Goal: Task Accomplishment & Management: Complete application form

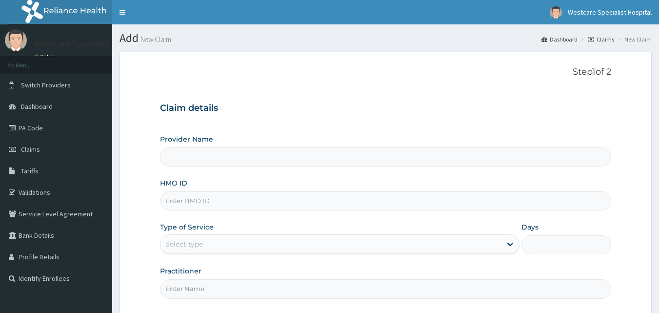
type input "WestCare Specialist Hospital"
type input "EXT/10048/B"
click at [213, 246] on div "Select type" at bounding box center [331, 244] width 341 height 16
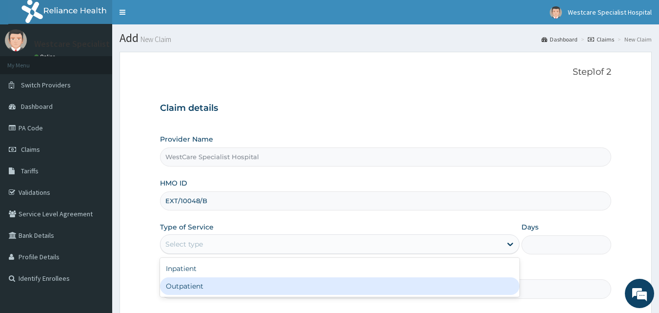
click at [206, 280] on div "Outpatient" at bounding box center [340, 286] width 360 height 18
type input "1"
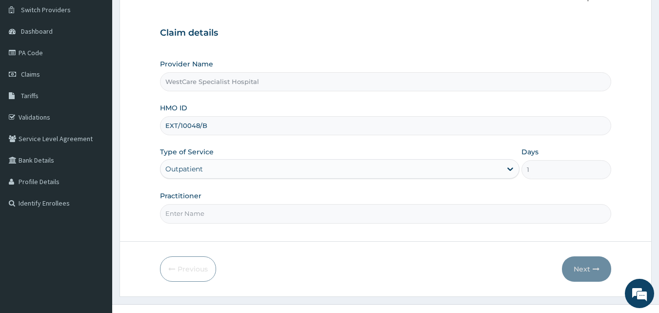
scroll to position [91, 0]
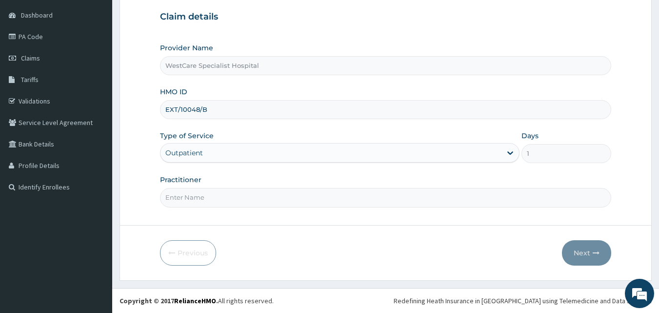
click at [194, 197] on input "Practitioner" at bounding box center [386, 197] width 452 height 19
type input "DR EKPENYOUNG"
click at [597, 250] on icon "button" at bounding box center [596, 252] width 7 height 7
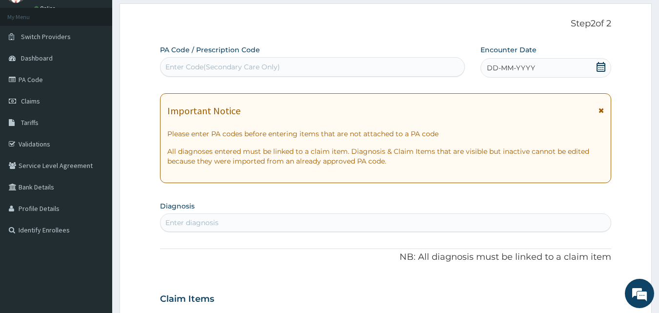
scroll to position [49, 0]
click at [259, 61] on div "Enter Code(Secondary Care Only)" at bounding box center [313, 67] width 305 height 16
type input "PA/2A48FE"
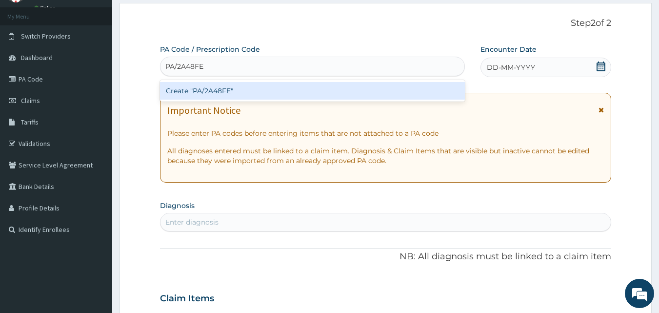
click at [235, 89] on div "Create "PA/2A48FE"" at bounding box center [313, 91] width 306 height 18
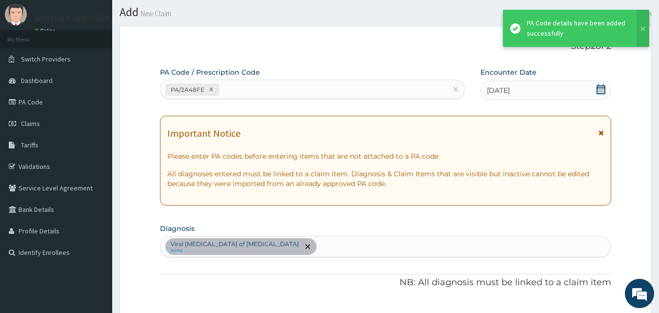
scroll to position [0, 0]
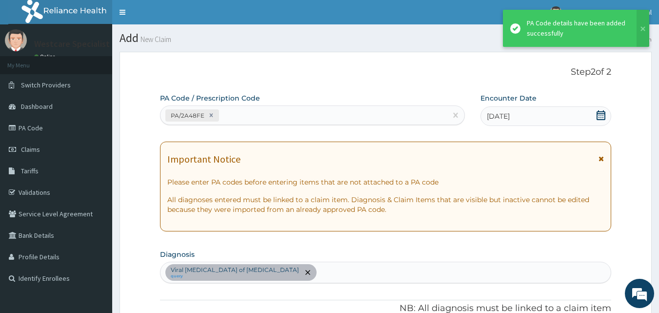
click at [241, 123] on div "PA/2A48FE" at bounding box center [313, 115] width 306 height 20
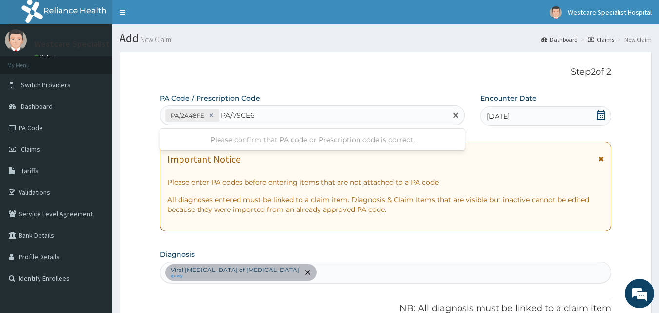
type input "PA/79CE6E"
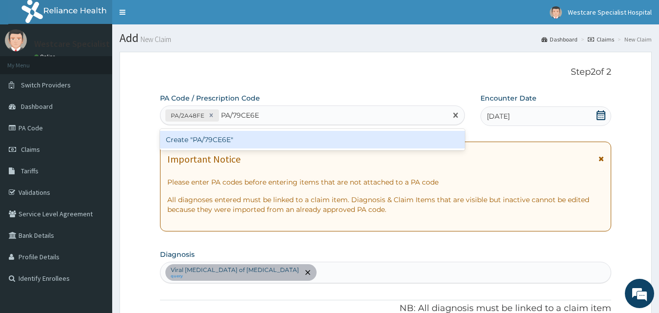
click at [244, 139] on div "Create "PA/79CE6E"" at bounding box center [313, 140] width 306 height 18
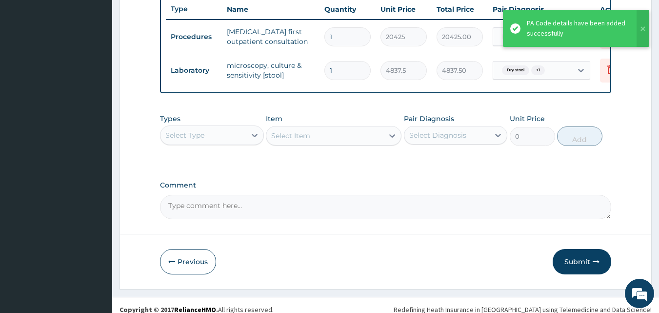
scroll to position [386, 0]
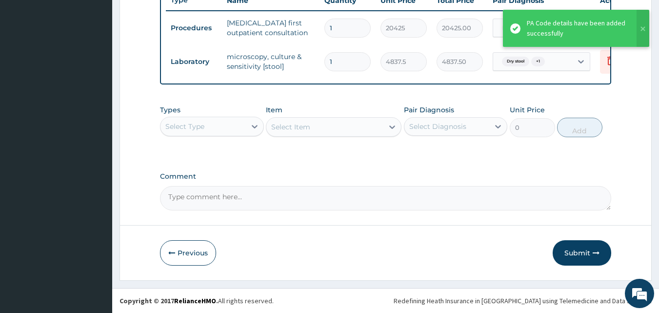
click at [189, 129] on div "Select Type" at bounding box center [184, 127] width 39 height 10
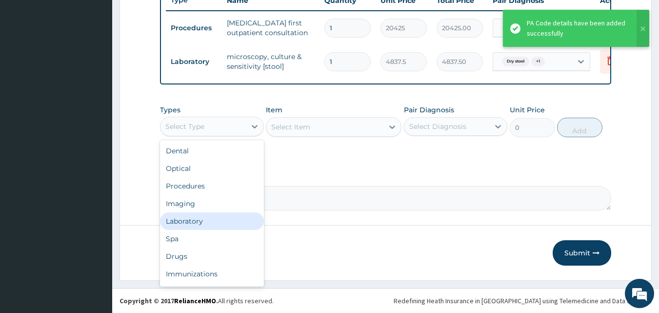
click at [197, 221] on div "Laboratory" at bounding box center [212, 221] width 104 height 18
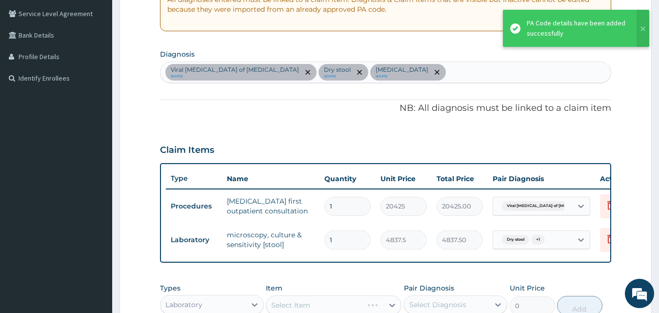
scroll to position [190, 0]
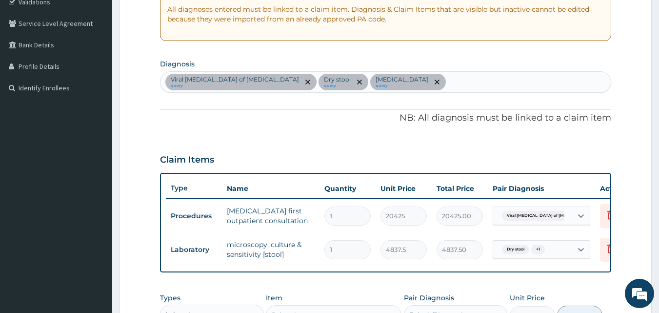
click at [431, 77] on div "Viral enteritis of intestine query Dry stool query Adenoviral enteritis query" at bounding box center [386, 82] width 451 height 20
type input "SEPSIS"
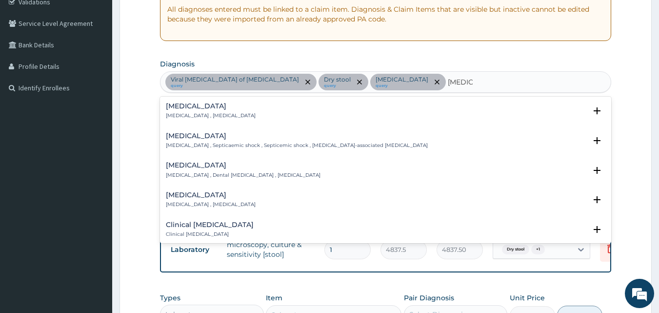
click at [173, 110] on h4 "Sepsis" at bounding box center [211, 105] width 90 height 7
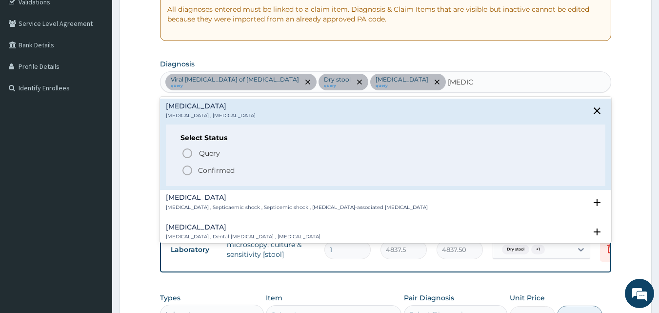
click at [187, 167] on icon "status option filled" at bounding box center [188, 170] width 12 height 12
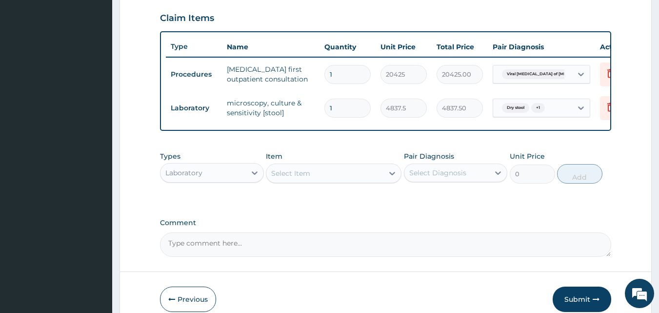
scroll to position [337, 0]
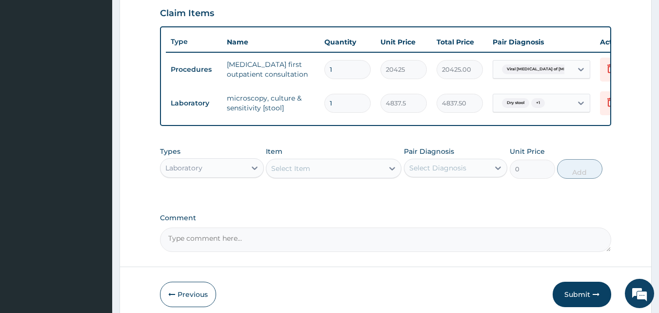
click at [303, 173] on div "Select Item" at bounding box center [290, 168] width 39 height 10
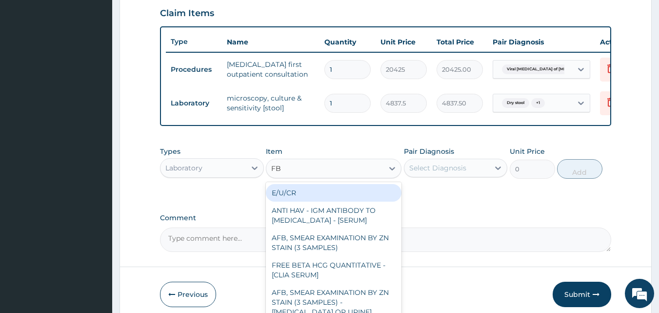
type input "FBC"
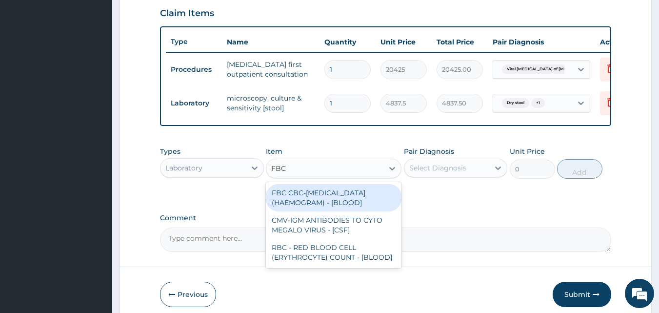
click at [293, 205] on div "FBC CBC-COMPLETE BLOOD COUNT (HAEMOGRAM) - [BLOOD]" at bounding box center [334, 197] width 136 height 27
type input "4300"
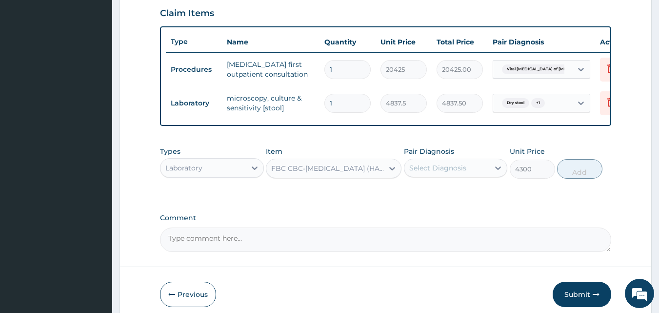
click at [422, 172] on div "Select Diagnosis" at bounding box center [437, 168] width 57 height 10
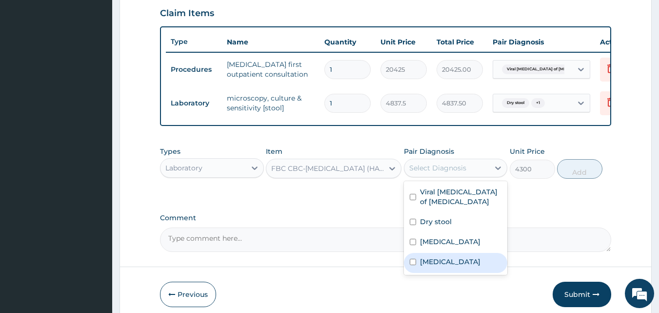
click at [447, 273] on div "Sepsis" at bounding box center [456, 263] width 104 height 20
checkbox input "true"
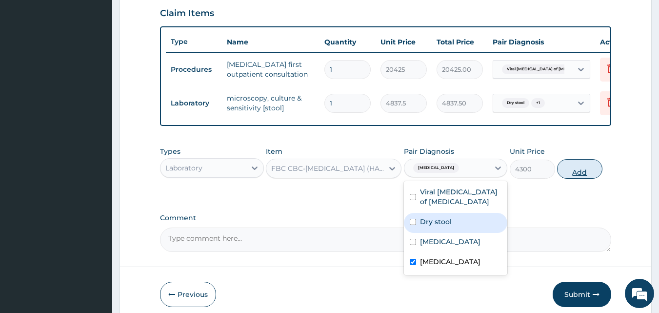
click at [568, 172] on button "Add" at bounding box center [579, 169] width 45 height 20
type input "0"
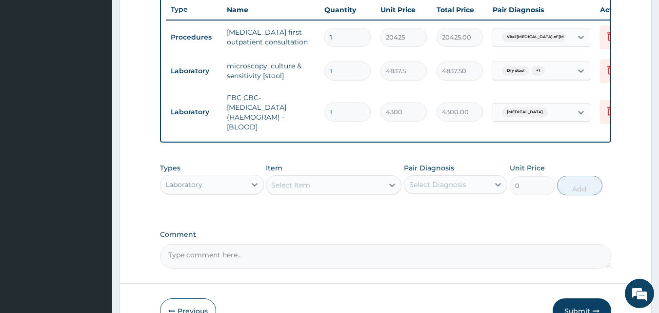
scroll to position [434, 0]
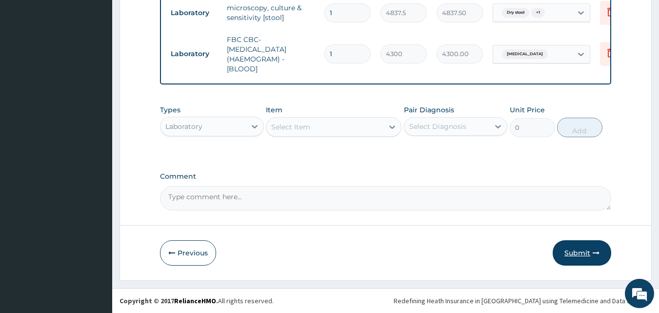
click at [570, 256] on button "Submit" at bounding box center [582, 252] width 59 height 25
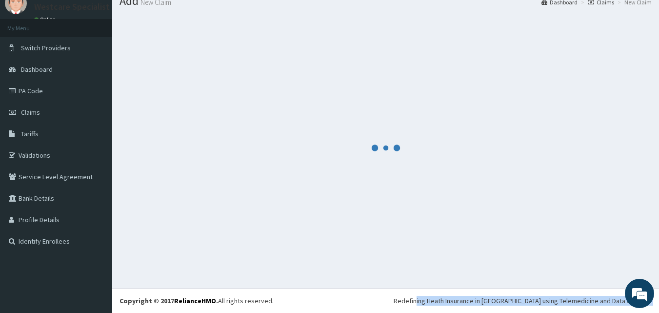
scroll to position [434, 0]
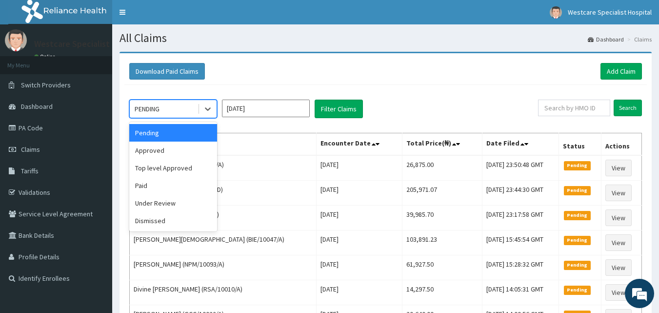
click at [177, 105] on div "PENDING" at bounding box center [164, 109] width 68 height 16
click at [164, 153] on div "Approved" at bounding box center [173, 151] width 88 height 18
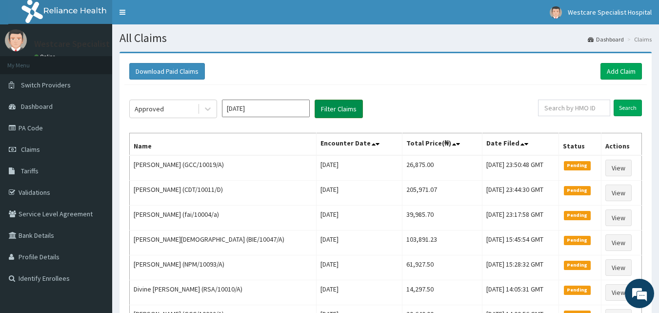
click at [337, 109] on button "Filter Claims" at bounding box center [339, 109] width 48 height 19
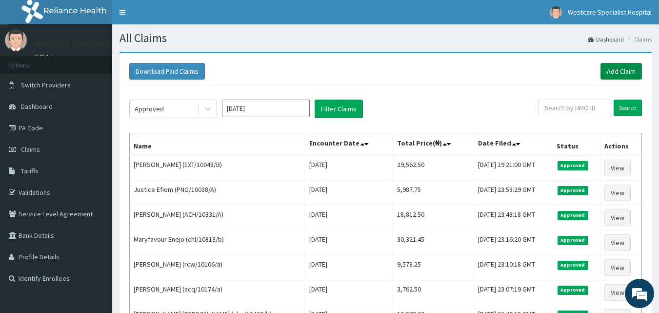
click at [610, 72] on link "Add Claim" at bounding box center [621, 71] width 41 height 17
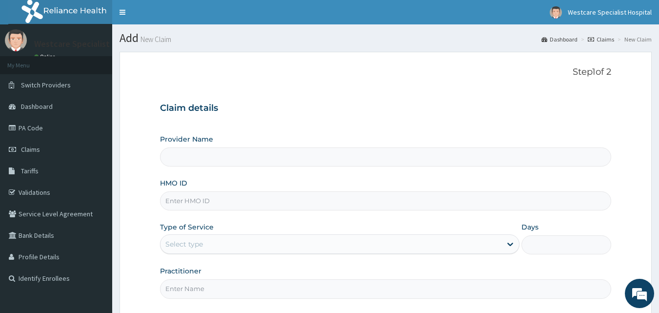
type input "WestCare Specialist Hospital"
drag, startPoint x: 241, startPoint y: 194, endPoint x: 240, endPoint y: 199, distance: 5.1
click at [241, 194] on input "HMO ID" at bounding box center [386, 200] width 452 height 19
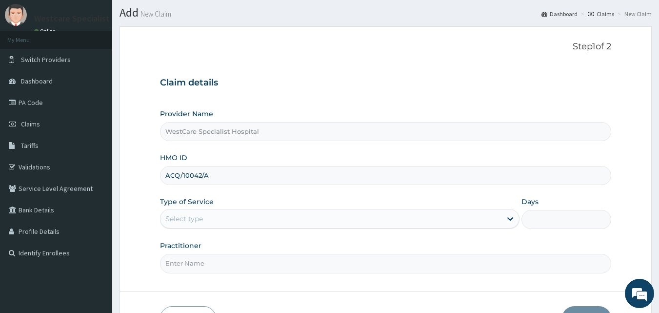
scroll to position [91, 0]
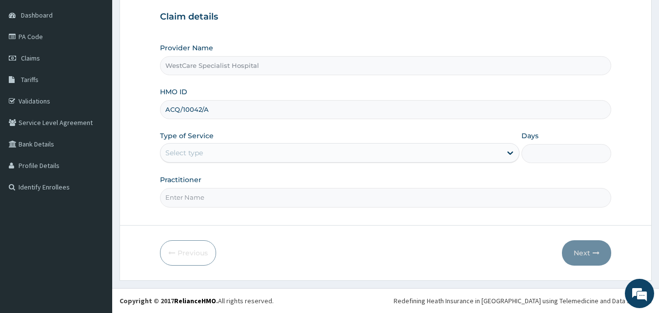
type input "ACQ/10042/A"
click at [201, 152] on div "Select type" at bounding box center [184, 153] width 38 height 10
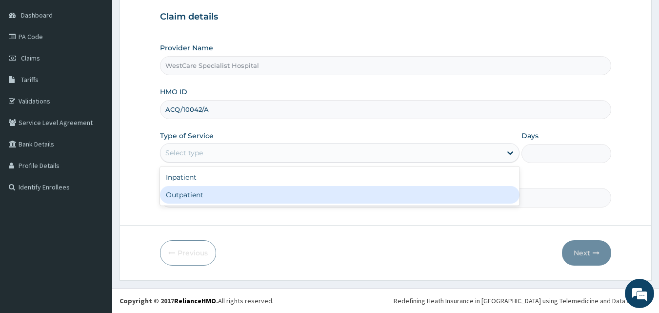
click at [201, 192] on div "Outpatient" at bounding box center [340, 195] width 360 height 18
type input "1"
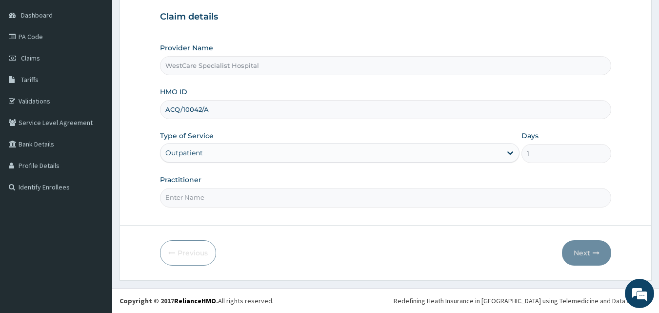
click at [203, 194] on input "Practitioner" at bounding box center [386, 197] width 452 height 19
type input "DR.ONAH"
click at [591, 250] on button "Next" at bounding box center [586, 252] width 49 height 25
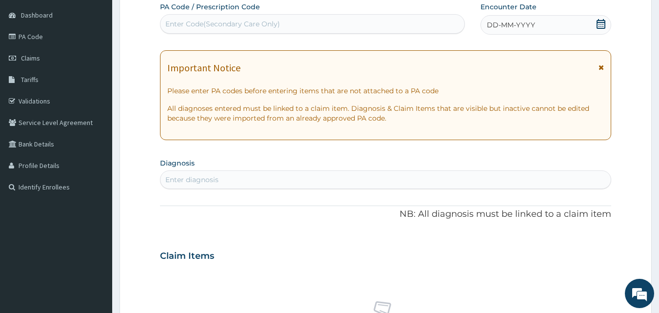
scroll to position [42, 0]
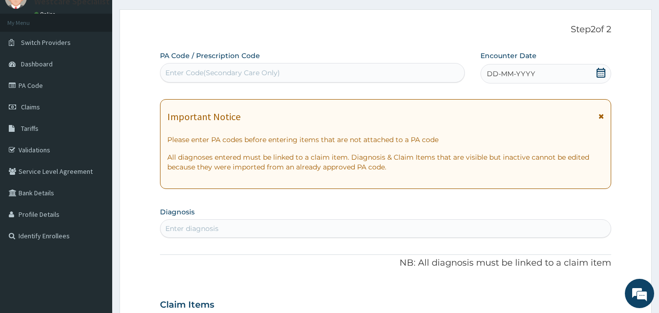
click at [504, 71] on span "DD-MM-YYYY" at bounding box center [511, 74] width 48 height 10
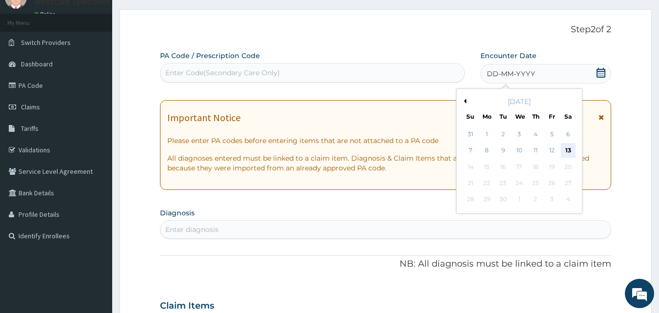
click at [566, 150] on div "13" at bounding box center [568, 150] width 15 height 15
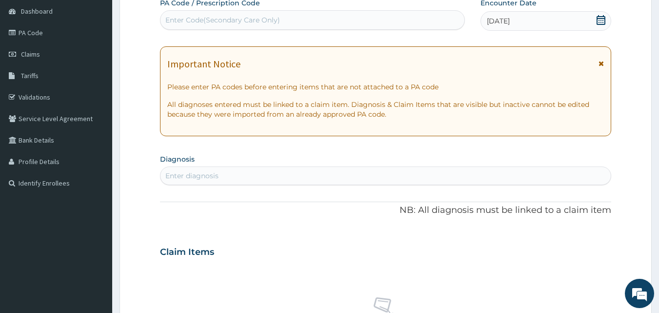
scroll to position [140, 0]
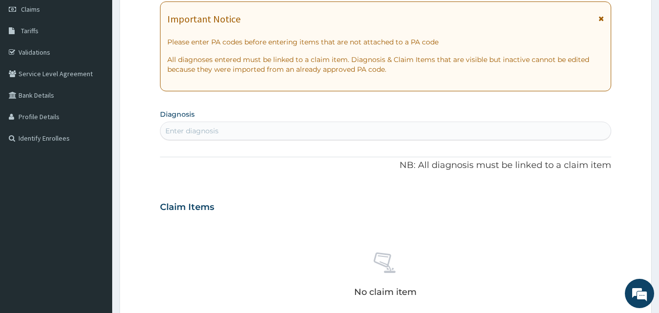
click at [210, 127] on div "Enter diagnosis" at bounding box center [191, 131] width 53 height 10
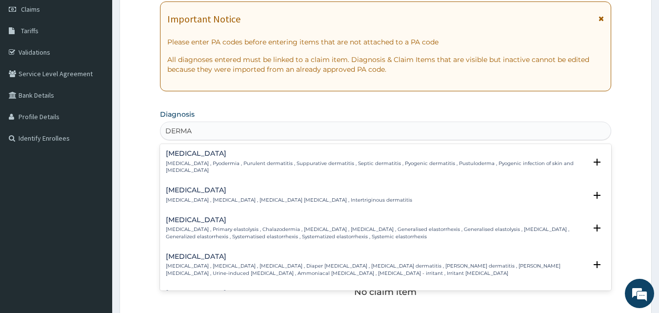
type input "DERMAT"
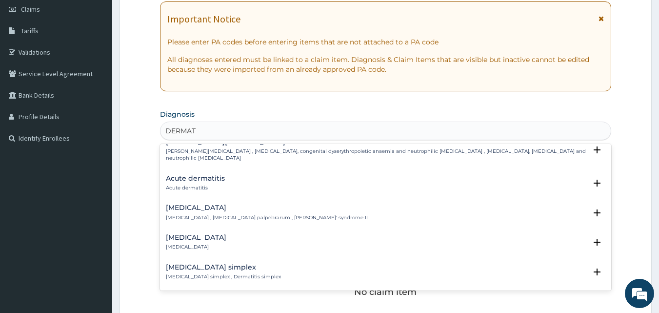
scroll to position [878, 0]
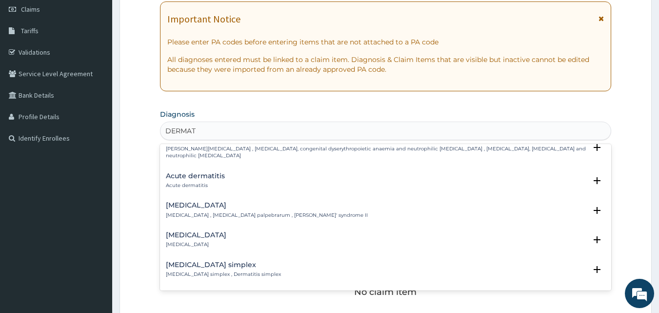
click at [193, 172] on h4 "Acute dermatitis" at bounding box center [195, 175] width 59 height 7
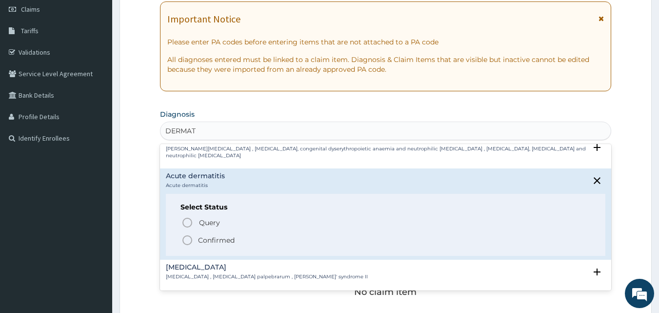
click at [188, 234] on icon "status option filled" at bounding box center [188, 240] width 12 height 12
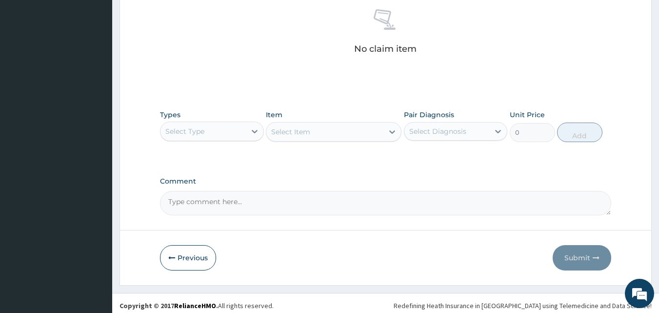
scroll to position [391, 0]
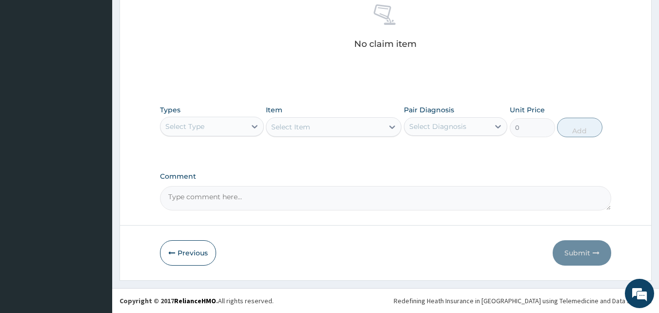
click at [204, 129] on div "Select Type" at bounding box center [184, 127] width 39 height 10
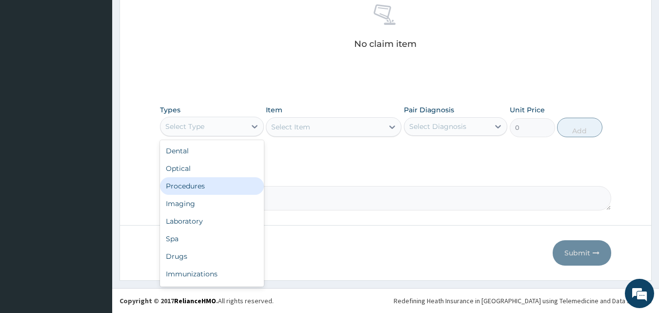
click at [201, 184] on div "Procedures" at bounding box center [212, 186] width 104 height 18
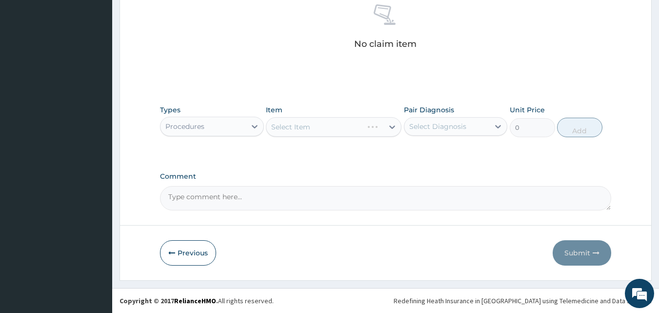
click at [448, 135] on div "Select Diagnosis" at bounding box center [456, 126] width 104 height 19
drag, startPoint x: 443, startPoint y: 154, endPoint x: 436, endPoint y: 158, distance: 7.7
click at [443, 154] on label "Acute dermatitis" at bounding box center [449, 150] width 59 height 10
checkbox input "true"
click at [358, 172] on label "Comment" at bounding box center [386, 176] width 452 height 8
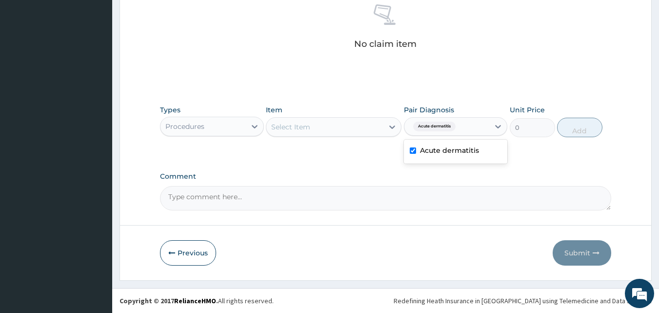
click at [358, 186] on textarea "Comment" at bounding box center [386, 198] width 452 height 24
click at [320, 123] on div "Select Item" at bounding box center [324, 127] width 117 height 16
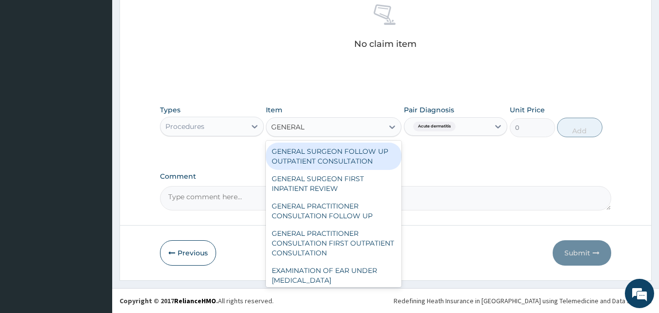
type input "GENERAL P"
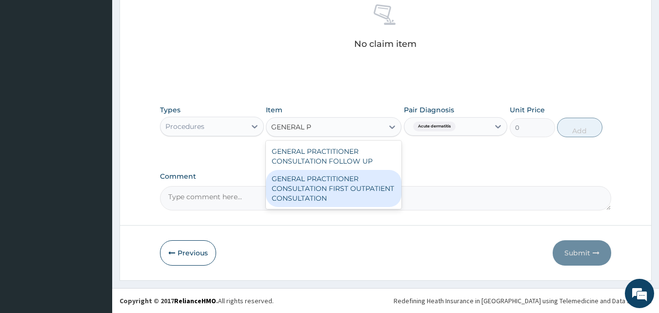
click at [339, 196] on div "GENERAL PRACTITIONER CONSULTATION FIRST OUTPATIENT CONSULTATION" at bounding box center [334, 188] width 136 height 37
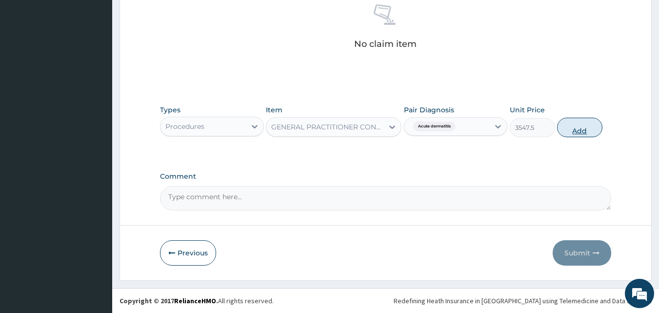
click at [598, 124] on button "Add" at bounding box center [579, 128] width 45 height 20
type input "0"
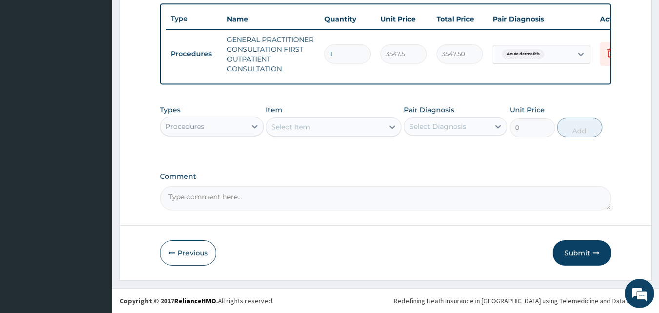
scroll to position [367, 0]
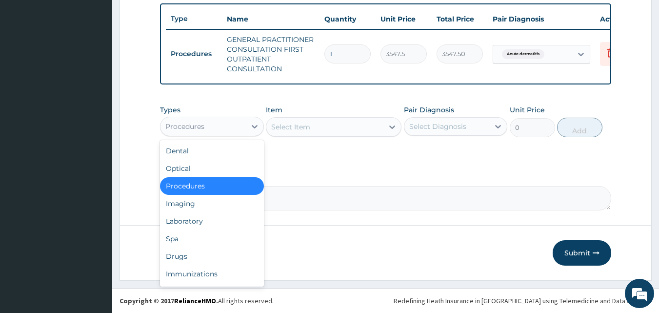
click at [197, 127] on div "Procedures" at bounding box center [184, 127] width 39 height 10
click at [189, 257] on div "Drugs" at bounding box center [212, 256] width 104 height 18
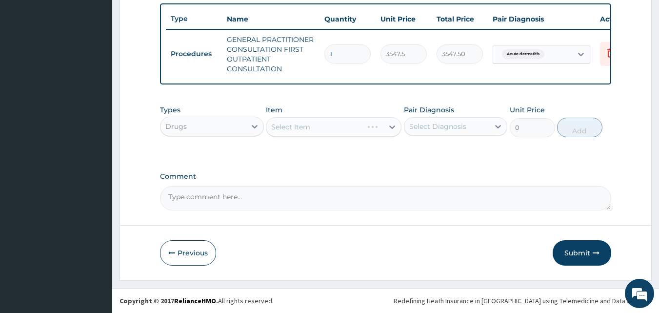
click at [354, 126] on div "Select Item" at bounding box center [334, 127] width 136 height 20
click at [432, 122] on div "Select Diagnosis" at bounding box center [437, 127] width 57 height 10
click at [438, 146] on label "Acute dermatitis" at bounding box center [449, 150] width 59 height 10
checkbox input "true"
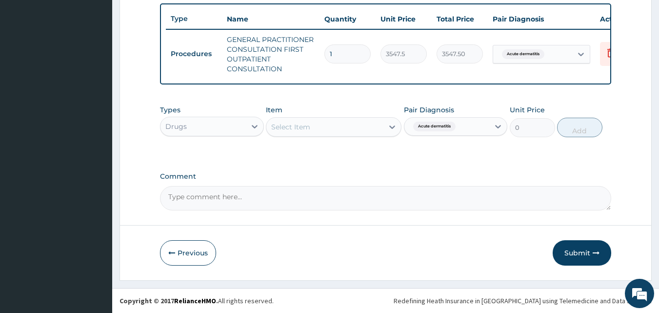
click at [319, 122] on div "Select Item" at bounding box center [324, 127] width 117 height 16
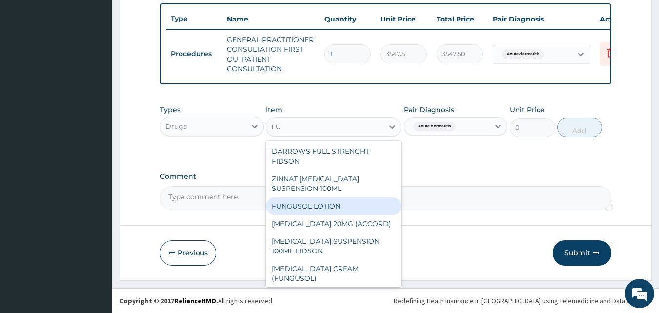
type input "F"
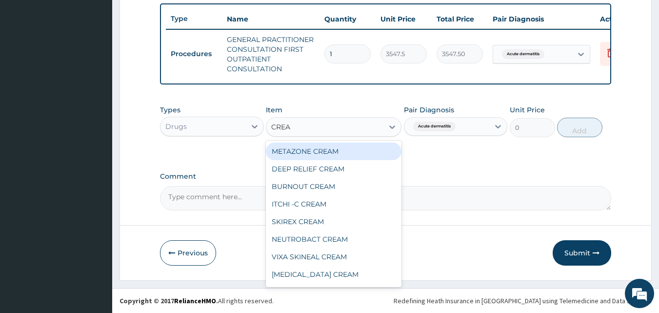
type input "CREAM"
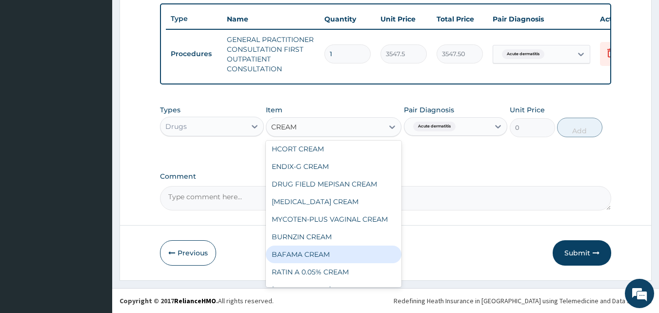
scroll to position [385, 0]
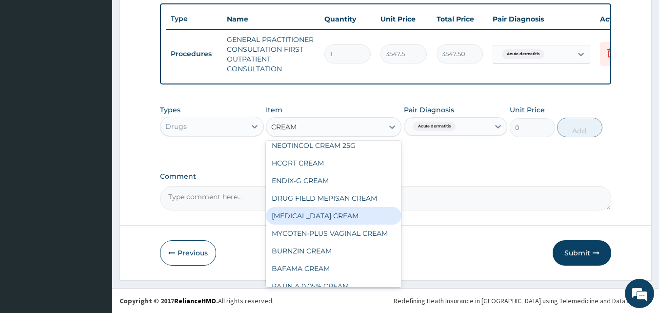
click at [300, 224] on div "BETAMETHASONE CREAM" at bounding box center [334, 216] width 136 height 18
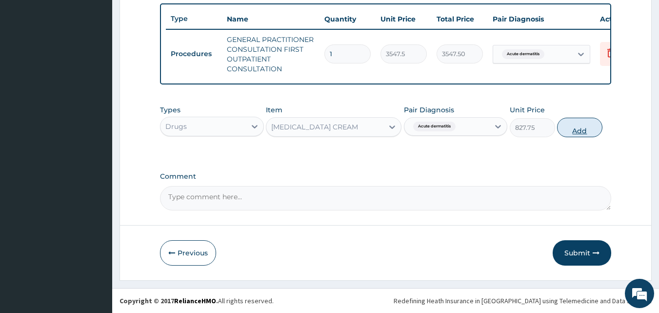
click at [571, 130] on button "Add" at bounding box center [579, 128] width 45 height 20
type input "0"
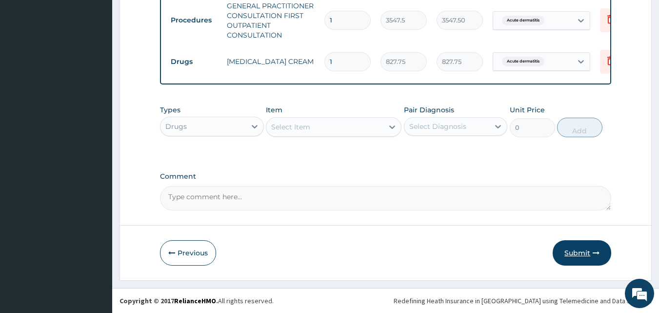
click at [594, 254] on icon "button" at bounding box center [596, 252] width 7 height 7
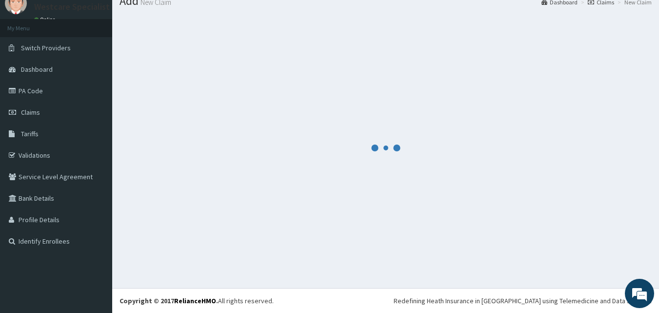
scroll to position [401, 0]
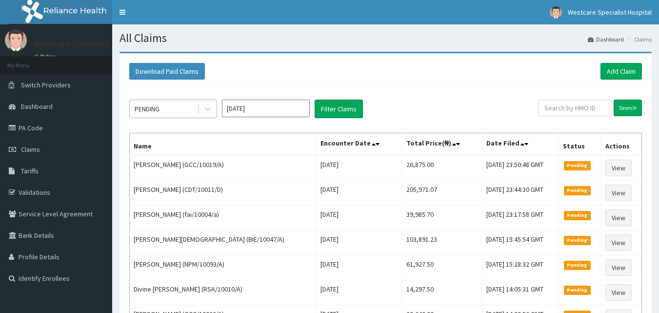
click at [174, 109] on div "PENDING" at bounding box center [164, 109] width 68 height 16
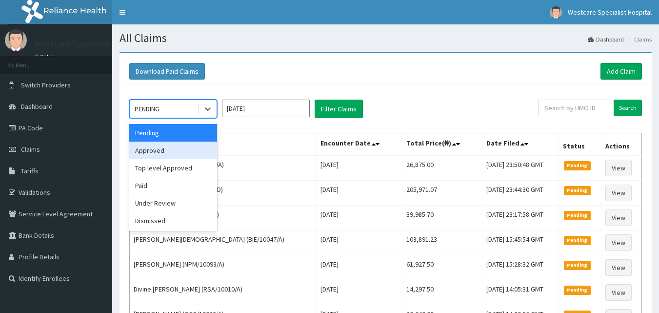
click at [159, 147] on div "Approved" at bounding box center [173, 151] width 88 height 18
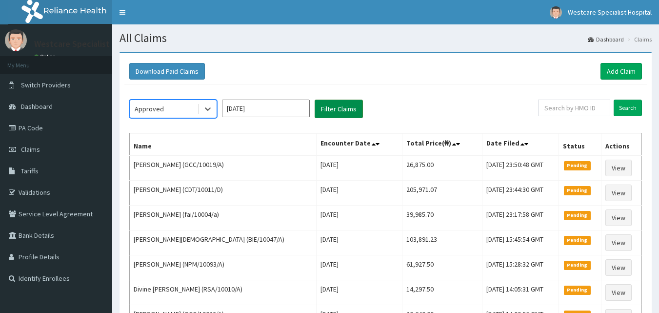
click at [328, 111] on button "Filter Claims" at bounding box center [339, 109] width 48 height 19
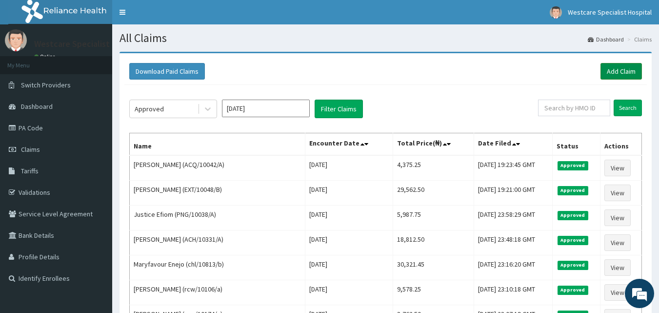
click at [615, 73] on link "Add Claim" at bounding box center [621, 71] width 41 height 17
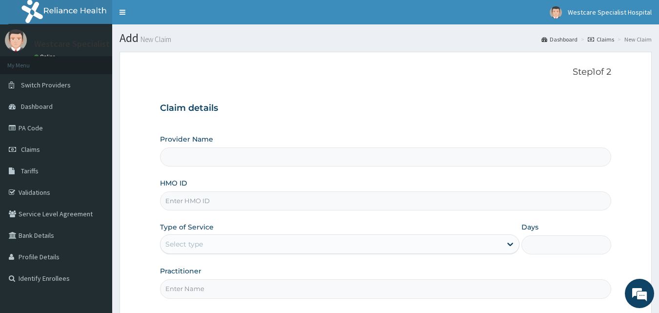
click at [201, 200] on input "HMO ID" at bounding box center [386, 200] width 452 height 19
type input "WestCare Specialist Hospital"
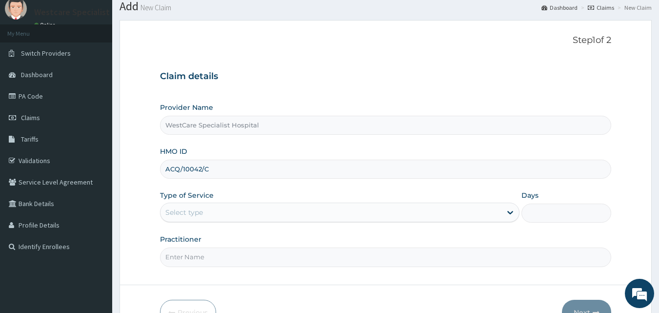
scroll to position [49, 0]
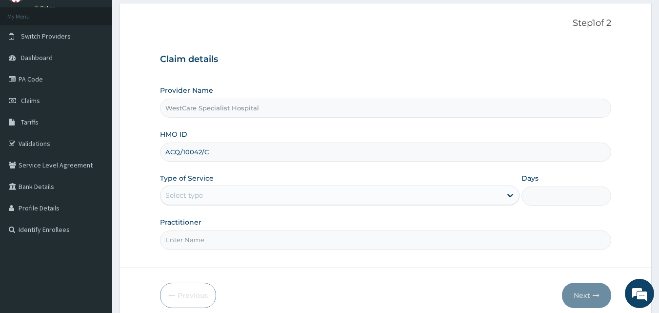
type input "ACQ/10042/C"
click at [197, 195] on div "Select type" at bounding box center [184, 195] width 38 height 10
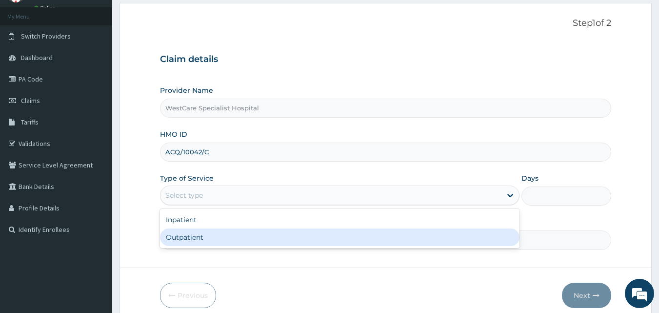
click at [193, 235] on div "Outpatient" at bounding box center [340, 237] width 360 height 18
type input "1"
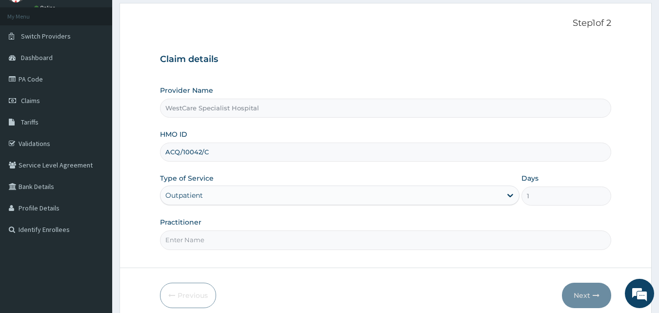
drag, startPoint x: 193, startPoint y: 239, endPoint x: 193, endPoint y: 228, distance: 11.2
click at [193, 239] on input "Practitioner" at bounding box center [386, 239] width 452 height 19
type input "DR EKPENYOUNG"
click at [582, 288] on button "Next" at bounding box center [586, 295] width 49 height 25
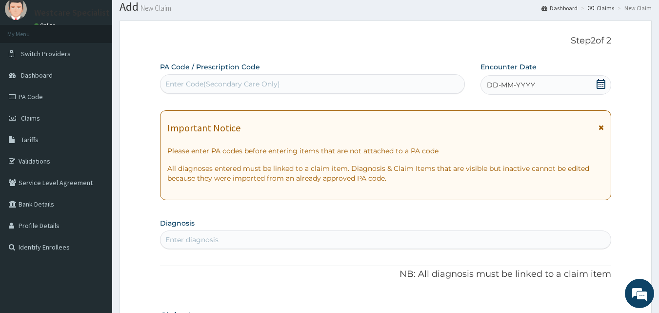
scroll to position [0, 0]
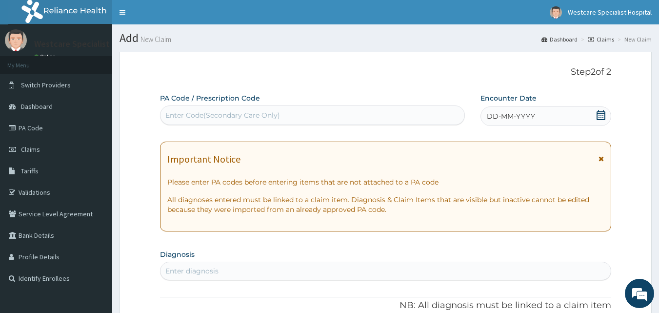
click at [247, 101] on label "PA Code / Prescription Code" at bounding box center [210, 98] width 100 height 10
click at [246, 115] on div "Enter Code(Secondary Care Only)" at bounding box center [222, 115] width 115 height 10
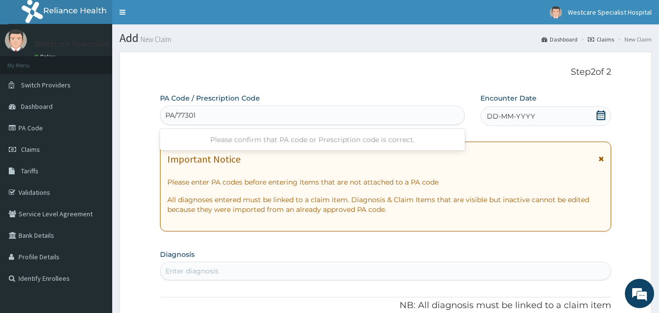
type input "PA/77301C"
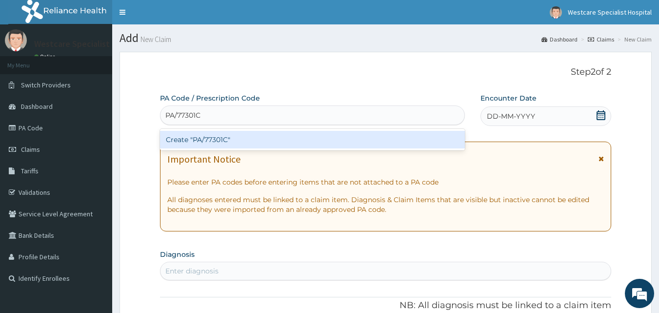
click at [232, 141] on div "Create "PA/77301C"" at bounding box center [313, 140] width 306 height 18
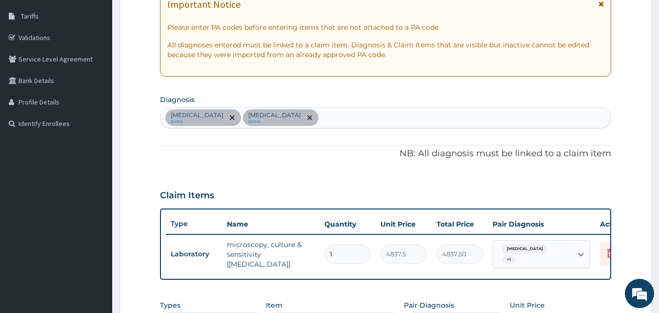
scroll to position [154, 0]
click at [342, 122] on div "Respiratory tract infection query Dry cough query" at bounding box center [386, 118] width 451 height 20
type input "SEPSIS"
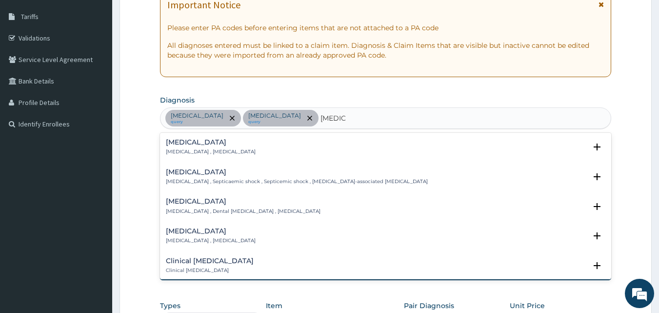
click at [172, 143] on h4 "Sepsis" at bounding box center [211, 142] width 90 height 7
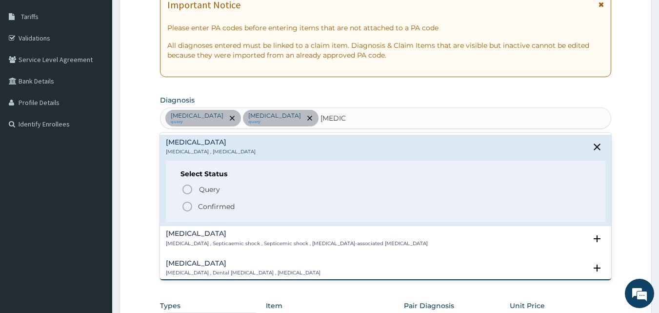
click at [185, 203] on circle "status option filled" at bounding box center [187, 206] width 9 height 9
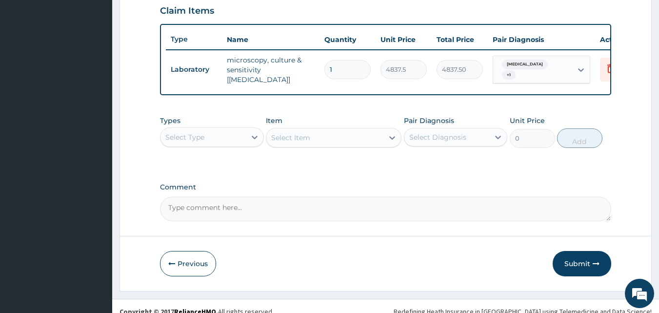
scroll to position [349, 0]
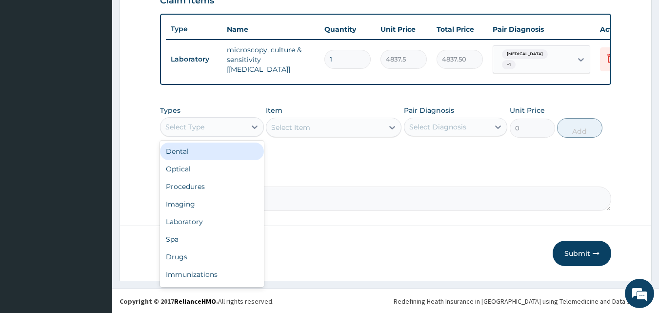
click at [210, 132] on div "Select Type" at bounding box center [203, 127] width 85 height 16
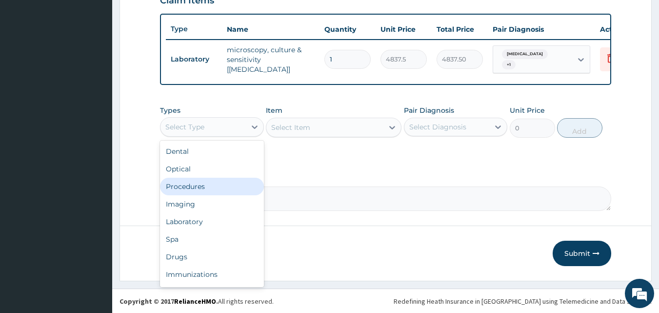
drag, startPoint x: 193, startPoint y: 190, endPoint x: 210, endPoint y: 185, distance: 17.6
click at [193, 190] on div "Procedures" at bounding box center [212, 187] width 104 height 18
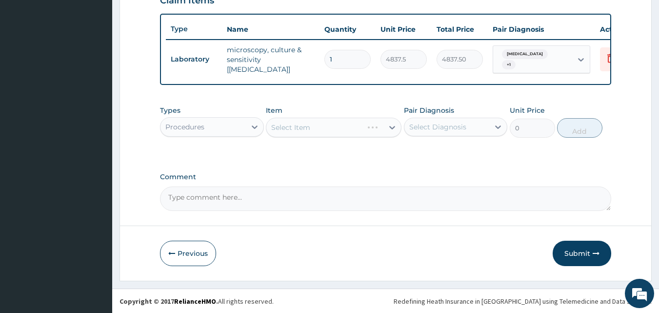
drag, startPoint x: 408, startPoint y: 171, endPoint x: 416, endPoint y: 161, distance: 13.2
click at [441, 131] on div "Select Diagnosis" at bounding box center [437, 127] width 57 height 10
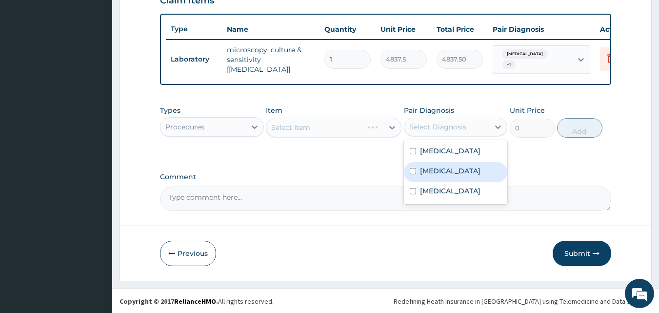
click at [441, 182] on div "Dry cough" at bounding box center [456, 172] width 104 height 20
checkbox input "true"
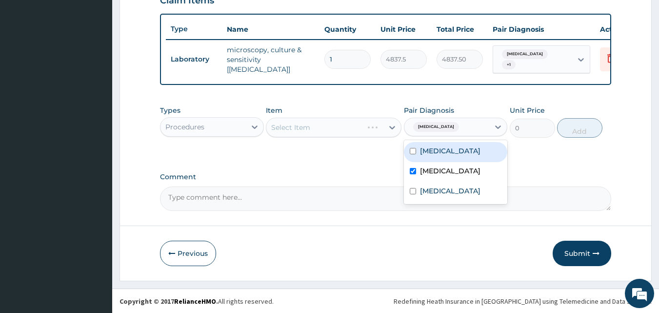
click at [441, 156] on label "Respiratory tract infection" at bounding box center [450, 151] width 61 height 10
checkbox input "true"
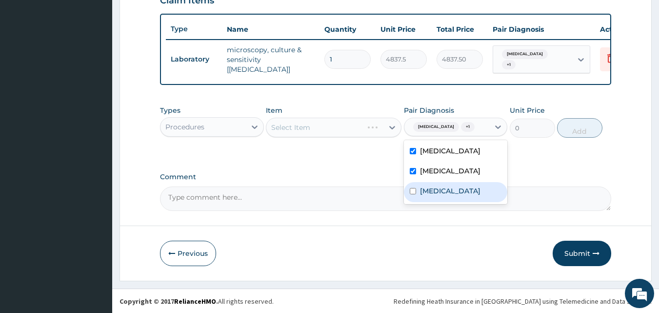
click at [438, 196] on label "Sepsis" at bounding box center [450, 191] width 61 height 10
checkbox input "true"
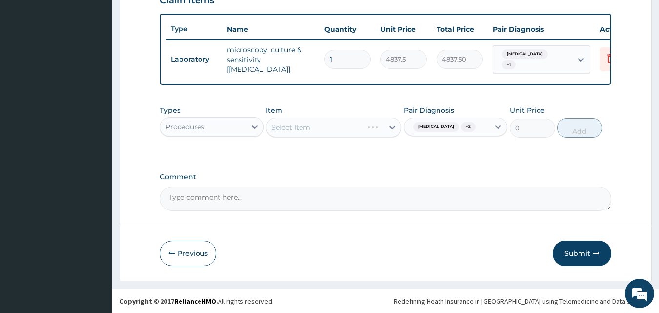
click at [314, 130] on div "Select Item" at bounding box center [324, 128] width 117 height 16
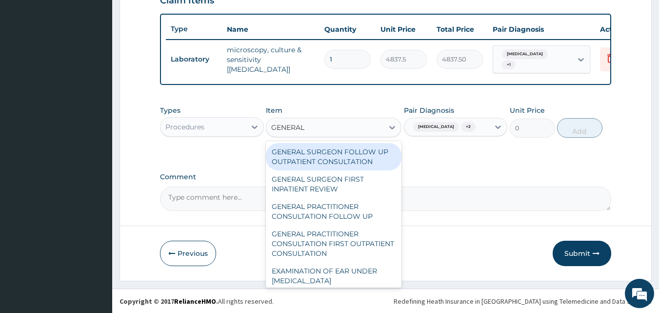
type input "GENERAL P"
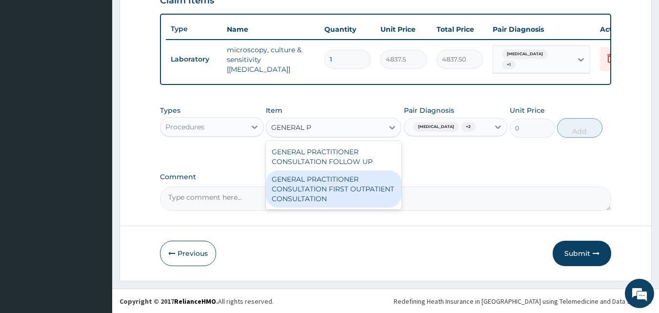
drag, startPoint x: 300, startPoint y: 194, endPoint x: 316, endPoint y: 178, distance: 22.8
click at [301, 194] on div "GENERAL PRACTITIONER CONSULTATION FIRST OUTPATIENT CONSULTATION" at bounding box center [334, 188] width 136 height 37
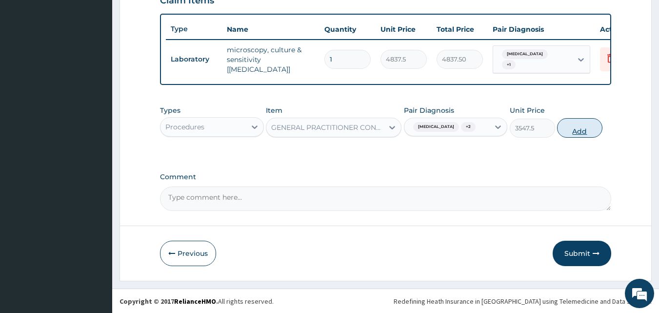
click at [569, 135] on button "Add" at bounding box center [579, 128] width 45 height 20
type input "0"
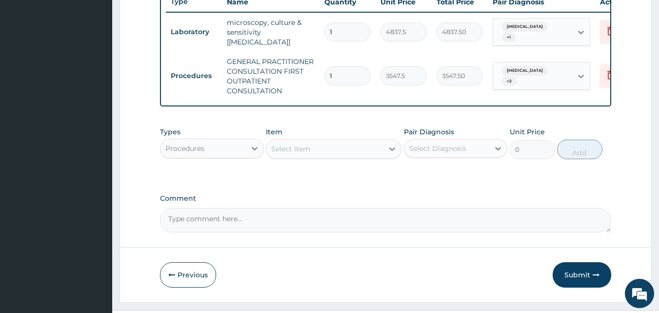
scroll to position [405, 0]
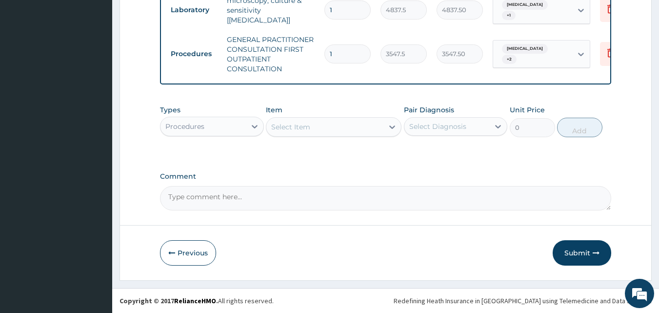
click at [231, 129] on div "Procedures" at bounding box center [203, 127] width 85 height 16
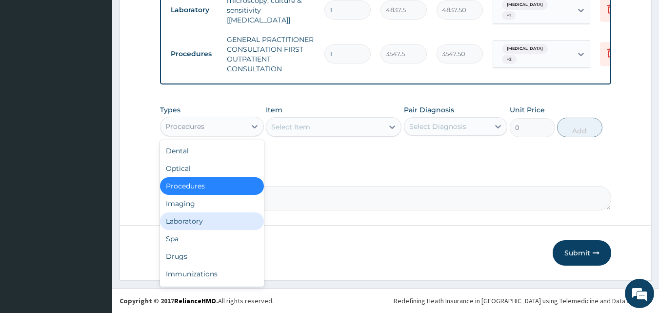
click at [187, 219] on div "Laboratory" at bounding box center [212, 221] width 104 height 18
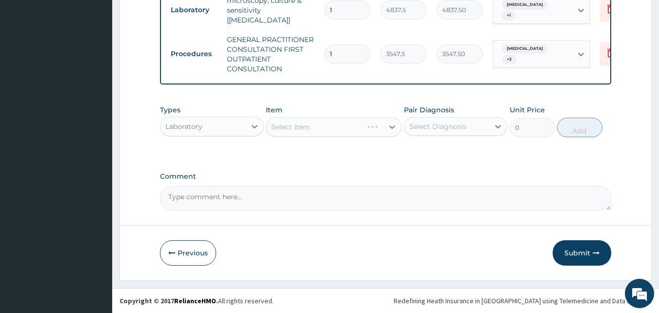
drag, startPoint x: 346, startPoint y: 156, endPoint x: 359, endPoint y: 153, distance: 13.1
click at [350, 155] on div "Types option Laboratory, selected. Select is focused ,type to refine list, pres…" at bounding box center [386, 128] width 452 height 57
click at [421, 127] on div "Select Diagnosis" at bounding box center [437, 127] width 57 height 10
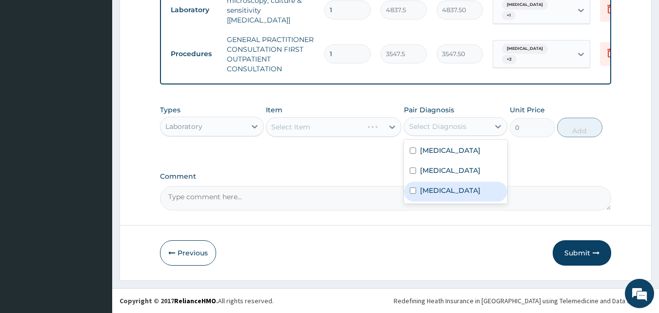
click at [433, 195] on label "Sepsis" at bounding box center [450, 190] width 61 height 10
checkbox input "true"
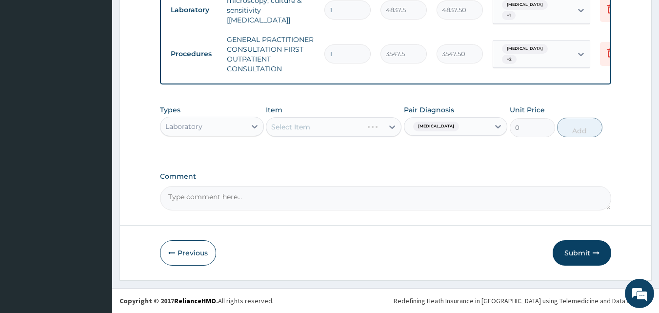
click at [333, 127] on div "Select Item" at bounding box center [324, 127] width 117 height 16
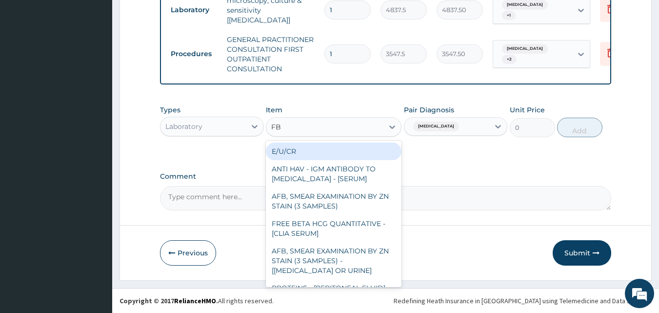
type input "FBC"
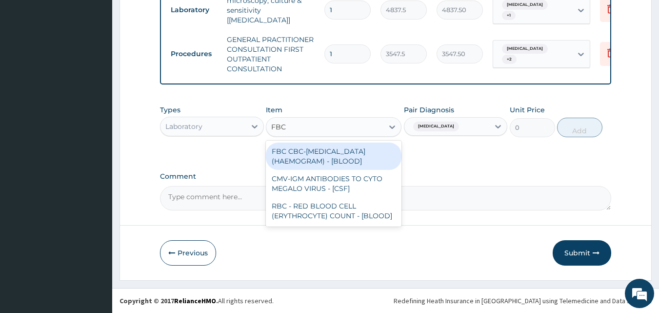
click at [331, 158] on div "FBC CBC-COMPLETE BLOOD COUNT (HAEMOGRAM) - [BLOOD]" at bounding box center [334, 156] width 136 height 27
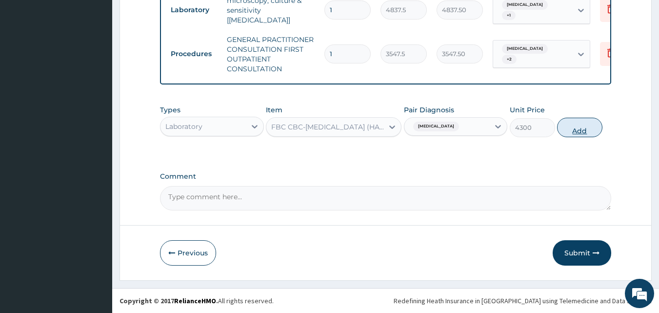
click at [575, 124] on button "Add" at bounding box center [579, 128] width 45 height 20
type input "0"
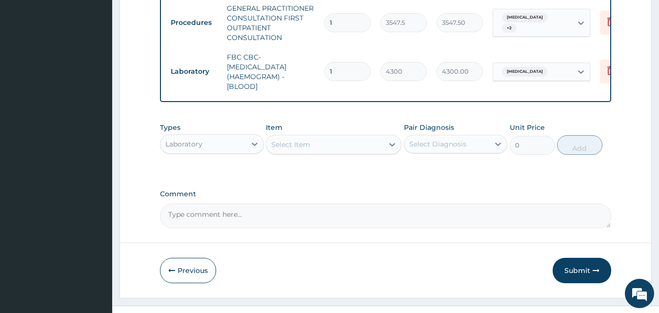
scroll to position [453, 0]
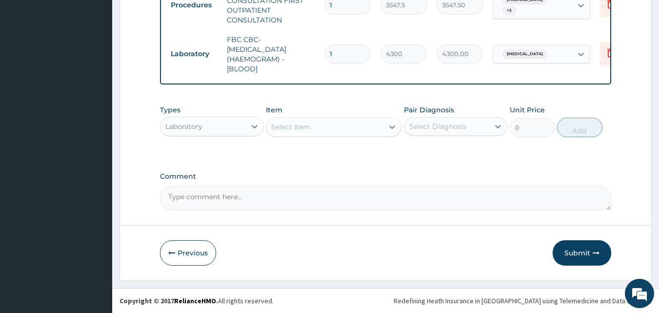
click at [214, 124] on div "Laboratory" at bounding box center [203, 127] width 85 height 16
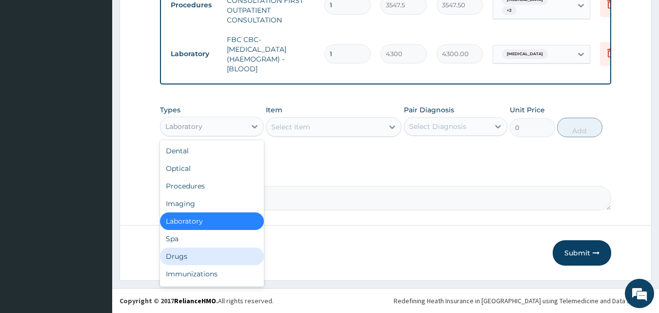
click at [202, 253] on div "Drugs" at bounding box center [212, 256] width 104 height 18
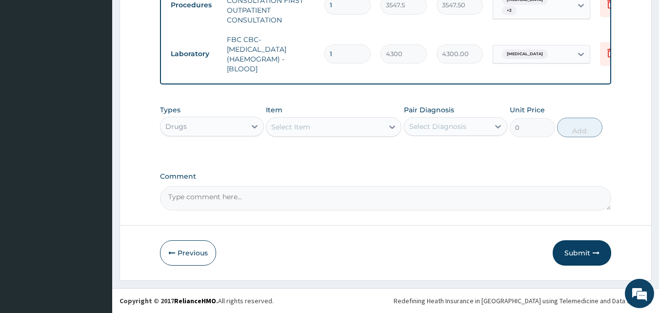
click at [309, 125] on div "Select Item" at bounding box center [290, 127] width 39 height 10
type input "AZITH"
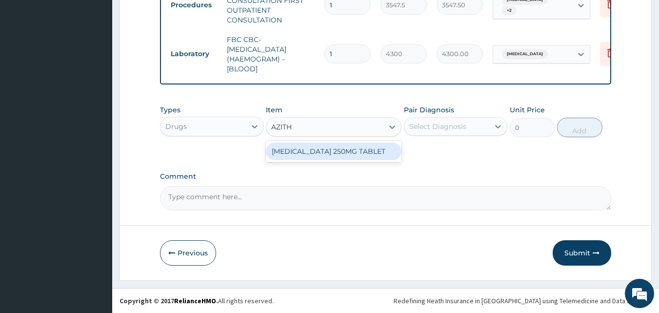
click at [318, 151] on div "AZITHROMYCIN 250MG TABLET" at bounding box center [334, 152] width 136 height 18
type input "177.375"
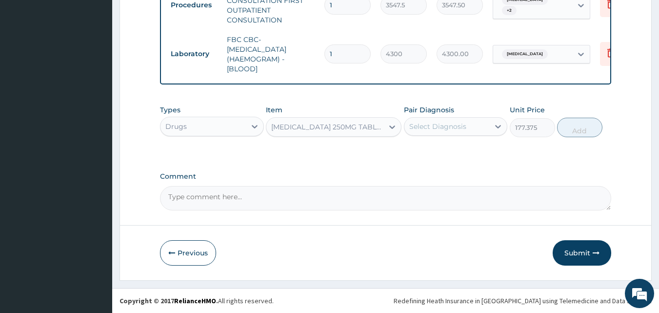
click at [433, 126] on div "Select Diagnosis" at bounding box center [437, 127] width 57 height 10
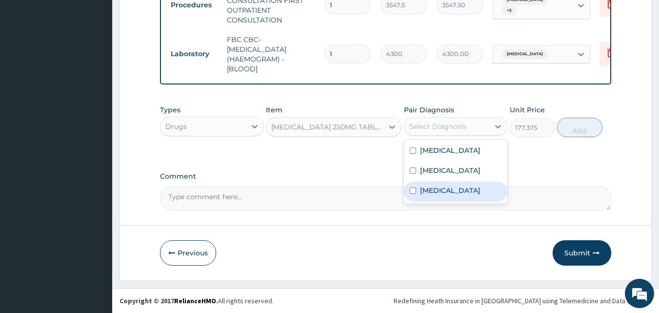
click at [438, 195] on label "Sepsis" at bounding box center [450, 190] width 61 height 10
checkbox input "true"
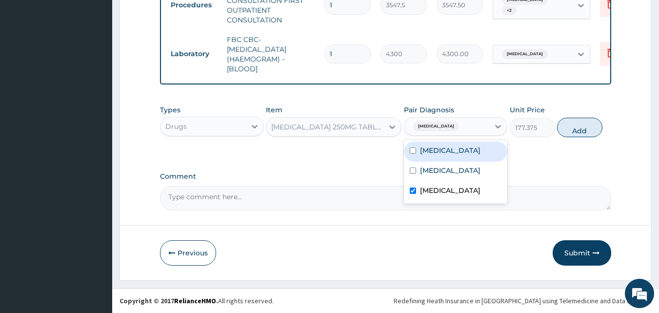
click at [461, 152] on label "Respiratory tract infection" at bounding box center [450, 150] width 61 height 10
checkbox input "true"
click at [448, 201] on div "Sepsis" at bounding box center [456, 192] width 104 height 20
checkbox input "false"
click at [569, 126] on button "Add" at bounding box center [579, 128] width 45 height 20
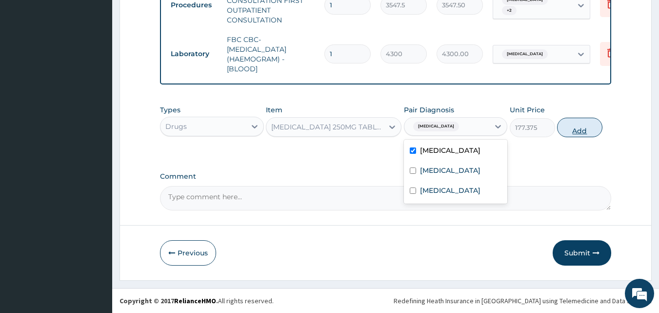
type input "0"
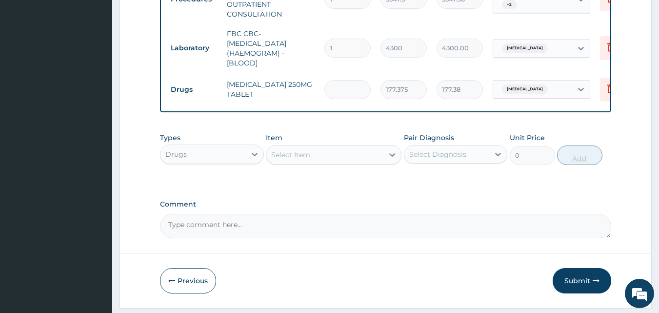
type input "0.00"
type input "5"
type input "886.88"
type input "5"
click at [298, 160] on div "Select Item" at bounding box center [290, 155] width 39 height 10
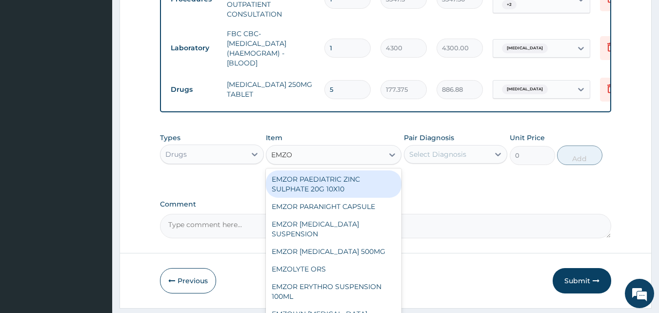
type input "EMZOL"
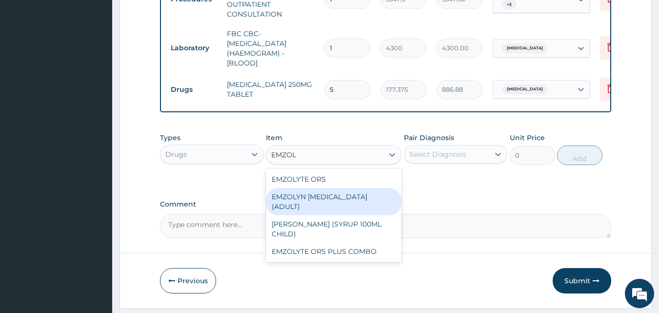
click at [329, 204] on div "EMZOLYN EXPECTORANT (ADULT)" at bounding box center [334, 201] width 136 height 27
type input "1182.5"
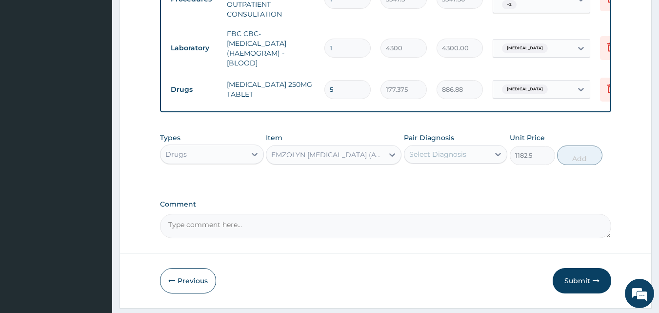
click at [477, 162] on div "Select Diagnosis" at bounding box center [447, 154] width 85 height 16
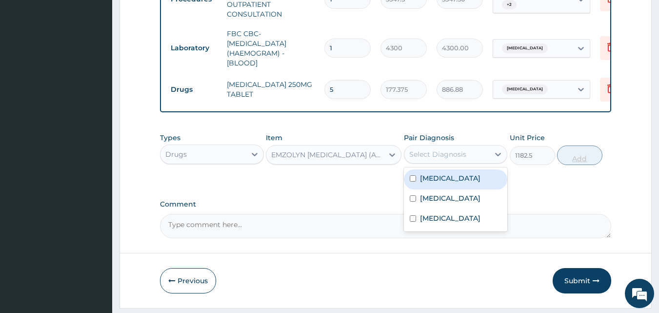
drag, startPoint x: 463, startPoint y: 191, endPoint x: 564, endPoint y: 160, distance: 105.7
click at [464, 183] on label "Respiratory tract infection" at bounding box center [450, 178] width 61 height 10
checkbox input "true"
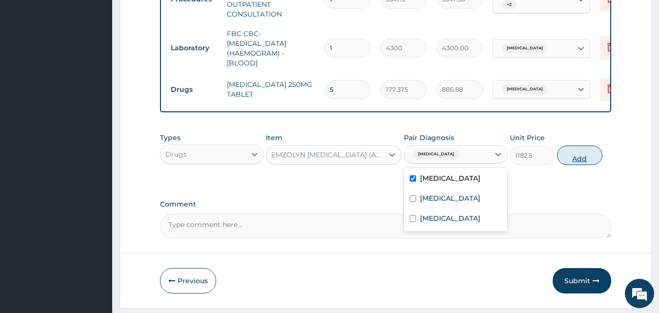
click at [569, 159] on button "Add" at bounding box center [579, 155] width 45 height 20
type input "0"
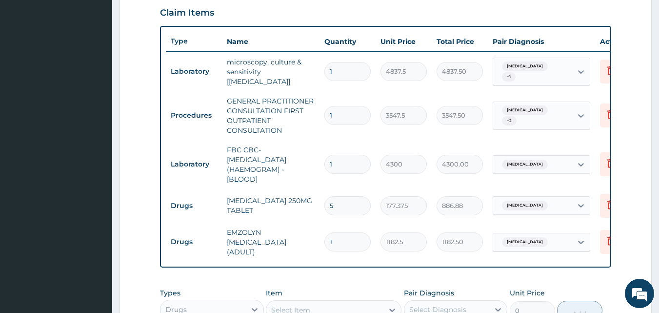
scroll to position [307, 0]
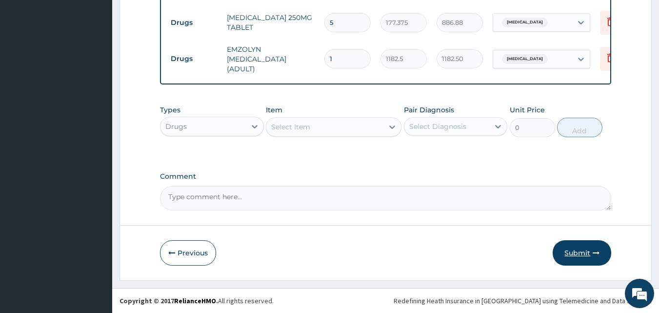
click at [580, 251] on button "Submit" at bounding box center [582, 252] width 59 height 25
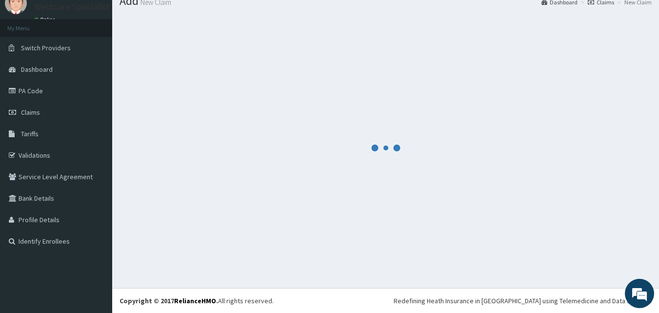
scroll to position [521, 0]
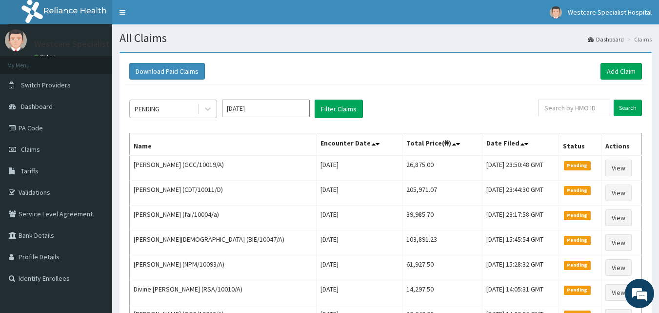
drag, startPoint x: 170, startPoint y: 109, endPoint x: 168, endPoint y: 115, distance: 5.7
click at [170, 110] on div "PENDING" at bounding box center [164, 109] width 68 height 16
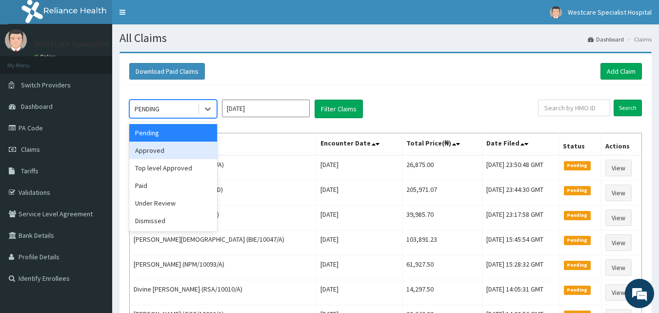
drag, startPoint x: 173, startPoint y: 152, endPoint x: 201, endPoint y: 147, distance: 28.2
click at [174, 152] on div "Approved" at bounding box center [173, 151] width 88 height 18
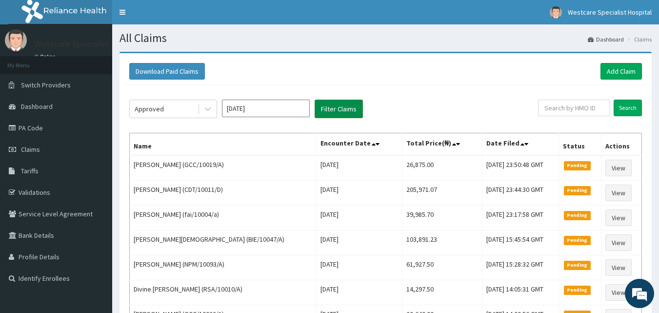
click at [346, 104] on button "Filter Claims" at bounding box center [339, 109] width 48 height 19
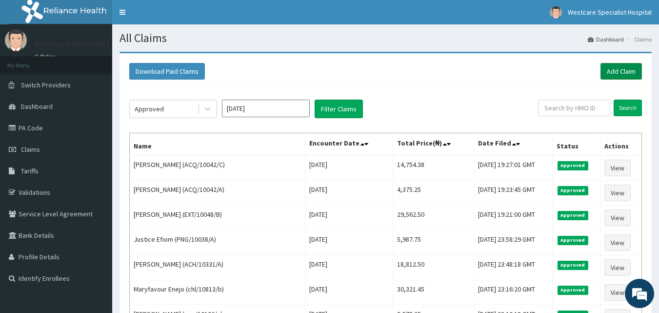
click at [622, 74] on link "Add Claim" at bounding box center [621, 71] width 41 height 17
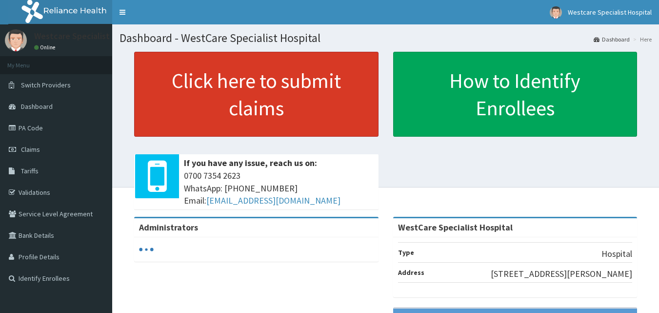
click at [236, 95] on link "Click here to submit claims" at bounding box center [256, 94] width 245 height 85
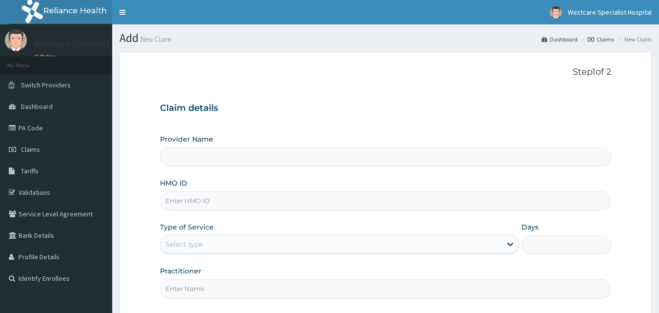
click at [214, 197] on input "HMO ID" at bounding box center [386, 200] width 452 height 19
type input "WestCare Specialist Hospital"
type input "GMT/10115/A"
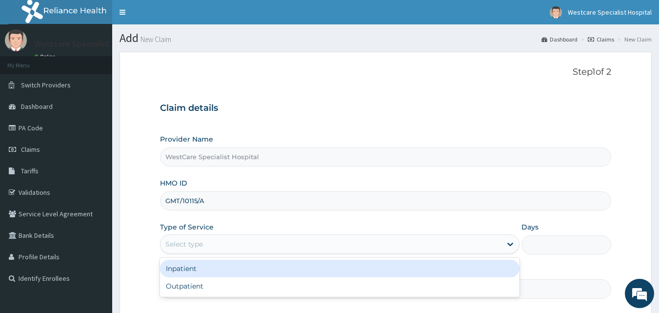
click at [228, 242] on div "Select type" at bounding box center [331, 244] width 341 height 16
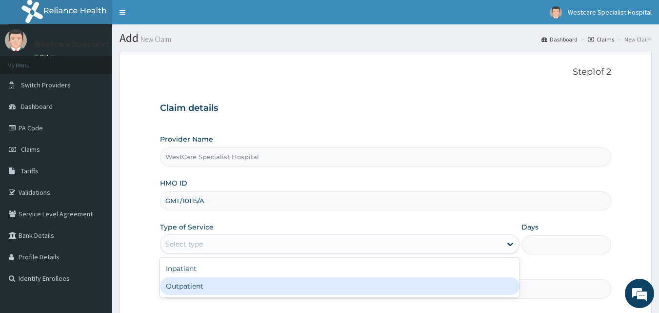
click at [221, 282] on div "Outpatient" at bounding box center [340, 286] width 360 height 18
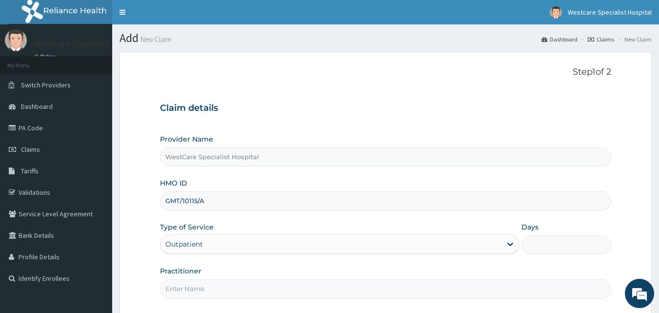
type input "1"
click at [221, 282] on input "Practitioner" at bounding box center [386, 288] width 452 height 19
type input "DR ERUKPE"
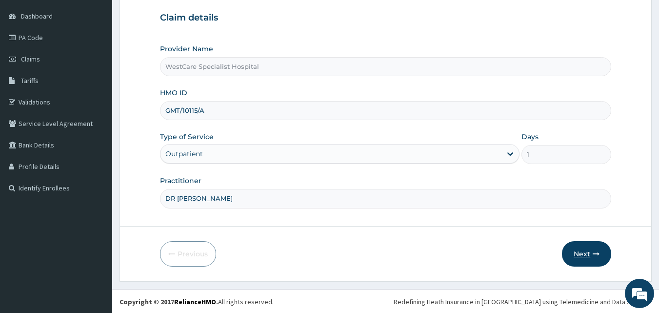
scroll to position [91, 0]
click at [587, 248] on button "Next" at bounding box center [586, 252] width 49 height 25
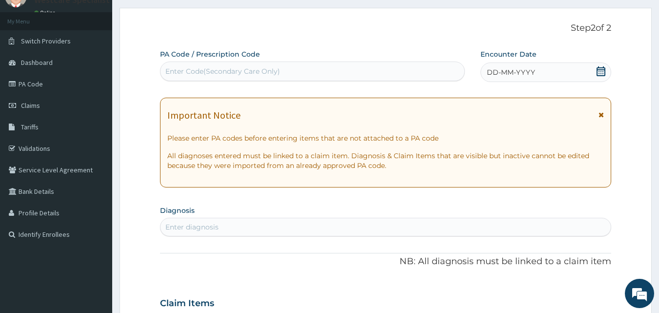
scroll to position [42, 0]
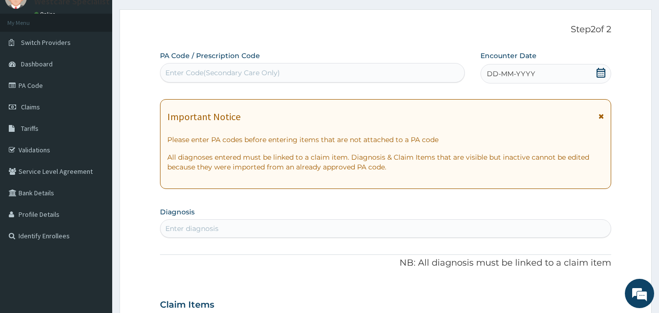
click at [283, 72] on div "Enter Code(Secondary Care Only)" at bounding box center [313, 73] width 305 height 16
type input "PA/C15FBA"
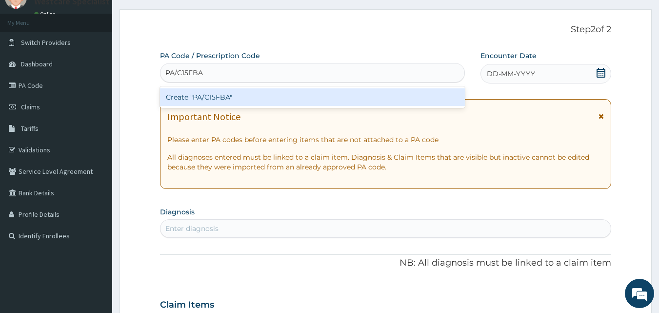
click at [274, 94] on div "Create "PA/C15FBA"" at bounding box center [313, 97] width 306 height 18
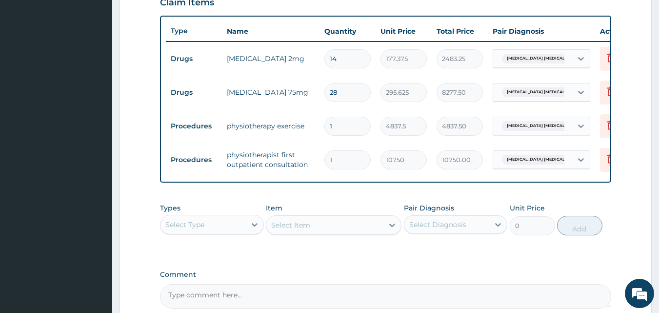
scroll to position [453, 0]
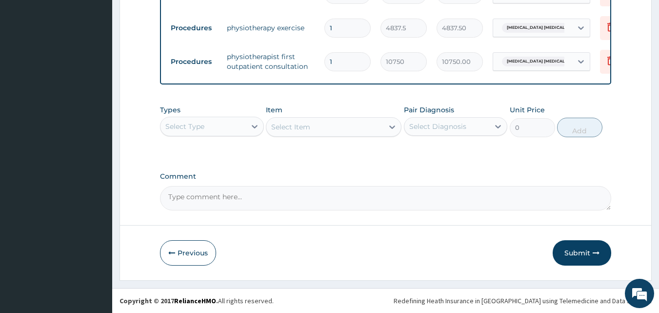
click at [222, 126] on div "Select Type" at bounding box center [203, 127] width 85 height 16
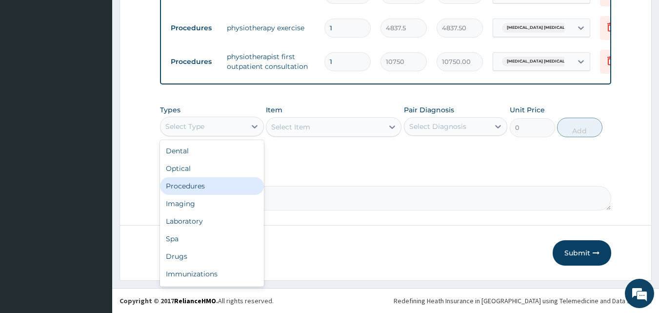
drag, startPoint x: 216, startPoint y: 183, endPoint x: 303, endPoint y: 177, distance: 86.6
click at [225, 181] on div "Procedures" at bounding box center [212, 186] width 104 height 18
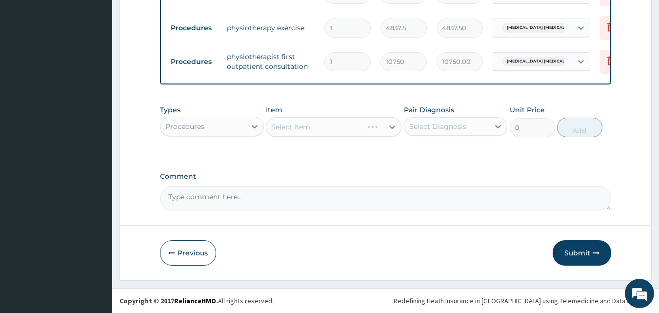
drag, startPoint x: 371, startPoint y: 168, endPoint x: 390, endPoint y: 161, distance: 20.6
click at [466, 118] on div "Select Diagnosis" at bounding box center [456, 126] width 104 height 19
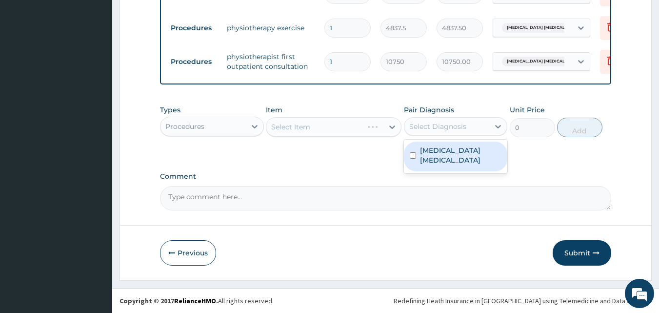
click at [466, 154] on label "Lumbar sprain" at bounding box center [461, 155] width 82 height 20
checkbox input "true"
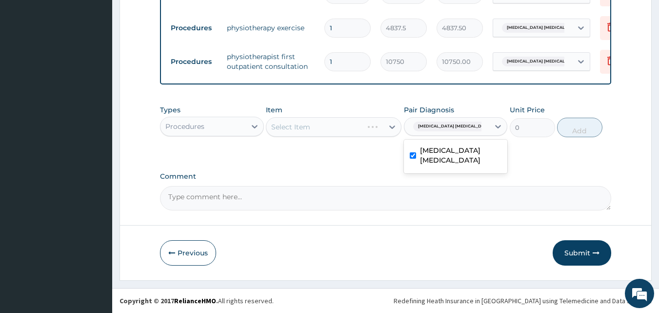
drag, startPoint x: 365, startPoint y: 160, endPoint x: 342, endPoint y: 145, distance: 27.5
click at [338, 144] on div "Types Procedures Item Select Item Pair Diagnosis Lumbar sprain Unit Price 0 Add" at bounding box center [386, 128] width 452 height 57
click at [340, 141] on div "Types Procedures Item Select Item Pair Diagnosis Lumbar sprain Unit Price 0 Add" at bounding box center [386, 121] width 452 height 42
click at [339, 126] on div "Select Item" at bounding box center [324, 127] width 117 height 16
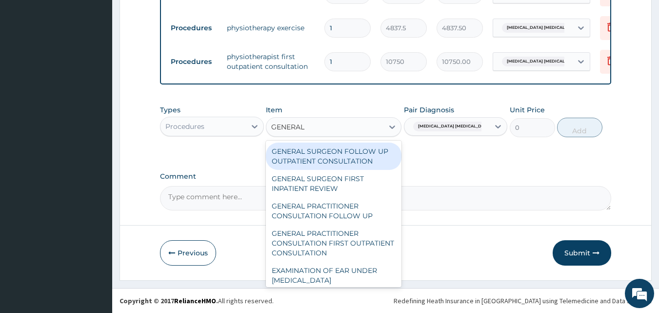
type input "GENERAL P"
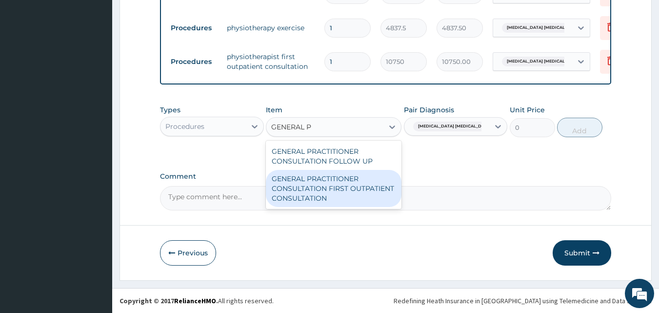
click at [340, 190] on div "GENERAL PRACTITIONER CONSULTATION FIRST OUTPATIENT CONSULTATION" at bounding box center [334, 188] width 136 height 37
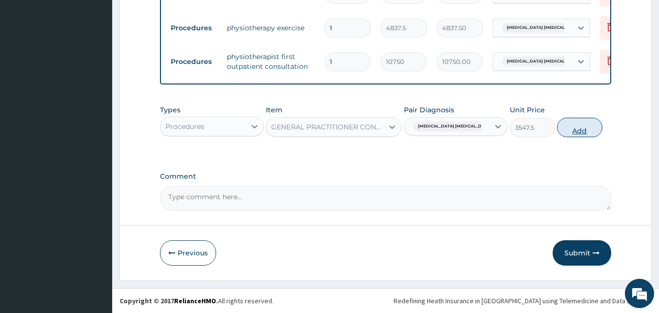
click at [586, 129] on button "Add" at bounding box center [579, 128] width 45 height 20
type input "0"
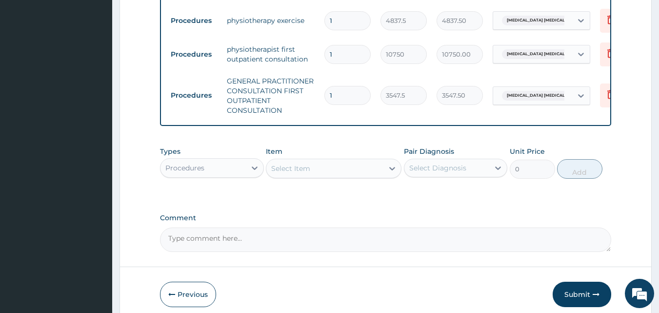
scroll to position [502, 0]
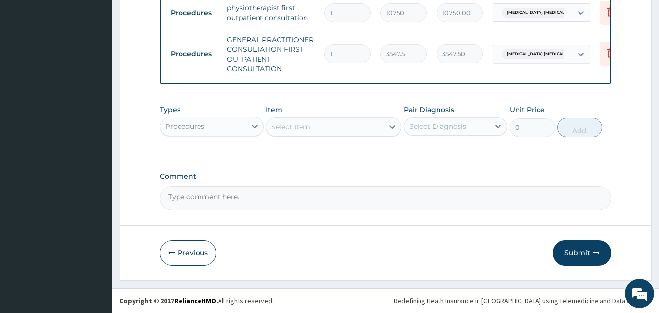
click at [586, 255] on button "Submit" at bounding box center [582, 252] width 59 height 25
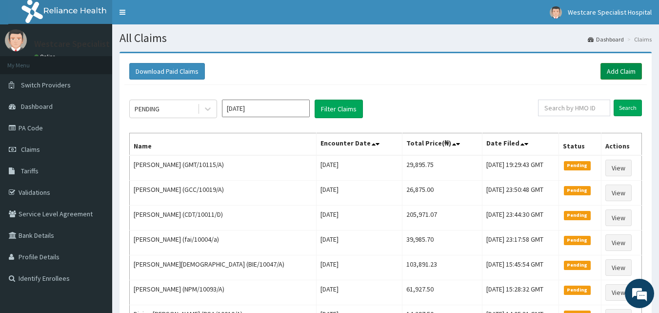
click at [627, 75] on link "Add Claim" at bounding box center [621, 71] width 41 height 17
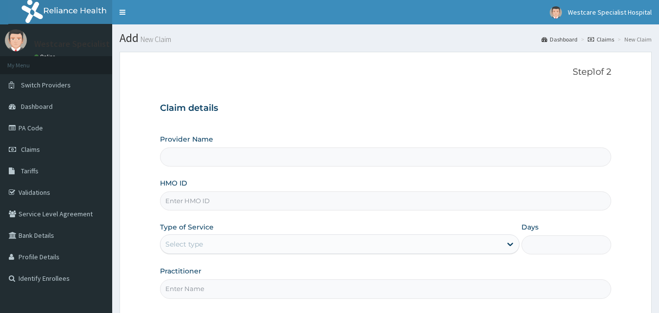
click at [239, 201] on input "HMO ID" at bounding box center [386, 200] width 452 height 19
type input "GCC"
type input "WestCare Specialist Hospital"
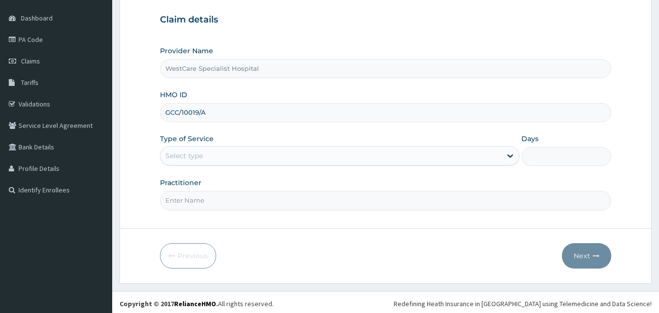
scroll to position [91, 0]
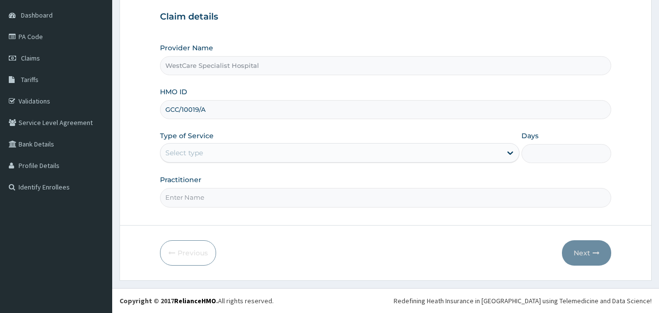
type input "GCC/10019/A"
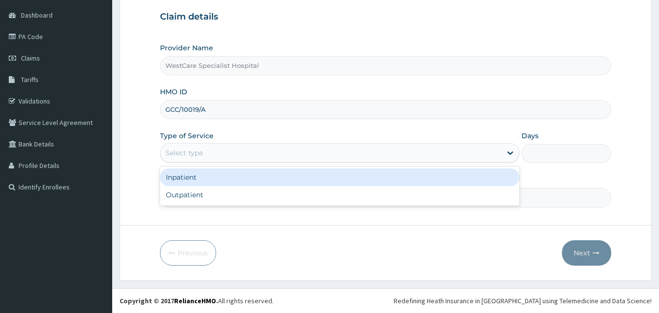
click at [229, 152] on div "Select type" at bounding box center [331, 153] width 341 height 16
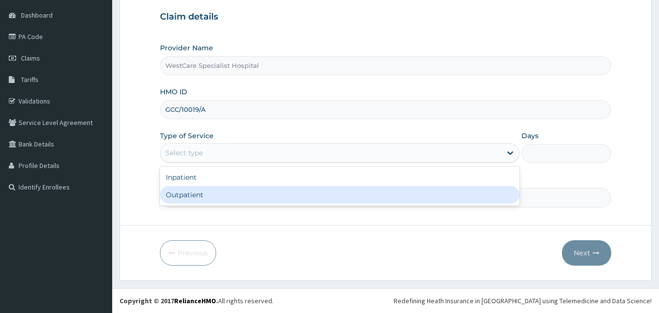
click at [212, 198] on div "Outpatient" at bounding box center [340, 195] width 360 height 18
type input "1"
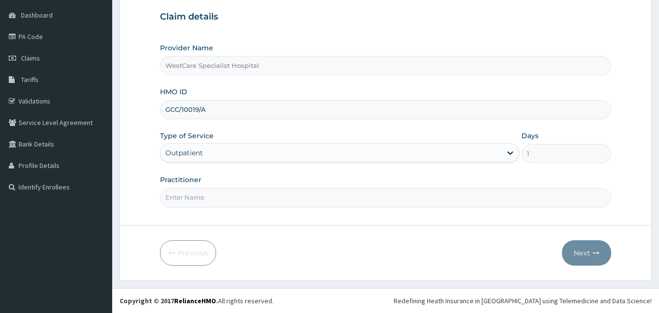
drag, startPoint x: 211, startPoint y: 198, endPoint x: 212, endPoint y: 188, distance: 9.4
click at [210, 197] on input "Practitioner" at bounding box center [386, 197] width 452 height 19
type input "DR ERUKPE"
click at [576, 251] on button "Next" at bounding box center [586, 252] width 49 height 25
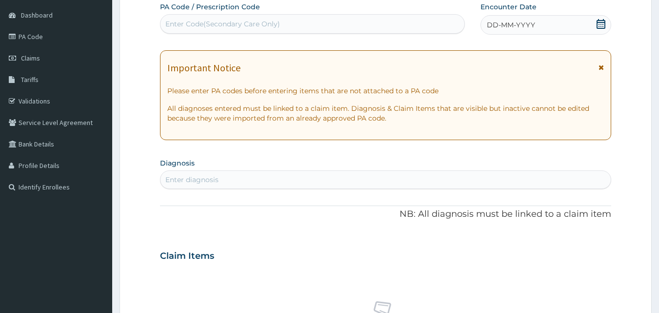
scroll to position [0, 0]
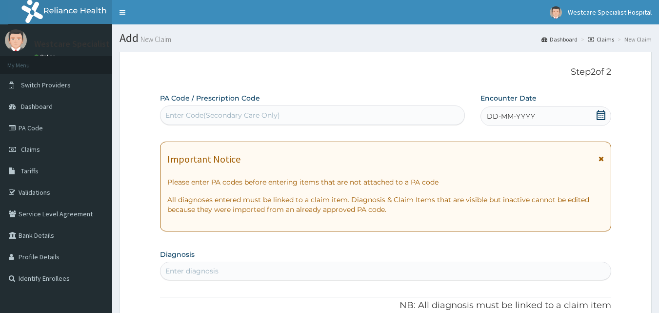
click at [197, 108] on div "PA Code / Prescription Code Enter Code(Secondary Care Only)" at bounding box center [313, 109] width 306 height 32
click at [195, 117] on div "Enter Code(Secondary Care Only)" at bounding box center [222, 115] width 115 height 10
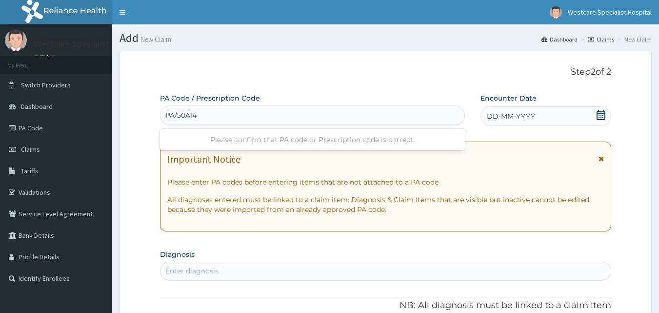
type input "PA/50A142"
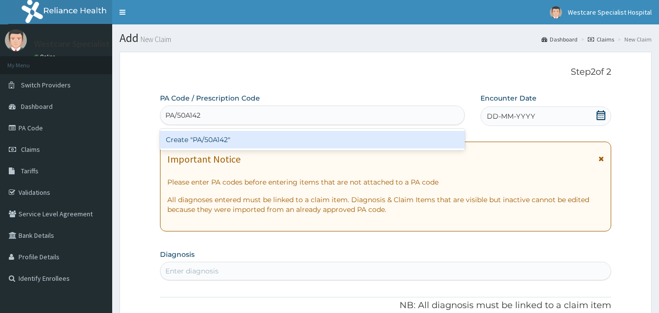
click at [204, 137] on div "Create "PA/50A142"" at bounding box center [313, 140] width 306 height 18
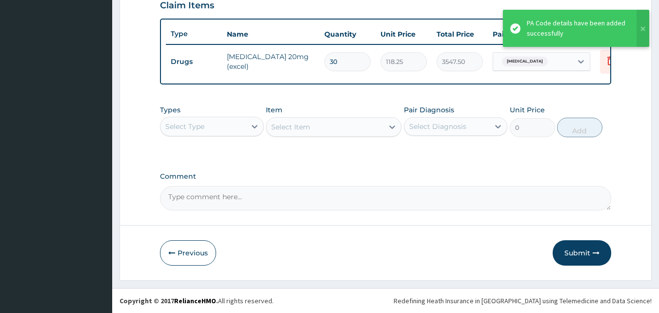
scroll to position [352, 0]
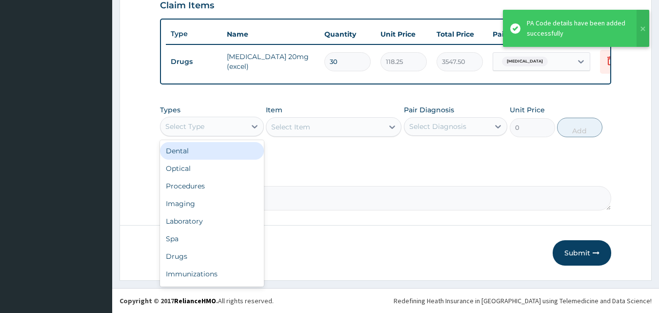
click at [210, 122] on div "Select Type" at bounding box center [203, 127] width 85 height 16
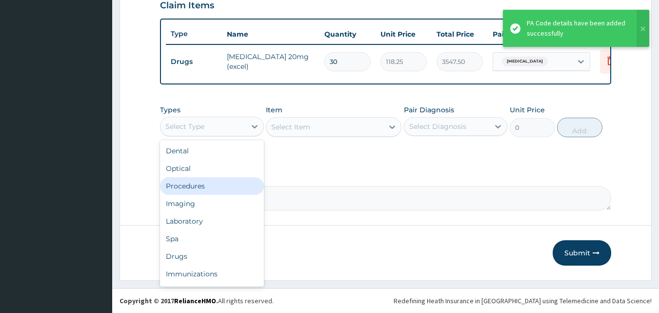
click at [209, 181] on div "Procedures" at bounding box center [212, 186] width 104 height 18
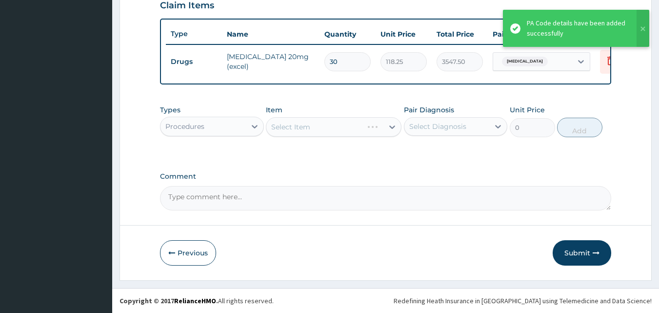
drag, startPoint x: 328, startPoint y: 156, endPoint x: 340, endPoint y: 154, distance: 11.4
click at [332, 156] on div "Types option Procedures, selected. Select is focused ,type to refine list, pres…" at bounding box center [386, 128] width 452 height 57
click at [430, 123] on div "Select Diagnosis" at bounding box center [437, 127] width 57 height 10
click at [441, 147] on label "Hyperlipidemia" at bounding box center [450, 150] width 61 height 10
checkbox input "true"
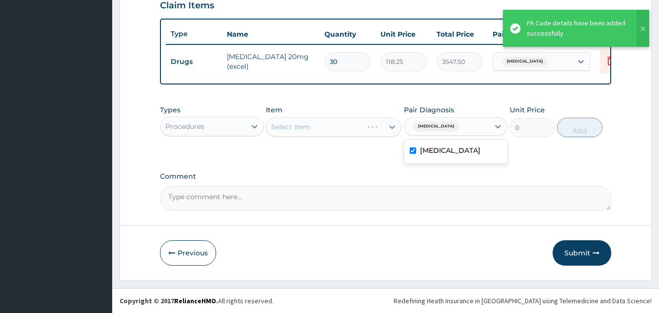
click at [361, 148] on div "Types Procedures Item Select Item Pair Diagnosis option Hyperlipidemia, selecte…" at bounding box center [386, 128] width 452 height 57
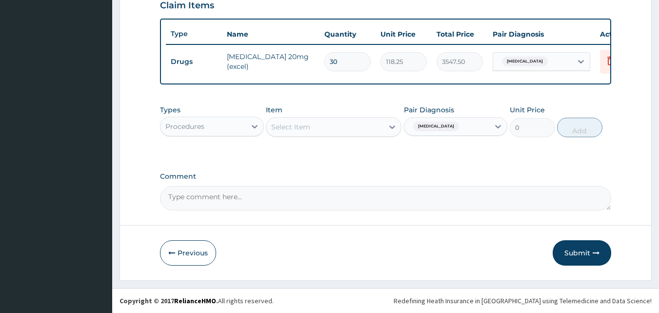
click at [331, 129] on div "Select Item" at bounding box center [324, 127] width 117 height 16
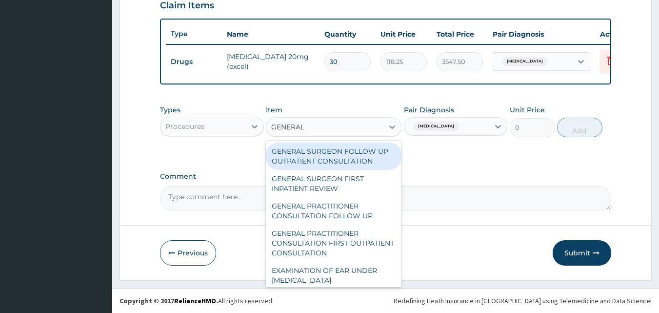
type input "GENERAL P"
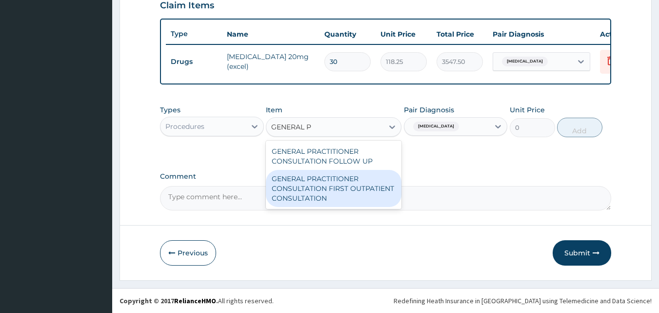
click at [335, 193] on div "GENERAL PRACTITIONER CONSULTATION FIRST OUTPATIENT CONSULTATION" at bounding box center [334, 188] width 136 height 37
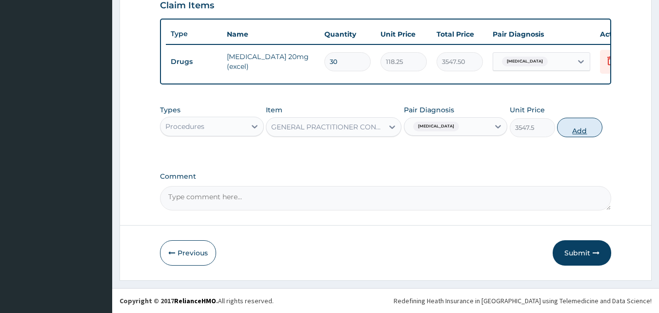
click at [578, 126] on button "Add" at bounding box center [579, 128] width 45 height 20
type input "0"
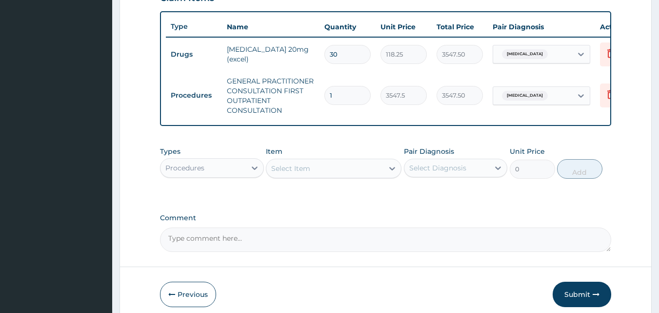
scroll to position [401, 0]
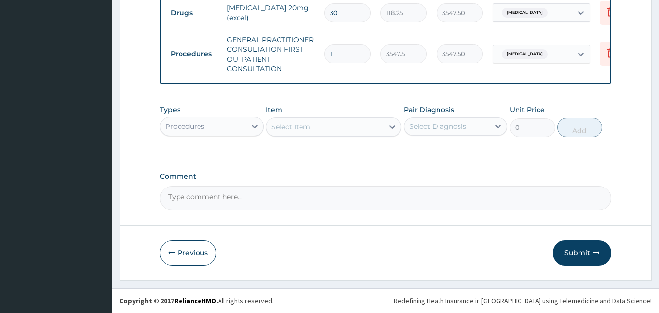
click at [587, 252] on button "Submit" at bounding box center [582, 252] width 59 height 25
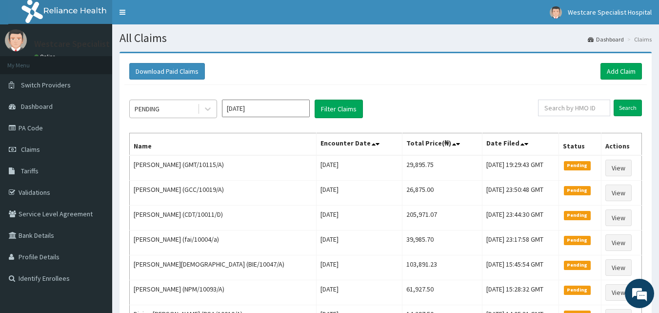
click at [173, 109] on div "PENDING" at bounding box center [164, 109] width 68 height 16
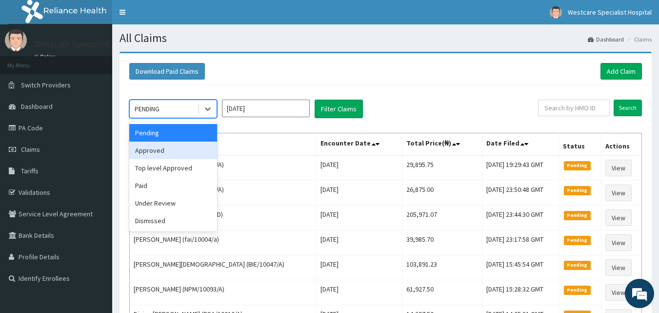
click at [160, 151] on div "Approved" at bounding box center [173, 151] width 88 height 18
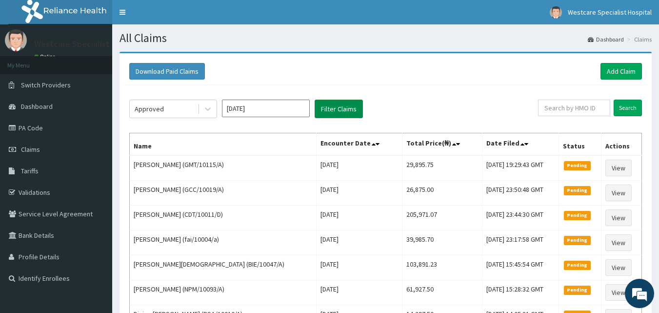
click at [330, 111] on button "Filter Claims" at bounding box center [339, 109] width 48 height 19
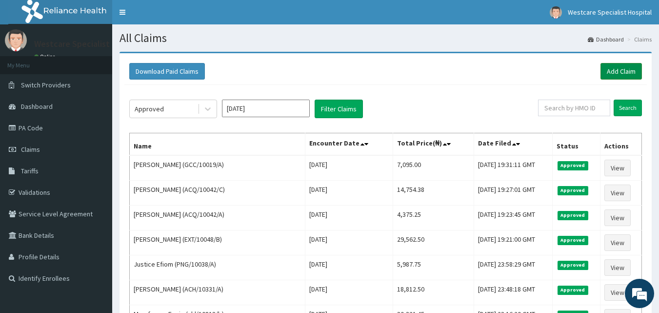
click at [626, 73] on link "Add Claim" at bounding box center [621, 71] width 41 height 17
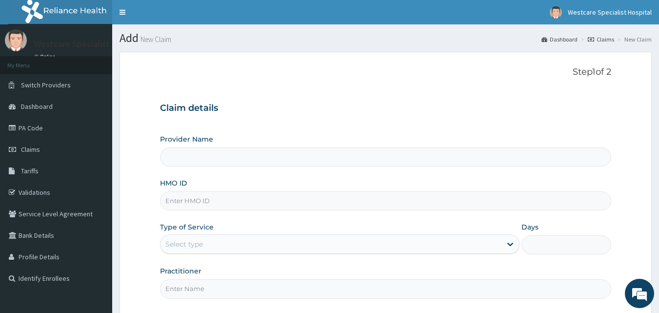
type input "WestCare Specialist Hospital"
click at [237, 205] on input "HMO ID" at bounding box center [386, 200] width 452 height 19
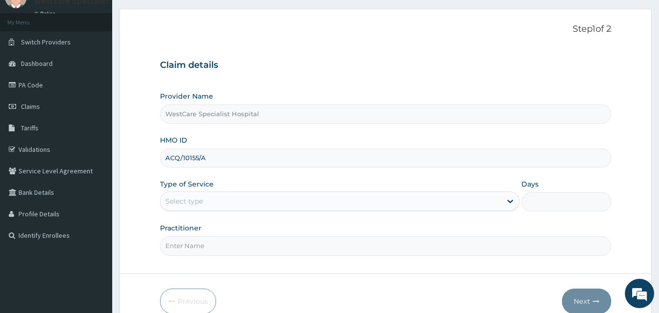
scroll to position [91, 0]
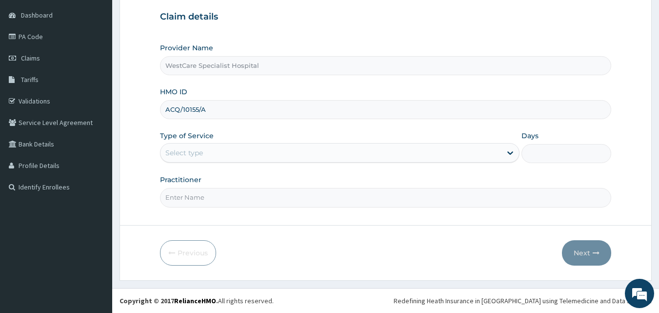
type input "ACQ/10155/A"
click at [207, 149] on div "Select type" at bounding box center [331, 153] width 341 height 16
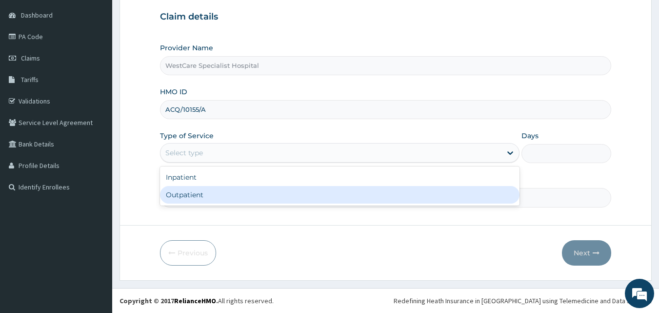
click at [198, 191] on div "Outpatient" at bounding box center [340, 195] width 360 height 18
type input "1"
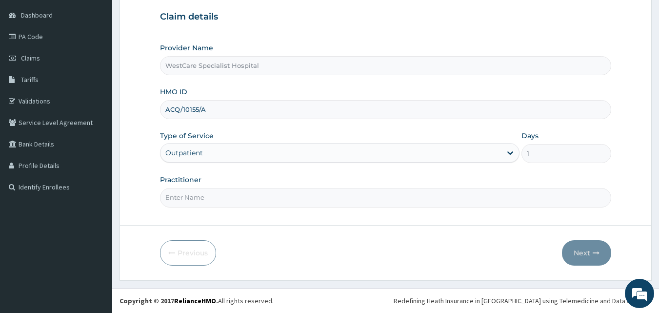
click at [194, 198] on input "Practitioner" at bounding box center [386, 197] width 452 height 19
type input "DR.KOKOETE"
click at [596, 253] on icon "button" at bounding box center [596, 252] width 7 height 7
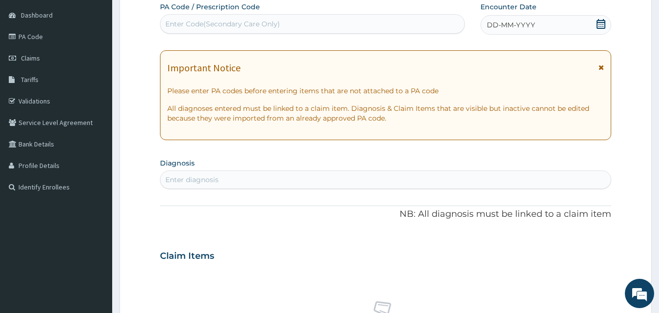
click at [281, 24] on div "Enter Code(Secondary Care Only)" at bounding box center [313, 24] width 305 height 16
type input "PA/CB80ED"
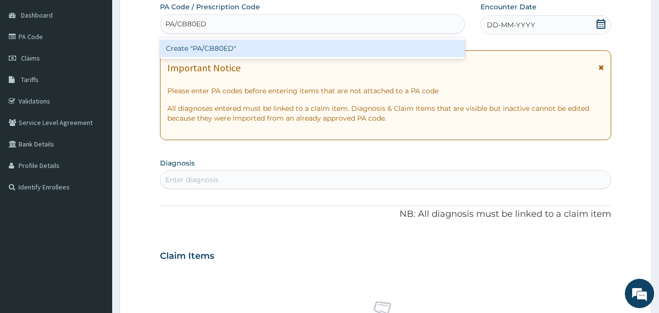
click at [238, 43] on div "Create "PA/CB80ED"" at bounding box center [313, 49] width 306 height 18
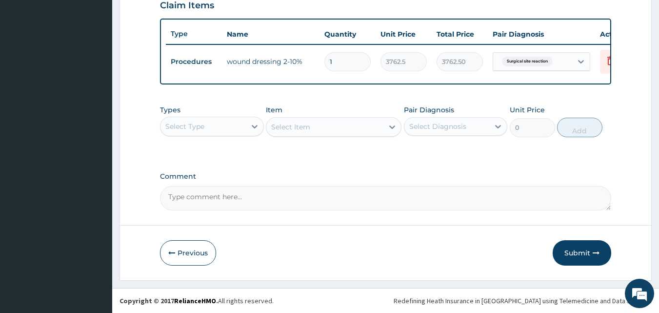
scroll to position [352, 0]
click at [228, 130] on div "Select Type" at bounding box center [203, 127] width 85 height 16
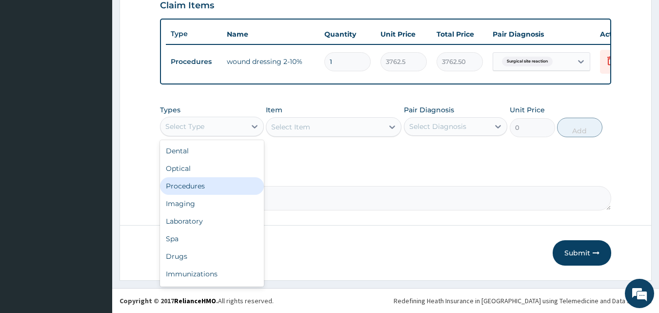
click at [218, 181] on div "Procedures" at bounding box center [212, 186] width 104 height 18
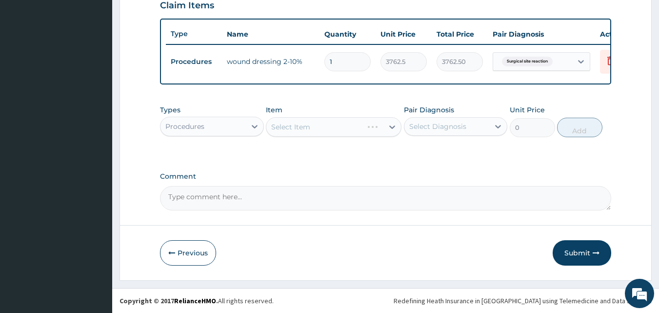
drag, startPoint x: 390, startPoint y: 164, endPoint x: 450, endPoint y: 139, distance: 64.7
drag, startPoint x: 455, startPoint y: 126, endPoint x: 445, endPoint y: 123, distance: 11.1
click at [454, 122] on div "Select Diagnosis" at bounding box center [437, 127] width 57 height 10
drag, startPoint x: 451, startPoint y: 150, endPoint x: 346, endPoint y: 145, distance: 106.0
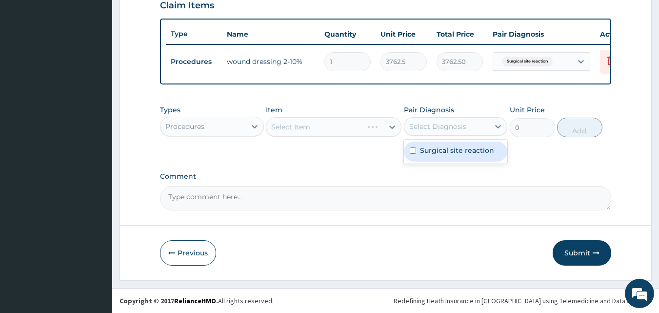
click at [449, 150] on label "Surgical site reaction" at bounding box center [457, 150] width 74 height 10
checkbox input "true"
click at [335, 146] on div "Types Procedures Item Select Item Pair Diagnosis Surgical site reaction Unit Pr…" at bounding box center [386, 128] width 452 height 57
click at [345, 132] on div "Select Item" at bounding box center [324, 127] width 117 height 16
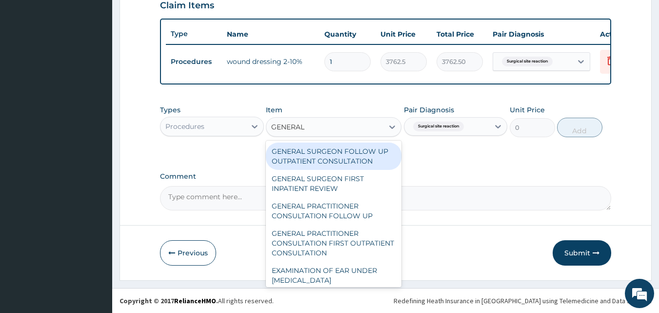
type input "GENERAL P"
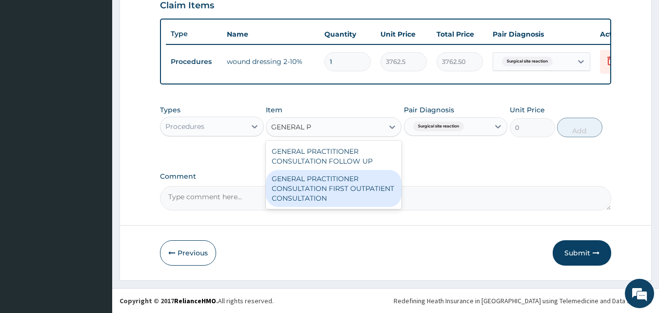
drag, startPoint x: 349, startPoint y: 191, endPoint x: 479, endPoint y: 153, distance: 134.8
click at [349, 191] on div "GENERAL PRACTITIONER CONSULTATION FIRST OUTPATIENT CONSULTATION" at bounding box center [334, 188] width 136 height 37
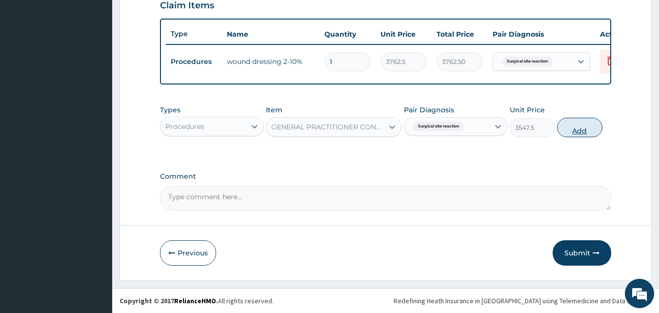
click at [592, 126] on button "Add" at bounding box center [579, 128] width 45 height 20
type input "0"
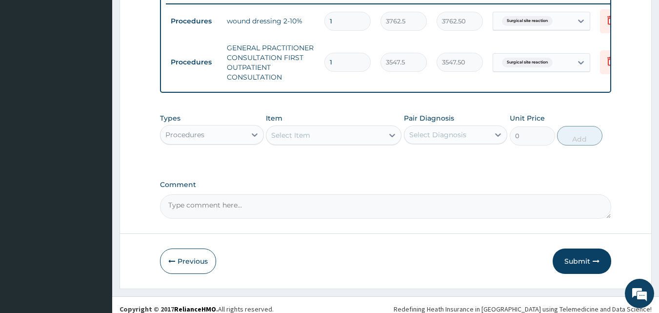
scroll to position [401, 0]
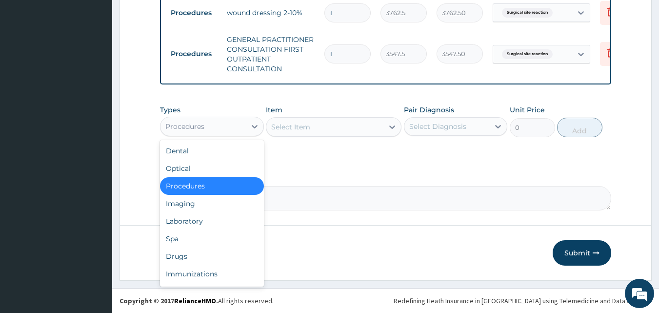
click at [205, 125] on div "Procedures" at bounding box center [203, 127] width 85 height 16
click at [194, 253] on div "Drugs" at bounding box center [212, 256] width 104 height 18
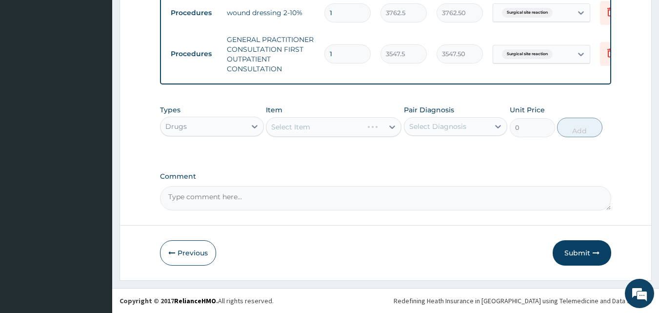
click at [424, 130] on div "Select Diagnosis" at bounding box center [437, 127] width 57 height 10
click at [436, 155] on div "Surgical site reaction" at bounding box center [456, 152] width 104 height 20
checkbox input "true"
click at [333, 123] on div "Select Item" at bounding box center [324, 127] width 117 height 16
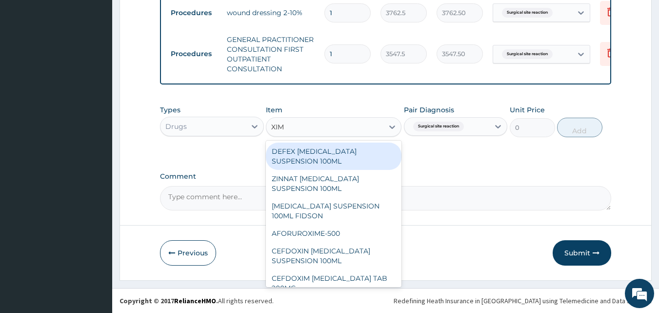
type input "XIME"
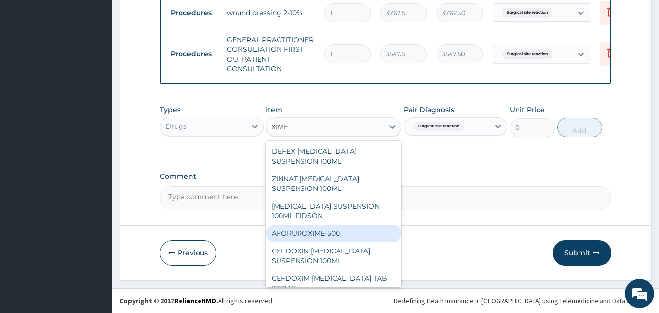
click at [319, 230] on div "AFORUROXIME-500" at bounding box center [334, 233] width 136 height 18
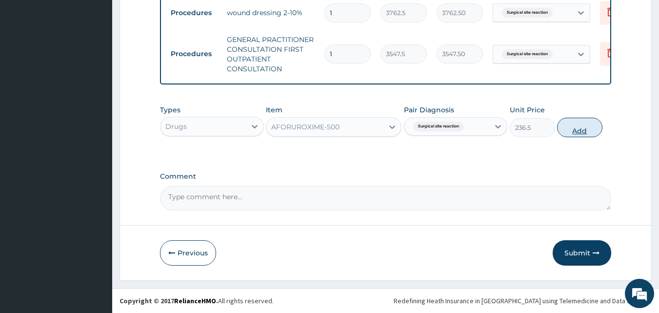
click at [564, 130] on button "Add" at bounding box center [579, 128] width 45 height 20
type input "0"
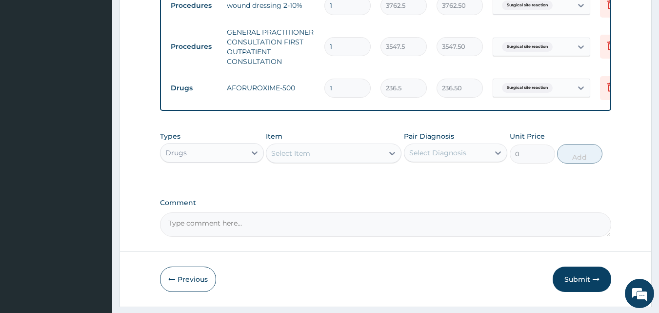
type input "10"
type input "2365.00"
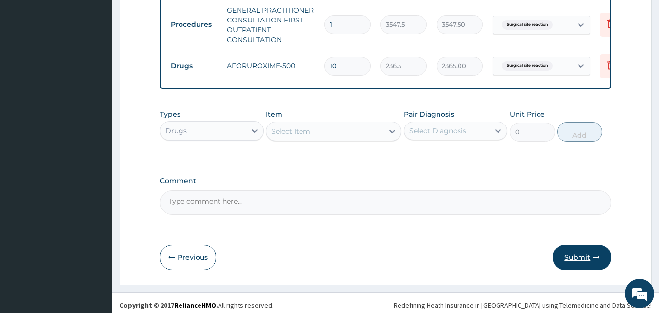
scroll to position [434, 0]
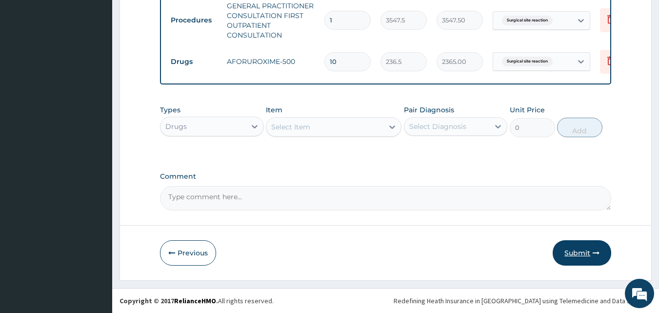
type input "10"
click at [583, 256] on button "Submit" at bounding box center [582, 252] width 59 height 25
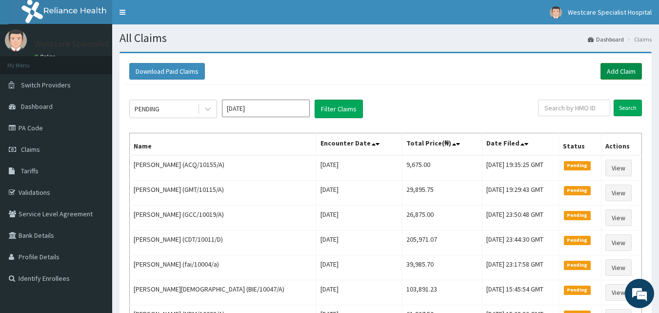
click at [613, 70] on link "Add Claim" at bounding box center [621, 71] width 41 height 17
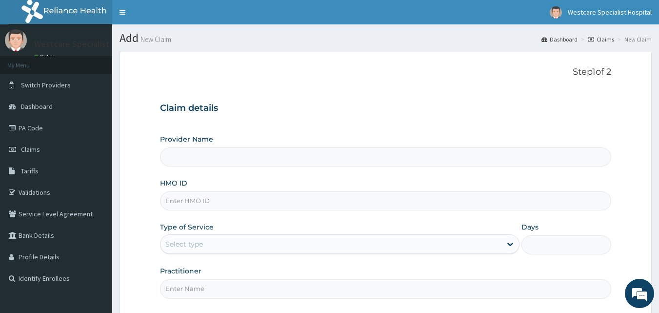
type input "WestCare Specialist Hospital"
click at [206, 202] on input "HMO ID" at bounding box center [386, 200] width 452 height 19
type input "C"
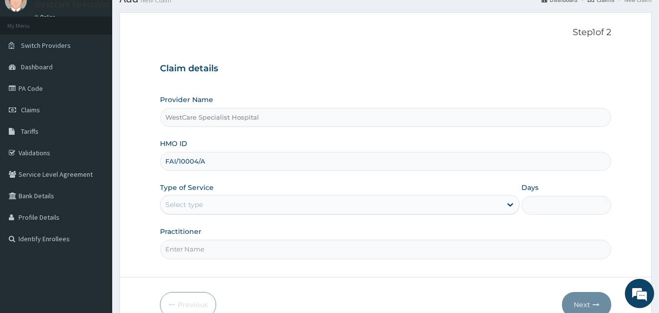
scroll to position [91, 0]
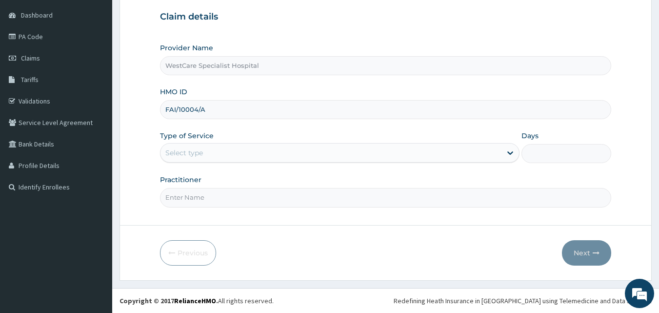
type input "FAI/10004/A"
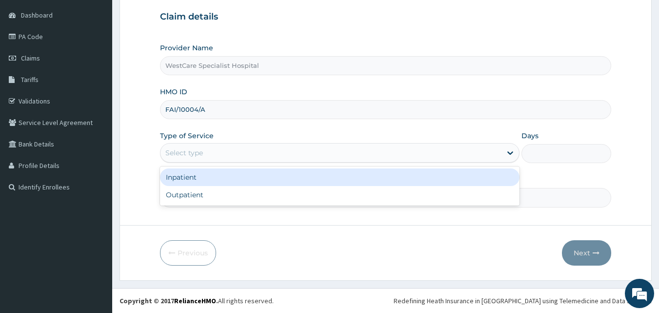
click at [196, 149] on div "Select type" at bounding box center [184, 153] width 38 height 10
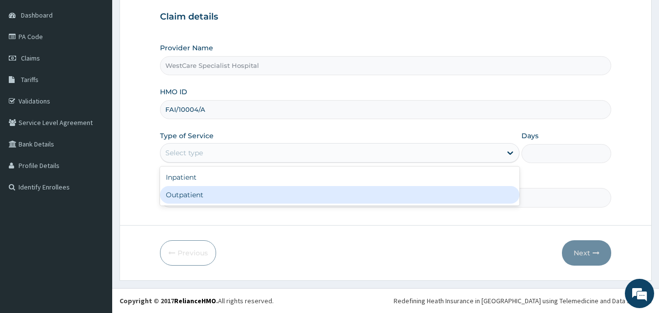
click at [200, 193] on div "Outpatient" at bounding box center [340, 195] width 360 height 18
type input "1"
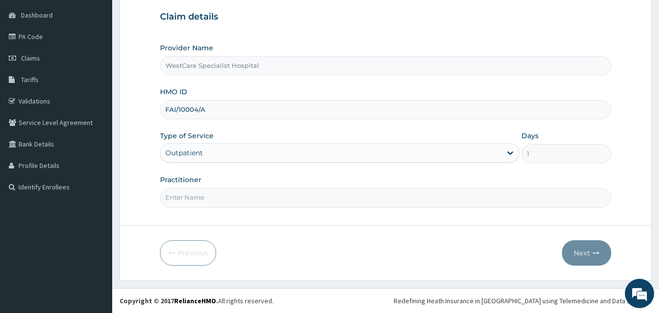
click at [195, 196] on input "Practitioner" at bounding box center [386, 197] width 452 height 19
type input "DR [PERSON_NAME]"
click at [588, 254] on button "Next" at bounding box center [586, 252] width 49 height 25
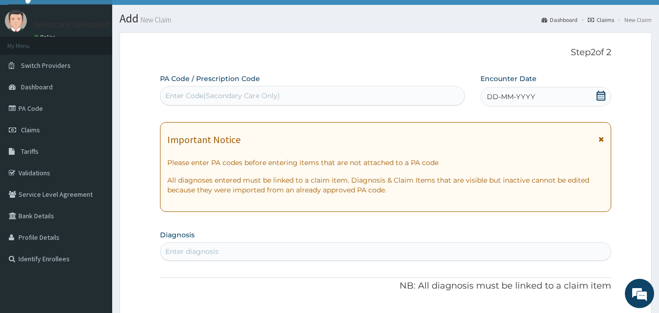
scroll to position [0, 0]
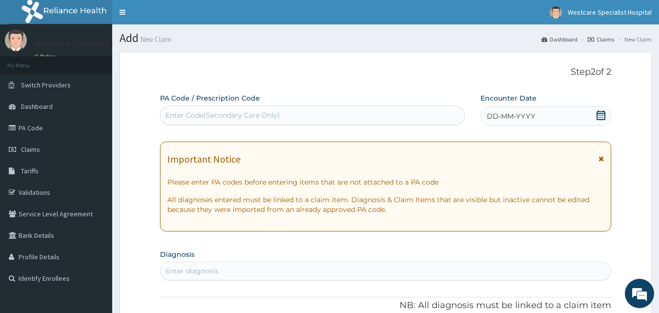
click at [242, 115] on div "Enter Code(Secondary Care Only)" at bounding box center [222, 115] width 115 height 10
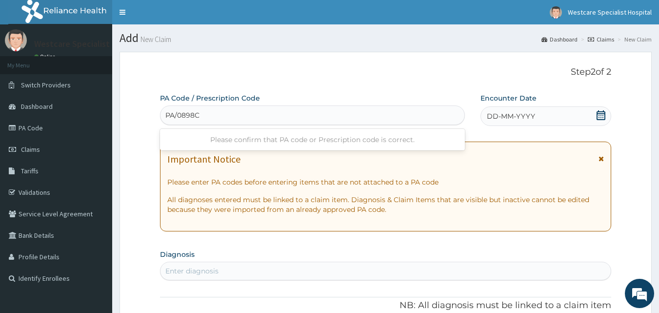
type input "PA/0898C9"
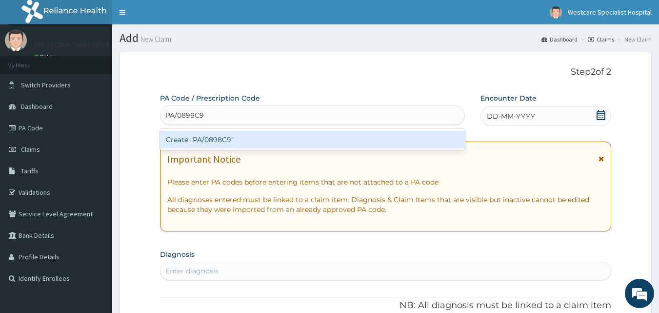
click at [258, 143] on div "Create "PA/0898C9"" at bounding box center [313, 140] width 306 height 18
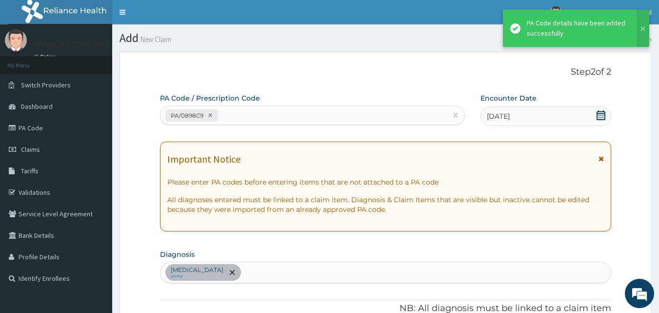
scroll to position [250, 0]
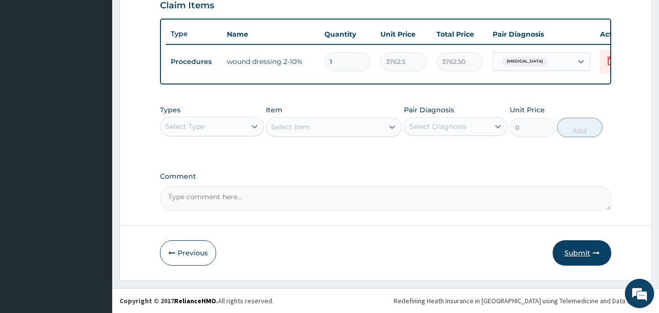
click at [574, 245] on button "Submit" at bounding box center [582, 252] width 59 height 25
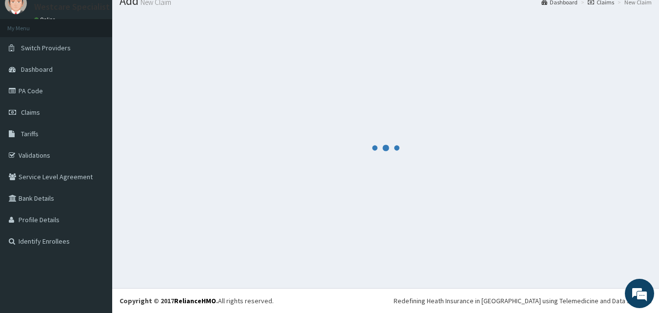
scroll to position [352, 0]
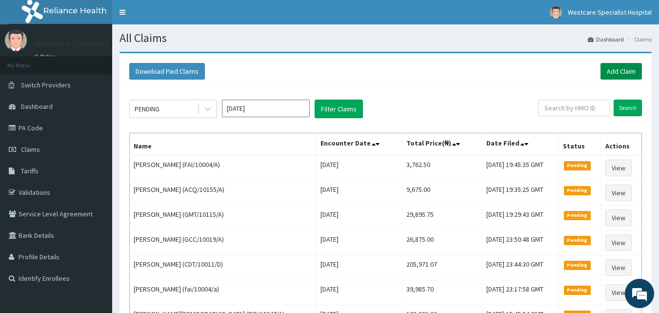
click at [606, 69] on link "Add Claim" at bounding box center [621, 71] width 41 height 17
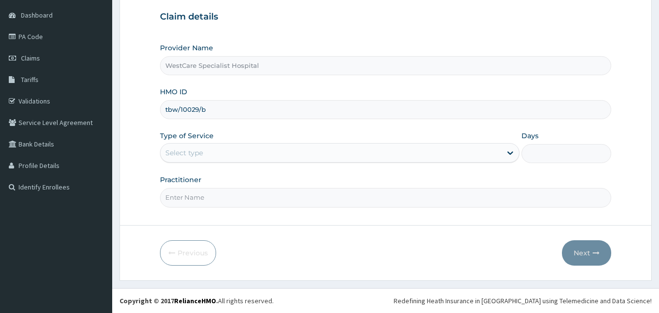
type input "tbw/10029/b"
click at [208, 143] on div "Select type" at bounding box center [340, 153] width 360 height 20
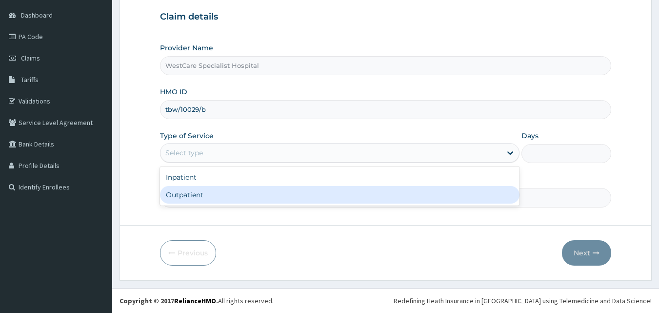
click at [204, 189] on div "Outpatient" at bounding box center [340, 195] width 360 height 18
type input "1"
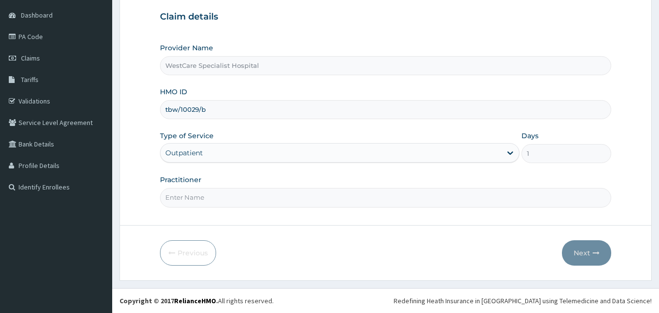
click at [203, 196] on input "Practitioner" at bounding box center [386, 197] width 452 height 19
type input "[PERSON_NAME]"
click at [593, 239] on form "Step 1 of 2 Claim details Provider Name WestCare Specialist Hospital HMO ID tbw…" at bounding box center [386, 120] width 532 height 320
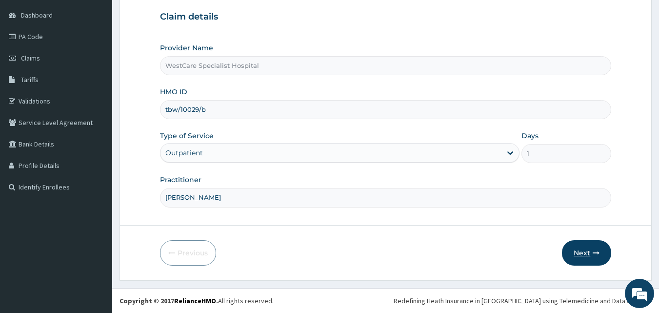
click at [589, 262] on button "Next" at bounding box center [586, 252] width 49 height 25
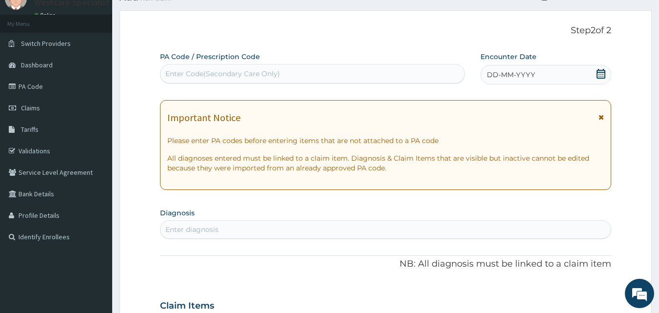
scroll to position [0, 0]
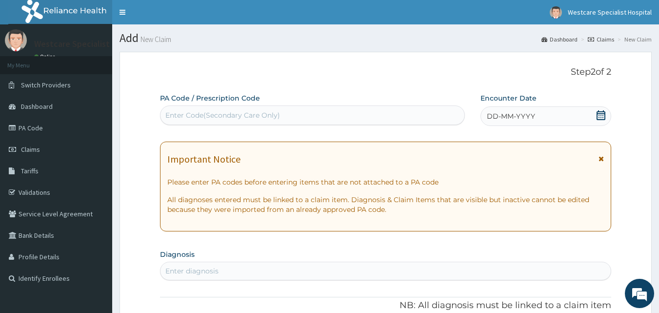
click at [334, 119] on div "Enter Code(Secondary Care Only)" at bounding box center [313, 115] width 305 height 16
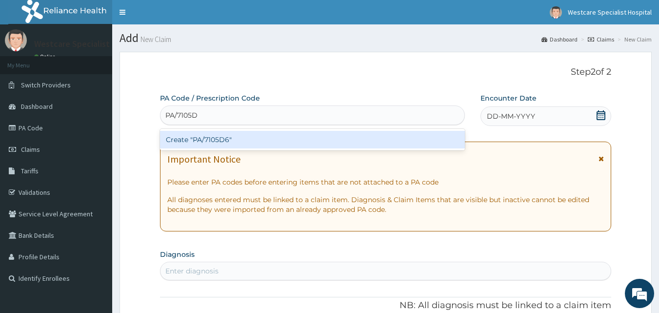
type input "PA/7105D6"
click at [318, 139] on div "Create "PA/7105D6"" at bounding box center [313, 140] width 306 height 18
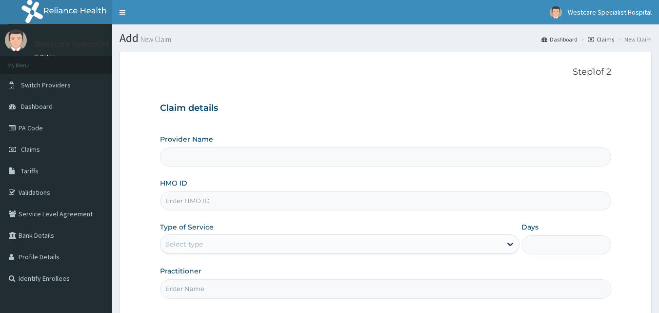
type input "WestCare Specialist Hospital"
click at [242, 199] on input "HMO ID" at bounding box center [386, 200] width 452 height 19
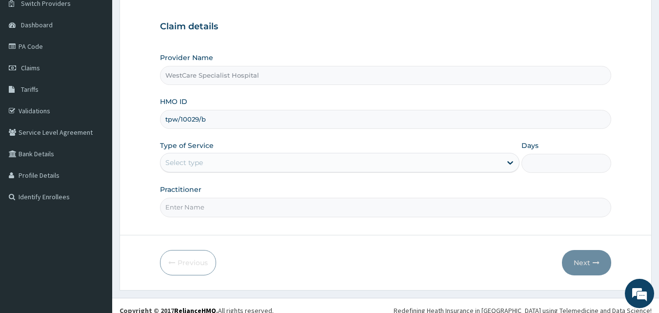
scroll to position [91, 0]
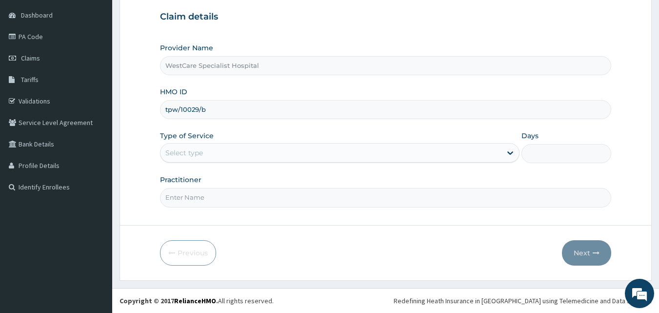
type input "tpw/10029/b"
click at [203, 154] on div "Select type" at bounding box center [184, 153] width 38 height 10
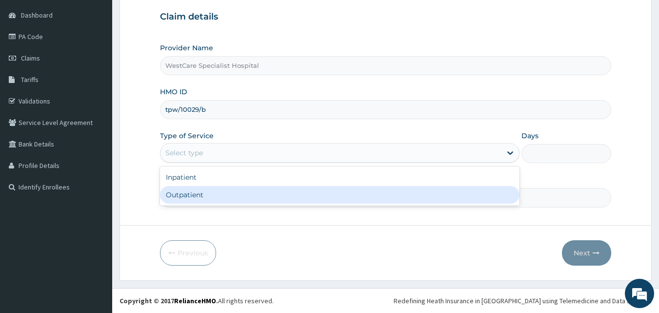
click at [208, 200] on div "Outpatient" at bounding box center [340, 195] width 360 height 18
type input "1"
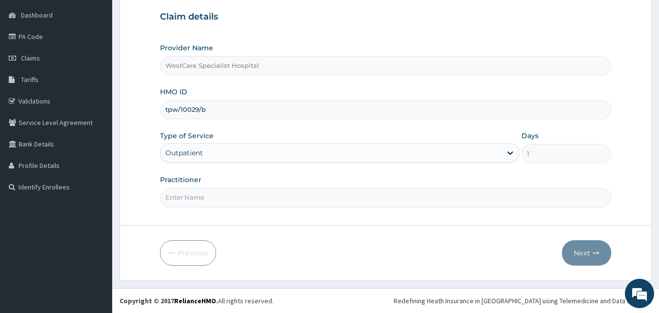
click at [208, 200] on input "Practitioner" at bounding box center [386, 197] width 452 height 19
type input "DR ERUKPE"
click at [591, 253] on button "Next" at bounding box center [586, 252] width 49 height 25
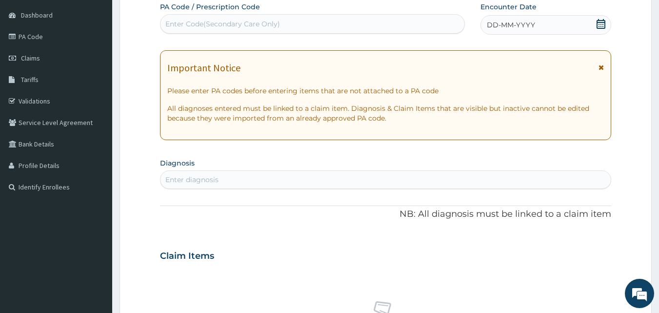
click at [269, 32] on div "Enter Code(Secondary Care Only)" at bounding box center [313, 24] width 305 height 16
type input "PA/7105D6"
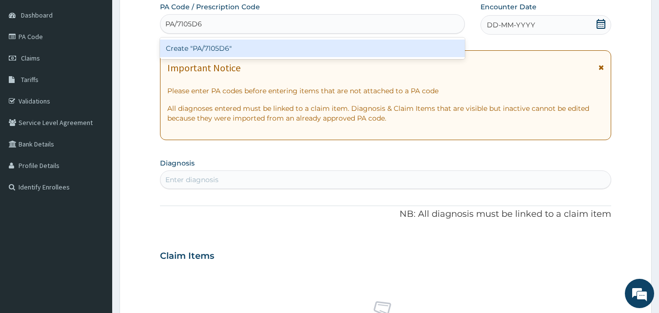
click at [224, 47] on div "Create "PA/7105D6"" at bounding box center [313, 49] width 306 height 18
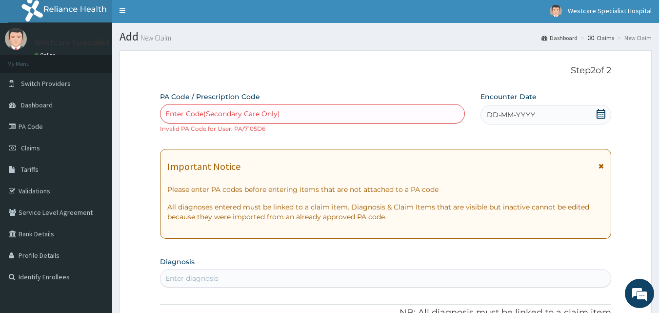
scroll to position [0, 0]
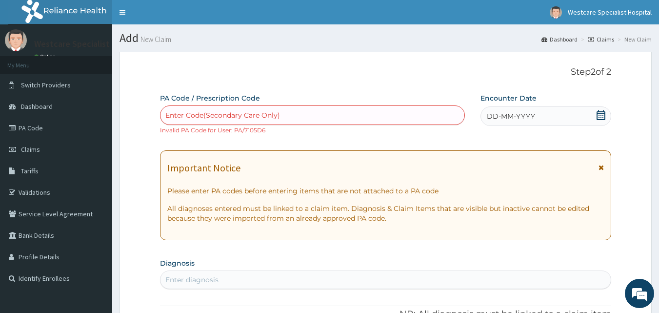
paste input "PA/7105D6"
type input "PA/7105D6"
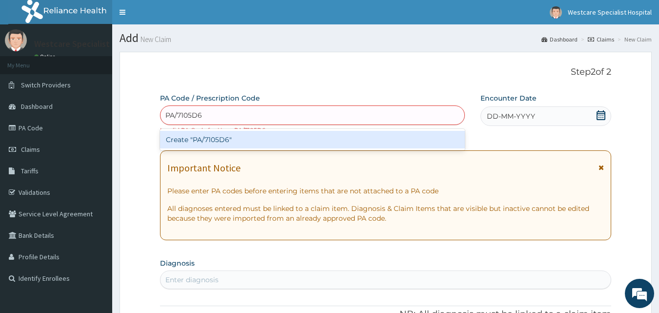
click at [224, 136] on div "Create "PA/7105D6"" at bounding box center [313, 140] width 306 height 18
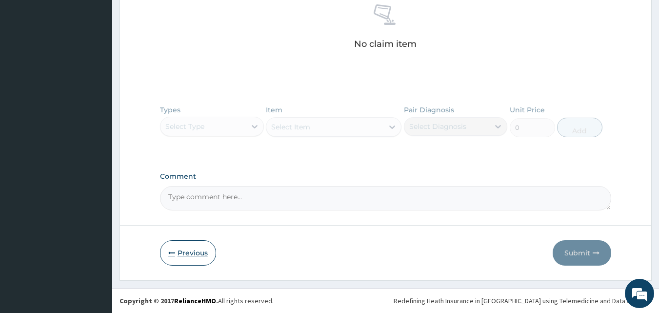
click at [171, 260] on button "Previous" at bounding box center [188, 252] width 56 height 25
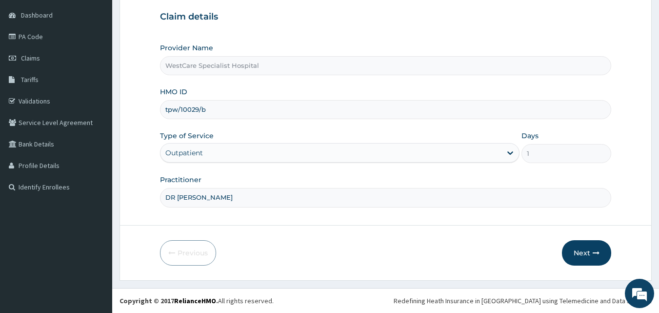
click at [171, 110] on input "tpw/10029/b" at bounding box center [386, 109] width 452 height 19
type input "tbw/10029/b"
click at [599, 255] on icon "button" at bounding box center [596, 252] width 7 height 7
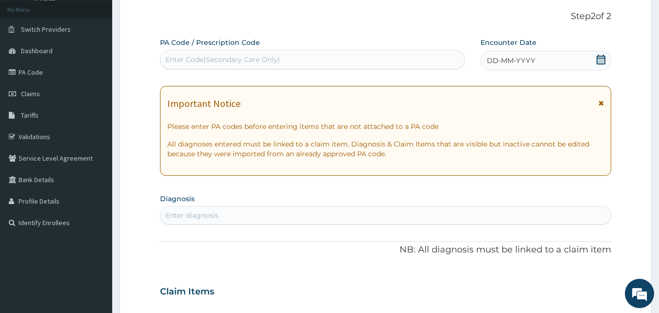
scroll to position [0, 0]
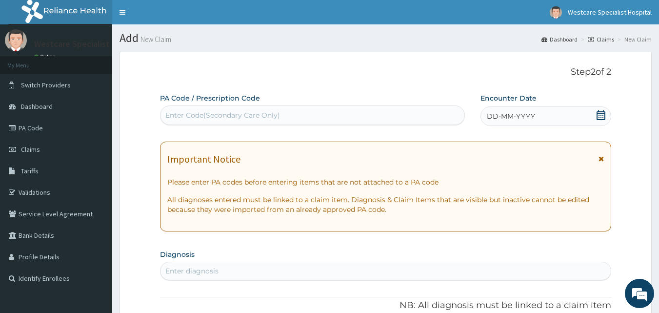
click at [217, 119] on div "Enter Code(Secondary Care Only)" at bounding box center [222, 115] width 115 height 10
paste input "PA/7105D6"
type input "PA/7105D6"
click at [219, 117] on div "Enter Code(Secondary Care Only) PA/7105D6" at bounding box center [313, 115] width 305 height 16
click at [211, 118] on div "Enter Code(Secondary Care Only)" at bounding box center [222, 115] width 115 height 10
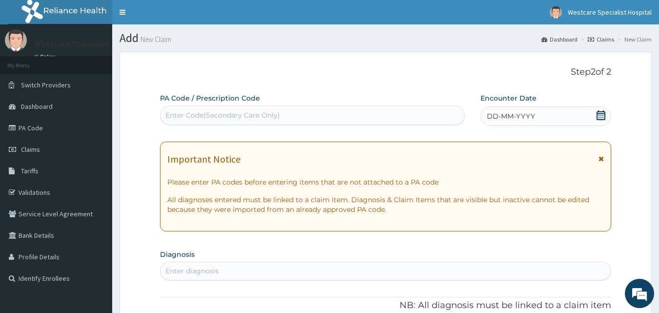
paste input "PA/7105D6"
type input "PA/7105D6"
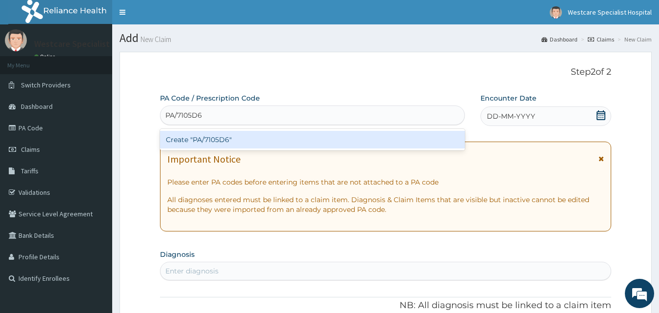
click at [205, 131] on div "Create "PA/7105D6"" at bounding box center [313, 140] width 306 height 18
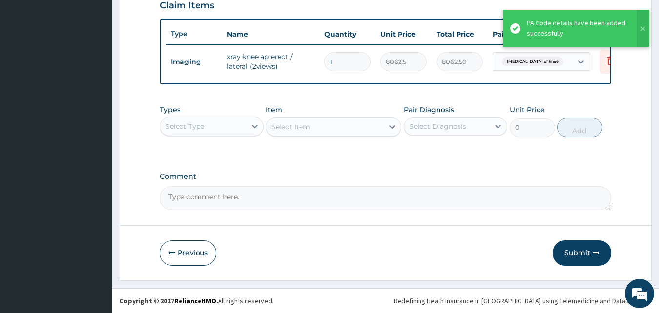
scroll to position [352, 0]
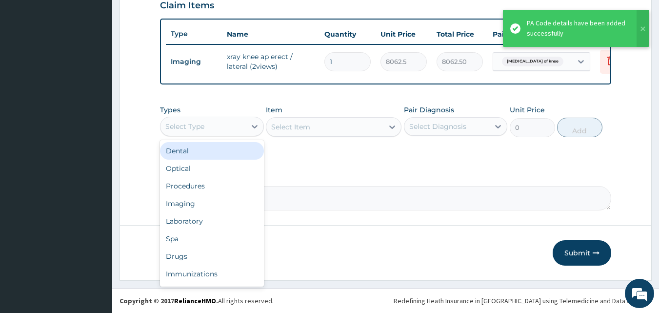
click at [190, 127] on div "Select Type" at bounding box center [184, 127] width 39 height 10
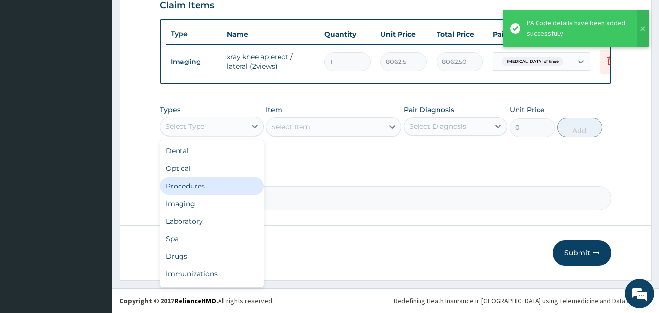
drag, startPoint x: 179, startPoint y: 187, endPoint x: 300, endPoint y: 176, distance: 121.1
click at [180, 187] on div "Procedures" at bounding box center [212, 186] width 104 height 18
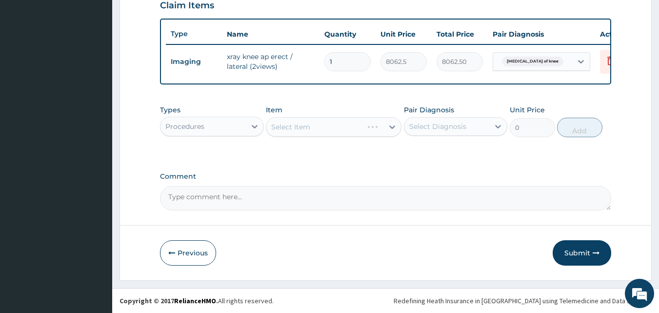
drag, startPoint x: 346, startPoint y: 167, endPoint x: 474, endPoint y: 122, distance: 136.4
click at [475, 121] on div "Select Diagnosis" at bounding box center [447, 127] width 85 height 16
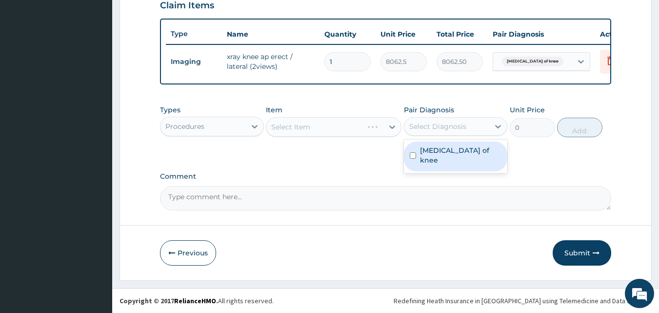
click at [464, 150] on label "Osteoarthritis of knee" at bounding box center [461, 155] width 82 height 20
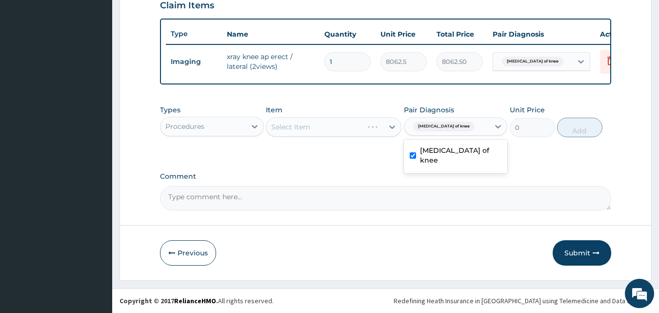
checkbox input "true"
click at [296, 125] on div "Select Item" at bounding box center [290, 127] width 39 height 10
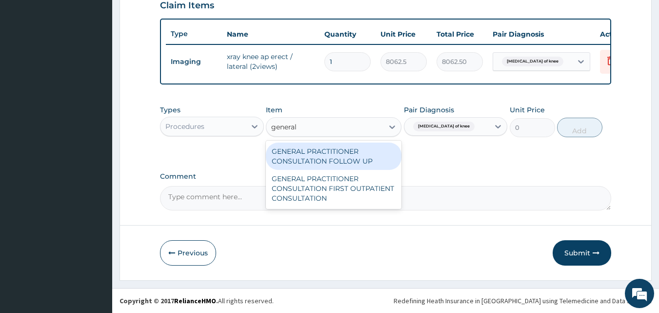
type input "general p"
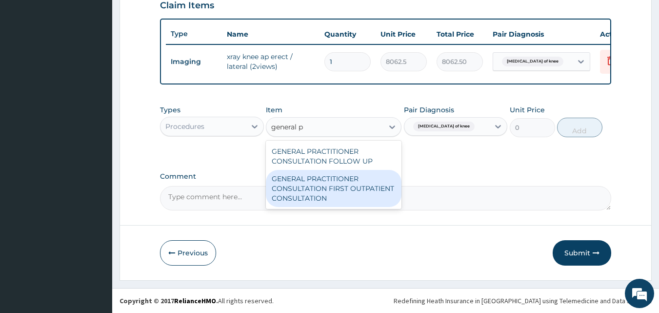
drag, startPoint x: 309, startPoint y: 199, endPoint x: 350, endPoint y: 193, distance: 41.0
click at [312, 200] on div "GENERAL PRACTITIONER CONSULTATION FIRST OUTPATIENT CONSULTATION" at bounding box center [334, 188] width 136 height 37
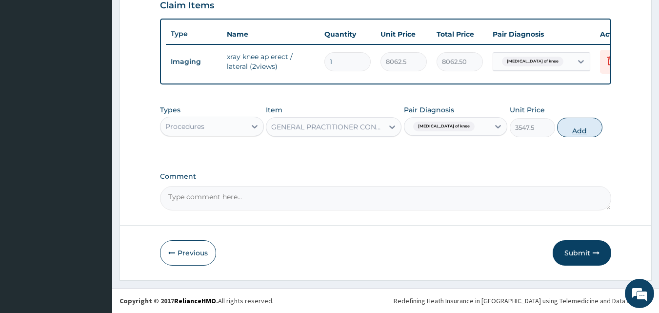
click at [588, 127] on button "Add" at bounding box center [579, 128] width 45 height 20
type input "0"
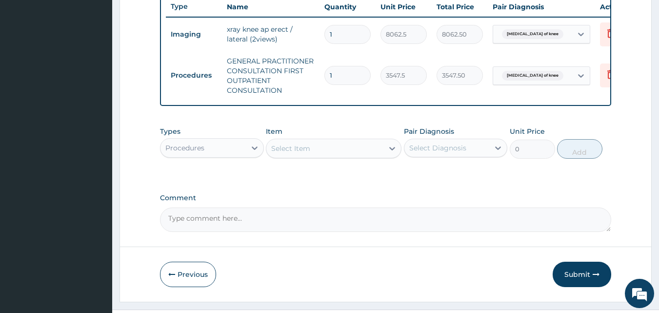
scroll to position [401, 0]
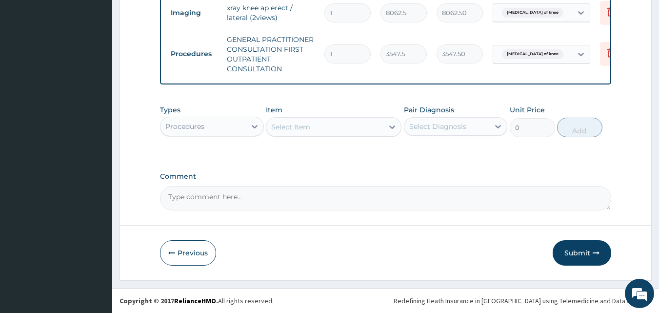
click at [191, 124] on div "Procedures" at bounding box center [184, 127] width 39 height 10
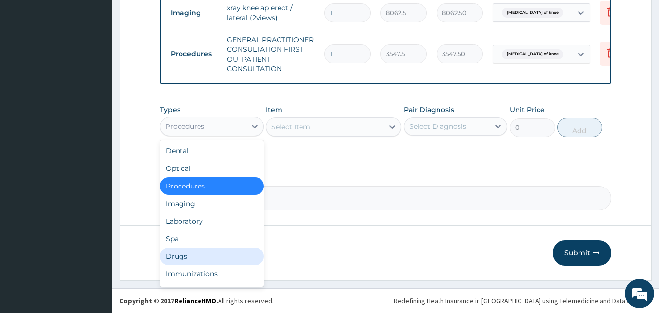
click at [200, 255] on div "Drugs" at bounding box center [212, 256] width 104 height 18
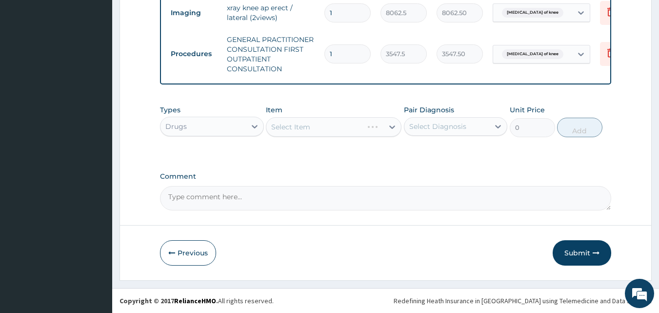
click at [427, 123] on div "Select Diagnosis" at bounding box center [437, 127] width 57 height 10
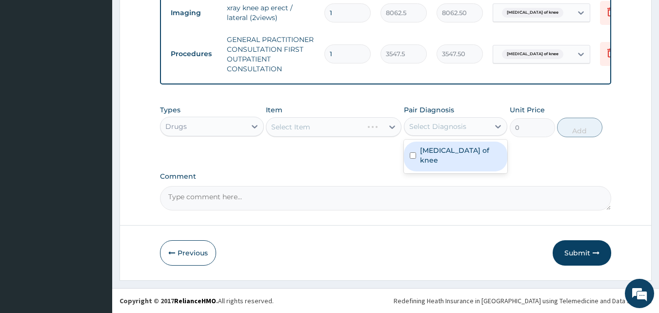
click at [435, 151] on label "Osteoarthritis of knee" at bounding box center [461, 155] width 82 height 20
checkbox input "true"
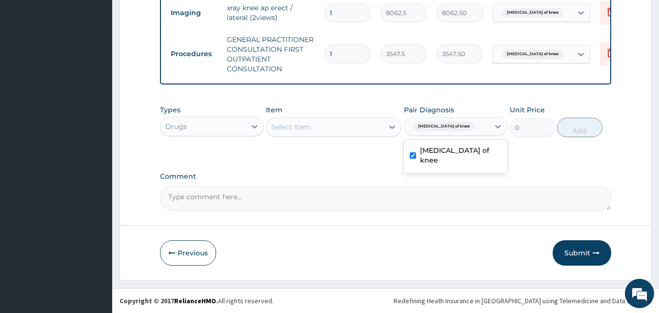
click at [329, 130] on div "Select Item" at bounding box center [324, 127] width 117 height 16
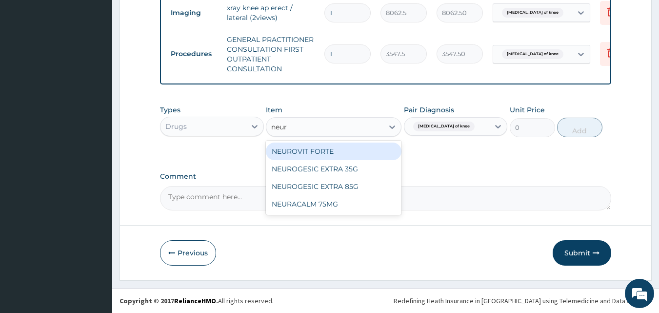
type input "neuro"
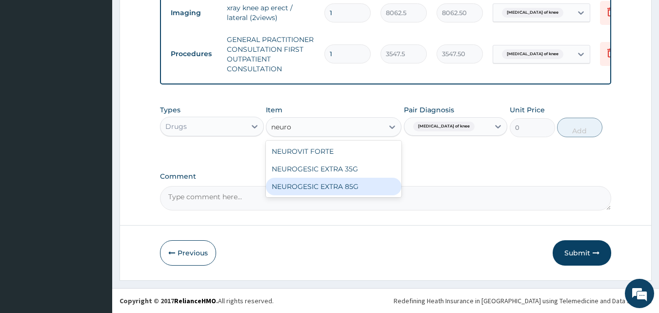
click at [304, 179] on div "NEUROGESIC EXTRA 85G" at bounding box center [334, 187] width 136 height 18
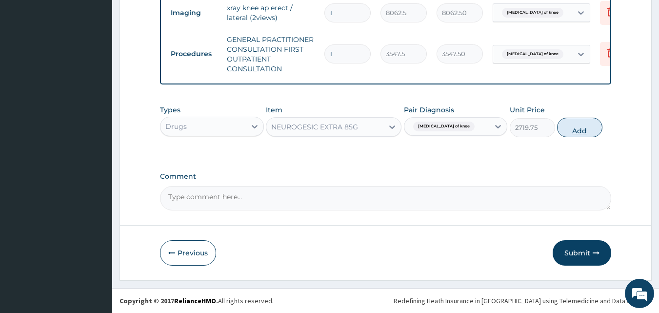
click at [583, 132] on button "Add" at bounding box center [579, 128] width 45 height 20
type input "0"
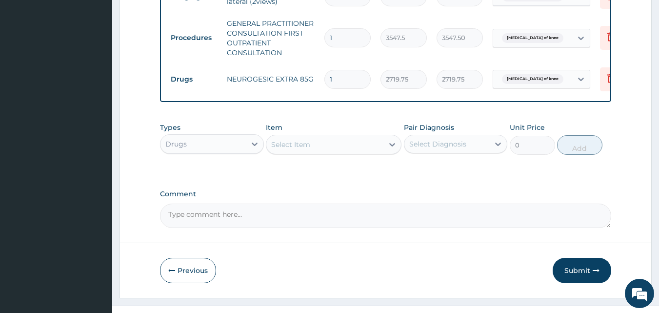
scroll to position [434, 0]
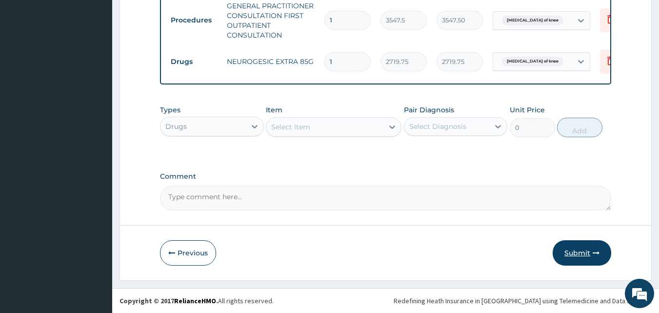
click at [576, 254] on button "Submit" at bounding box center [582, 252] width 59 height 25
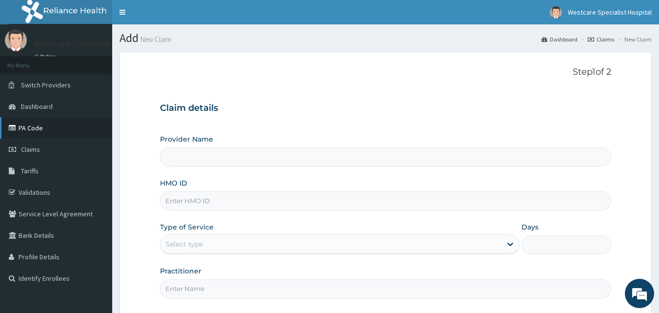
type input "WestCare Specialist Hospital"
click at [40, 128] on link "PA Code" at bounding box center [56, 127] width 112 height 21
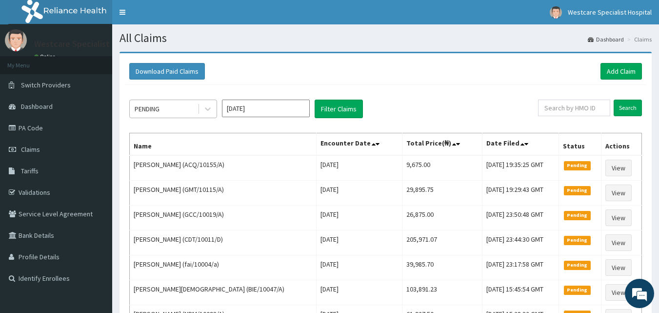
click at [171, 116] on div "PENDING" at bounding box center [164, 109] width 68 height 16
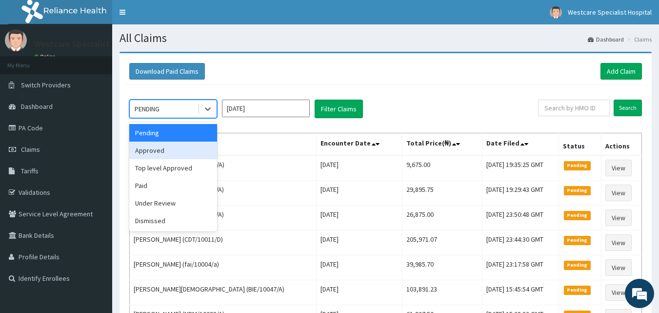
click at [160, 147] on div "Approved" at bounding box center [173, 151] width 88 height 18
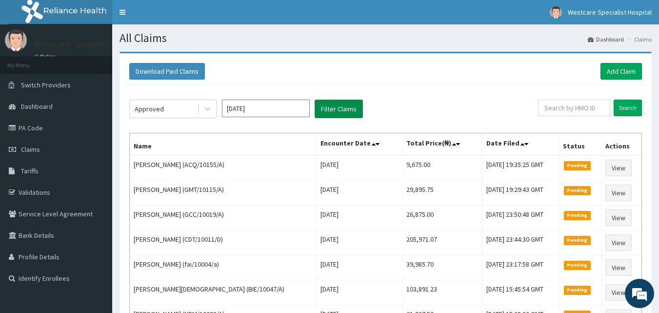
click at [333, 112] on button "Filter Claims" at bounding box center [339, 109] width 48 height 19
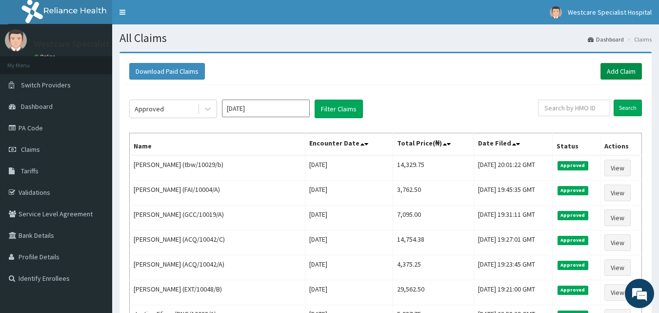
click at [621, 68] on link "Add Claim" at bounding box center [621, 71] width 41 height 17
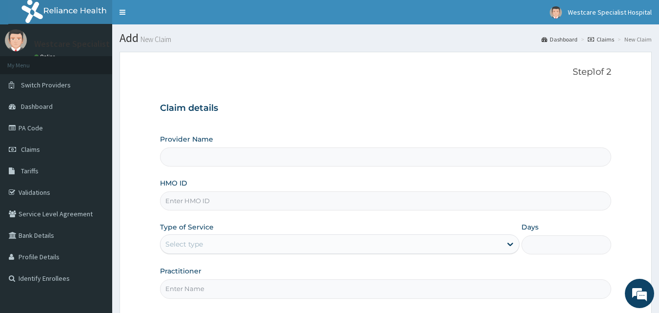
type input "WestCare Specialist Hospital"
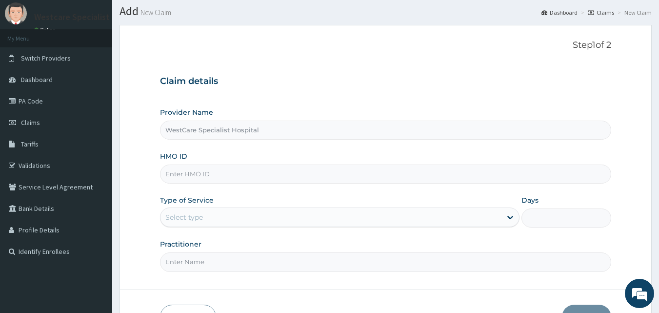
scroll to position [49, 0]
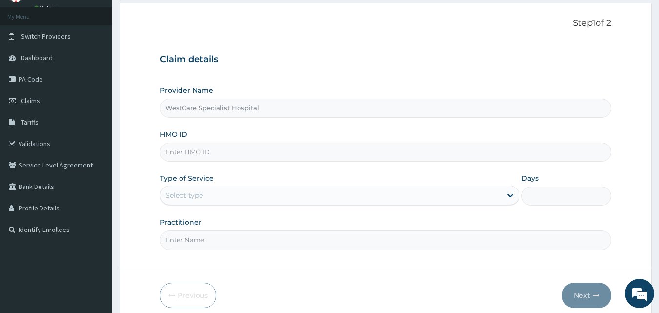
click at [212, 155] on input "HMO ID" at bounding box center [386, 152] width 452 height 19
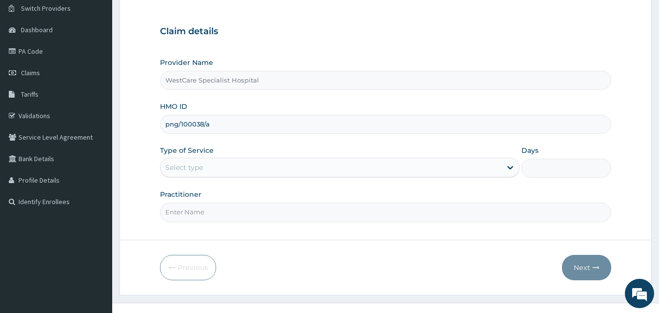
scroll to position [91, 0]
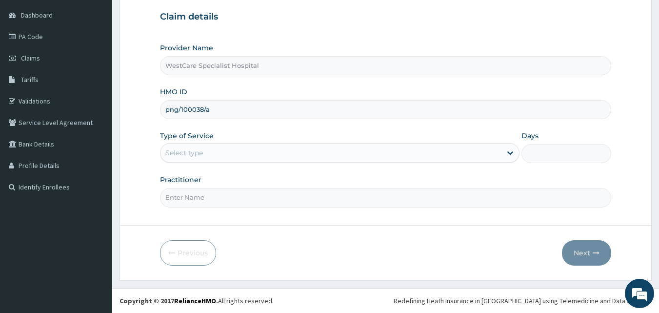
click at [219, 151] on div "Select type" at bounding box center [331, 153] width 341 height 16
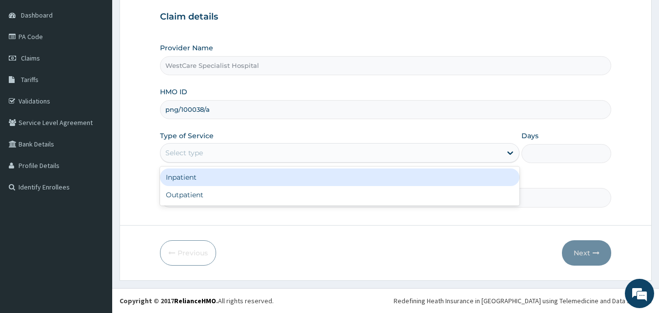
click at [193, 106] on input "png/100038/a" at bounding box center [386, 109] width 452 height 19
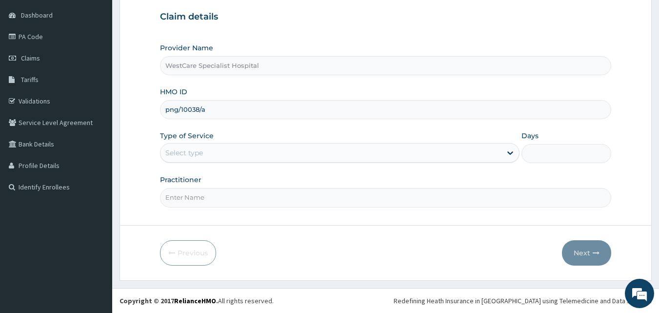
type input "png/10038/a"
click at [198, 155] on div "Select type" at bounding box center [184, 153] width 38 height 10
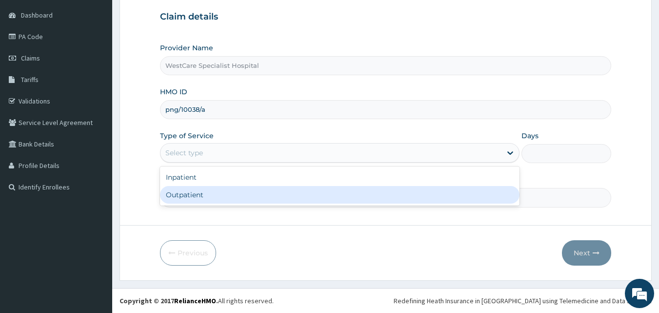
drag, startPoint x: 195, startPoint y: 195, endPoint x: 195, endPoint y: 201, distance: 5.9
click at [195, 196] on div "Outpatient" at bounding box center [340, 195] width 360 height 18
type input "1"
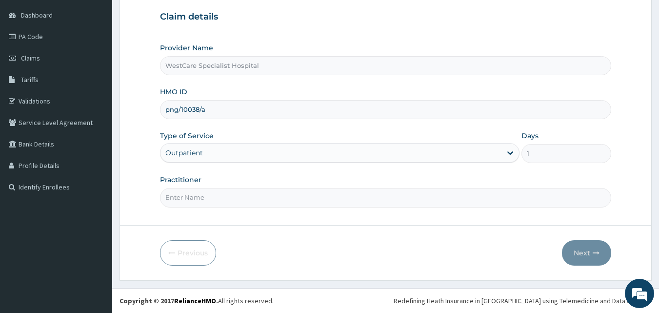
click at [195, 202] on input "Practitioner" at bounding box center [386, 197] width 452 height 19
type input "DR EKPENYOUNG"
click at [607, 256] on button "Next" at bounding box center [586, 252] width 49 height 25
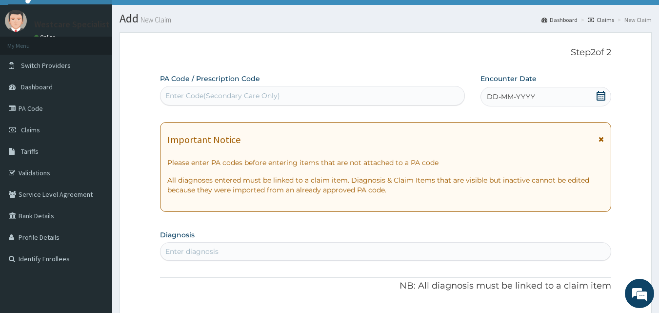
scroll to position [0, 0]
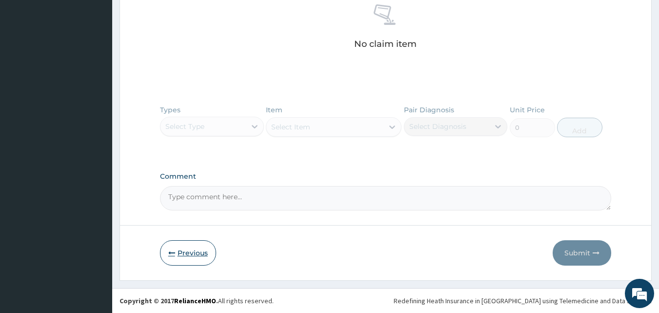
click at [197, 252] on button "Previous" at bounding box center [188, 252] width 56 height 25
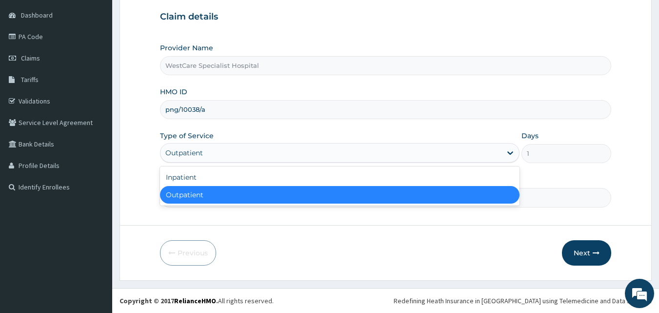
click at [227, 153] on div "Outpatient" at bounding box center [331, 153] width 341 height 16
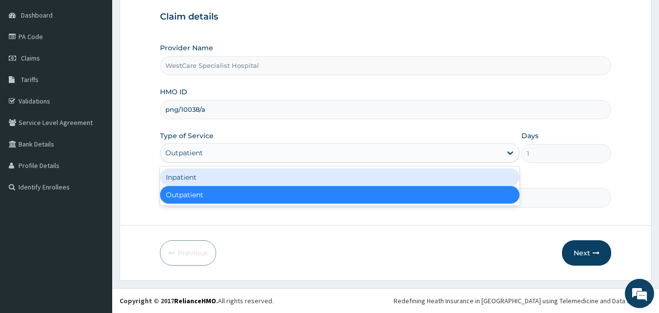
click at [213, 179] on div "Inpatient" at bounding box center [340, 177] width 360 height 18
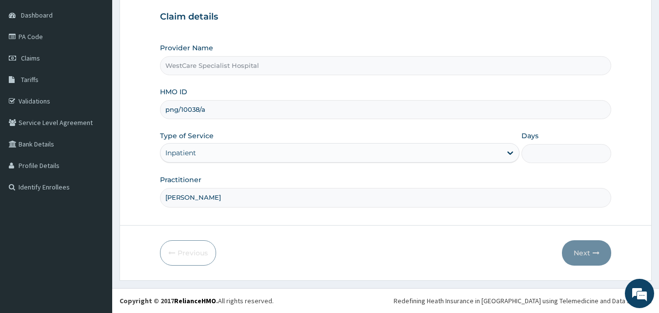
click at [545, 154] on input "Days" at bounding box center [567, 153] width 90 height 19
type input "2"
click at [593, 256] on icon "button" at bounding box center [596, 252] width 7 height 7
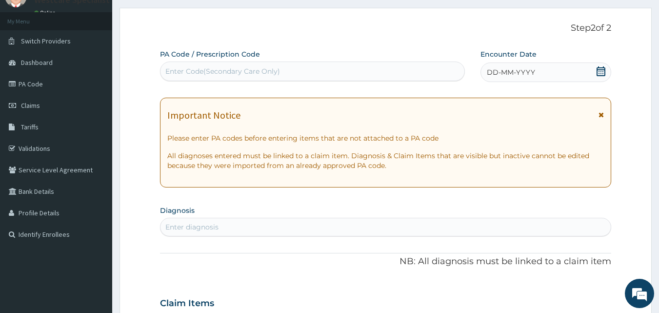
scroll to position [0, 0]
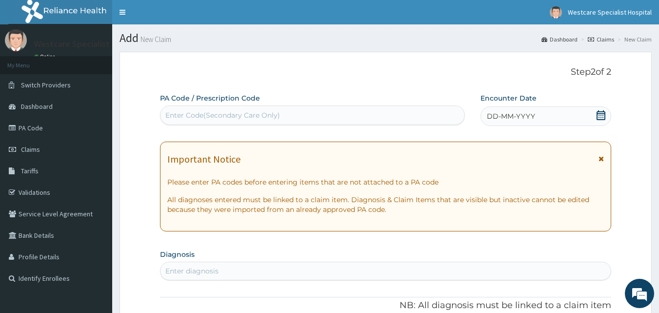
click at [244, 121] on div "Enter Code(Secondary Care Only)" at bounding box center [313, 115] width 305 height 16
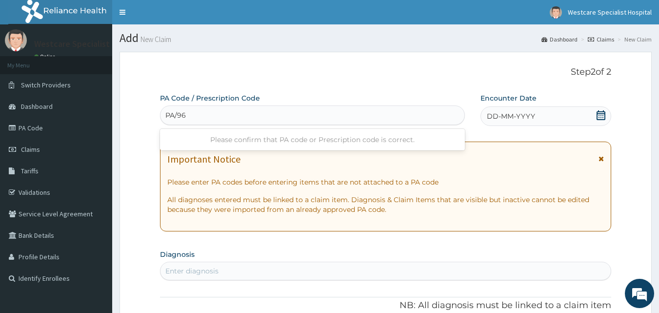
type input "PA/96"
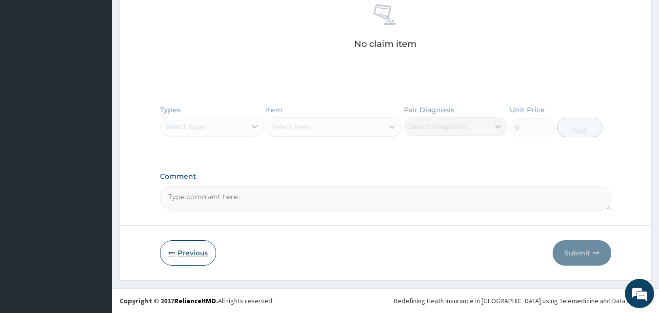
click at [191, 244] on button "Previous" at bounding box center [188, 252] width 56 height 25
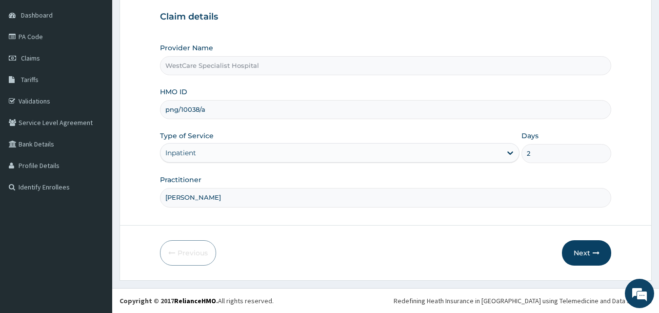
scroll to position [91, 0]
click at [589, 265] on button "Next" at bounding box center [586, 252] width 49 height 25
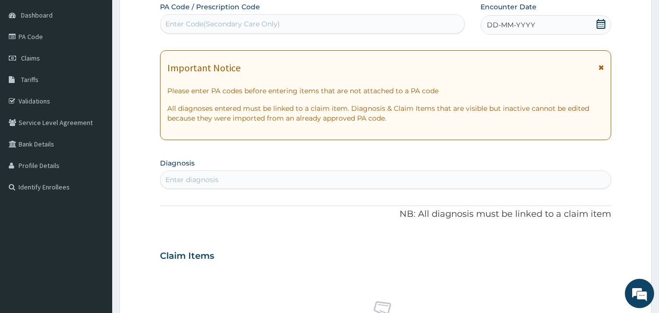
scroll to position [0, 0]
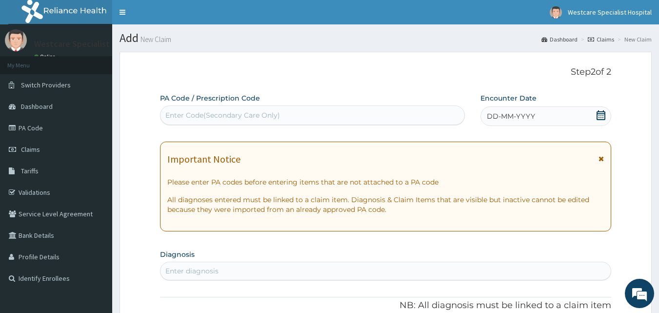
click at [264, 109] on div "Enter Code(Secondary Care Only)" at bounding box center [313, 115] width 305 height 16
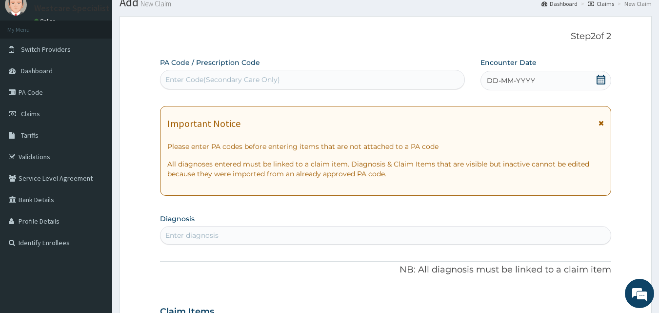
scroll to position [49, 0]
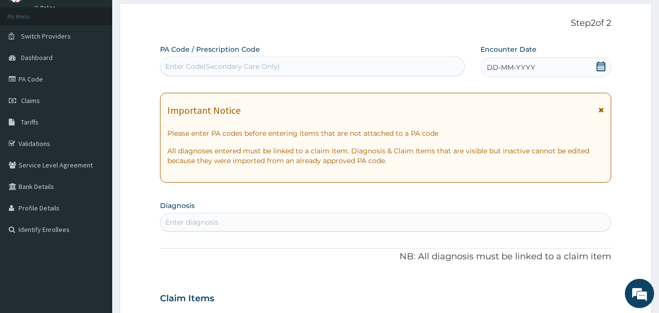
paste input "PA/96741C"
type input "PA/96741C"
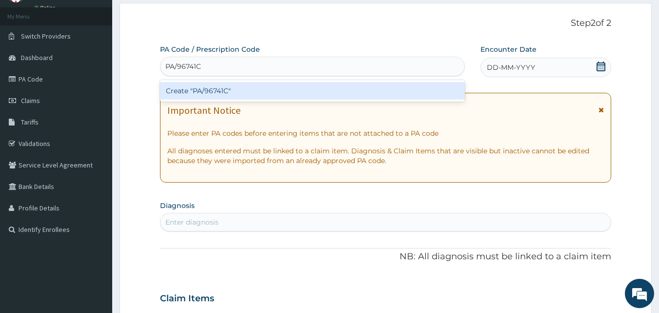
click at [187, 88] on div "Create "PA/96741C"" at bounding box center [313, 91] width 306 height 18
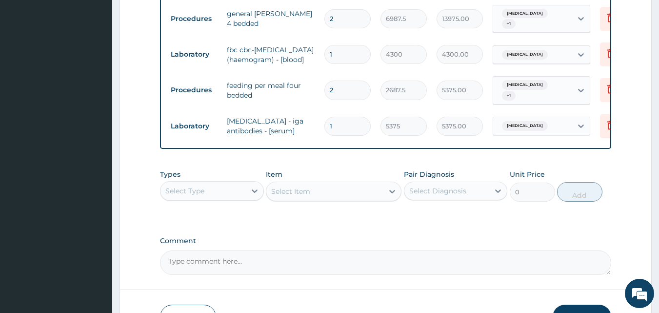
scroll to position [458, 0]
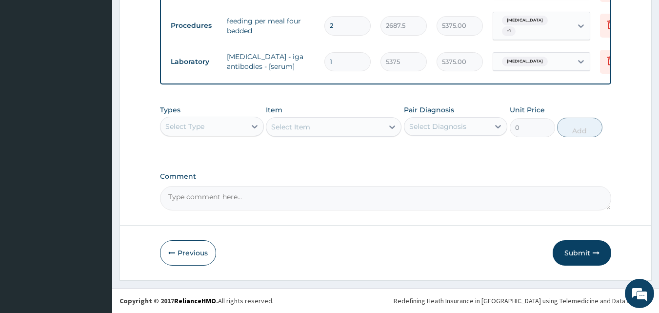
click at [208, 122] on div "Select Type" at bounding box center [203, 127] width 85 height 16
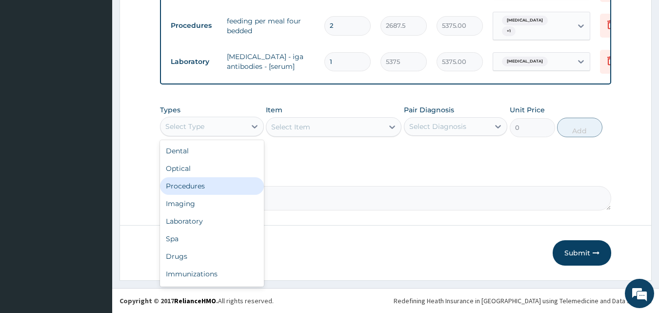
click at [203, 192] on div "Procedures" at bounding box center [212, 186] width 104 height 18
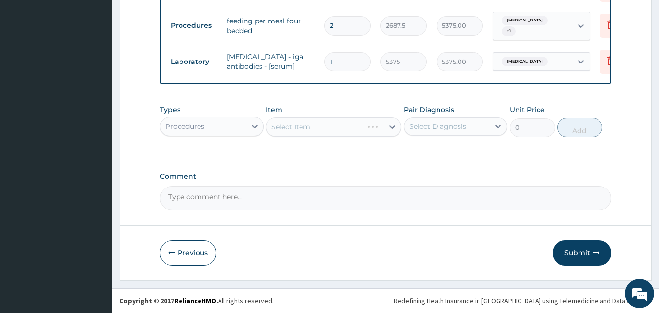
click at [461, 123] on div "Select Diagnosis" at bounding box center [437, 127] width 57 height 10
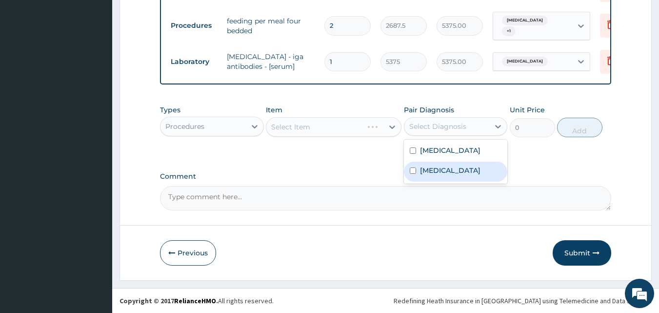
click at [448, 174] on div "Sepsis" at bounding box center [456, 172] width 104 height 20
checkbox input "true"
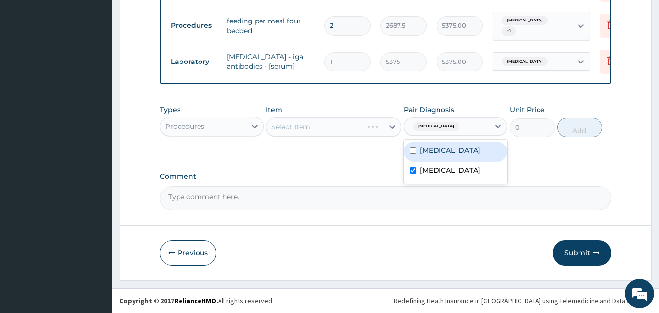
click at [455, 153] on label "Peptic ulcer" at bounding box center [450, 150] width 61 height 10
checkbox input "true"
click at [312, 133] on div "Select Item" at bounding box center [324, 127] width 117 height 16
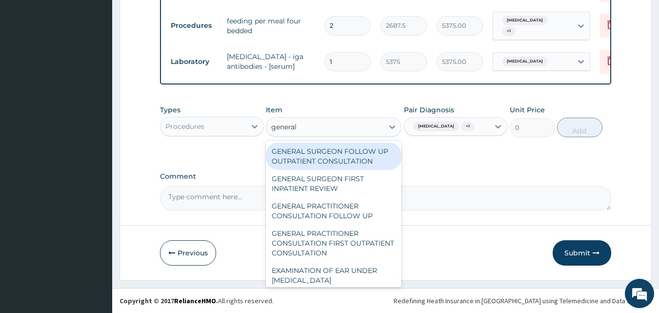
type input "general p"
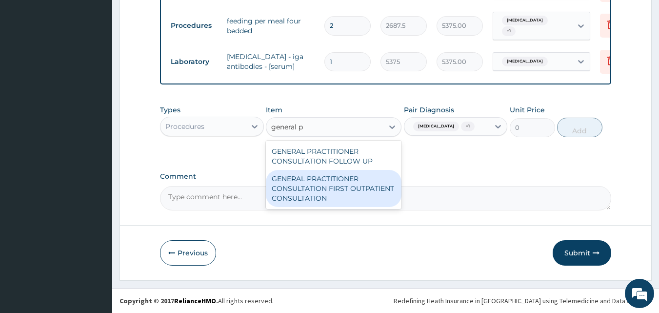
drag, startPoint x: 315, startPoint y: 192, endPoint x: 327, endPoint y: 193, distance: 11.7
click at [315, 193] on div "GENERAL PRACTITIONER CONSULTATION FIRST OUTPATIENT CONSULTATION" at bounding box center [334, 188] width 136 height 37
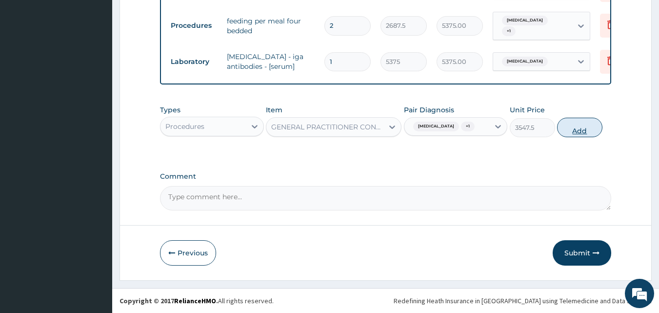
click at [580, 121] on button "Add" at bounding box center [579, 128] width 45 height 20
type input "0"
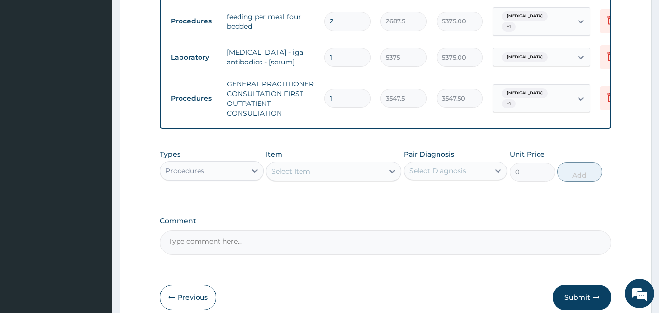
type input "2"
type input "7095.00"
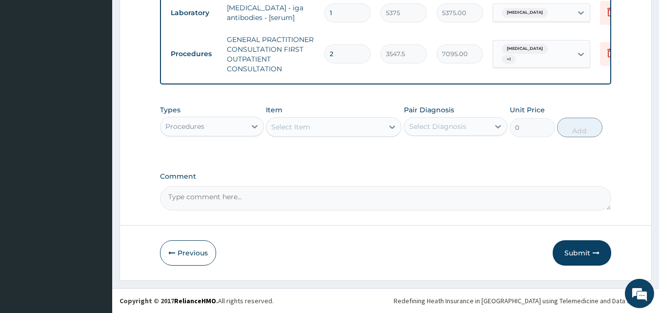
scroll to position [507, 0]
type input "2"
click at [319, 124] on div "Select Item" at bounding box center [324, 127] width 117 height 16
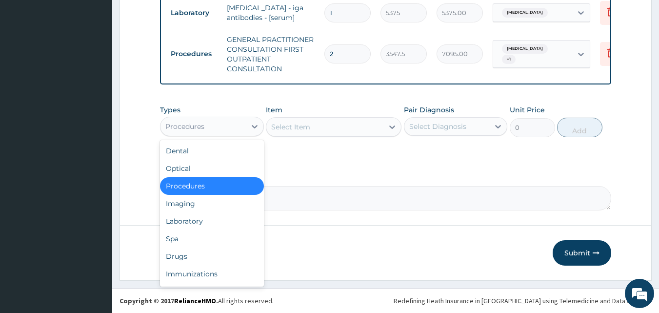
click at [206, 124] on div "Procedures" at bounding box center [203, 127] width 85 height 16
drag, startPoint x: 176, startPoint y: 218, endPoint x: 360, endPoint y: 185, distance: 187.0
click at [178, 219] on div "Laboratory" at bounding box center [212, 221] width 104 height 18
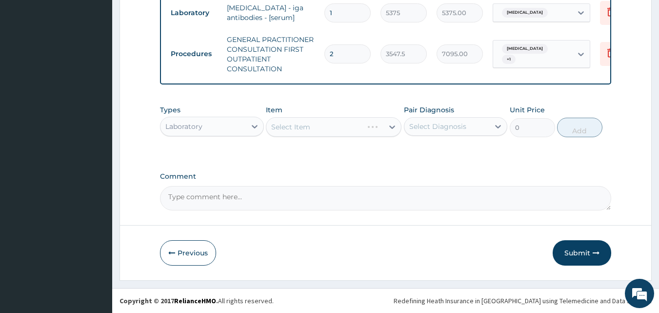
click at [198, 127] on div "Laboratory" at bounding box center [183, 127] width 37 height 10
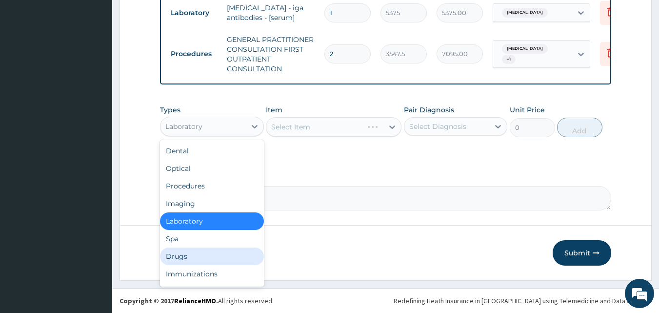
click at [192, 254] on div "Drugs" at bounding box center [212, 256] width 104 height 18
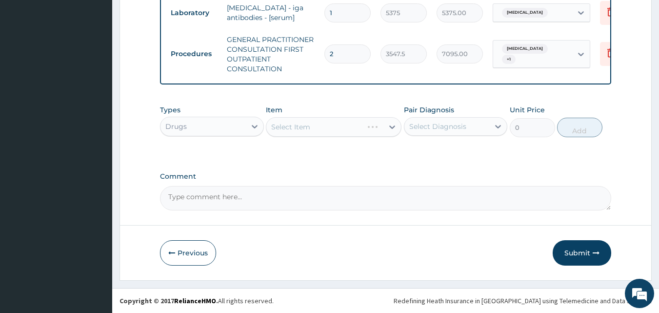
click at [274, 144] on div "Types option Drugs, selected. Select is focused ,type to refine list, press Dow…" at bounding box center [386, 128] width 452 height 57
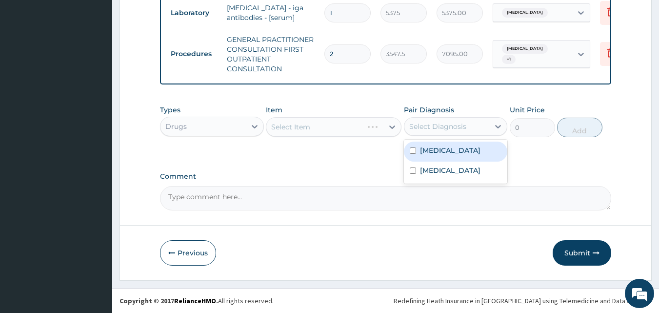
click at [425, 130] on div "Select Diagnosis" at bounding box center [437, 127] width 57 height 10
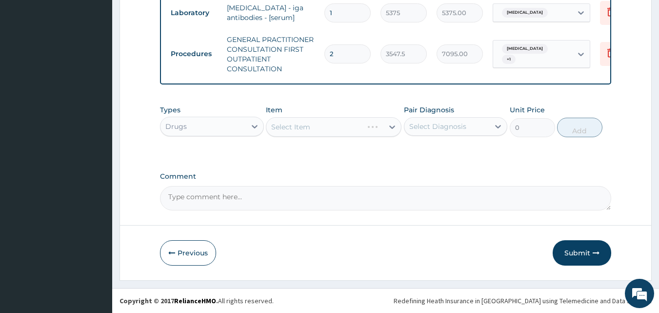
click at [431, 173] on label "Comment" at bounding box center [386, 176] width 452 height 8
click at [431, 186] on textarea "Comment" at bounding box center [386, 198] width 452 height 24
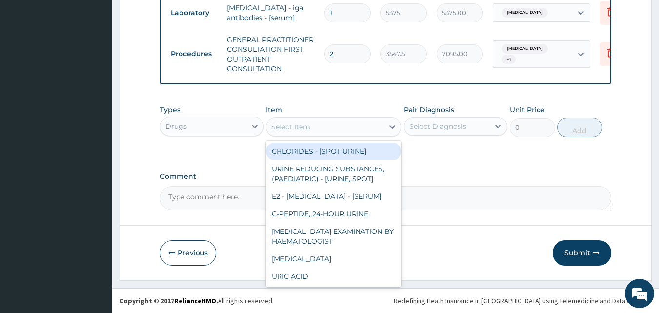
click at [385, 130] on div at bounding box center [393, 127] width 18 height 18
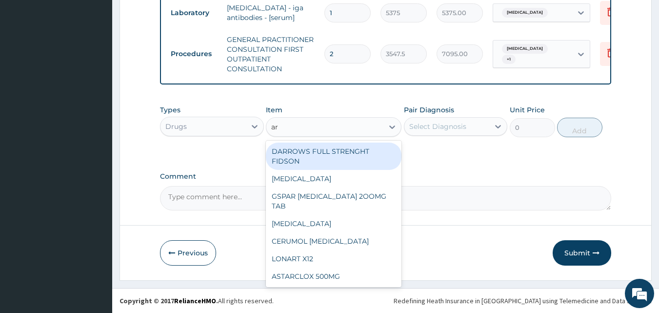
type input "art"
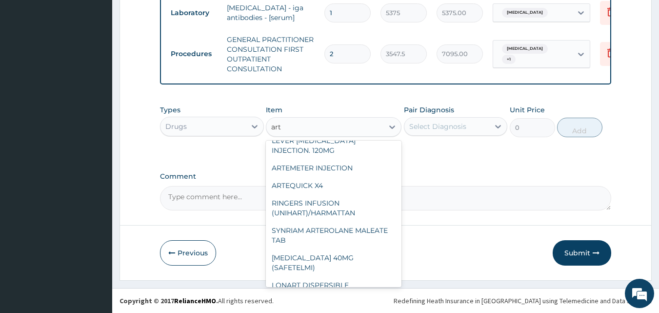
scroll to position [467, 0]
drag, startPoint x: 313, startPoint y: 165, endPoint x: 352, endPoint y: 163, distance: 38.7
click at [314, 165] on div "ARTEMETER INJECTION" at bounding box center [334, 169] width 136 height 18
type input "946"
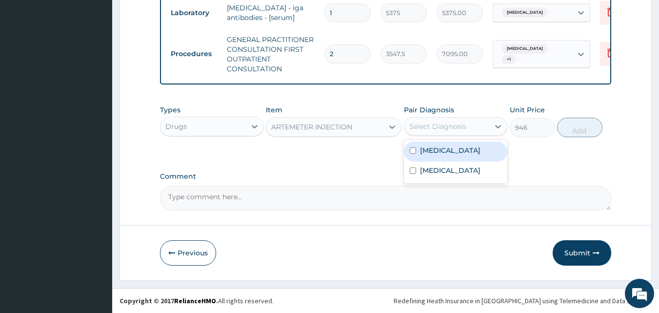
click at [450, 130] on div "Select Diagnosis" at bounding box center [437, 127] width 57 height 10
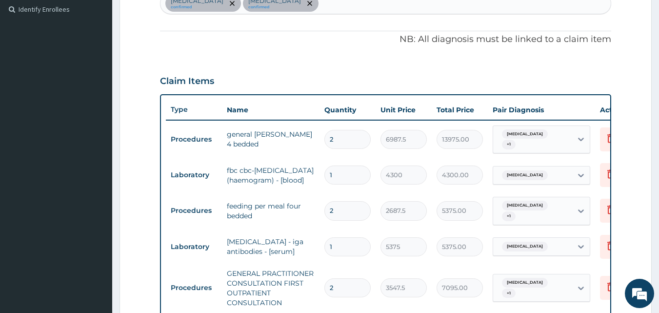
scroll to position [263, 0]
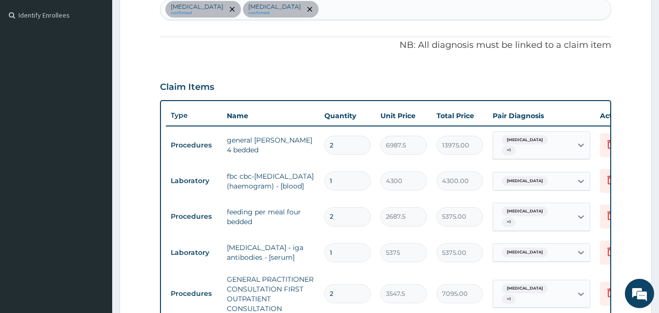
click at [295, 7] on div "Peptic ulcer confirmed Sepsis confirmed" at bounding box center [386, 9] width 451 height 20
type input "malar"
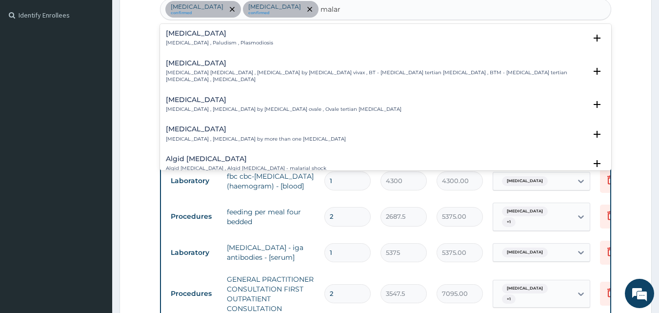
click at [207, 35] on h4 "Malaria" at bounding box center [219, 33] width 107 height 7
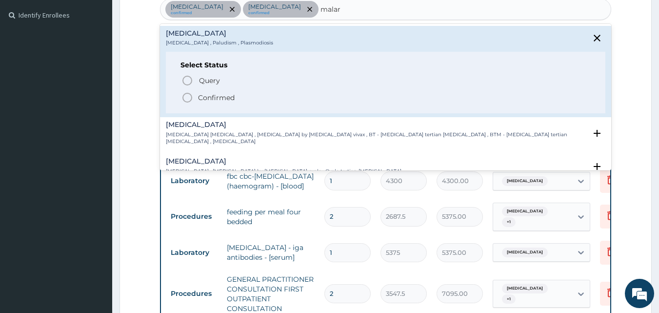
click at [192, 99] on icon "status option filled" at bounding box center [188, 98] width 12 height 12
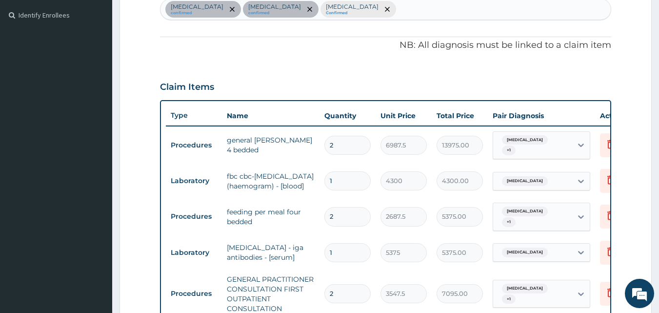
scroll to position [507, 0]
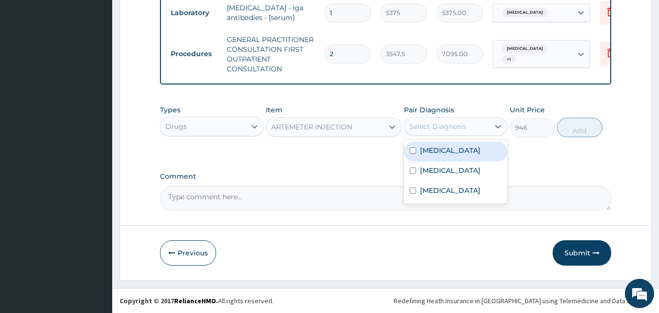
click at [432, 120] on div "Select Diagnosis" at bounding box center [447, 127] width 85 height 16
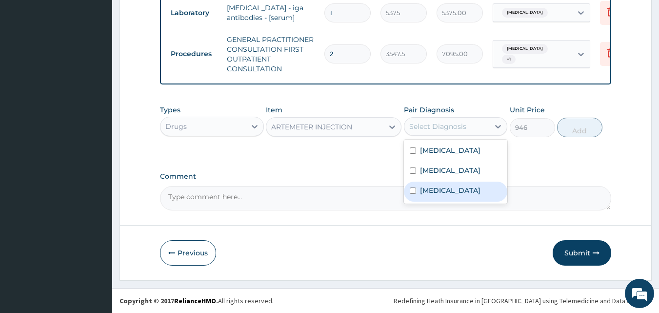
click at [442, 188] on label "Malaria" at bounding box center [450, 190] width 61 height 10
checkbox input "true"
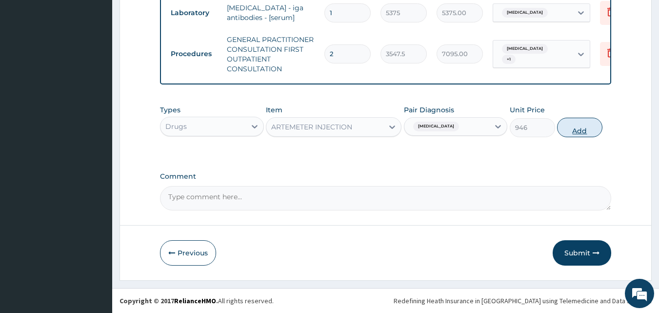
click at [587, 128] on button "Add" at bounding box center [579, 128] width 45 height 20
type input "0"
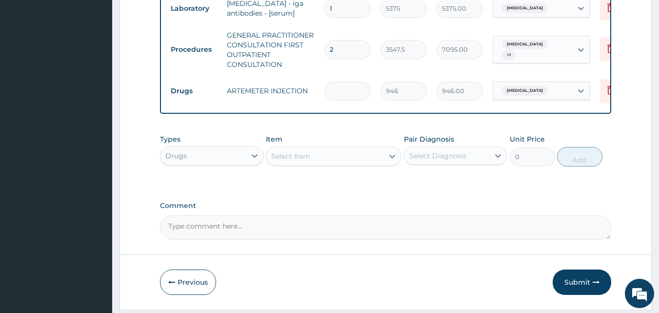
type input "0.00"
type input "3"
type input "2838.00"
type input "3"
click at [287, 161] on div "Select Item" at bounding box center [290, 156] width 39 height 10
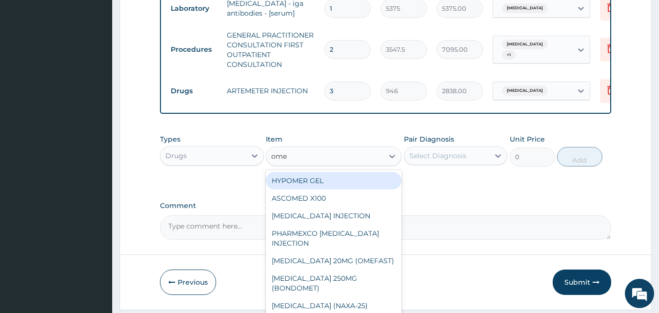
type input "omep"
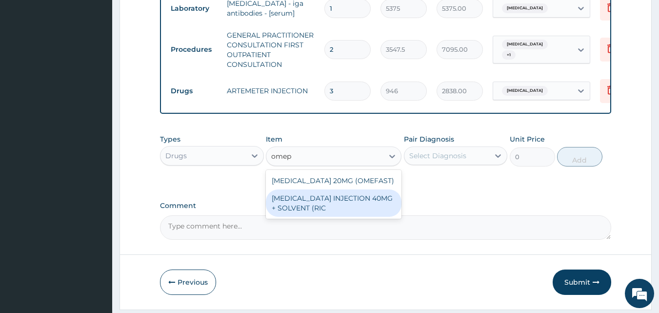
click at [334, 213] on div "OMEPRAZOLE INJECTION 40MG + SOLVENT (RIC" at bounding box center [334, 202] width 136 height 27
type input "1537.25"
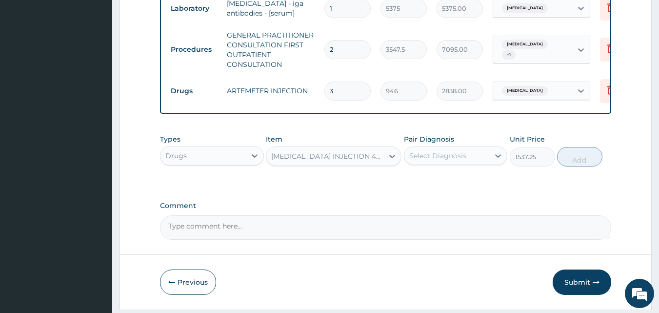
click at [423, 156] on div "Select Diagnosis" at bounding box center [437, 156] width 57 height 10
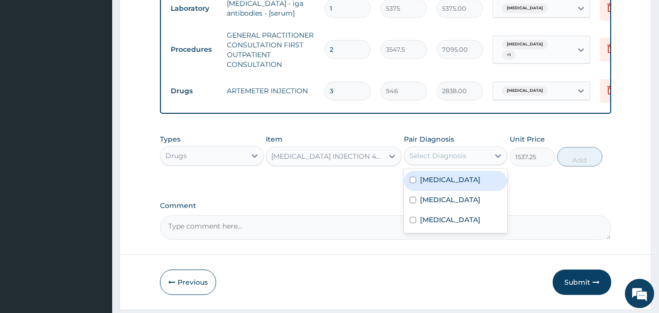
drag, startPoint x: 438, startPoint y: 187, endPoint x: 519, endPoint y: 177, distance: 81.6
click at [439, 184] on label "Peptic ulcer" at bounding box center [450, 180] width 61 height 10
checkbox input "true"
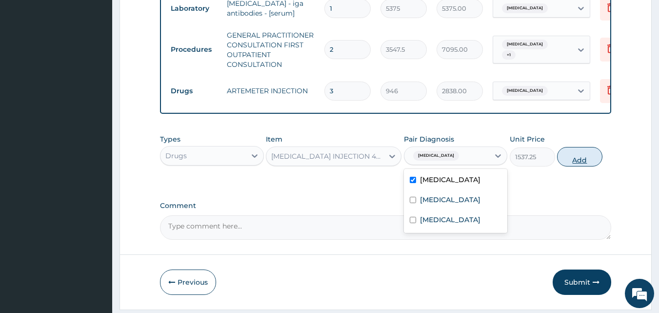
click at [579, 161] on button "Add" at bounding box center [579, 157] width 45 height 20
type input "0"
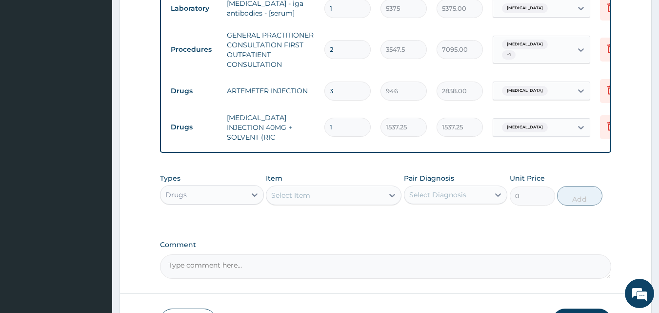
type input "0.00"
type input "4"
type input "6149.00"
type input "4"
click at [307, 195] on div "Select Item" at bounding box center [290, 195] width 39 height 10
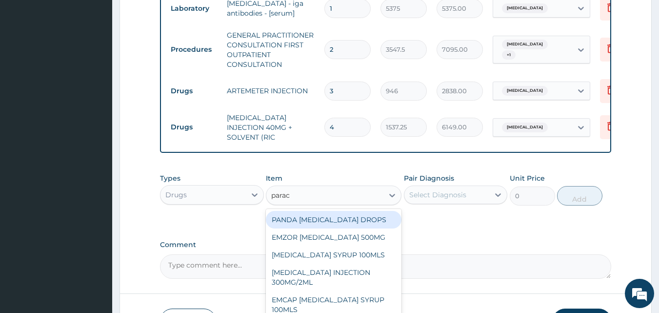
type input "parace"
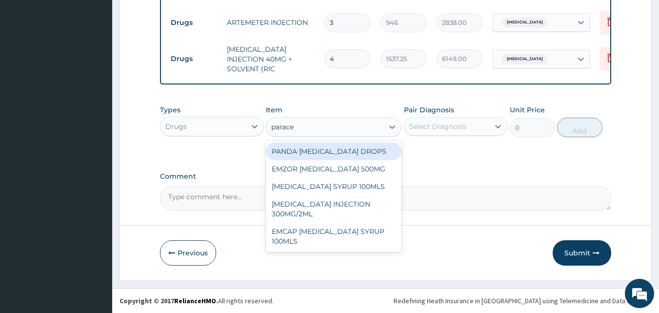
scroll to position [580, 0]
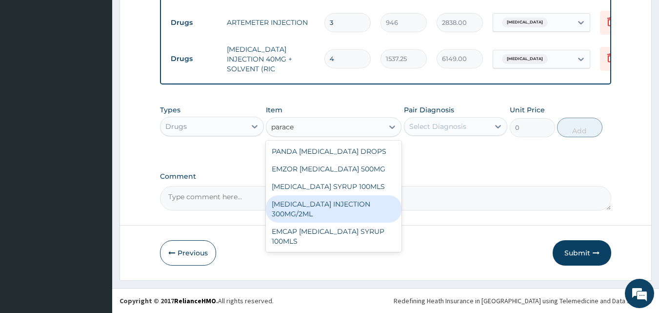
click at [308, 208] on div "PARACETAMOL INJECTION 300MG/2ML" at bounding box center [334, 208] width 136 height 27
type input "260.1499938964844"
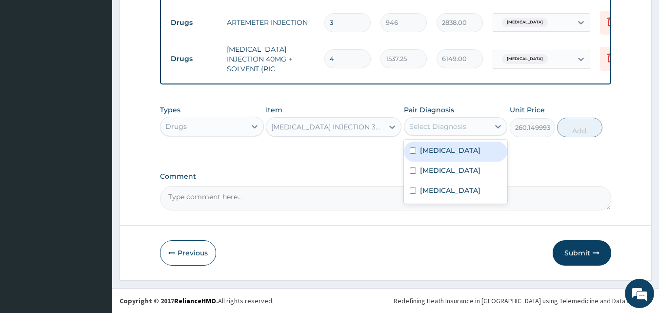
click at [429, 127] on div "Select Diagnosis" at bounding box center [437, 127] width 57 height 10
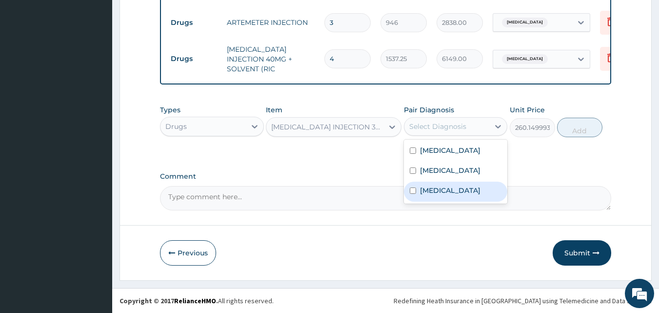
click at [437, 191] on label "Malaria" at bounding box center [450, 190] width 61 height 10
checkbox input "true"
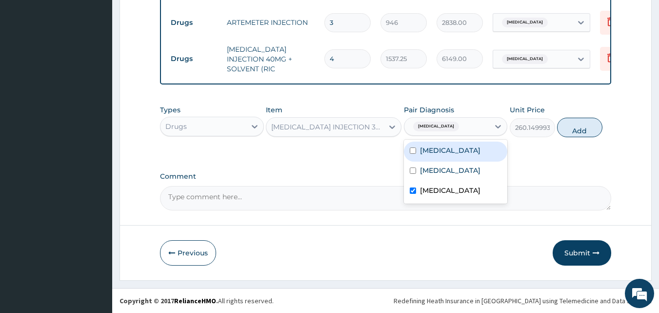
click at [580, 129] on button "Add" at bounding box center [579, 128] width 45 height 20
type input "0"
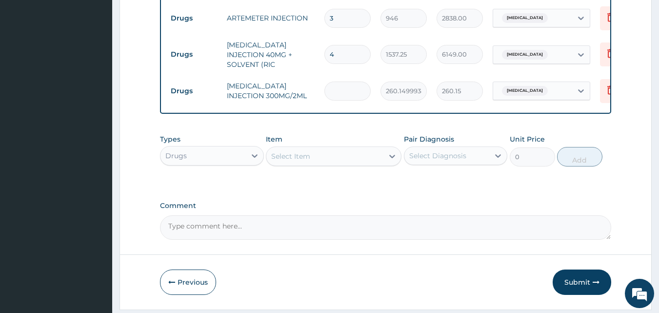
type input "0.00"
type input "5"
type input "1300.75"
type input "5"
click at [300, 155] on div "Select Item" at bounding box center [290, 156] width 39 height 10
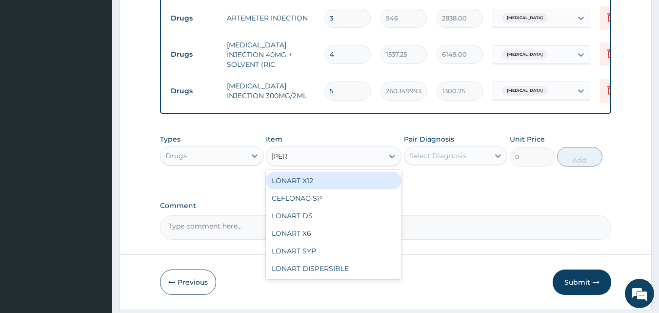
type input "lonar"
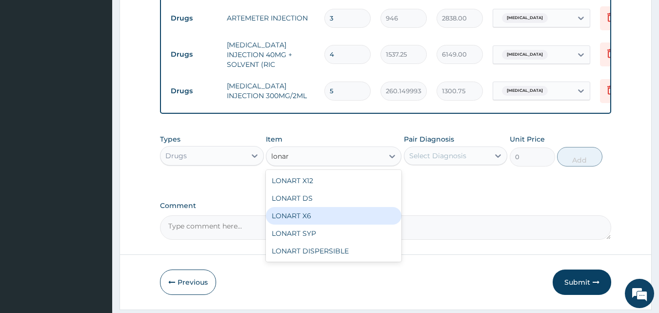
click at [338, 223] on div "LONART X6" at bounding box center [334, 216] width 136 height 18
type input "473"
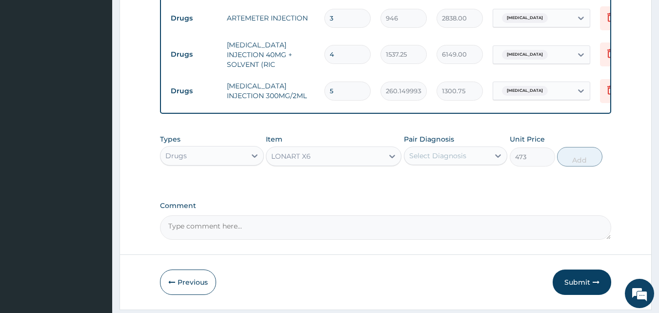
click at [441, 160] on div "Select Diagnosis" at bounding box center [437, 156] width 57 height 10
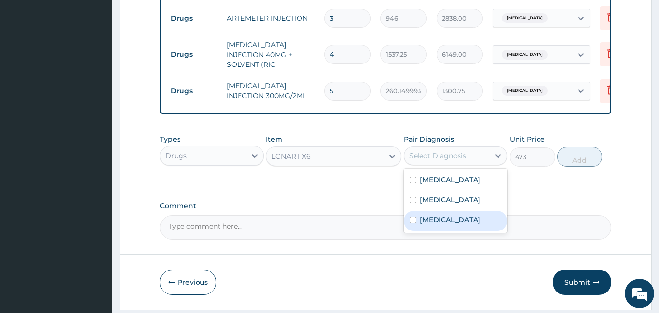
click at [449, 231] on div "Malaria" at bounding box center [456, 221] width 104 height 20
checkbox input "true"
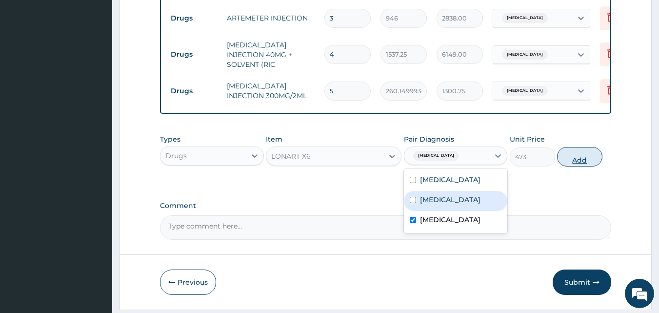
click at [574, 159] on button "Add" at bounding box center [579, 157] width 45 height 20
type input "0"
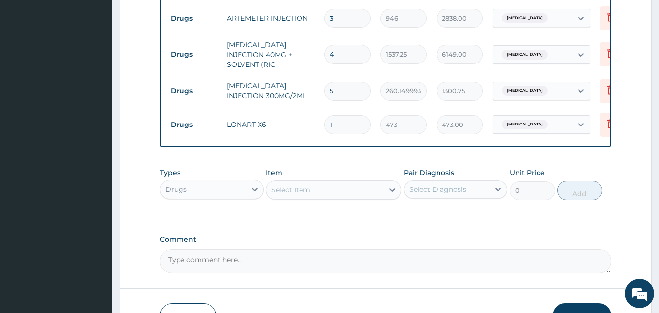
type input "0.00"
type input "6"
type input "2838.00"
type input "6"
click at [290, 195] on div "Select Item" at bounding box center [290, 190] width 39 height 10
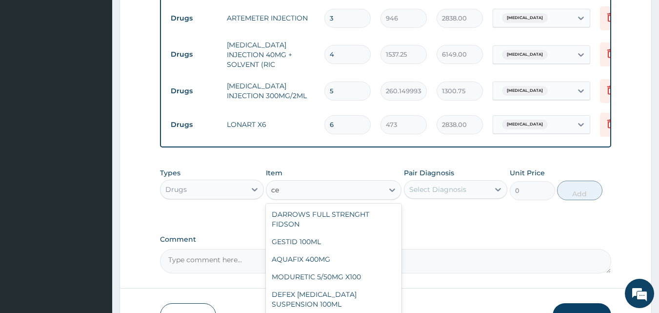
type input "c"
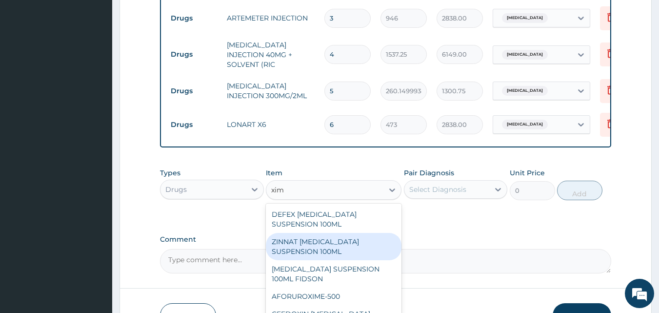
type input "xime"
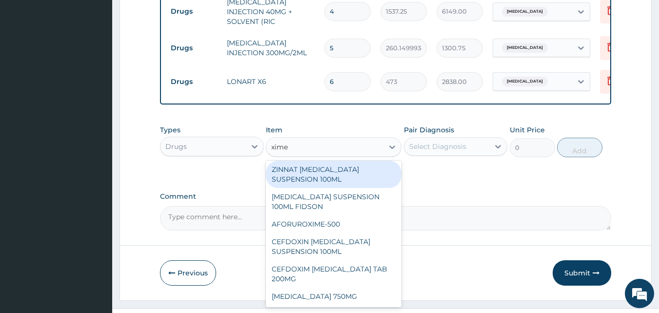
scroll to position [629, 0]
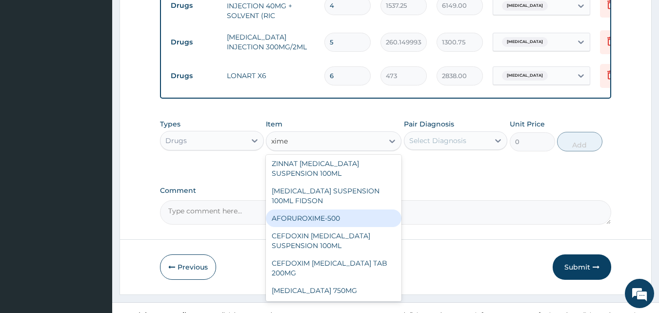
click at [307, 224] on div "AFORUROXIME-500" at bounding box center [334, 218] width 136 height 18
type input "236.5"
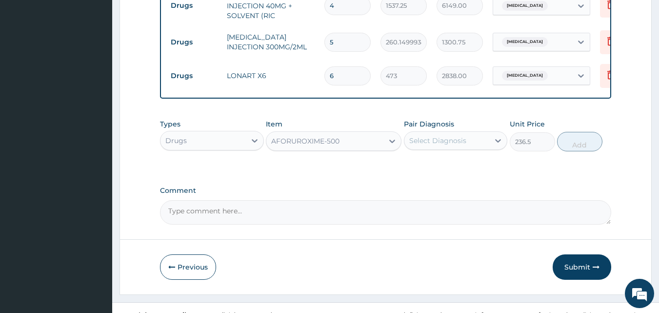
click at [419, 141] on div "Select Diagnosis" at bounding box center [437, 141] width 57 height 10
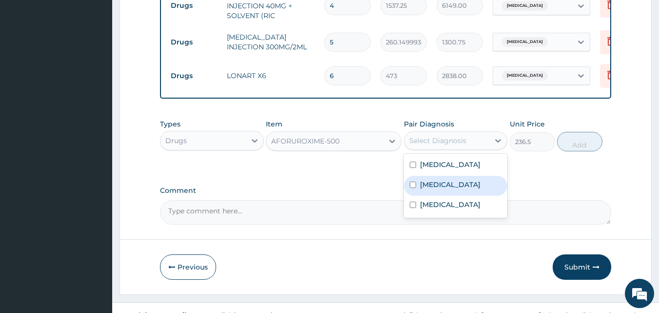
drag, startPoint x: 427, startPoint y: 193, endPoint x: 494, endPoint y: 179, distance: 68.9
click at [428, 189] on label "Sepsis" at bounding box center [450, 185] width 61 height 10
checkbox input "true"
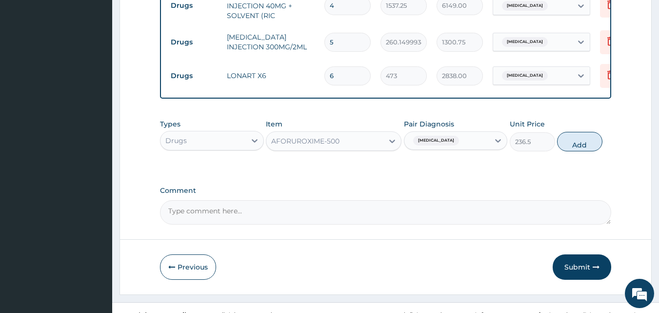
click at [571, 144] on button "Add" at bounding box center [579, 142] width 45 height 20
type input "0"
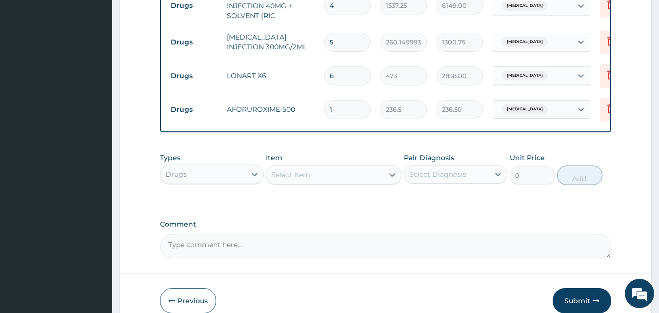
type input "10"
type input "2365.00"
type input "10"
click at [329, 181] on div "Select Item" at bounding box center [324, 175] width 117 height 16
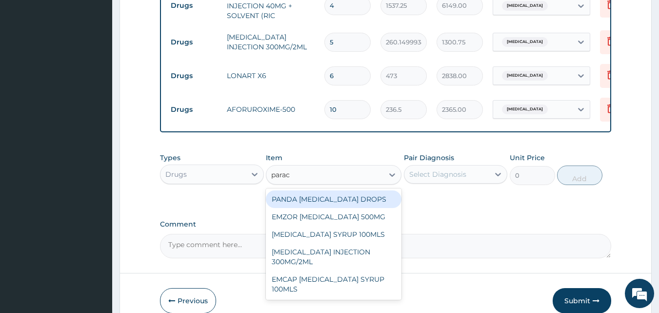
type input "parace"
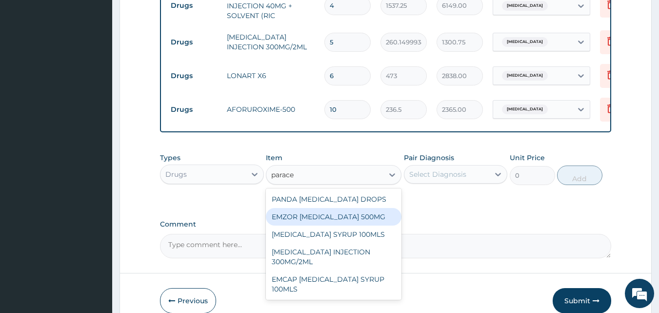
click at [335, 218] on div "EMZOR PARACETAMOL 500MG" at bounding box center [334, 217] width 136 height 18
type input "23.64999961853027"
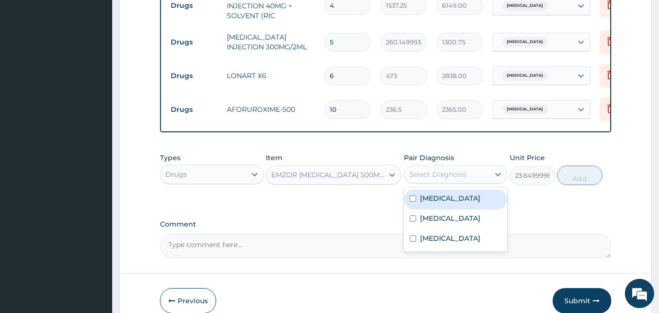
click at [426, 179] on div "Select Diagnosis" at bounding box center [437, 174] width 57 height 10
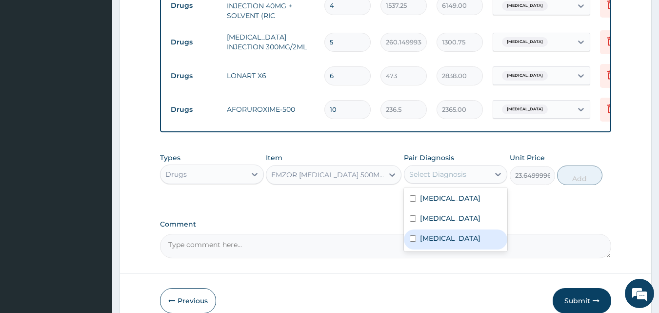
click at [455, 240] on div "Malaria" at bounding box center [456, 239] width 104 height 20
checkbox input "true"
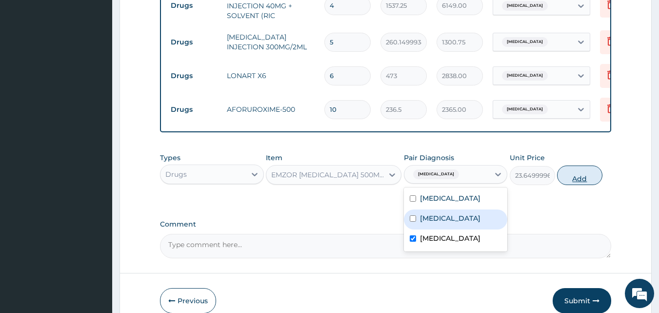
click at [584, 179] on button "Add" at bounding box center [579, 175] width 45 height 20
type input "0"
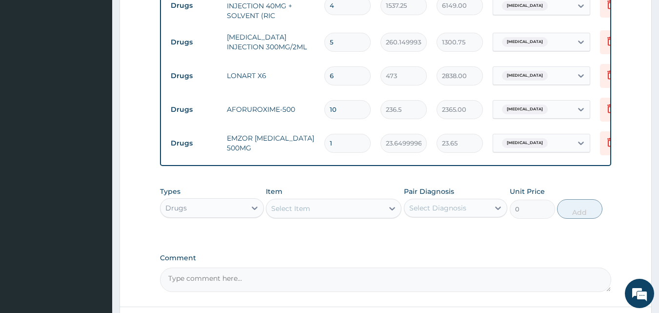
type input "18"
type input "425.70"
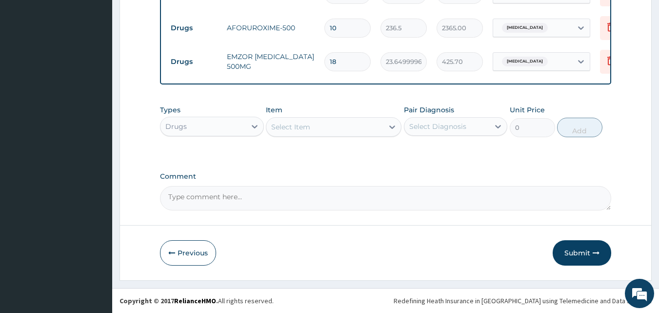
scroll to position [714, 0]
type input "18"
click at [572, 258] on button "Submit" at bounding box center [582, 252] width 59 height 25
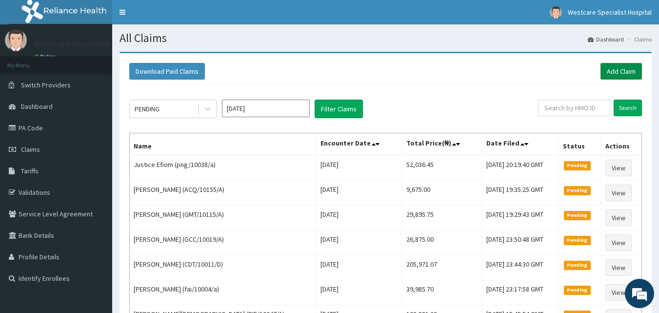
click at [616, 76] on link "Add Claim" at bounding box center [621, 71] width 41 height 17
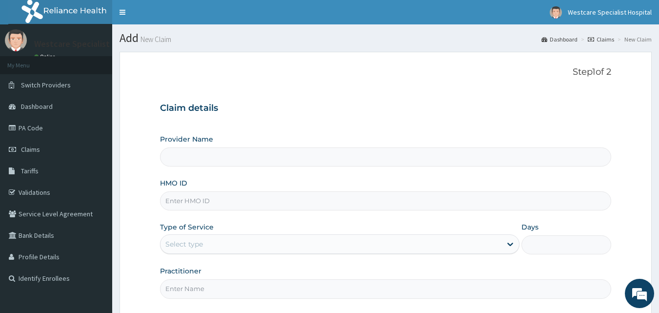
type input "WestCare Specialist Hospital"
click at [207, 207] on input "HMO ID" at bounding box center [386, 200] width 452 height 19
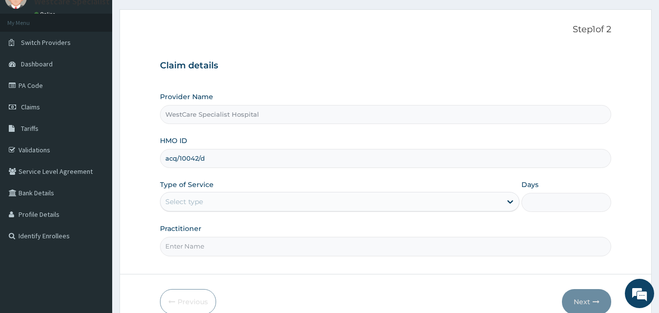
scroll to position [91, 0]
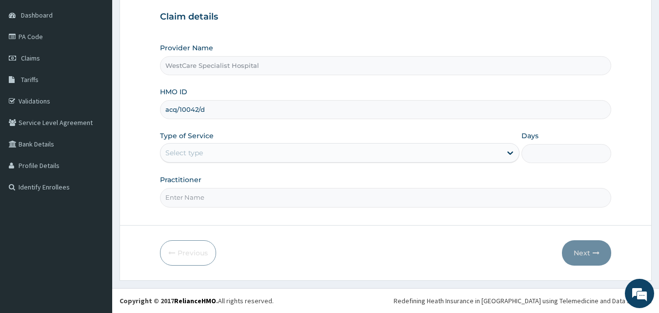
type input "acq/10042/d"
drag, startPoint x: 178, startPoint y: 149, endPoint x: 190, endPoint y: 157, distance: 14.5
click at [179, 149] on div "Select type" at bounding box center [184, 153] width 38 height 10
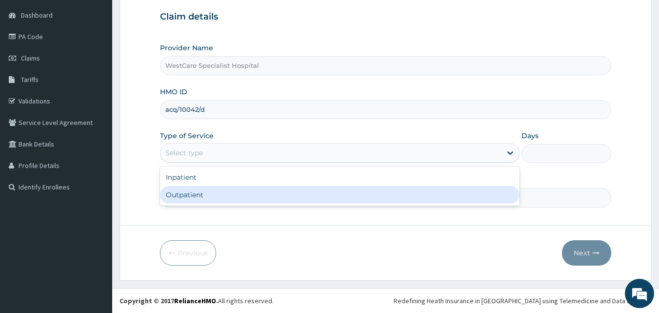
click at [196, 191] on div "Outpatient" at bounding box center [340, 195] width 360 height 18
type input "1"
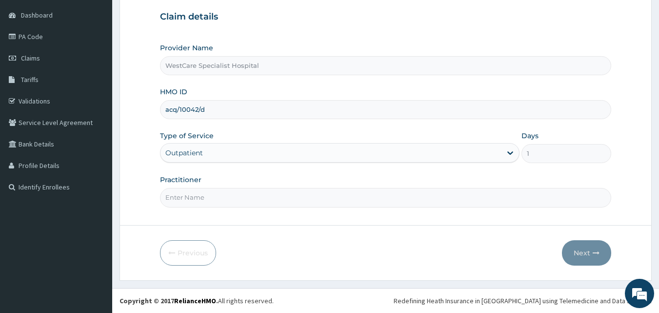
click at [198, 197] on input "Practitioner" at bounding box center [386, 197] width 452 height 19
type input "DR [PERSON_NAME]"
click at [580, 255] on button "Next" at bounding box center [586, 252] width 49 height 25
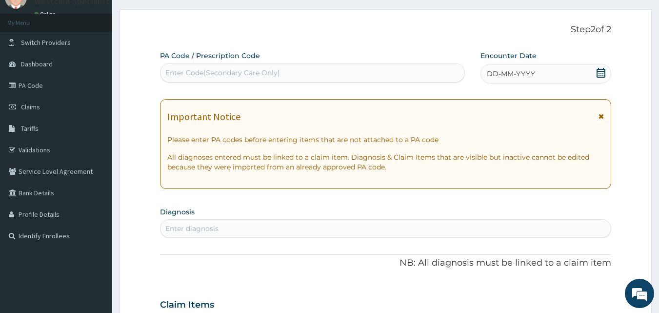
scroll to position [0, 0]
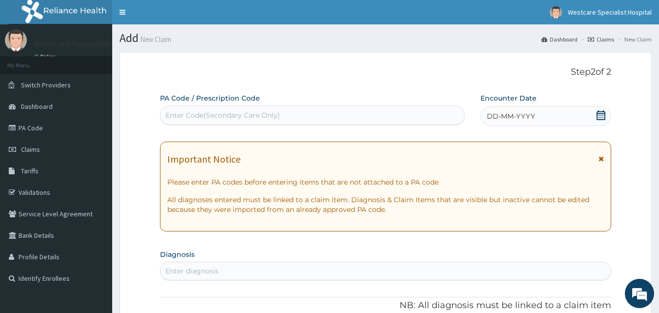
click at [200, 109] on div "Enter Code(Secondary Care Only)" at bounding box center [313, 115] width 305 height 16
paste input "PA/DE197E"
type input "PA/DE197E"
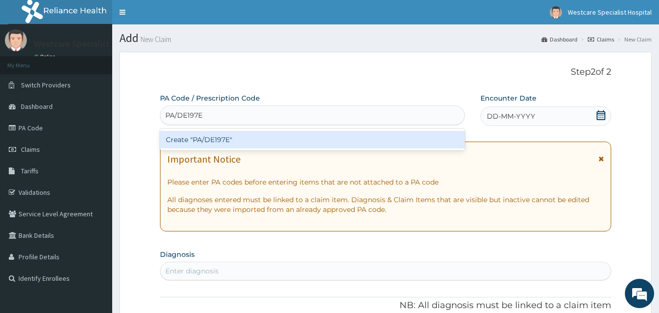
click at [213, 140] on div "Create "PA/DE197E"" at bounding box center [313, 140] width 306 height 18
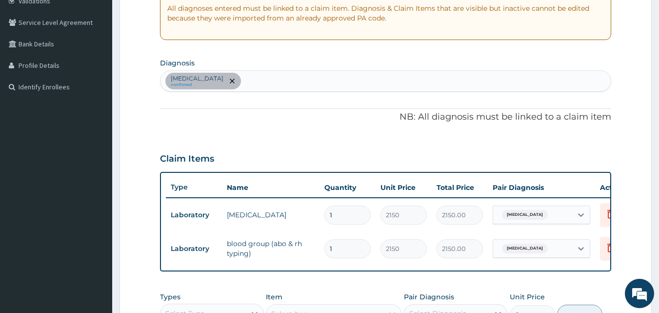
scroll to position [235, 0]
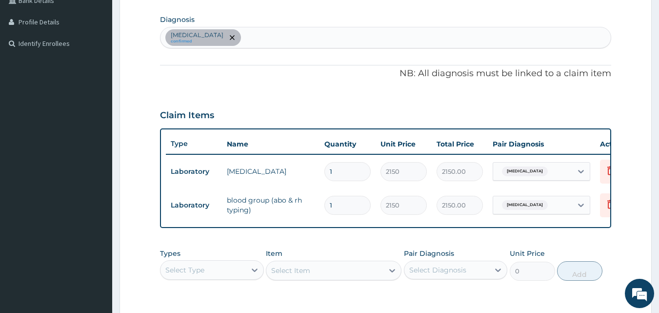
click at [284, 39] on div "[MEDICAL_DATA] confirmed" at bounding box center [386, 37] width 451 height 20
type input "[MEDICAL_DATA]"
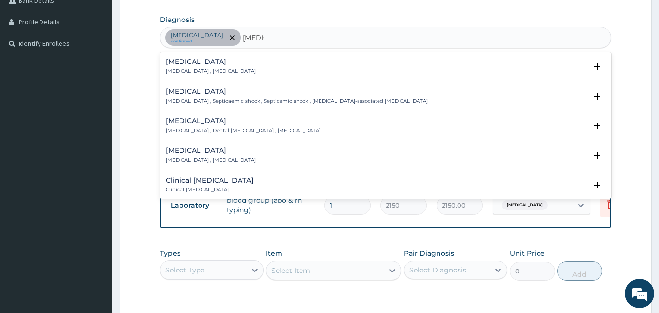
click at [176, 63] on h4 "[MEDICAL_DATA]" at bounding box center [211, 61] width 90 height 7
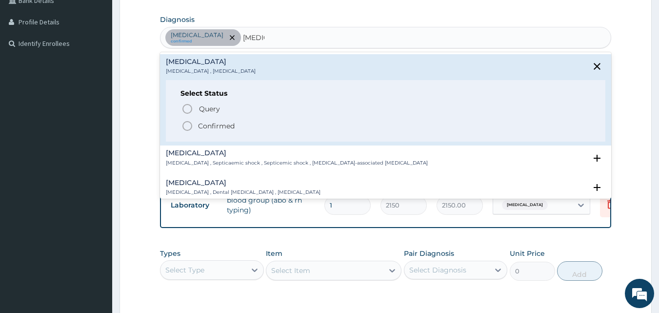
click at [188, 127] on icon "status option filled" at bounding box center [188, 126] width 12 height 12
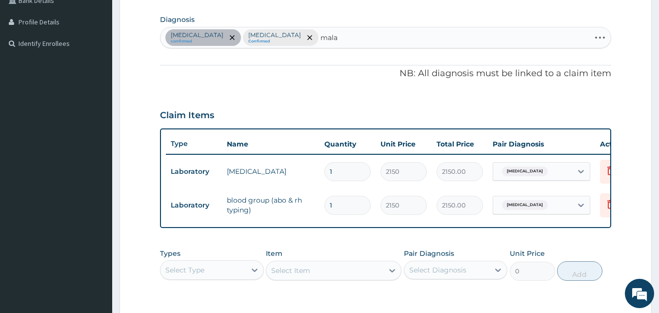
type input "malar"
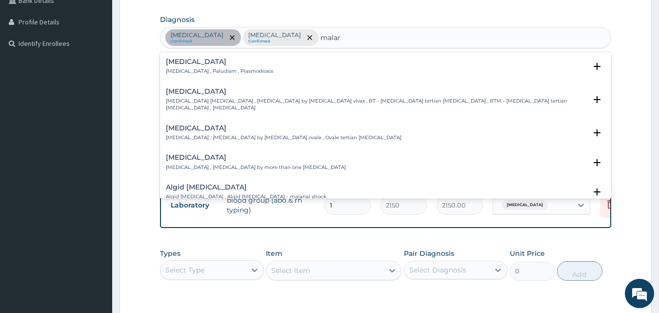
click at [190, 60] on h4 "[MEDICAL_DATA]" at bounding box center [219, 61] width 107 height 7
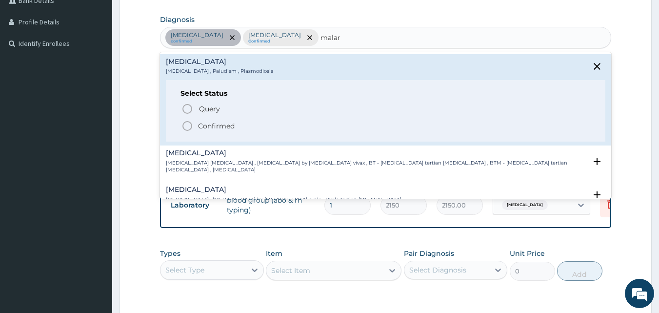
click at [189, 124] on icon "status option filled" at bounding box center [188, 126] width 12 height 12
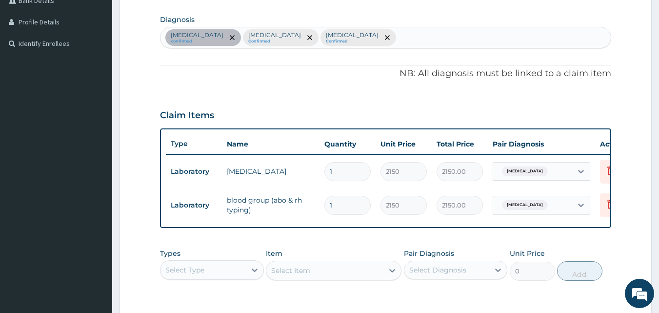
scroll to position [386, 0]
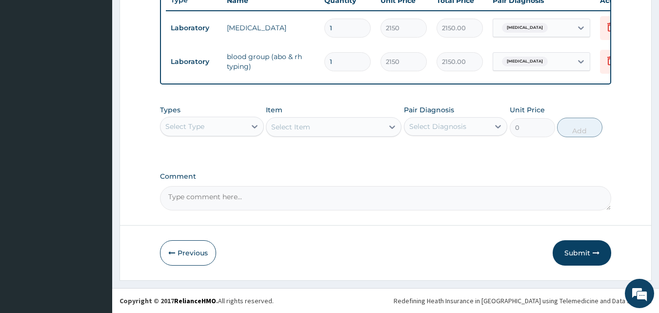
click at [213, 127] on div "Select Type" at bounding box center [203, 127] width 85 height 16
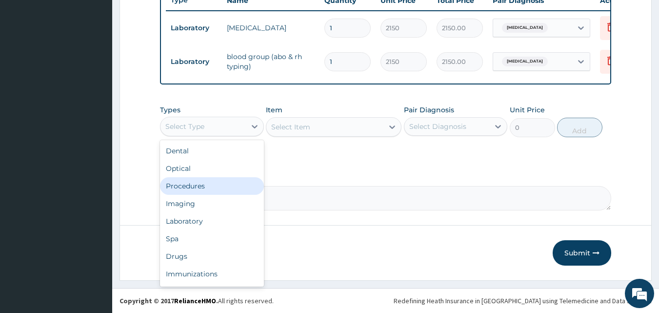
click at [205, 184] on div "Procedures" at bounding box center [212, 186] width 104 height 18
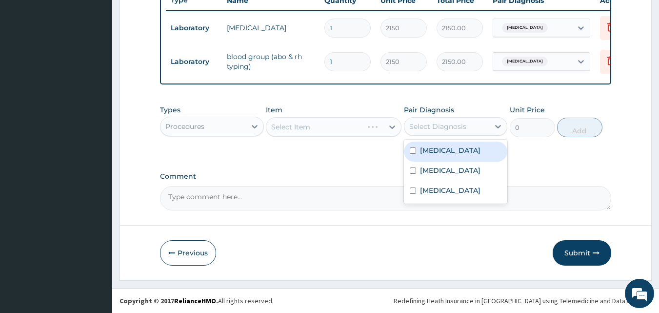
click at [434, 129] on div "Select Diagnosis" at bounding box center [437, 127] width 57 height 10
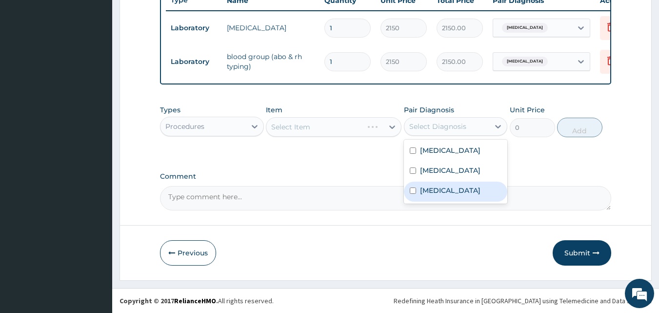
click at [443, 197] on div "[MEDICAL_DATA]" at bounding box center [456, 192] width 104 height 20
checkbox input "true"
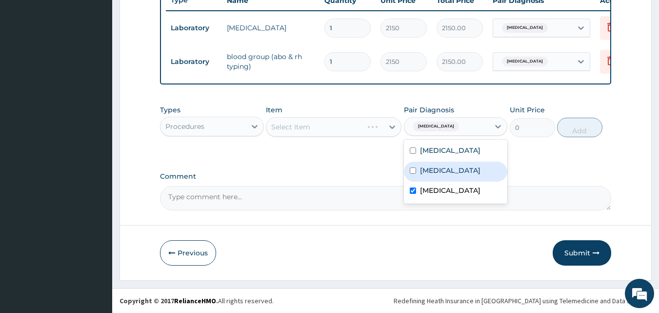
click at [444, 169] on div "[MEDICAL_DATA]" at bounding box center [456, 172] width 104 height 20
checkbox input "true"
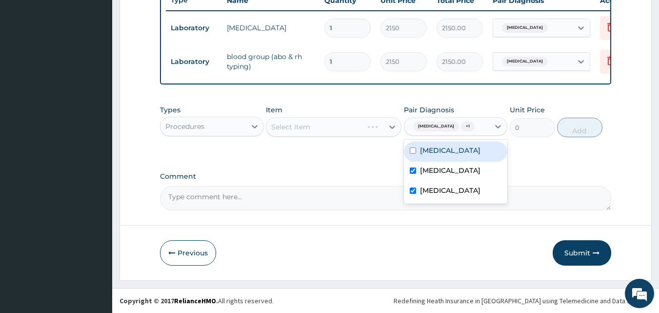
click at [448, 151] on label "[MEDICAL_DATA]" at bounding box center [450, 150] width 61 height 10
checkbox input "true"
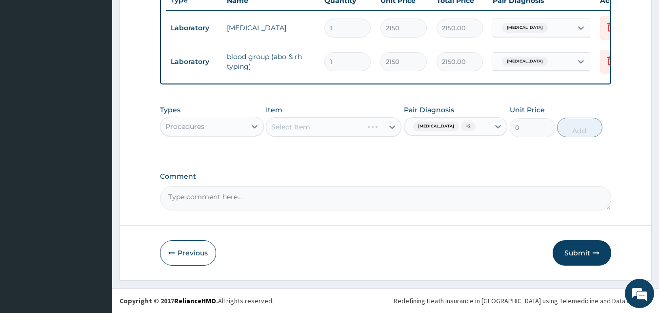
click at [307, 132] on div "Select Item" at bounding box center [324, 127] width 117 height 16
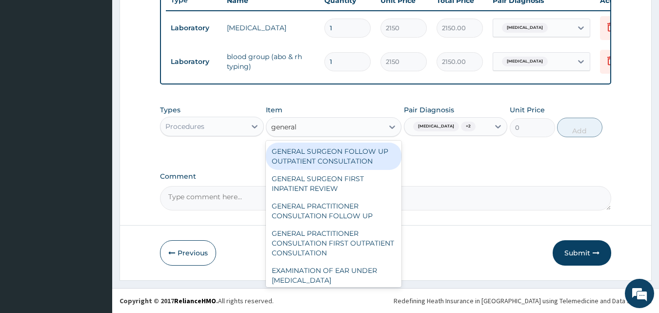
type input "general p"
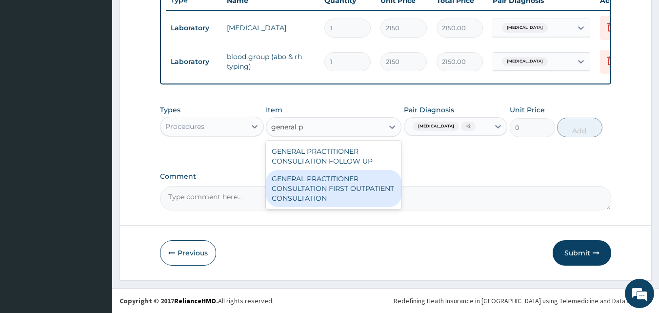
click at [326, 186] on div "GENERAL PRACTITIONER CONSULTATION FIRST OUTPATIENT CONSULTATION" at bounding box center [334, 188] width 136 height 37
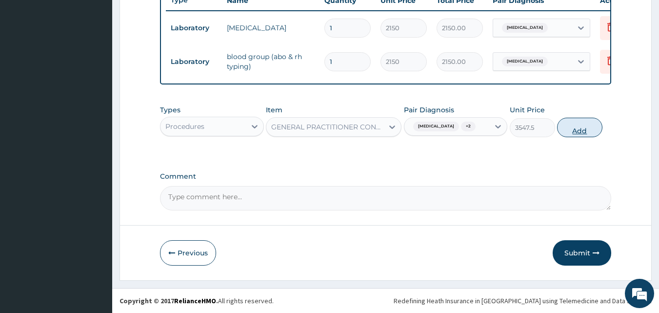
click at [578, 125] on button "Add" at bounding box center [579, 128] width 45 height 20
type input "0"
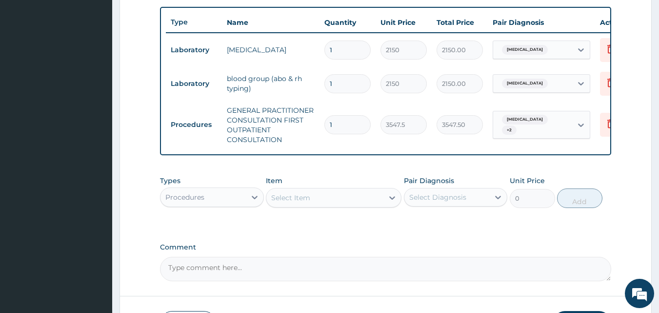
scroll to position [434, 0]
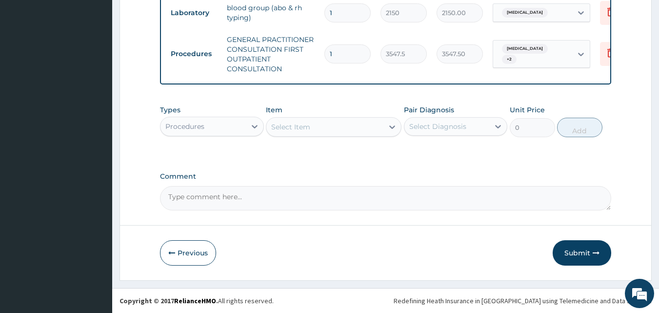
click at [236, 123] on div "Procedures" at bounding box center [203, 127] width 85 height 16
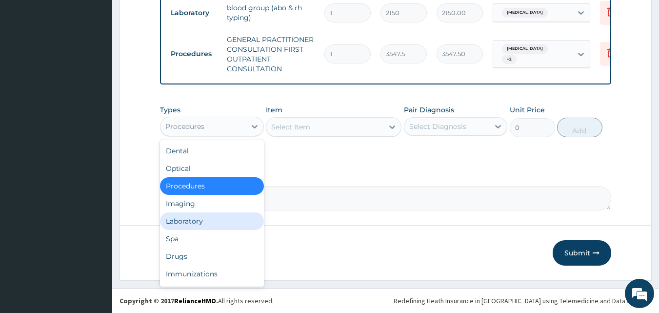
click at [203, 219] on div "Laboratory" at bounding box center [212, 221] width 104 height 18
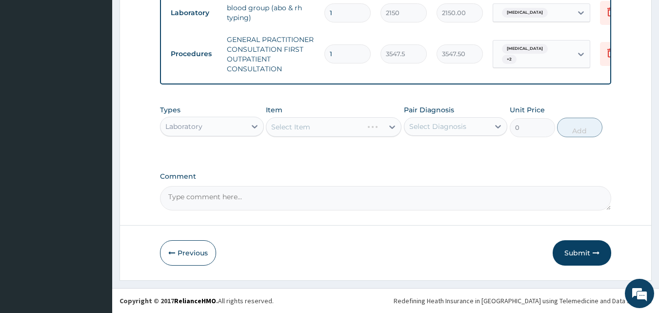
click at [318, 125] on div "Select Item" at bounding box center [334, 127] width 136 height 20
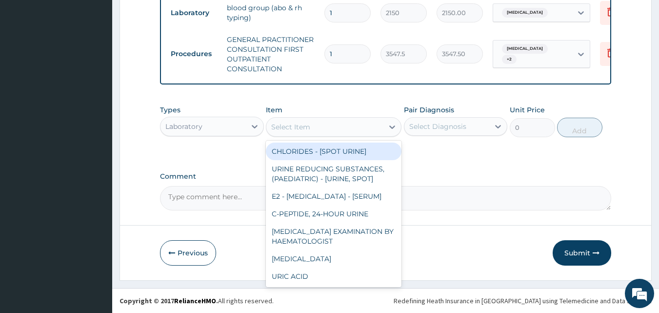
click at [318, 125] on div "Select Item" at bounding box center [324, 127] width 117 height 16
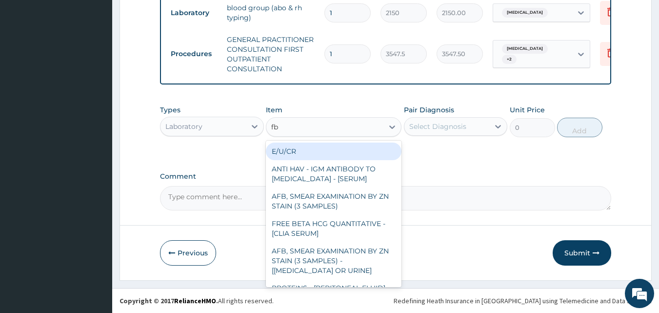
type input "fbc"
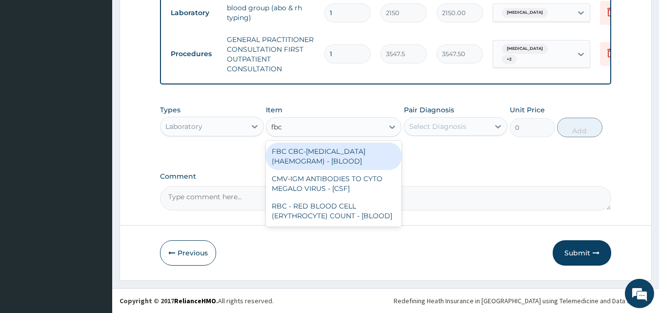
drag, startPoint x: 324, startPoint y: 148, endPoint x: 375, endPoint y: 136, distance: 52.8
click at [324, 149] on div "FBC CBC-[MEDICAL_DATA] (HAEMOGRAM) - [BLOOD]" at bounding box center [334, 156] width 136 height 27
type input "4300"
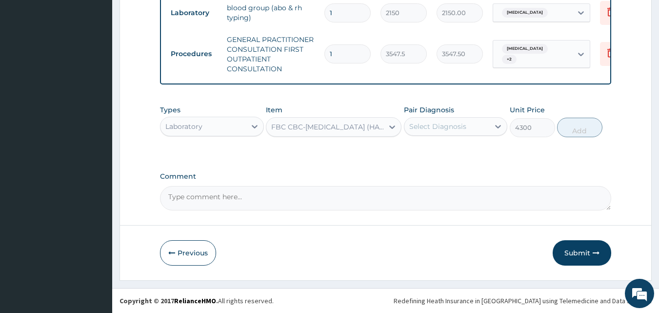
click at [424, 125] on div "Select Diagnosis" at bounding box center [437, 127] width 57 height 10
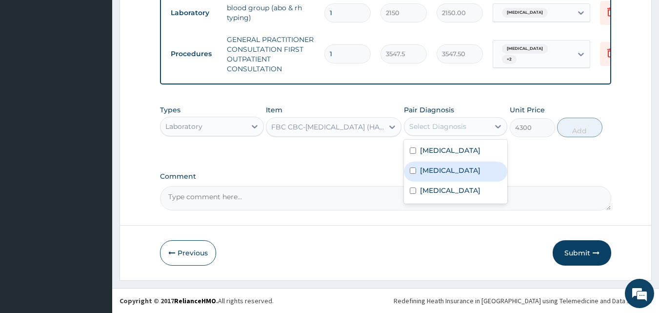
drag, startPoint x: 432, startPoint y: 172, endPoint x: 549, endPoint y: 142, distance: 120.0
click at [433, 172] on label "[MEDICAL_DATA]" at bounding box center [450, 170] width 61 height 10
checkbox input "true"
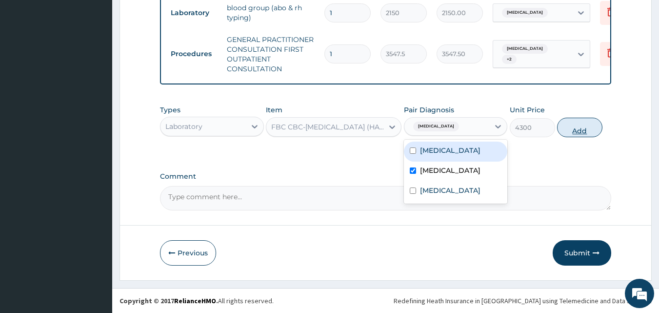
click at [574, 123] on button "Add" at bounding box center [579, 128] width 45 height 20
type input "0"
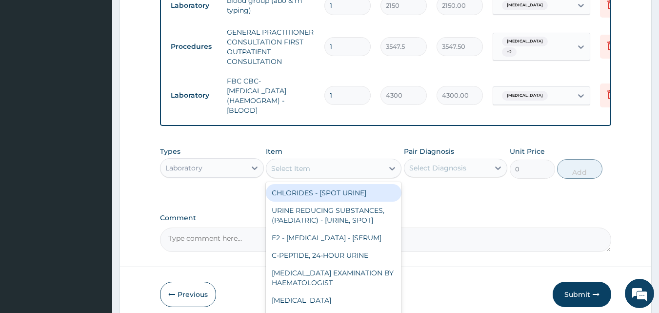
click at [296, 173] on div "Select Item" at bounding box center [290, 168] width 39 height 10
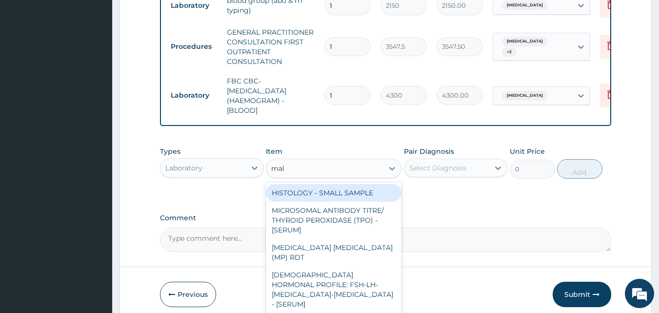
type input "mala"
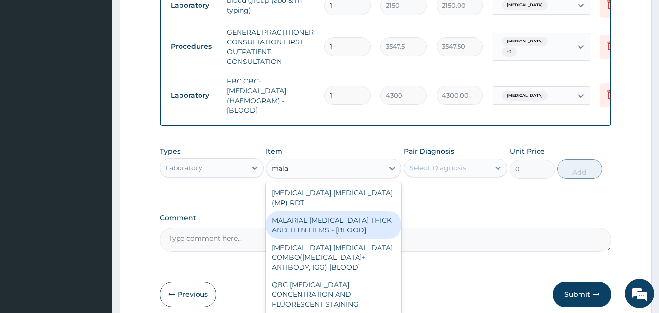
click at [323, 223] on div "MALARIAL PARASITE THICK AND THIN FILMS - [BLOOD]" at bounding box center [334, 224] width 136 height 27
type input "1612.5"
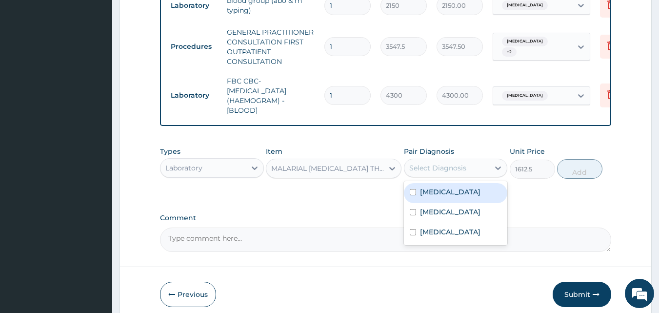
click at [444, 177] on div "Select Diagnosis" at bounding box center [456, 168] width 104 height 19
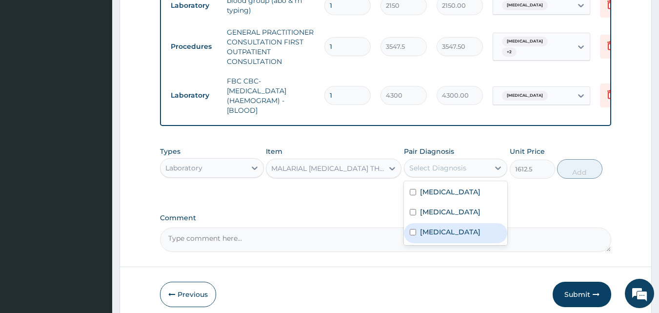
drag, startPoint x: 443, startPoint y: 238, endPoint x: 538, endPoint y: 206, distance: 99.7
click at [444, 237] on label "Malaria" at bounding box center [450, 232] width 61 height 10
checkbox input "true"
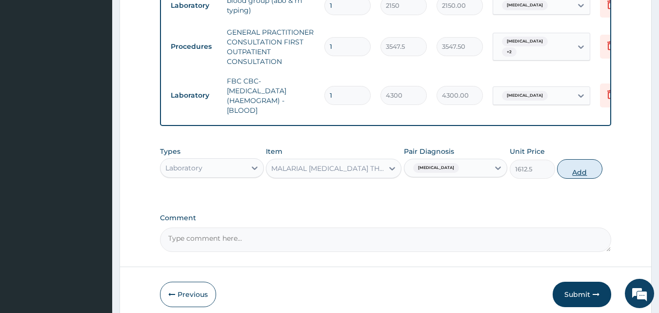
click at [574, 179] on button "Add" at bounding box center [579, 169] width 45 height 20
type input "0"
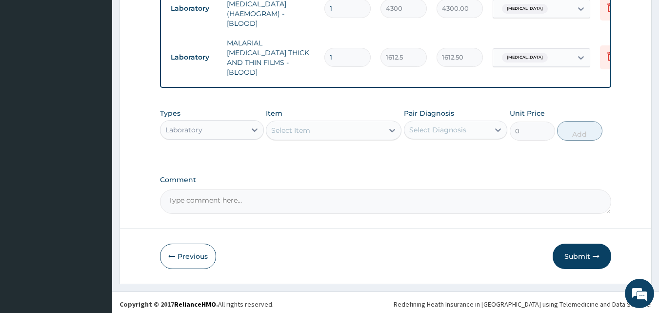
scroll to position [522, 0]
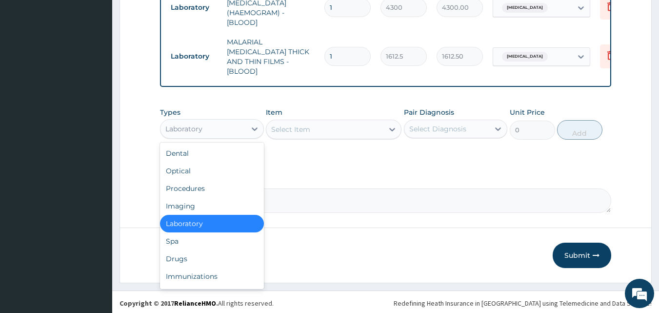
click at [213, 121] on div "Laboratory" at bounding box center [203, 129] width 85 height 16
click at [205, 251] on div "Drugs" at bounding box center [212, 259] width 104 height 18
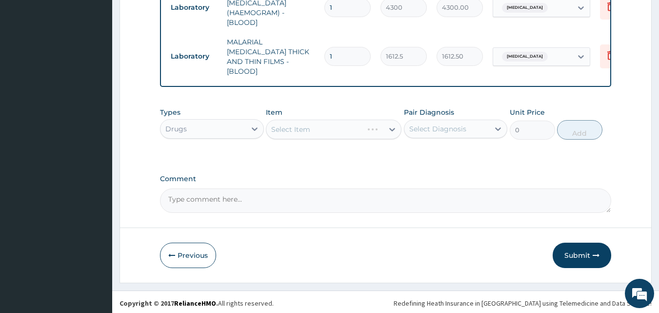
click at [315, 148] on div "Types Drugs Item Select Item Pair Diagnosis Select Diagnosis Unit Price 0 Add" at bounding box center [386, 130] width 452 height 57
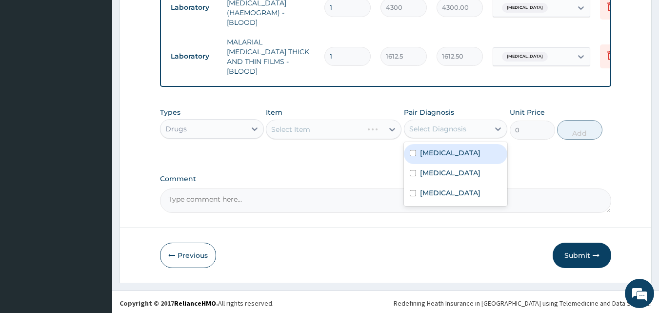
click at [423, 125] on div "Select Diagnosis" at bounding box center [437, 129] width 57 height 10
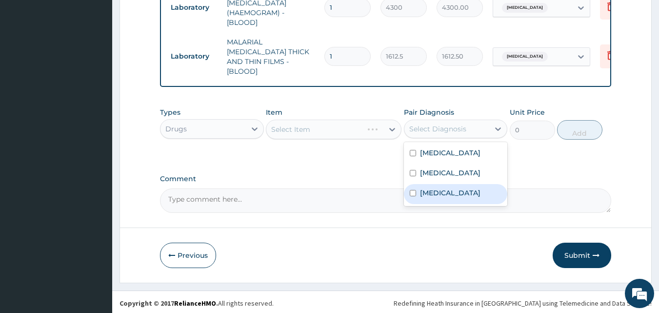
click at [423, 188] on label "[MEDICAL_DATA]" at bounding box center [450, 193] width 61 height 10
checkbox input "true"
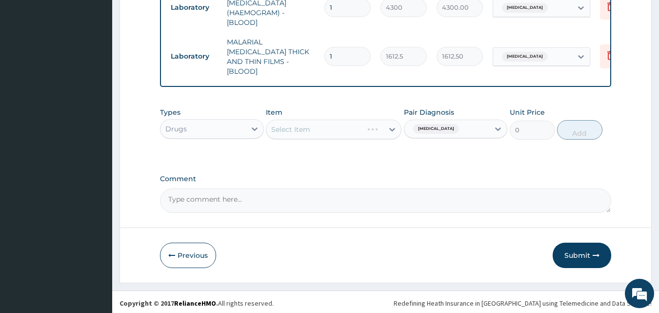
click at [329, 126] on div "Select Item" at bounding box center [324, 130] width 117 height 16
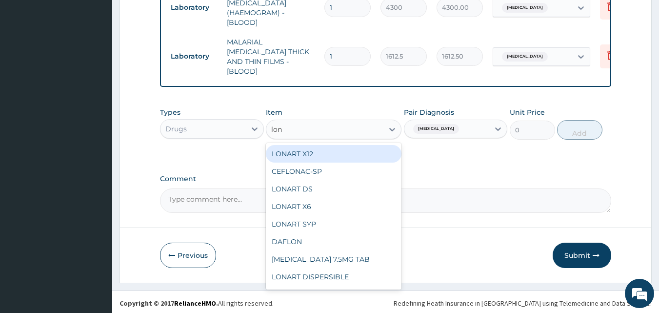
type input "lona"
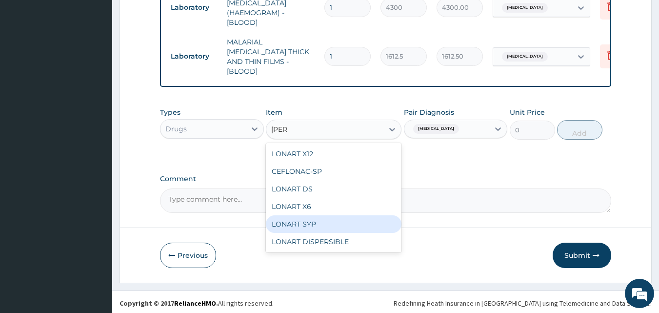
click at [297, 219] on div "LONART SYP" at bounding box center [334, 224] width 136 height 18
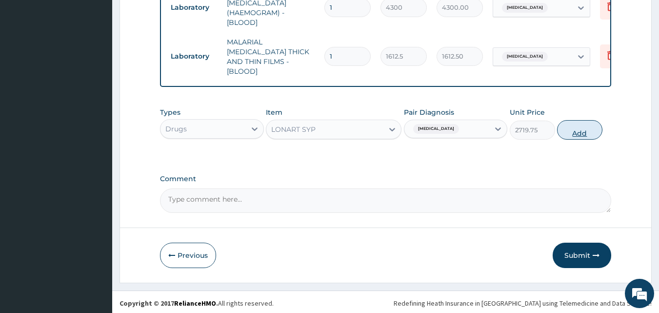
click at [568, 128] on button "Add" at bounding box center [579, 130] width 45 height 20
type input "0"
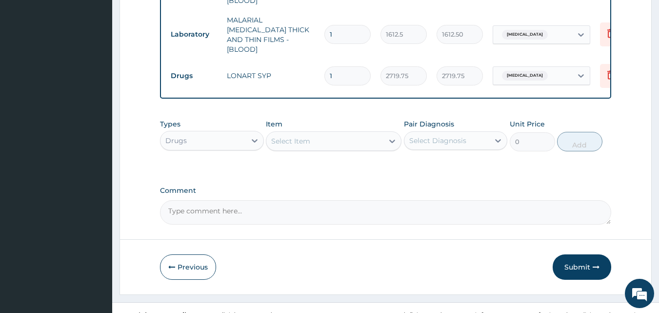
scroll to position [556, 0]
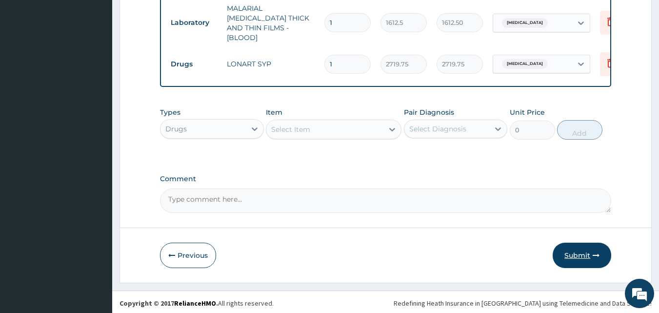
click at [579, 255] on button "Submit" at bounding box center [582, 255] width 59 height 25
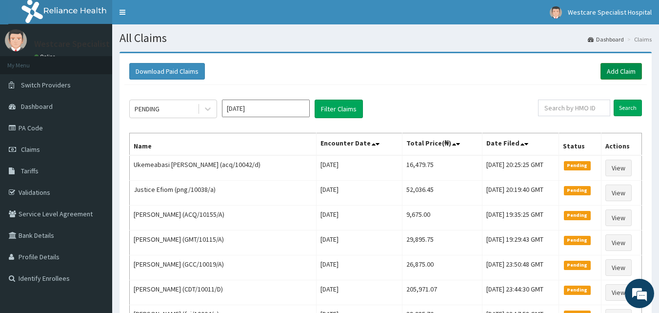
click at [621, 71] on link "Add Claim" at bounding box center [621, 71] width 41 height 17
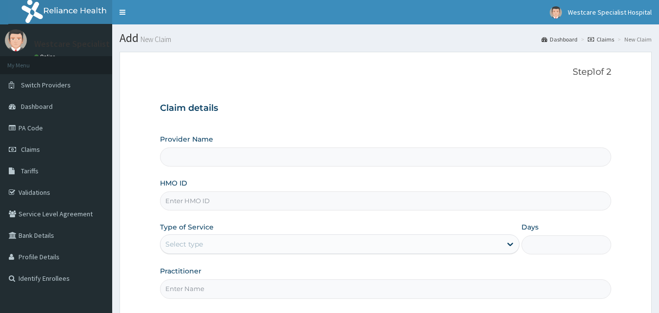
type input "WestCare Specialist Hospital"
click at [220, 206] on input "HMO ID" at bounding box center [386, 200] width 452 height 19
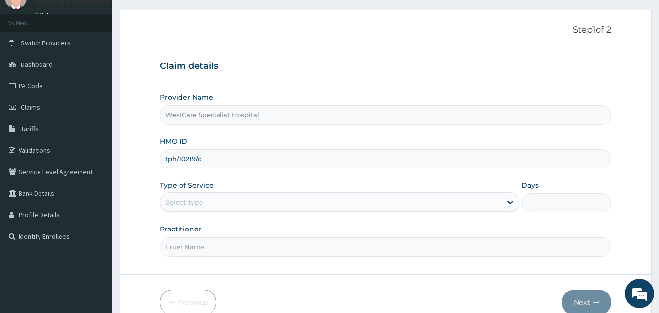
scroll to position [91, 0]
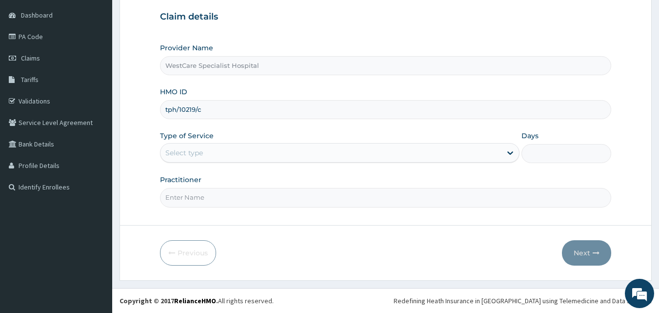
type input "tph/10219/c"
click at [212, 155] on div "Select type" at bounding box center [331, 153] width 341 height 16
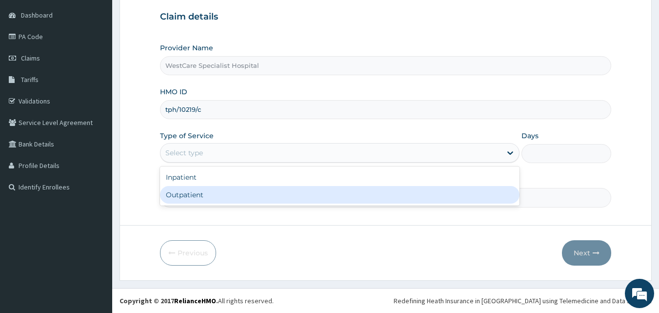
click at [194, 196] on div "Outpatient" at bounding box center [340, 195] width 360 height 18
type input "1"
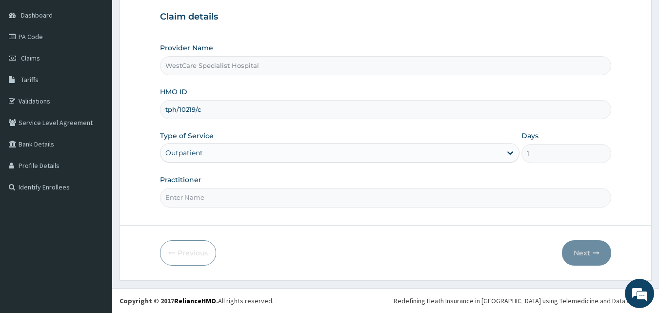
click at [194, 196] on input "Practitioner" at bounding box center [386, 197] width 452 height 19
type input "DR EKPENYOUNG"
click at [589, 258] on button "Next" at bounding box center [586, 252] width 49 height 25
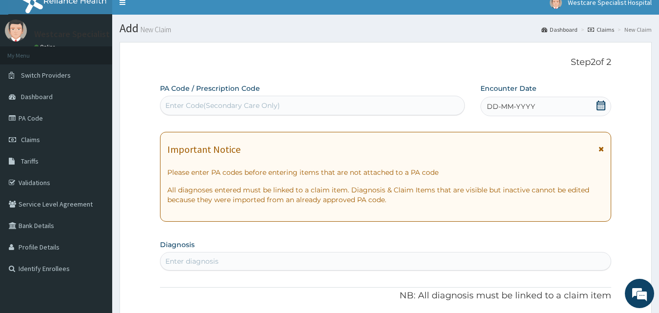
scroll to position [0, 0]
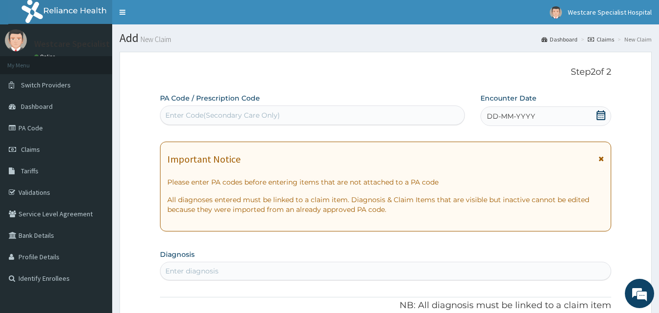
click at [237, 113] on div "Enter Code(Secondary Care Only)" at bounding box center [222, 115] width 115 height 10
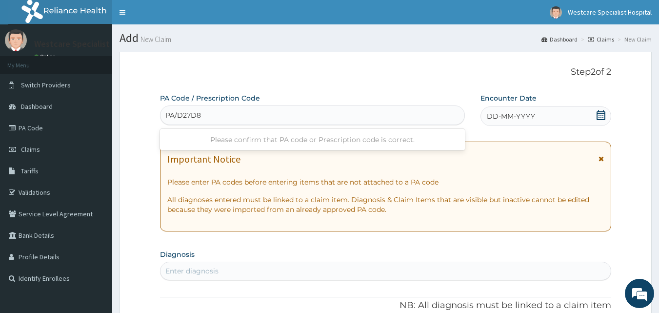
type input "PA/D27D80"
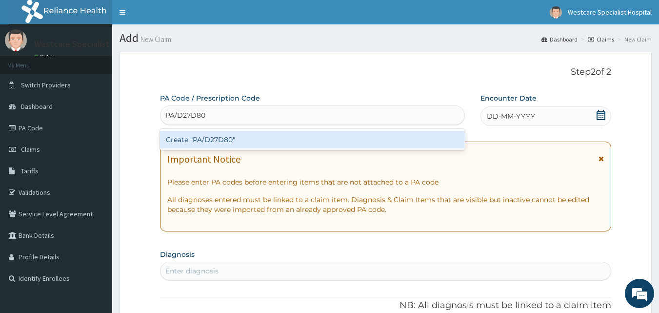
click at [255, 136] on div "Create "PA/D27D80"" at bounding box center [313, 140] width 306 height 18
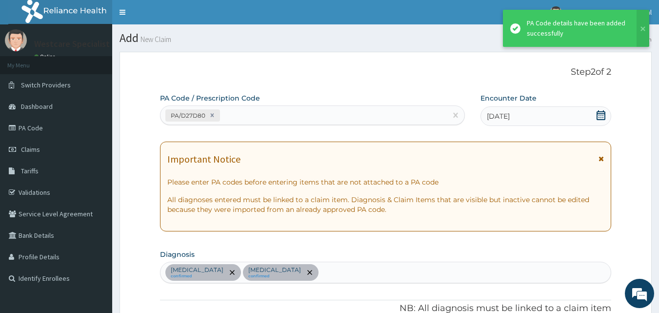
scroll to position [317, 0]
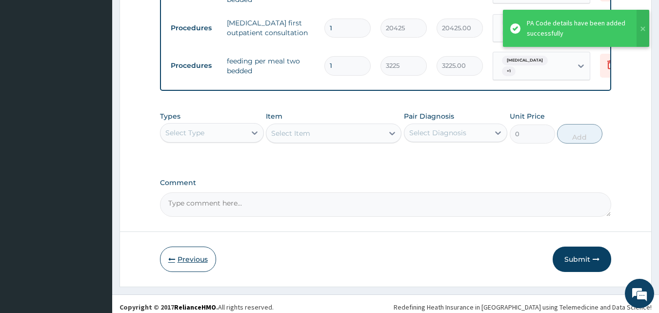
click at [195, 248] on button "Previous" at bounding box center [188, 258] width 56 height 25
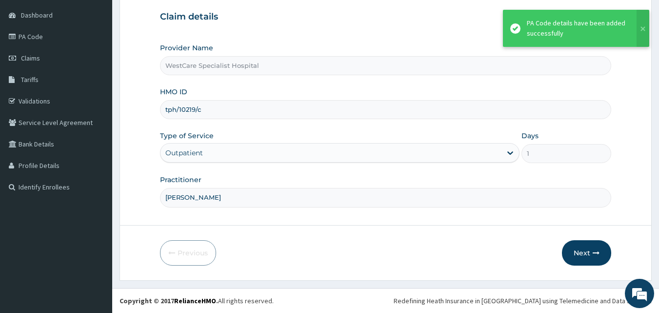
click at [209, 149] on div "Outpatient" at bounding box center [331, 153] width 341 height 16
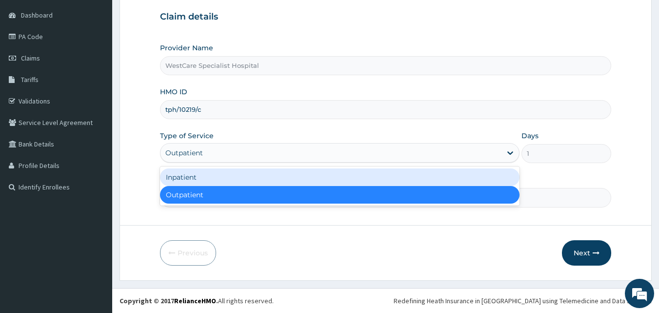
click at [202, 174] on div "Inpatient" at bounding box center [340, 177] width 360 height 18
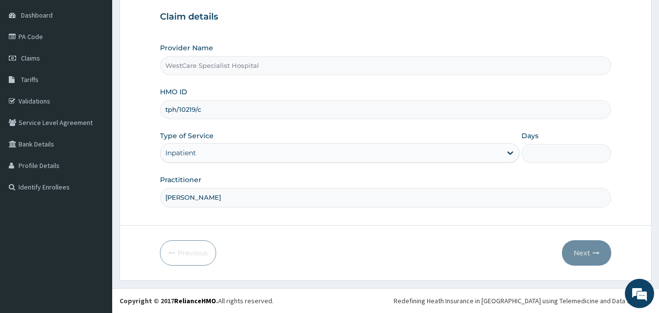
click at [543, 155] on input "Days" at bounding box center [567, 153] width 90 height 19
type input "2"
click at [593, 264] on button "Next" at bounding box center [586, 252] width 49 height 25
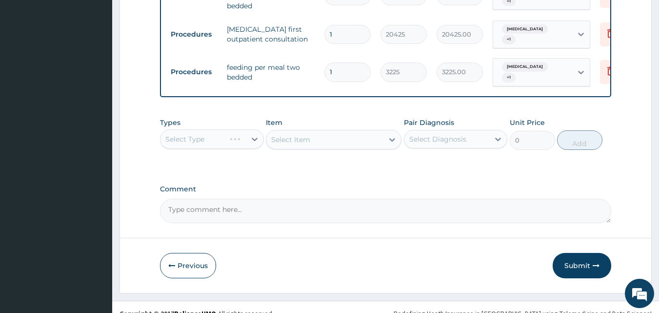
scroll to position [419, 0]
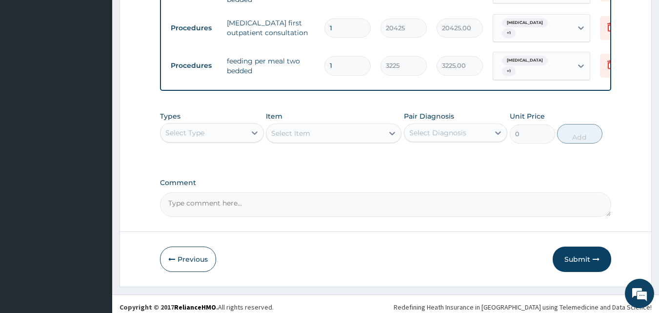
click at [219, 125] on div "Select Type" at bounding box center [203, 133] width 85 height 16
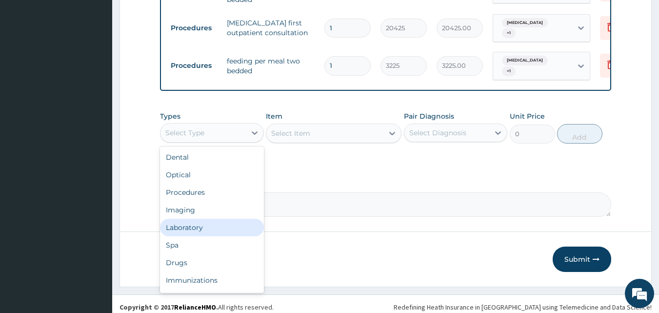
scroll to position [33, 0]
click at [182, 226] on div "Drugs" at bounding box center [212, 230] width 104 height 18
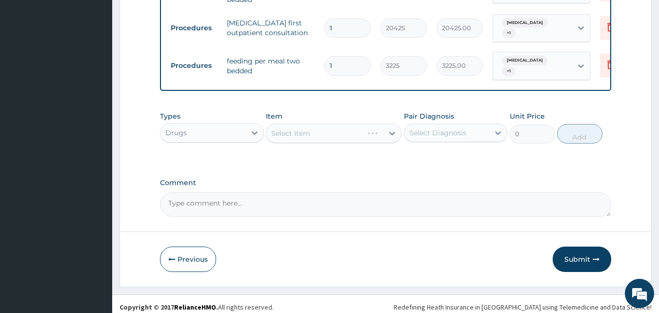
click at [433, 129] on div "Select Diagnosis" at bounding box center [437, 133] width 57 height 10
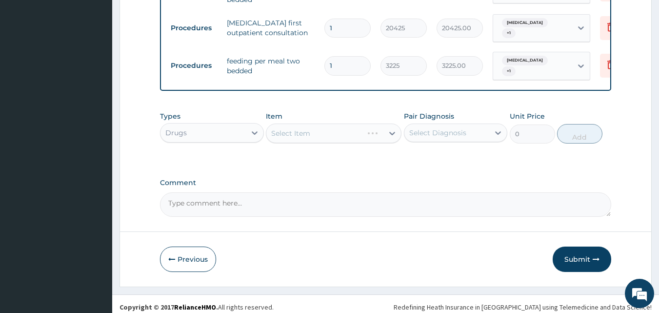
click at [321, 125] on div "Select Item" at bounding box center [324, 133] width 117 height 16
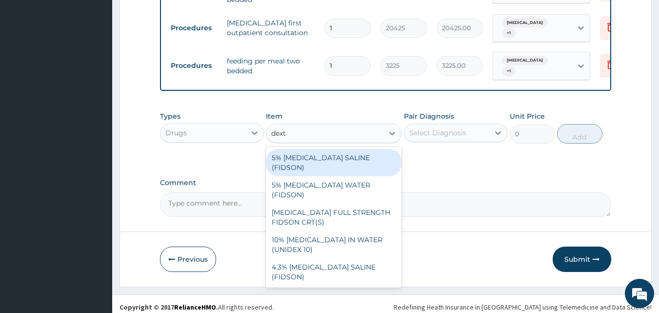
type input "dextr"
click at [351, 149] on div "5% DEXTROSE SALINE (FIDSON)" at bounding box center [334, 162] width 136 height 27
type input "1773.75"
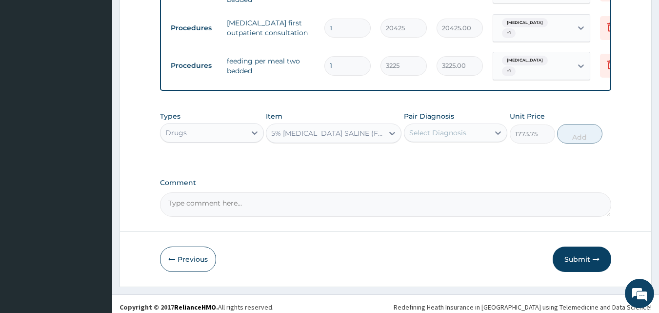
click at [454, 131] on div "Select Diagnosis" at bounding box center [437, 133] width 57 height 10
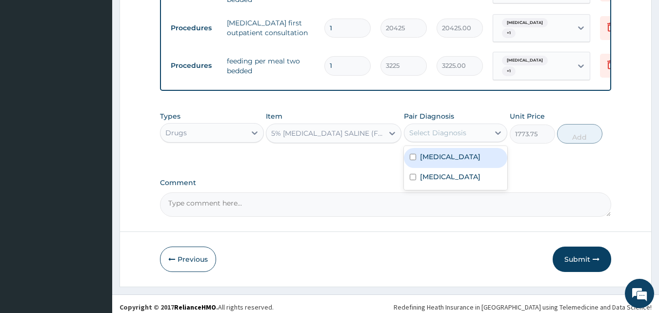
click at [451, 150] on div "Malaria" at bounding box center [456, 158] width 104 height 20
checkbox input "true"
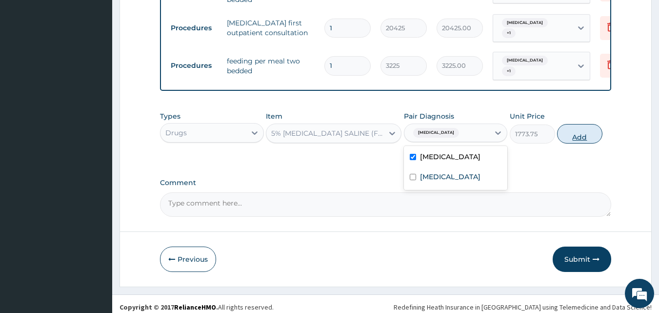
click at [570, 132] on button "Add" at bounding box center [579, 134] width 45 height 20
type input "0"
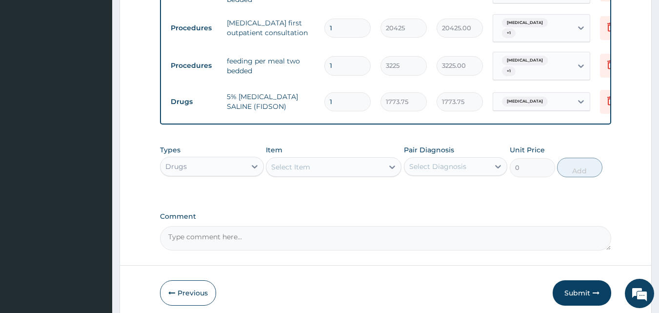
type input "0.00"
type input "3"
type input "5321.25"
type input "3"
click at [291, 162] on div "Select Item" at bounding box center [290, 167] width 39 height 10
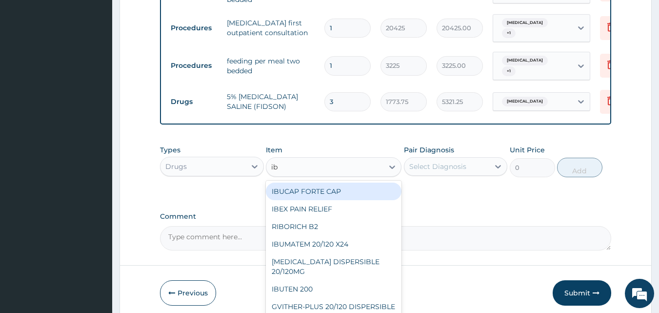
type input "ibu"
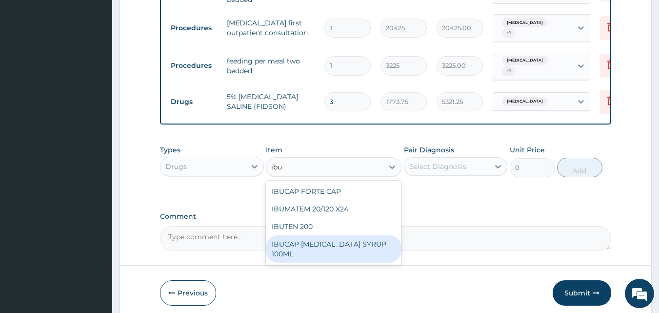
click at [330, 245] on div "IBUCAP COLD AND FLU SYRUP 100ML" at bounding box center [334, 248] width 136 height 27
type input "768.625"
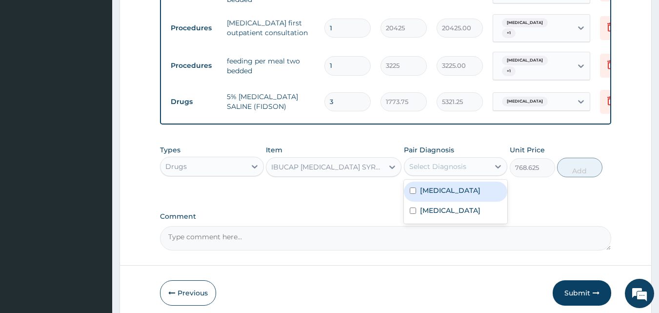
click at [451, 162] on div "Select Diagnosis" at bounding box center [437, 167] width 57 height 10
drag, startPoint x: 447, startPoint y: 186, endPoint x: 496, endPoint y: 185, distance: 49.8
click at [449, 185] on div "Malaria" at bounding box center [456, 192] width 104 height 20
checkbox input "true"
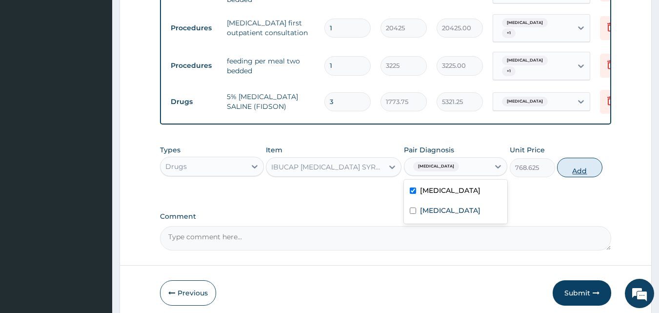
click at [575, 158] on button "Add" at bounding box center [579, 168] width 45 height 20
type input "0"
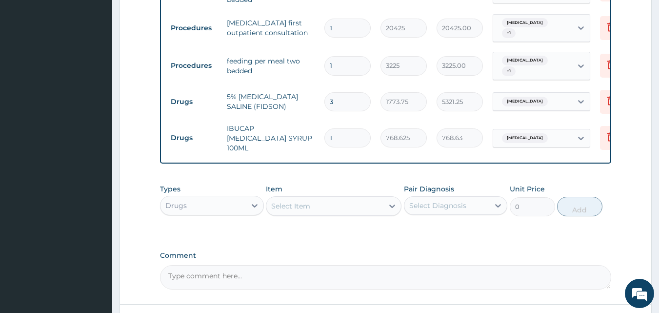
click at [299, 200] on div "Select Item" at bounding box center [324, 206] width 117 height 16
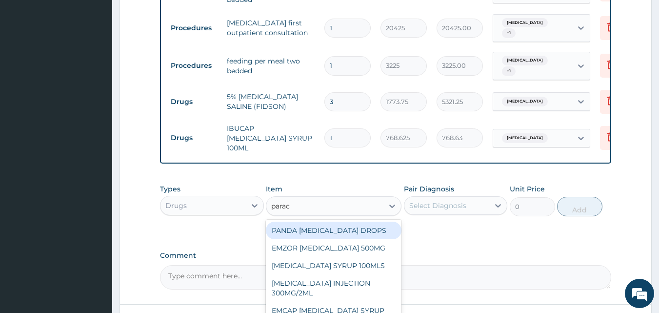
type input "parace"
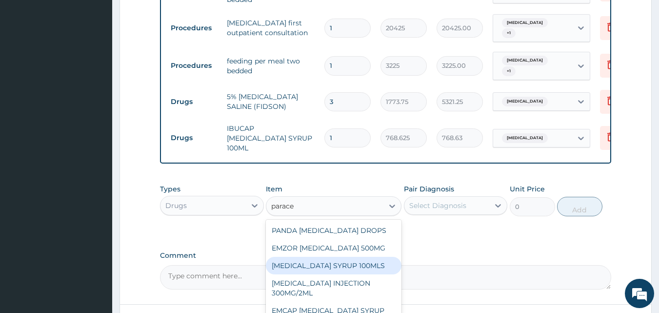
click at [333, 257] on div "PARACETAMOL SYRUP 100MLS" at bounding box center [334, 266] width 136 height 18
type input "709.5"
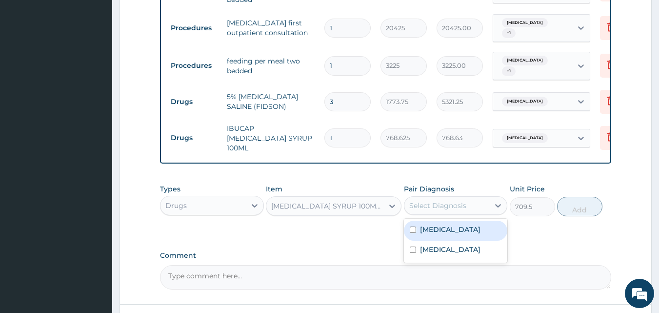
click at [461, 201] on div "Select Diagnosis" at bounding box center [437, 206] width 57 height 10
click at [457, 222] on div "Malaria" at bounding box center [456, 231] width 104 height 20
checkbox input "true"
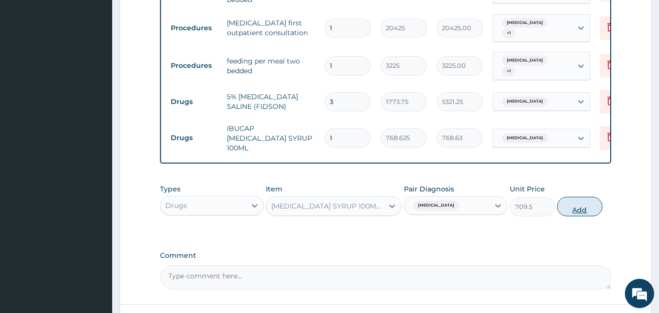
click at [567, 197] on button "Add" at bounding box center [579, 207] width 45 height 20
type input "0"
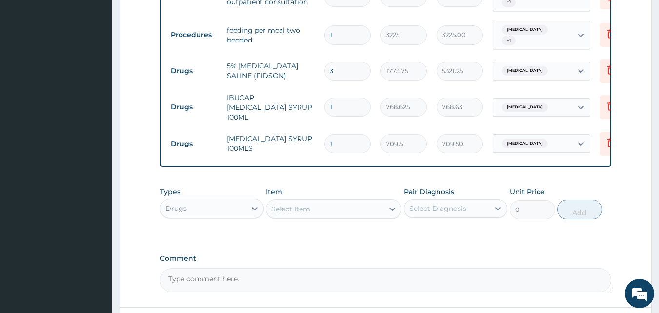
scroll to position [468, 0]
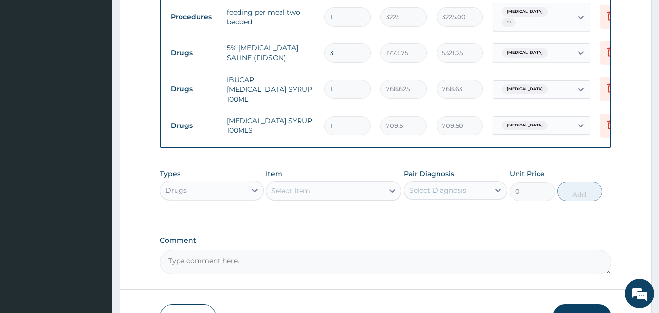
click at [322, 186] on div "Select Item" at bounding box center [324, 191] width 117 height 16
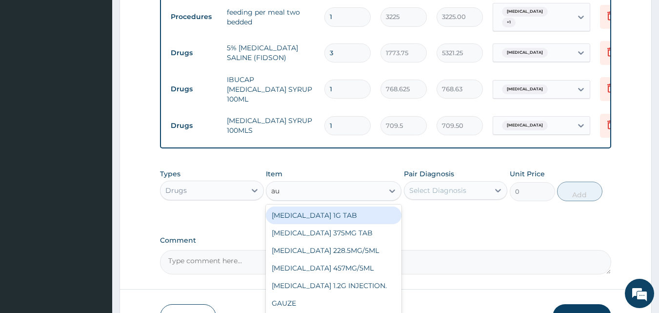
type input "aug"
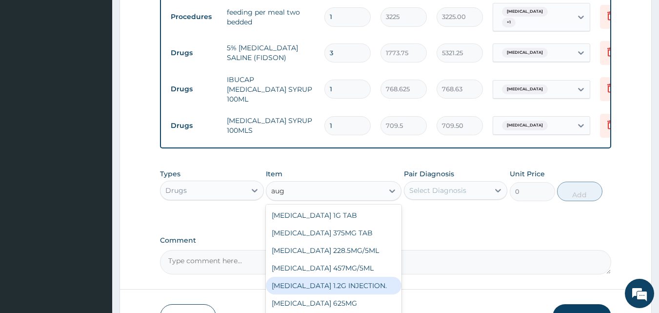
click at [370, 277] on div "AUGMENTIN 1.2G INJECTION." at bounding box center [334, 286] width 136 height 18
type input "1537.25"
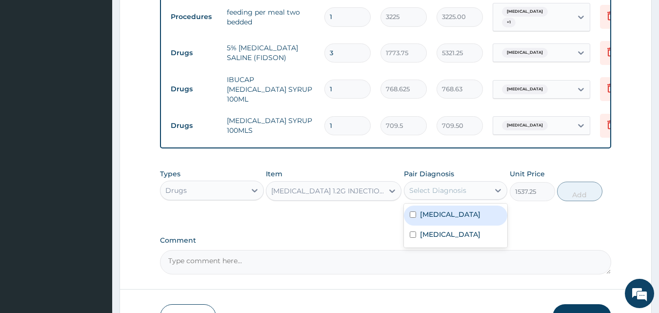
click at [469, 183] on div "Select Diagnosis" at bounding box center [447, 191] width 85 height 16
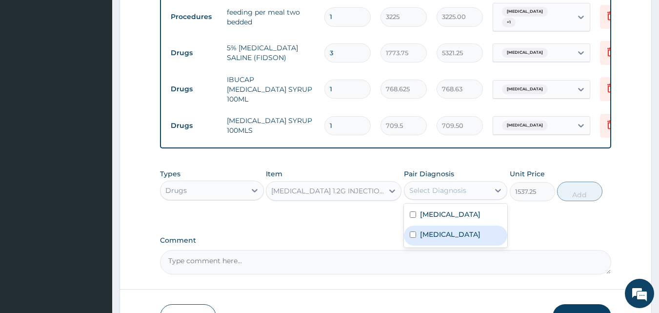
drag, startPoint x: 451, startPoint y: 223, endPoint x: 548, endPoint y: 188, distance: 103.1
click at [458, 225] on div "Sepsis" at bounding box center [456, 235] width 104 height 20
checkbox input "true"
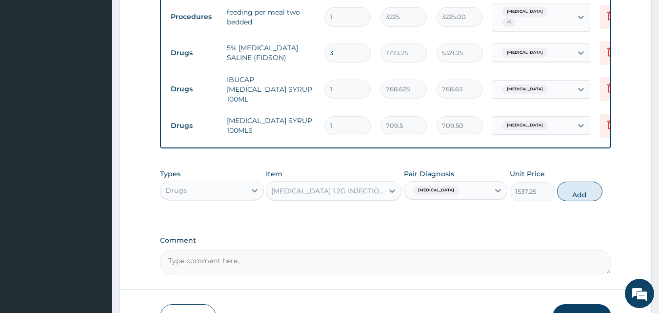
click at [567, 182] on button "Add" at bounding box center [579, 192] width 45 height 20
type input "0"
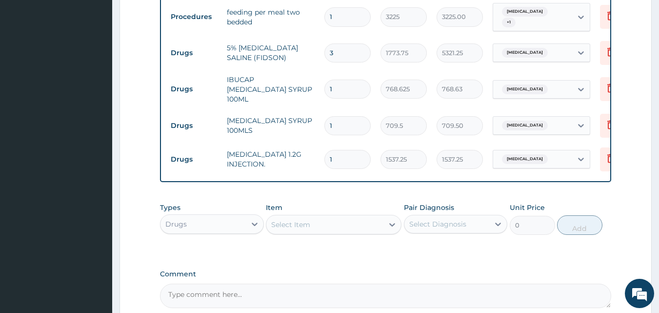
type input "0.00"
type input "5"
type input "7686.25"
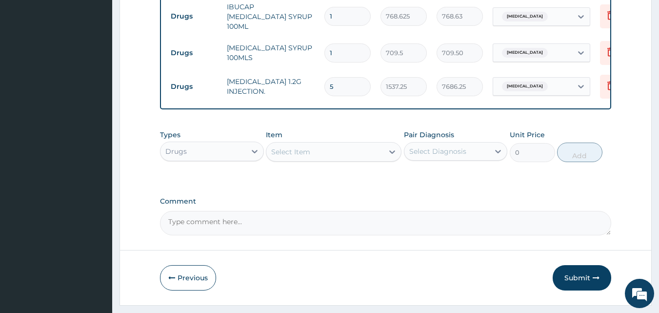
scroll to position [554, 0]
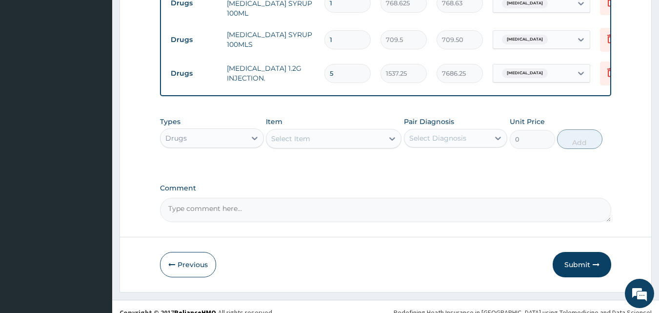
type input "5"
click at [328, 131] on div "Select Item" at bounding box center [324, 139] width 117 height 16
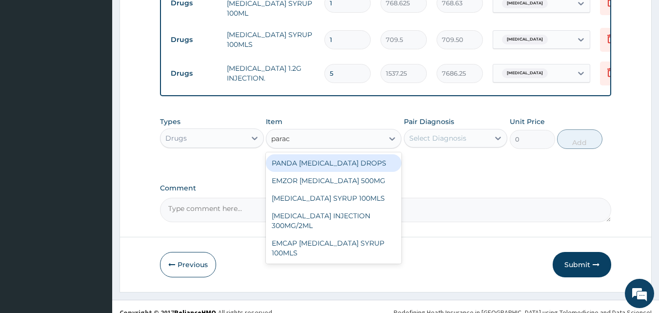
type input "parace"
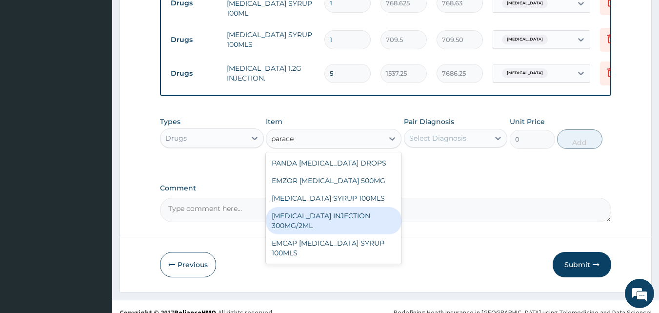
click at [305, 211] on div "PARACETAMOL INJECTION 300MG/2ML" at bounding box center [334, 220] width 136 height 27
type input "260.1499938964844"
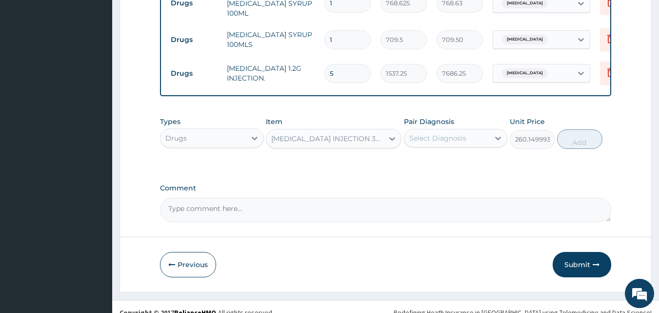
click at [439, 133] on div "Select Diagnosis" at bounding box center [437, 138] width 57 height 10
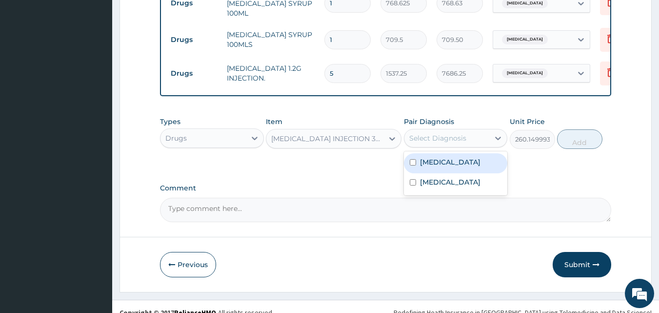
drag, startPoint x: 437, startPoint y: 149, endPoint x: 484, endPoint y: 145, distance: 47.0
click at [437, 157] on label "Malaria" at bounding box center [450, 162] width 61 height 10
checkbox input "true"
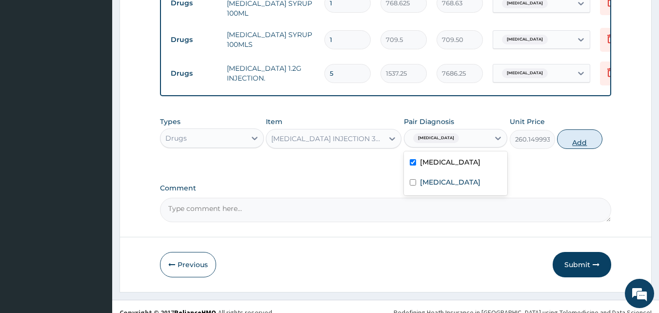
click at [589, 133] on button "Add" at bounding box center [579, 139] width 45 height 20
type input "0"
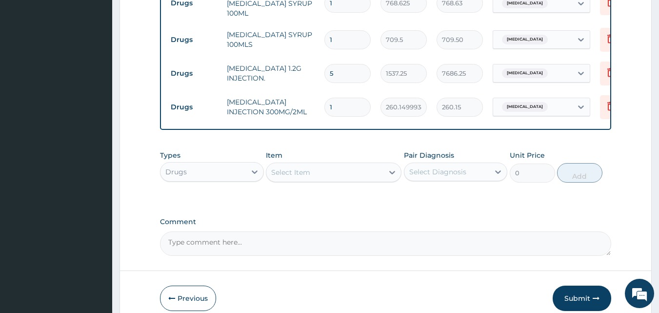
click at [300, 167] on div "Select Item" at bounding box center [290, 172] width 39 height 10
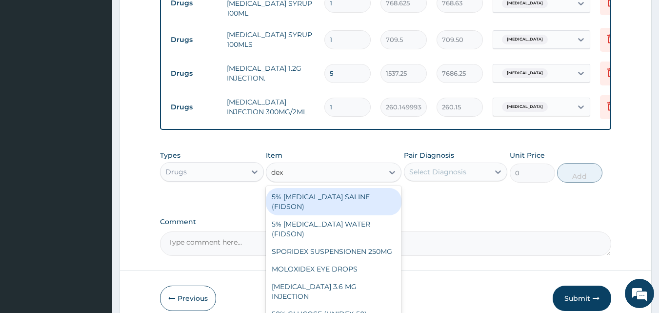
type input "dext"
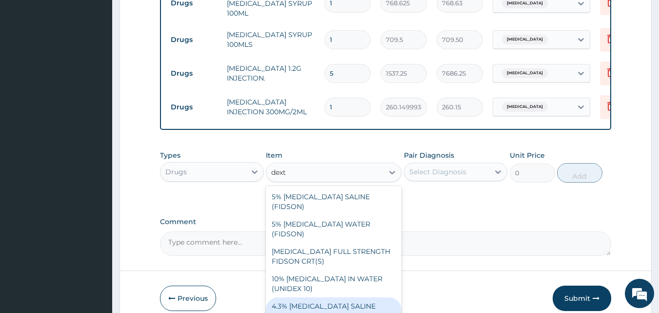
click at [309, 297] on div "4.3% DEXTROSE SALINE (FIDSON)" at bounding box center [334, 310] width 136 height 27
type input "1773.75"
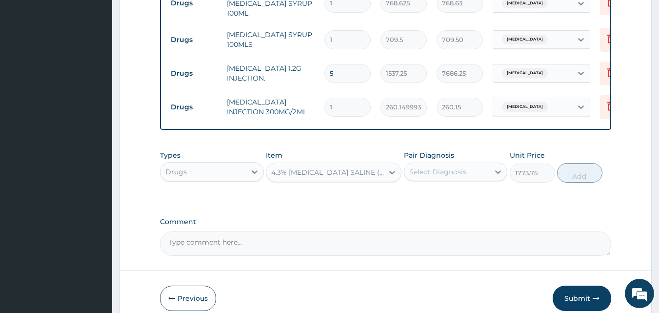
click at [435, 167] on div "Select Diagnosis" at bounding box center [437, 172] width 57 height 10
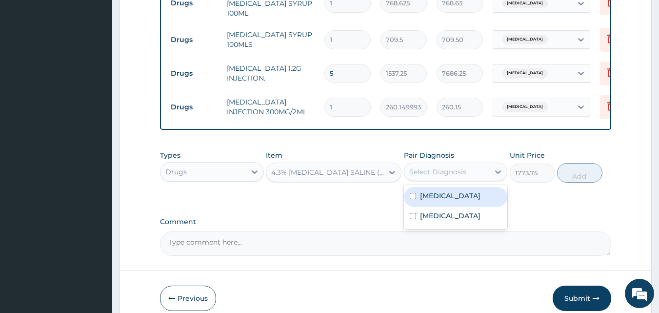
drag, startPoint x: 453, startPoint y: 177, endPoint x: 552, endPoint y: 166, distance: 100.1
click at [453, 187] on div "Malaria" at bounding box center [456, 197] width 104 height 20
checkbox input "true"
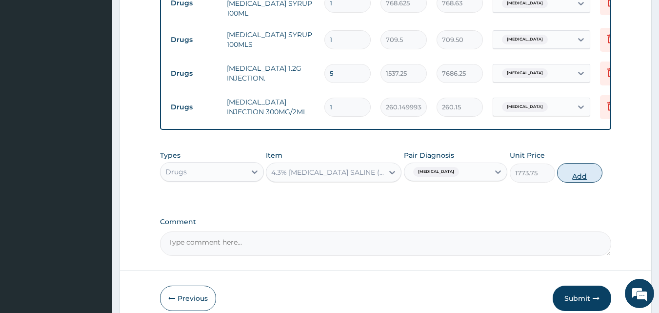
click at [569, 163] on button "Add" at bounding box center [579, 173] width 45 height 20
type input "0"
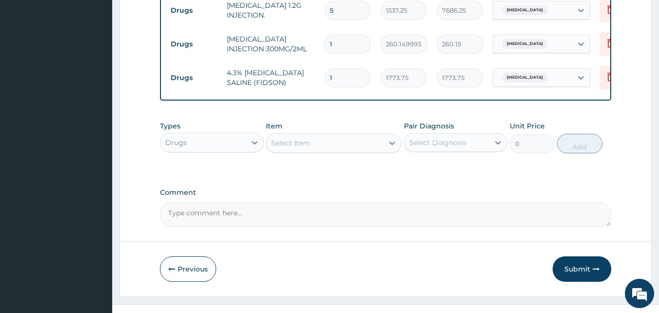
scroll to position [621, 0]
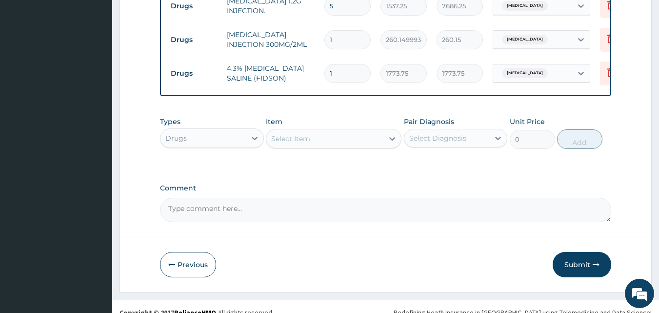
click at [326, 131] on div "Select Item" at bounding box center [324, 139] width 117 height 16
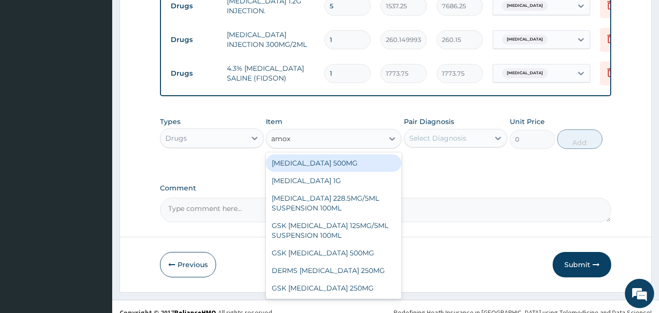
type input "amoxi"
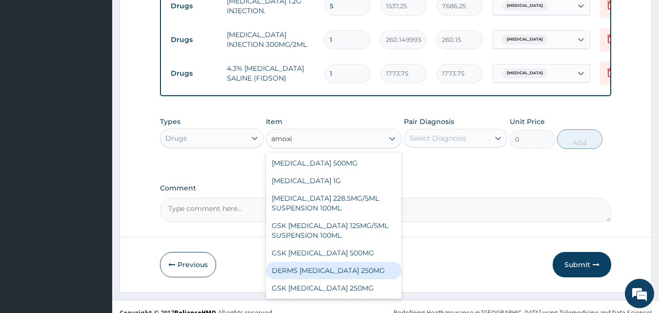
scroll to position [27, 0]
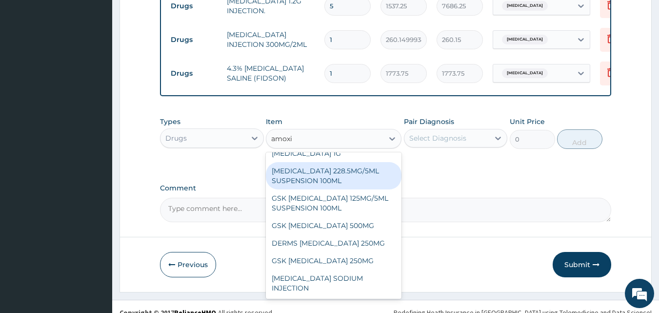
click at [331, 169] on div "CO-AMOXICLAV 228.5MG/5ML SUSPENSION 100ML" at bounding box center [334, 175] width 136 height 27
type input "2246.75"
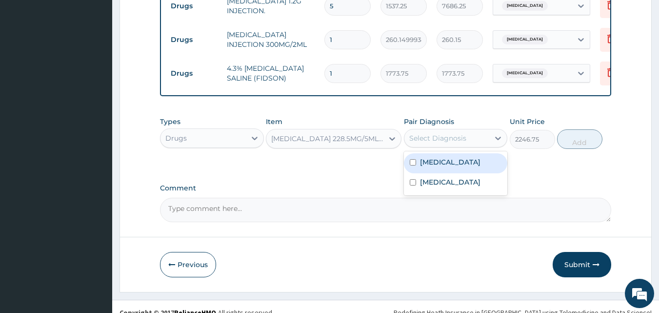
click at [422, 133] on div "Select Diagnosis" at bounding box center [437, 138] width 57 height 10
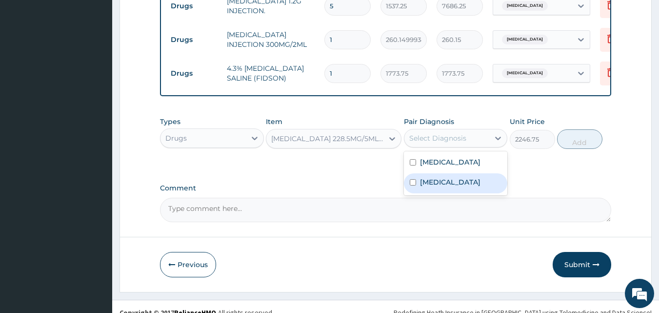
drag, startPoint x: 430, startPoint y: 170, endPoint x: 436, endPoint y: 170, distance: 5.9
click at [430, 177] on label "Sepsis" at bounding box center [450, 182] width 61 height 10
checkbox input "true"
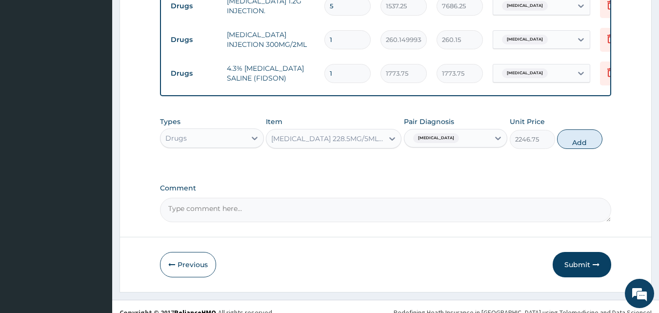
drag, startPoint x: 563, startPoint y: 129, endPoint x: 472, endPoint y: 113, distance: 92.7
click at [564, 129] on button "Add" at bounding box center [579, 139] width 45 height 20
type input "0"
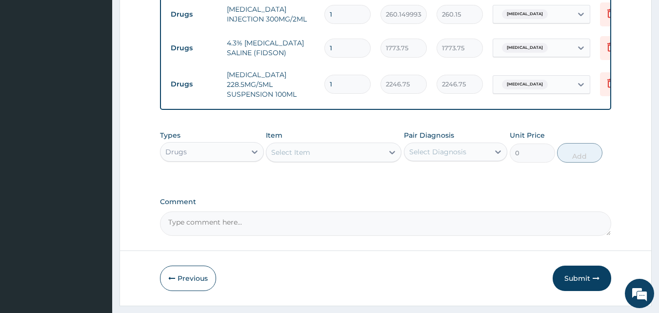
scroll to position [660, 0]
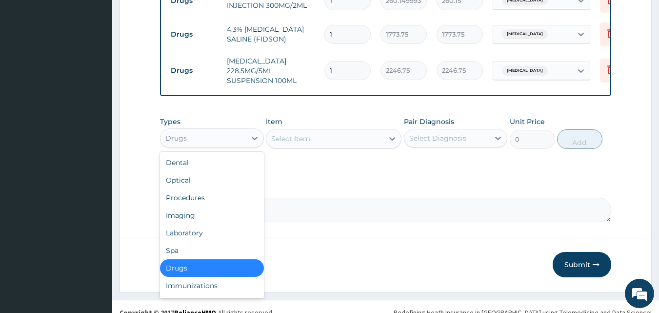
click at [182, 133] on div "Drugs" at bounding box center [175, 138] width 21 height 10
click at [196, 224] on div "Laboratory" at bounding box center [212, 233] width 104 height 18
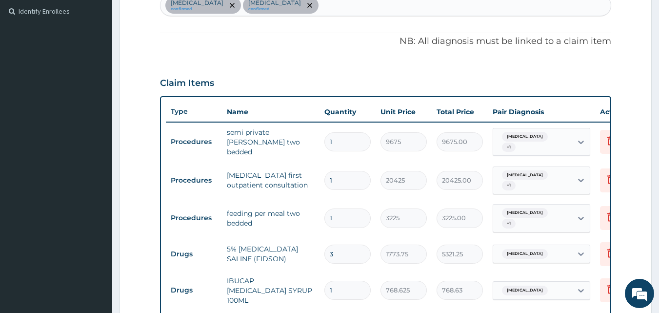
scroll to position [26, 0]
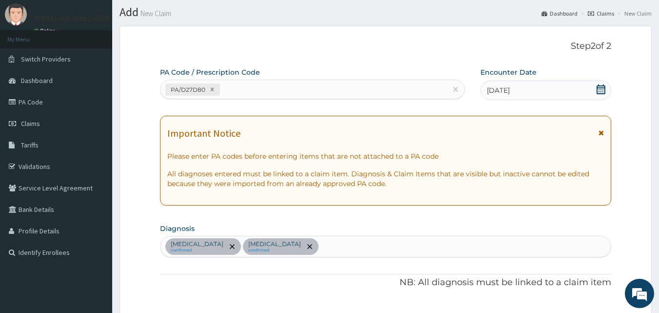
click at [281, 249] on div "Malaria confirmed Sepsis confirmed" at bounding box center [386, 246] width 451 height 20
type input "uti"
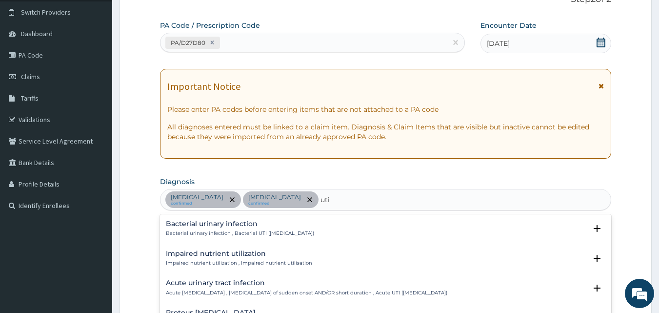
scroll to position [123, 0]
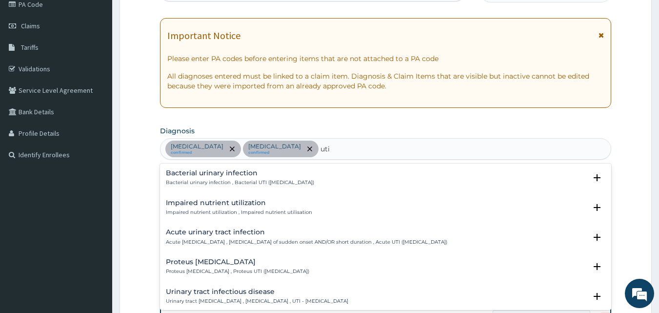
click at [195, 234] on h4 "Acute urinary tract infection" at bounding box center [307, 231] width 282 height 7
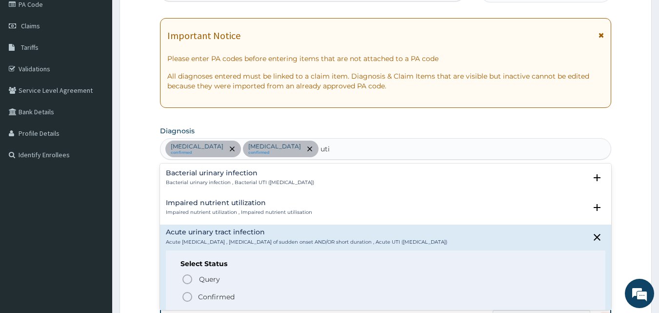
click at [186, 299] on icon "status option filled" at bounding box center [188, 297] width 12 height 12
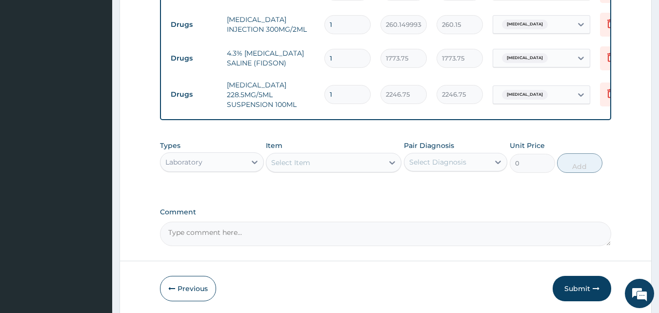
scroll to position [660, 0]
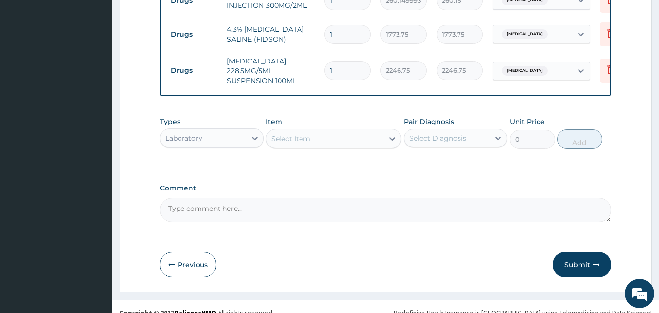
click at [325, 131] on div "Select Item" at bounding box center [324, 139] width 117 height 16
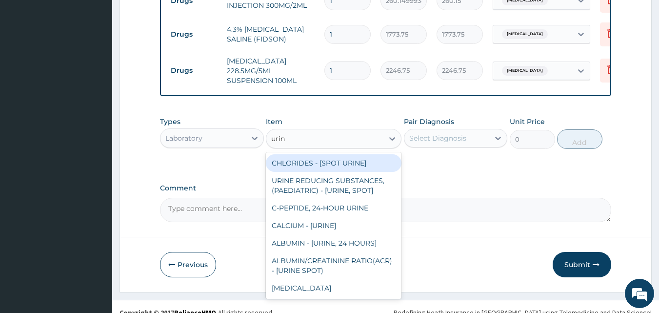
type input "urina"
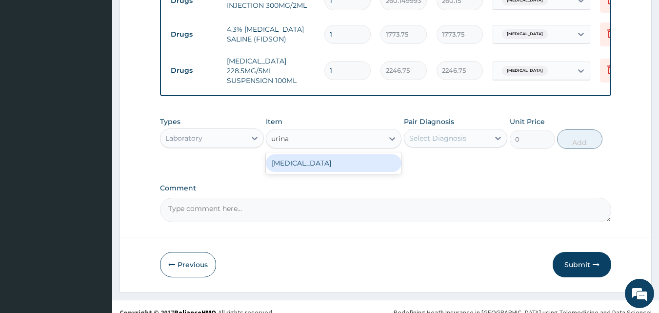
click at [324, 154] on div "URINALYSIS" at bounding box center [334, 163] width 136 height 18
type input "1612.5"
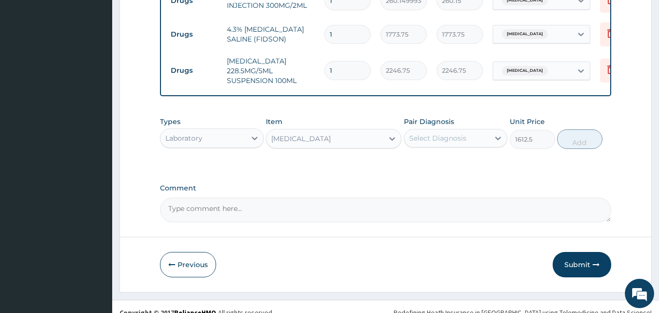
click at [430, 133] on div "Select Diagnosis" at bounding box center [437, 138] width 57 height 10
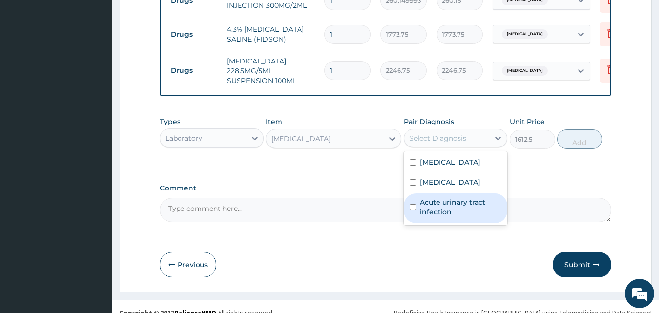
drag, startPoint x: 452, startPoint y: 196, endPoint x: 460, endPoint y: 194, distance: 8.0
click at [453, 197] on label "Acute urinary tract infection" at bounding box center [461, 207] width 82 height 20
checkbox input "true"
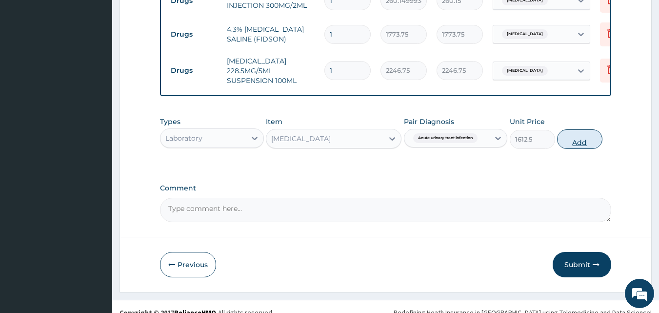
click at [576, 133] on button "Add" at bounding box center [579, 139] width 45 height 20
type input "0"
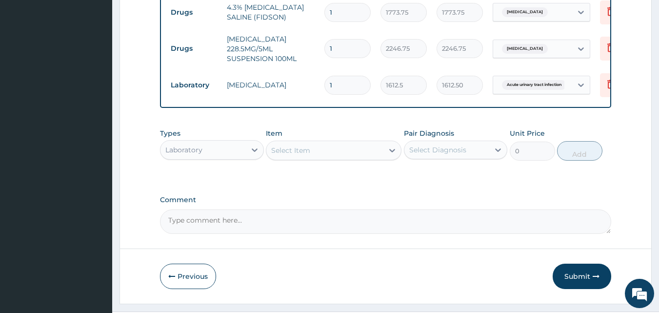
scroll to position [694, 0]
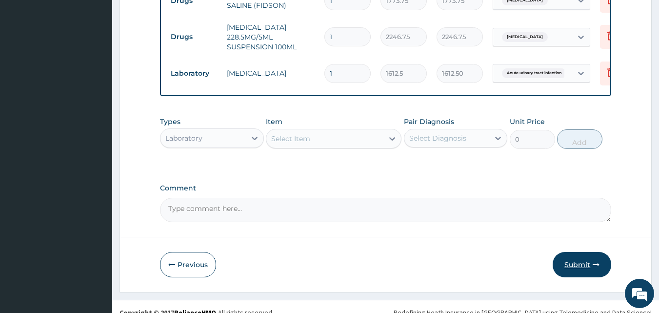
click at [569, 254] on button "Submit" at bounding box center [582, 264] width 59 height 25
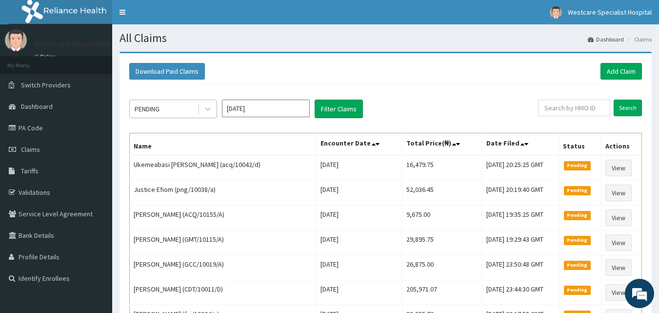
click at [141, 112] on div "PENDING" at bounding box center [147, 109] width 25 height 10
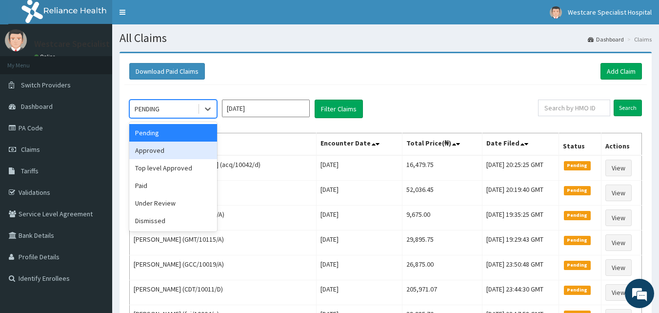
drag, startPoint x: 154, startPoint y: 147, endPoint x: 278, endPoint y: 134, distance: 124.7
click at [156, 149] on div "Approved" at bounding box center [173, 151] width 88 height 18
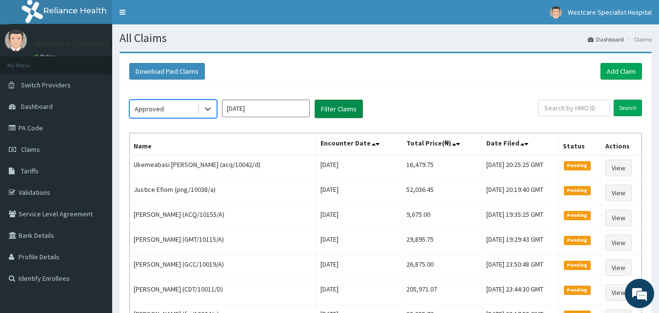
click at [337, 110] on button "Filter Claims" at bounding box center [339, 109] width 48 height 19
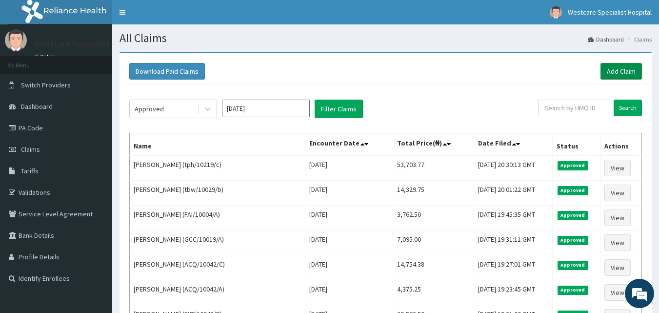
click at [611, 72] on link "Add Claim" at bounding box center [621, 71] width 41 height 17
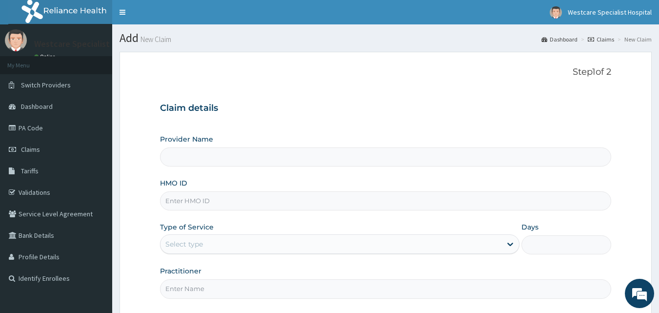
type input "WestCare Specialist Hospital"
click at [206, 201] on input "HMO ID" at bounding box center [386, 200] width 452 height 19
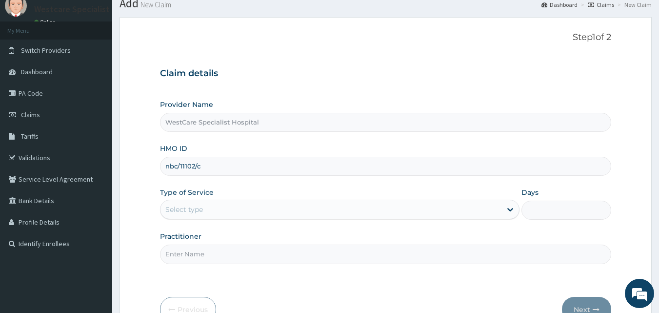
scroll to position [91, 0]
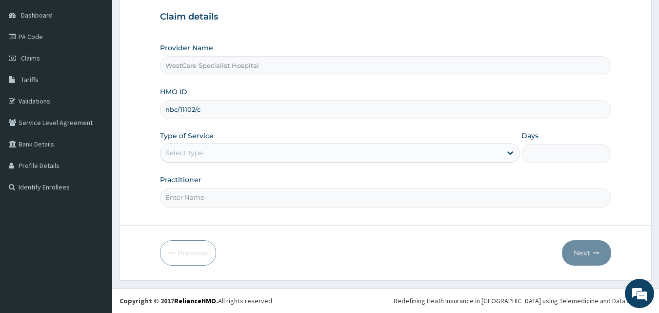
type input "nbc/11102/c"
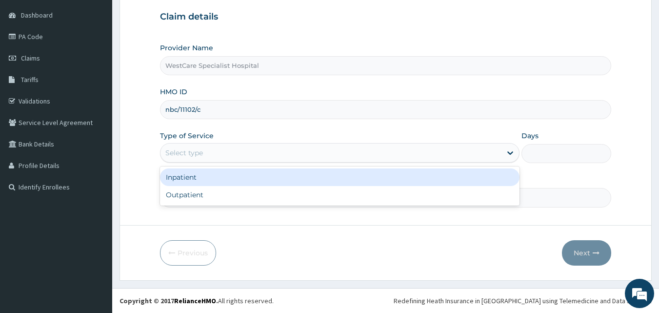
drag, startPoint x: 185, startPoint y: 145, endPoint x: 200, endPoint y: 178, distance: 35.8
click at [185, 146] on div "Select type" at bounding box center [331, 153] width 341 height 16
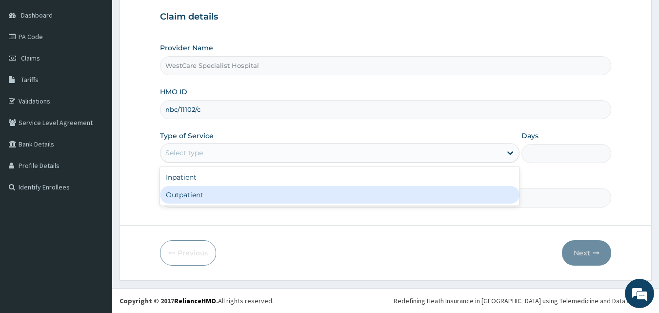
click at [205, 197] on div "Outpatient" at bounding box center [340, 195] width 360 height 18
type input "1"
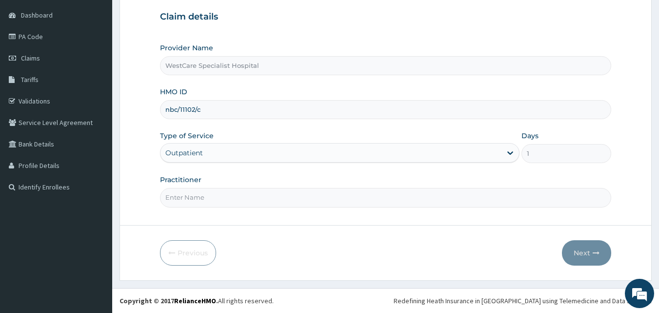
click at [205, 197] on input "Practitioner" at bounding box center [386, 197] width 452 height 19
type input "DR [PERSON_NAME]"
click at [579, 249] on button "Next" at bounding box center [586, 252] width 49 height 25
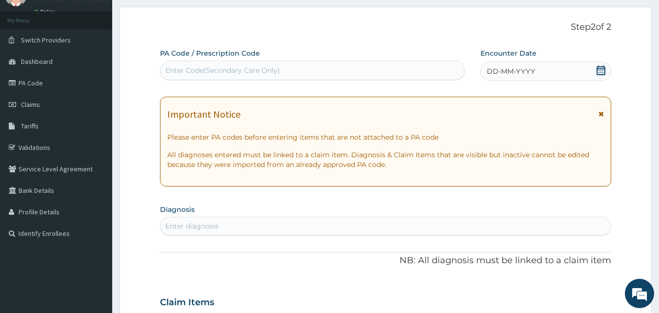
scroll to position [0, 0]
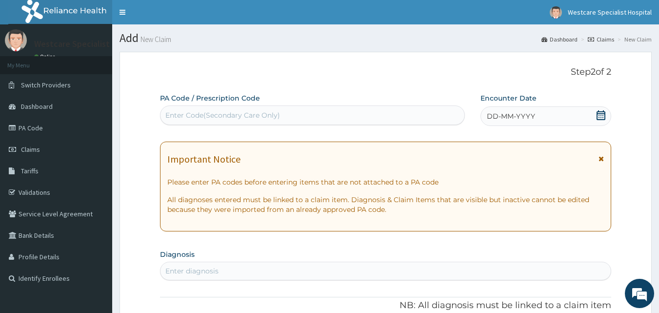
click at [493, 112] on span "DD-MM-YYYY" at bounding box center [511, 116] width 48 height 10
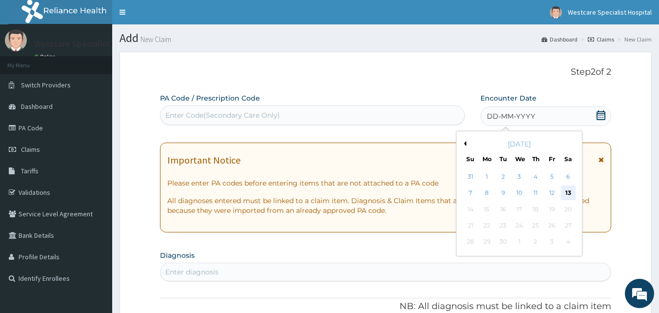
click at [565, 193] on div "13" at bounding box center [568, 193] width 15 height 15
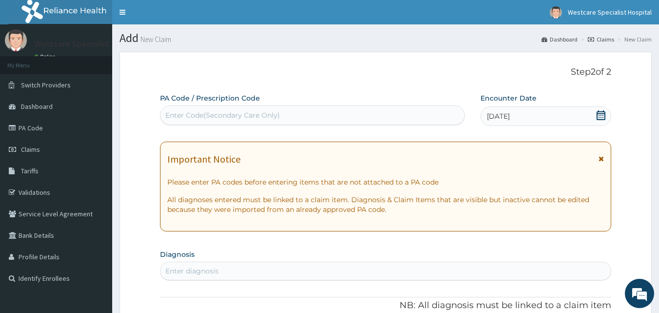
click at [195, 270] on div "Enter diagnosis" at bounding box center [191, 271] width 53 height 10
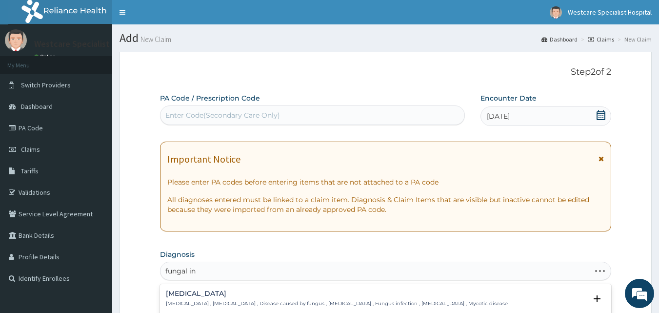
type input "fungal inf"
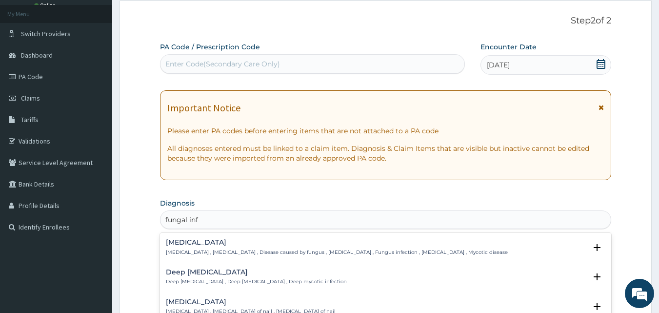
scroll to position [146, 0]
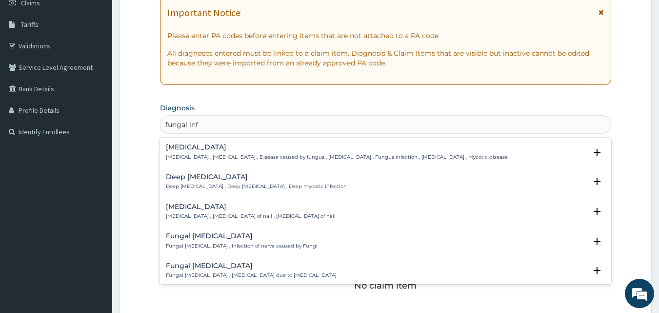
click at [177, 147] on h4 "[MEDICAL_DATA]" at bounding box center [337, 146] width 342 height 7
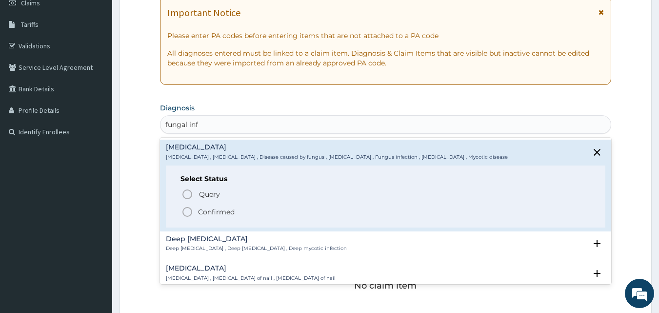
click at [185, 209] on icon "status option filled" at bounding box center [188, 212] width 12 height 12
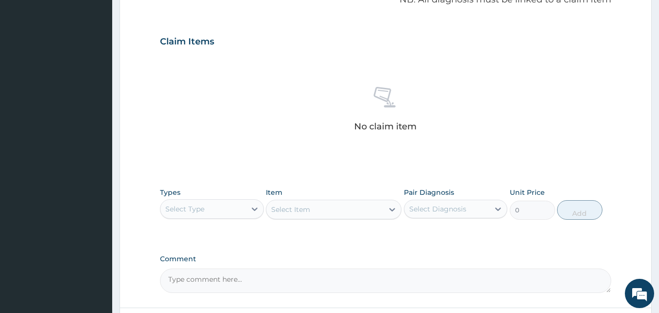
scroll to position [342, 0]
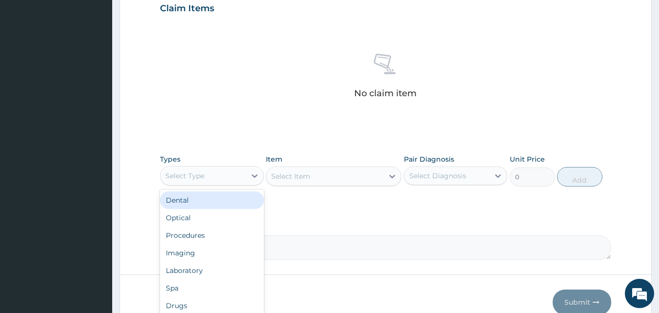
drag, startPoint x: 193, startPoint y: 177, endPoint x: 195, endPoint y: 206, distance: 29.3
click at [194, 178] on div "Select Type" at bounding box center [184, 176] width 39 height 10
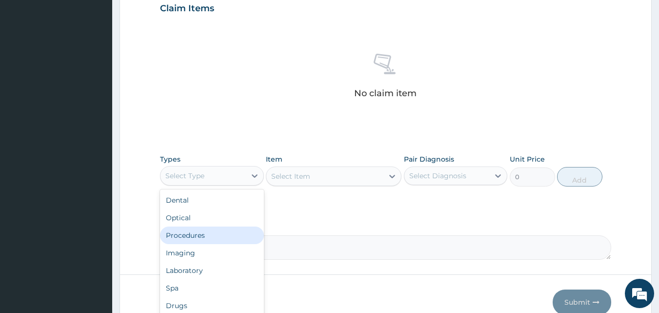
click at [195, 232] on div "Procedures" at bounding box center [212, 235] width 104 height 18
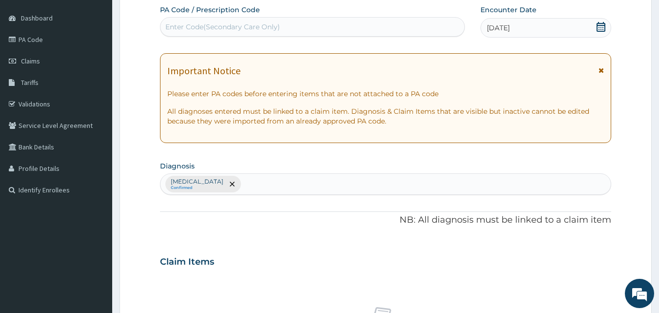
scroll to position [0, 0]
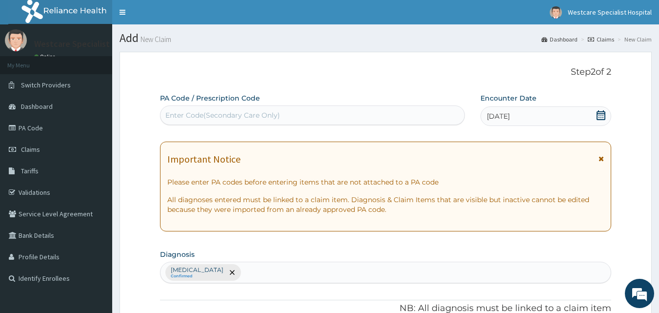
click at [243, 281] on div "[MEDICAL_DATA] Confirmed" at bounding box center [386, 272] width 451 height 20
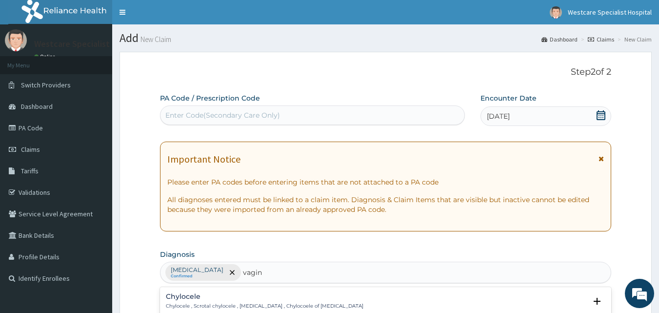
type input "vagino"
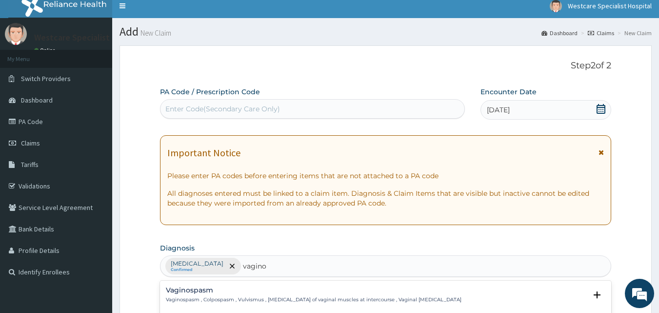
scroll to position [98, 0]
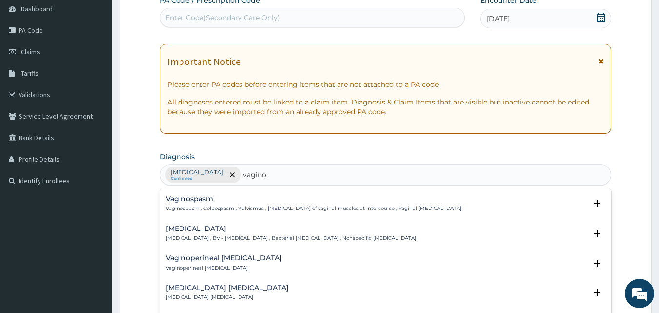
click at [193, 228] on h4 "[MEDICAL_DATA]" at bounding box center [291, 228] width 250 height 7
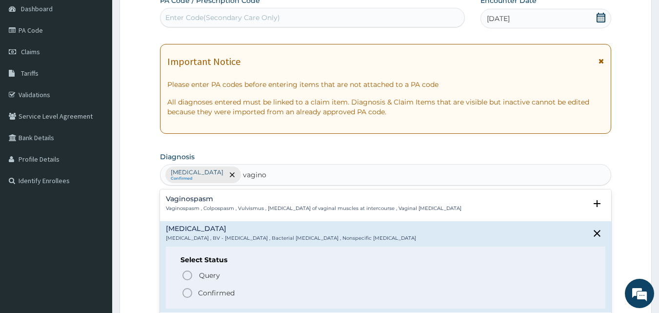
click at [188, 295] on icon "status option filled" at bounding box center [188, 293] width 12 height 12
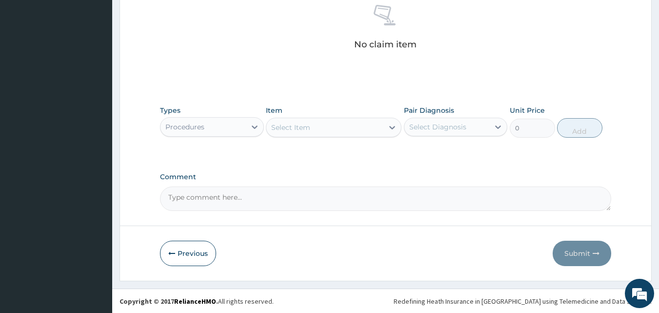
scroll to position [391, 0]
click at [297, 126] on div "Select Item" at bounding box center [290, 127] width 39 height 10
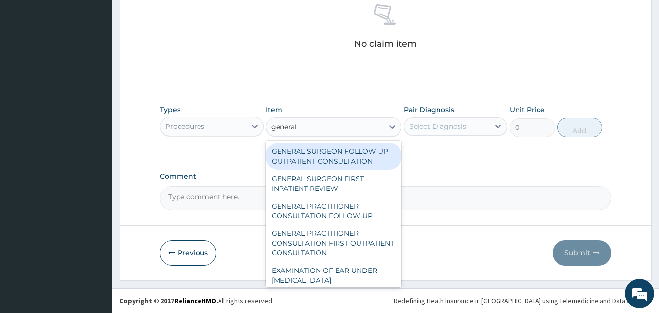
type input "general p"
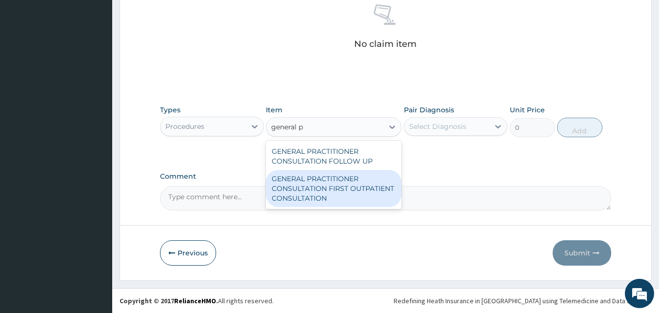
click at [319, 194] on div "GENERAL PRACTITIONER CONSULTATION FIRST OUTPATIENT CONSULTATION" at bounding box center [334, 188] width 136 height 37
type input "3547.5"
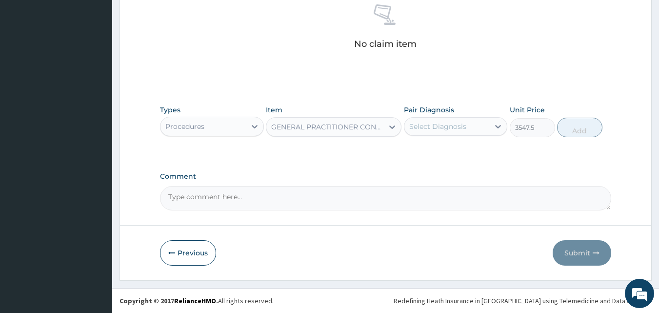
click at [424, 128] on div "Select Diagnosis" at bounding box center [437, 127] width 57 height 10
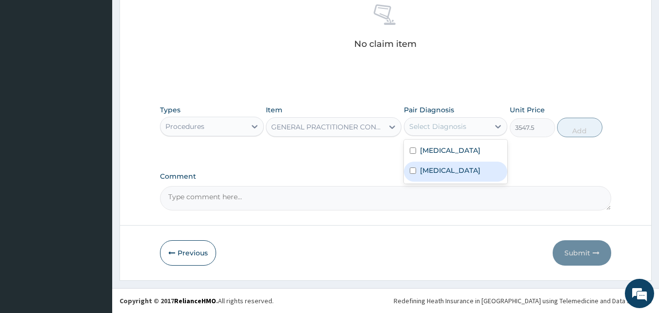
drag, startPoint x: 443, startPoint y: 174, endPoint x: 450, endPoint y: 155, distance: 20.8
click at [444, 174] on label "[MEDICAL_DATA]" at bounding box center [450, 170] width 61 height 10
checkbox input "true"
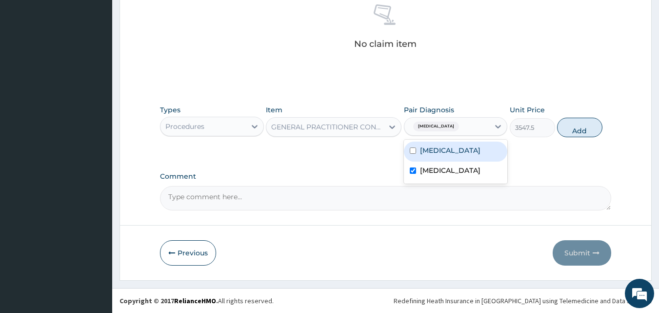
click at [452, 144] on div "[MEDICAL_DATA]" at bounding box center [456, 152] width 104 height 20
checkbox input "true"
click at [569, 124] on button "Add" at bounding box center [579, 128] width 45 height 20
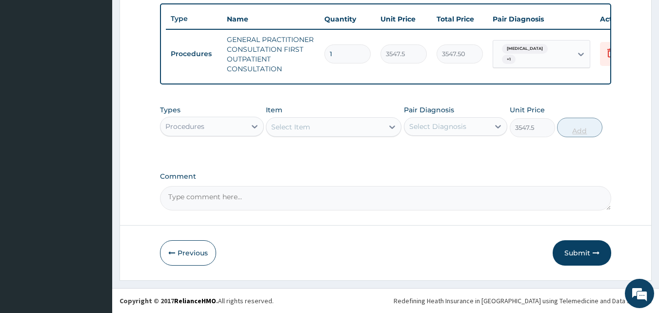
type input "0"
drag, startPoint x: 191, startPoint y: 127, endPoint x: 192, endPoint y: 138, distance: 10.3
click at [191, 131] on div "Procedures" at bounding box center [203, 127] width 85 height 16
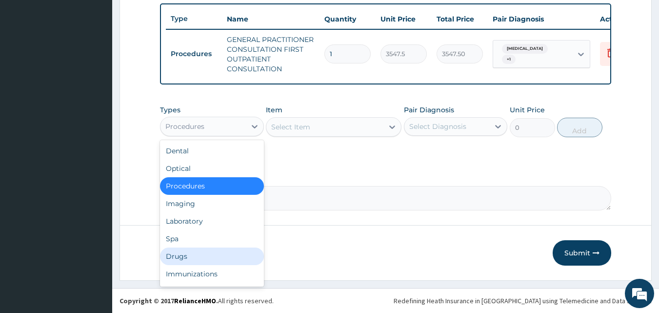
click at [188, 251] on div "Drugs" at bounding box center [212, 256] width 104 height 18
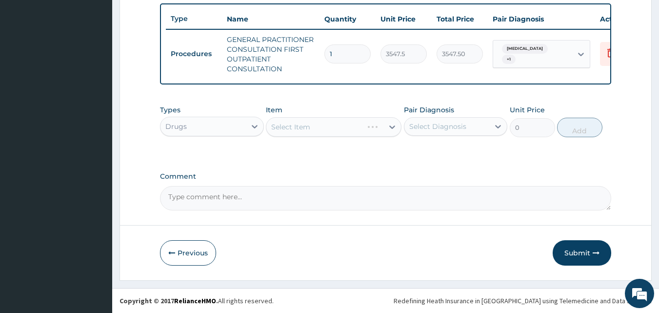
click at [312, 126] on div "Select Item" at bounding box center [334, 127] width 136 height 20
click at [320, 182] on div "Comment" at bounding box center [386, 191] width 452 height 38
click at [312, 122] on div "Select Item" at bounding box center [324, 127] width 117 height 16
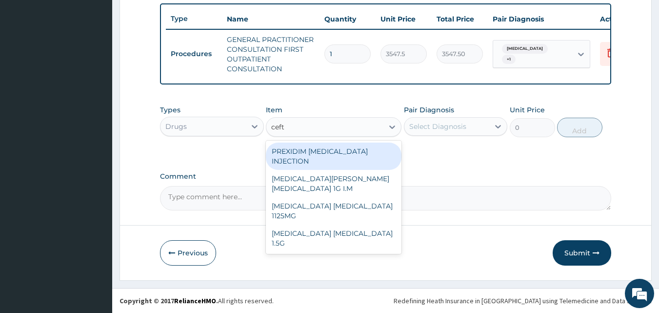
type input "ceftr"
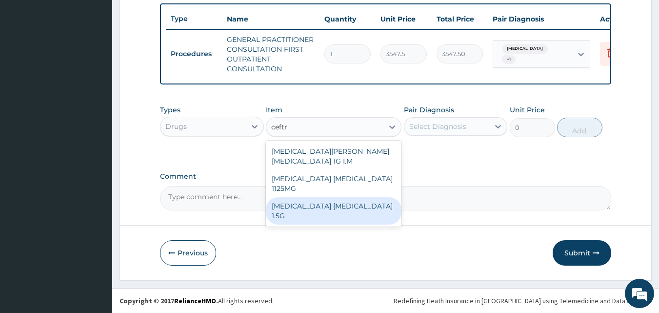
drag, startPoint x: 322, startPoint y: 198, endPoint x: 383, endPoint y: 178, distance: 64.2
click at [323, 198] on div "[MEDICAL_DATA] [MEDICAL_DATA] 1.5G" at bounding box center [334, 210] width 136 height 27
type input "1419"
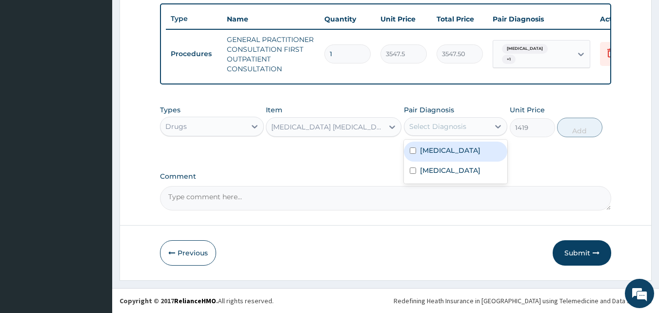
click at [453, 127] on div "Select Diagnosis" at bounding box center [437, 127] width 57 height 10
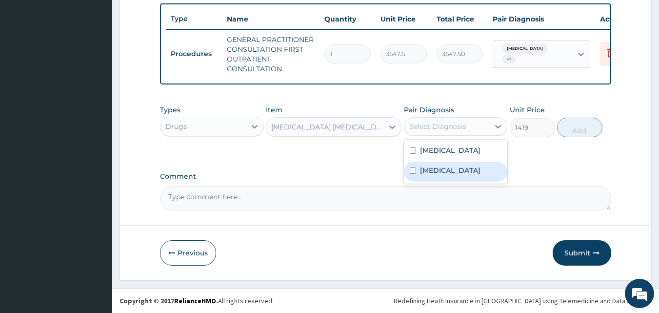
drag, startPoint x: 440, startPoint y: 169, endPoint x: 446, endPoint y: 152, distance: 18.1
click at [442, 167] on label "[MEDICAL_DATA]" at bounding box center [450, 170] width 61 height 10
checkbox input "true"
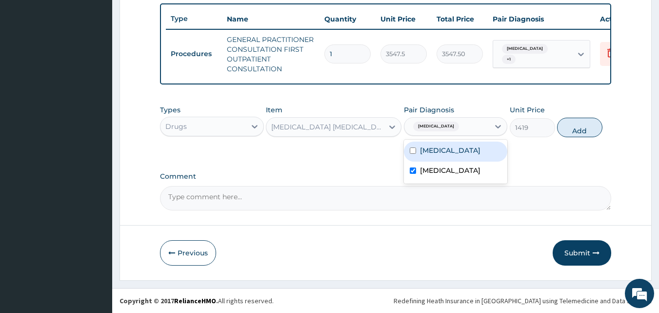
drag, startPoint x: 446, startPoint y: 147, endPoint x: 456, endPoint y: 147, distance: 10.3
click at [449, 147] on div "[MEDICAL_DATA]" at bounding box center [456, 152] width 104 height 20
checkbox input "true"
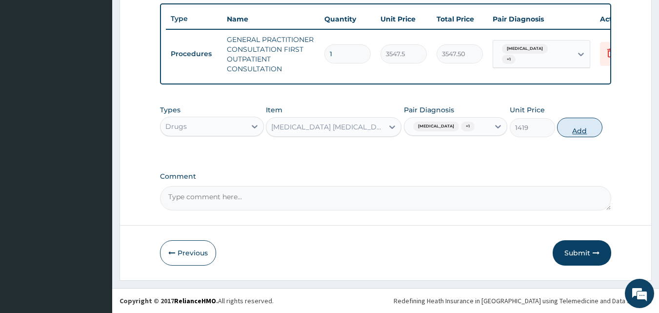
click at [580, 125] on button "Add" at bounding box center [579, 128] width 45 height 20
type input "0"
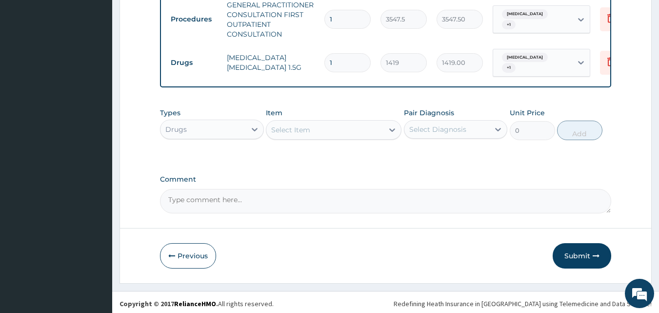
scroll to position [405, 0]
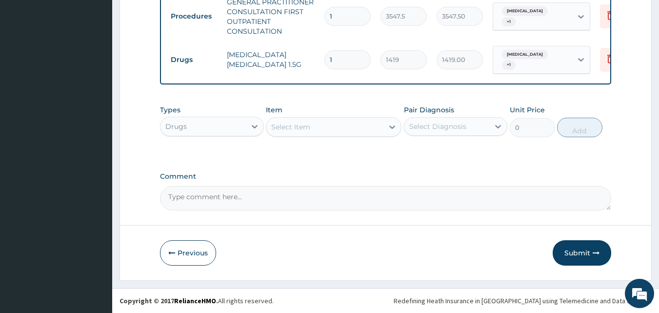
click at [301, 127] on div "Select Item" at bounding box center [290, 127] width 39 height 10
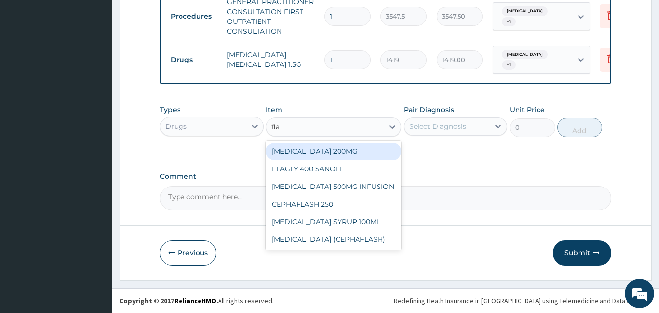
type input "flag"
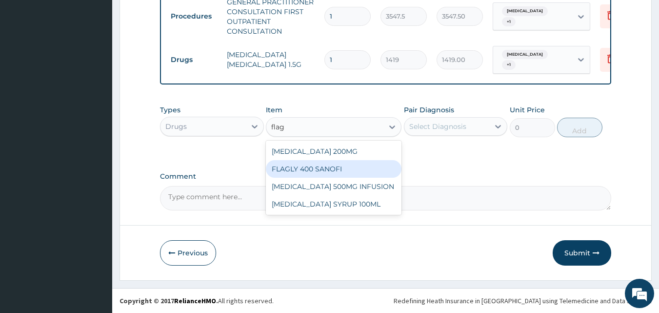
click at [314, 165] on div "FLAGLY 400 SANOFI" at bounding box center [334, 169] width 136 height 18
type input "70.94999694824219"
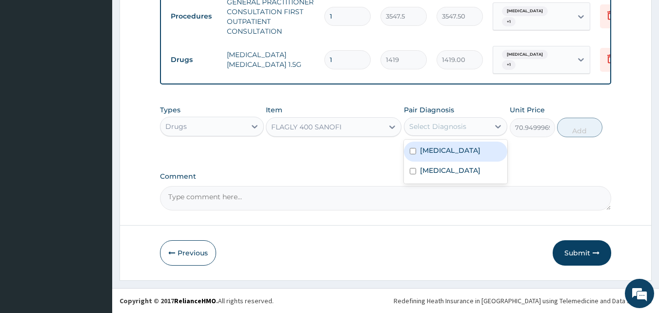
click at [452, 128] on div "Select Diagnosis" at bounding box center [437, 127] width 57 height 10
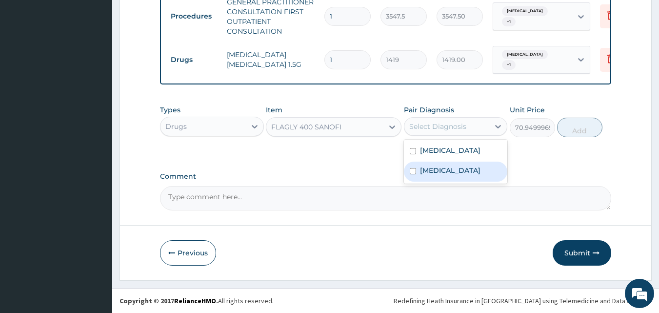
drag, startPoint x: 438, startPoint y: 167, endPoint x: 445, endPoint y: 153, distance: 15.7
click at [438, 167] on label "Bacterial vaginosis" at bounding box center [450, 170] width 61 height 10
checkbox input "true"
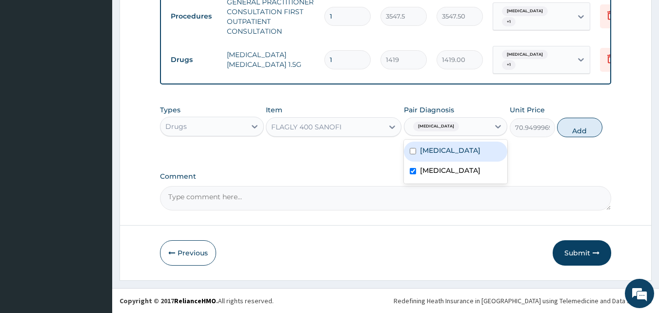
click at [445, 153] on label "Mycosis" at bounding box center [450, 150] width 61 height 10
checkbox input "true"
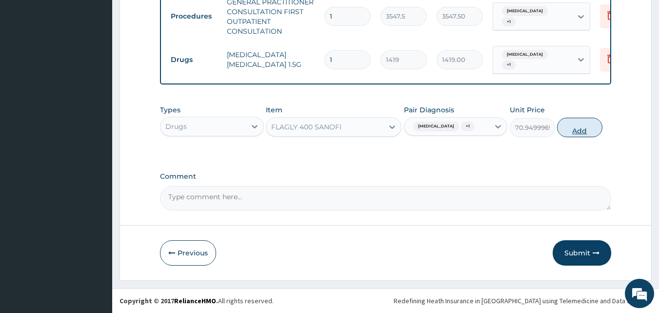
click at [582, 133] on button "Add" at bounding box center [579, 128] width 45 height 20
type input "0"
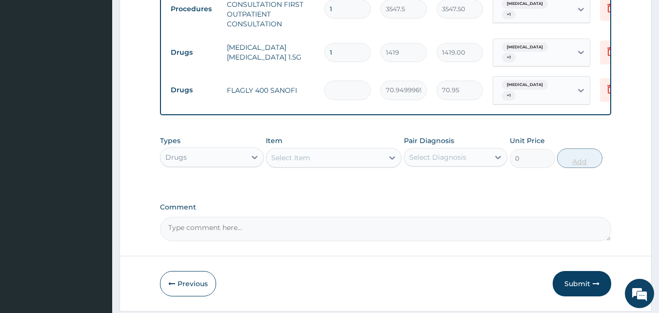
type input "0.00"
type input "2"
type input "141.90"
type input "21"
type input "1489.95"
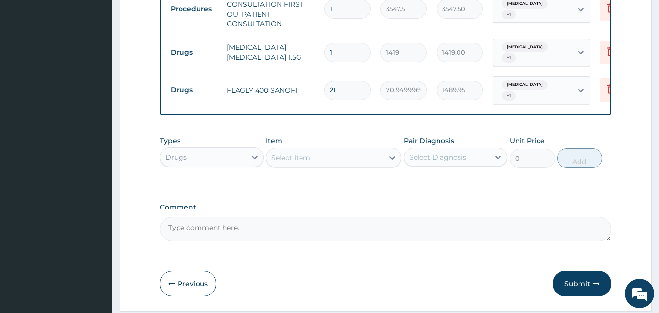
type input "21"
click at [305, 163] on div "Select Item" at bounding box center [290, 158] width 39 height 10
type input "myc"
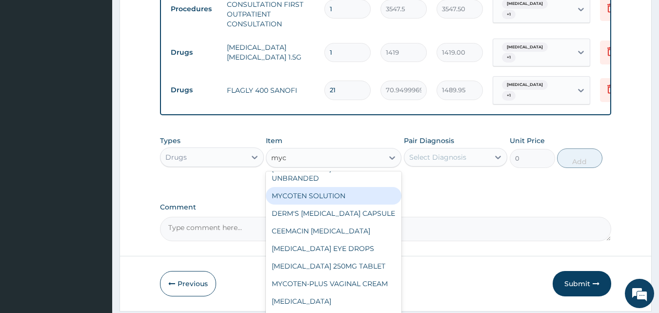
scroll to position [86, 0]
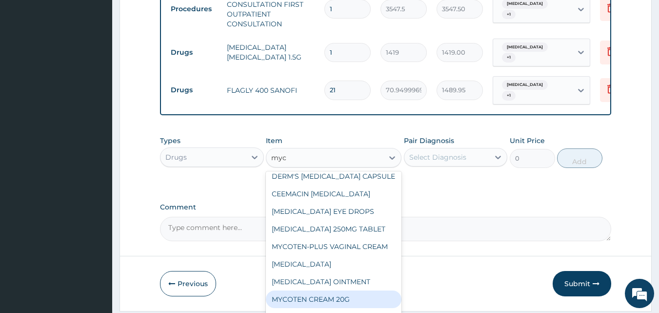
click at [322, 290] on div "MYCOTEN CREAM 20G" at bounding box center [334, 299] width 136 height 18
type input "1182.5"
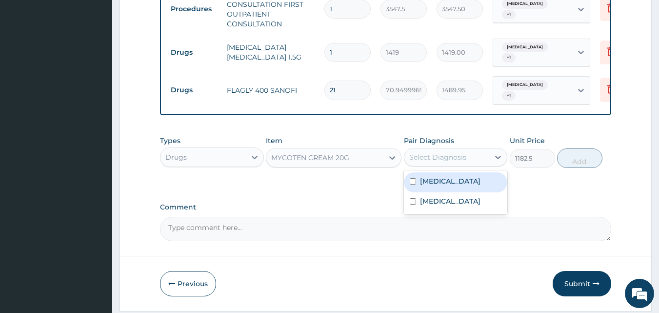
click at [452, 162] on div "Select Diagnosis" at bounding box center [437, 157] width 57 height 10
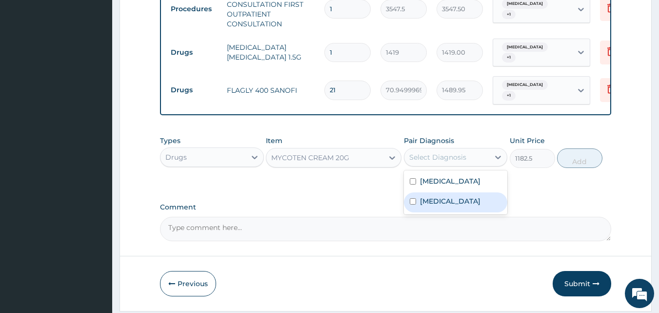
click at [445, 212] on div "Bacterial vaginosis" at bounding box center [456, 202] width 104 height 20
checkbox input "true"
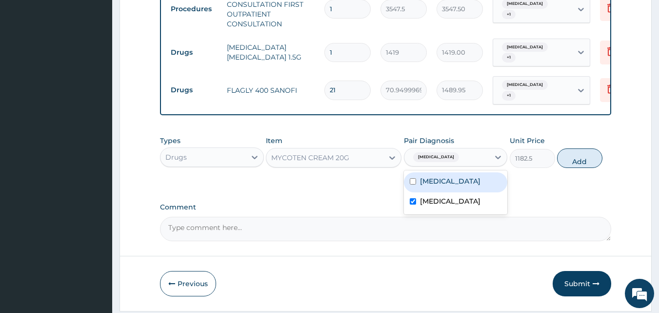
click at [446, 186] on label "Mycosis" at bounding box center [450, 181] width 61 height 10
click at [432, 186] on label "Mycosis" at bounding box center [450, 181] width 61 height 10
checkbox input "false"
click at [580, 168] on button "Add" at bounding box center [579, 158] width 45 height 20
type input "0"
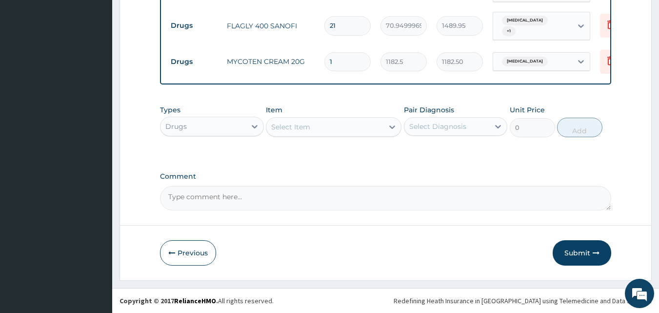
scroll to position [476, 0]
click at [599, 253] on icon "button" at bounding box center [596, 252] width 7 height 7
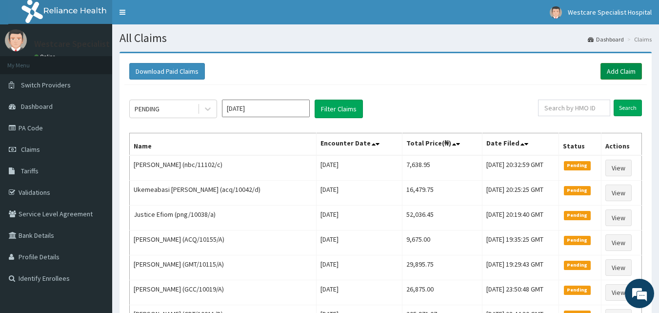
click at [625, 73] on link "Add Claim" at bounding box center [621, 71] width 41 height 17
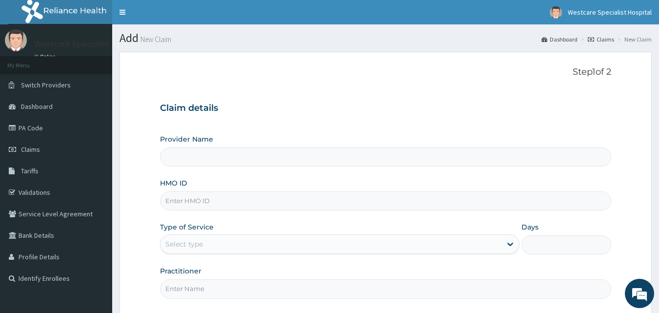
type input "WestCare Specialist Hospital"
drag, startPoint x: 202, startPoint y: 195, endPoint x: 195, endPoint y: 193, distance: 7.3
click at [202, 195] on input "HMO ID" at bounding box center [386, 200] width 452 height 19
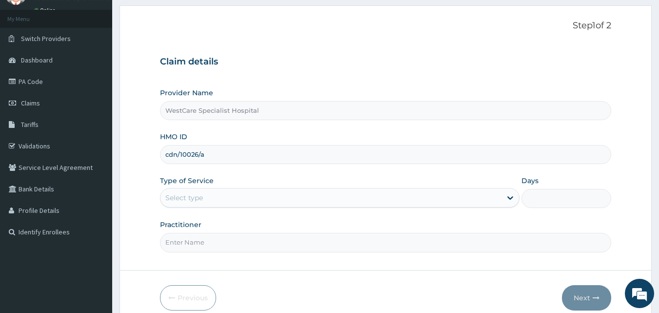
scroll to position [91, 0]
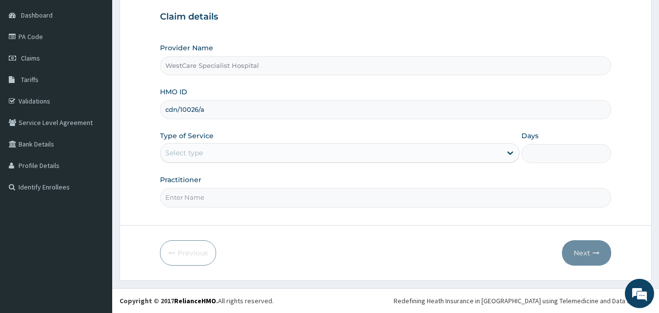
type input "cdn/10026/a"
drag, startPoint x: 180, startPoint y: 147, endPoint x: 185, endPoint y: 159, distance: 12.9
click at [180, 147] on div "Select type" at bounding box center [331, 153] width 341 height 16
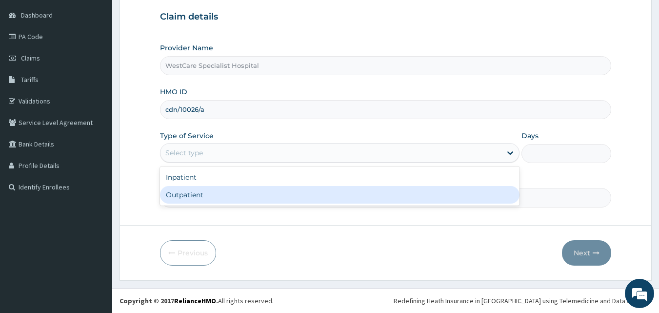
click at [184, 196] on div "Outpatient" at bounding box center [340, 195] width 360 height 18
type input "1"
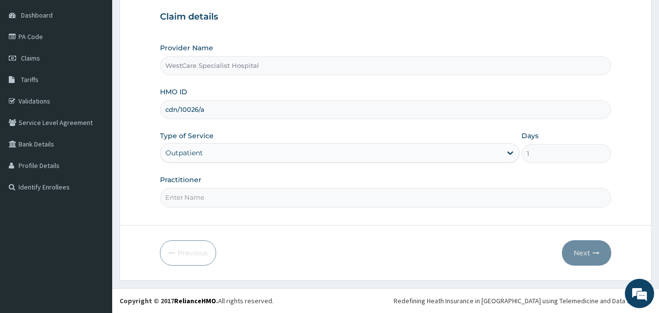
click at [184, 195] on input "Practitioner" at bounding box center [386, 197] width 452 height 19
type input "DR [PERSON_NAME]"
click at [574, 254] on button "Next" at bounding box center [586, 252] width 49 height 25
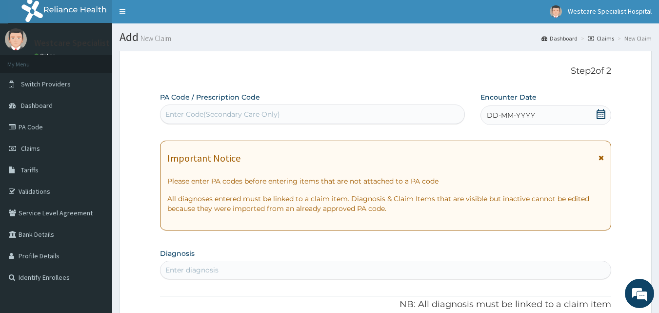
scroll to position [0, 0]
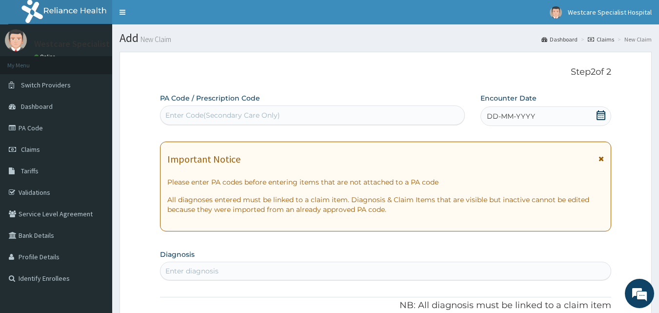
click at [197, 114] on div "Enter Code(Secondary Care Only)" at bounding box center [222, 115] width 115 height 10
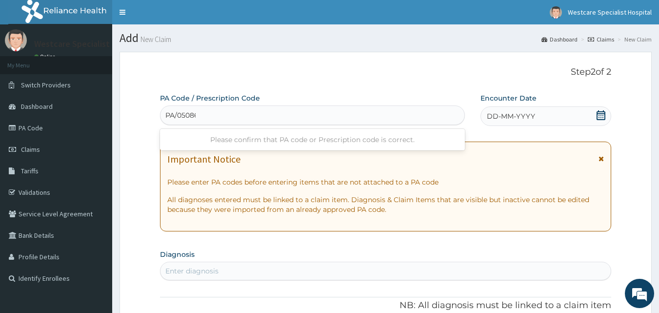
type input "PA/050866"
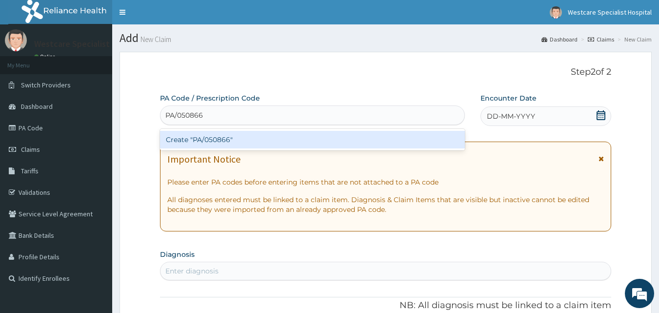
click at [200, 137] on div "Create "PA/050866"" at bounding box center [313, 140] width 306 height 18
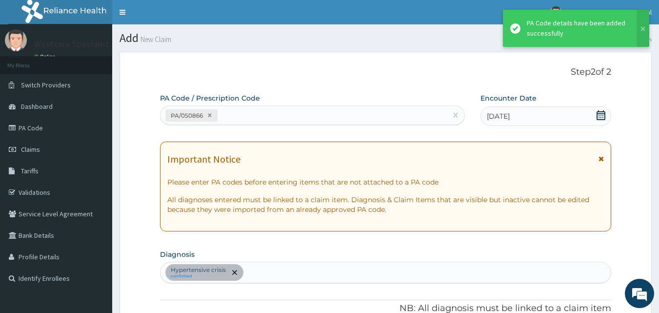
click at [243, 112] on div "PA/050866" at bounding box center [304, 115] width 287 height 16
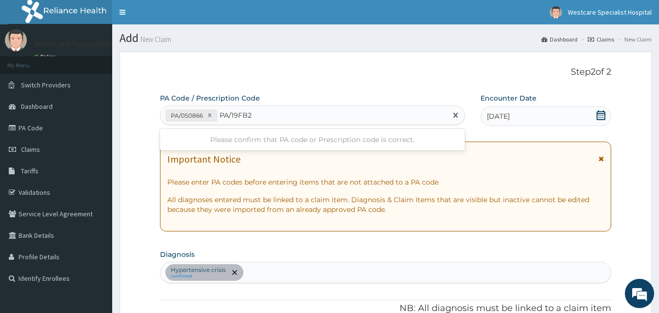
type input "PA/19FB27"
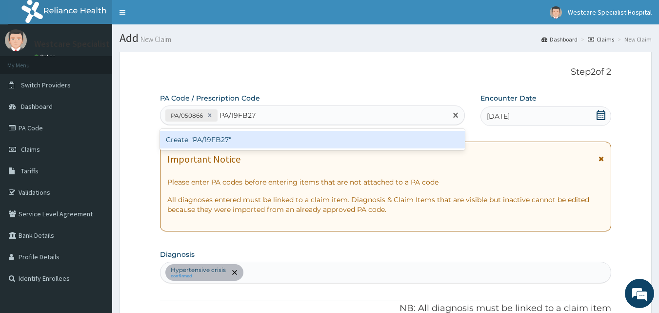
click at [178, 136] on div "Create "PA/19FB27"" at bounding box center [313, 140] width 306 height 18
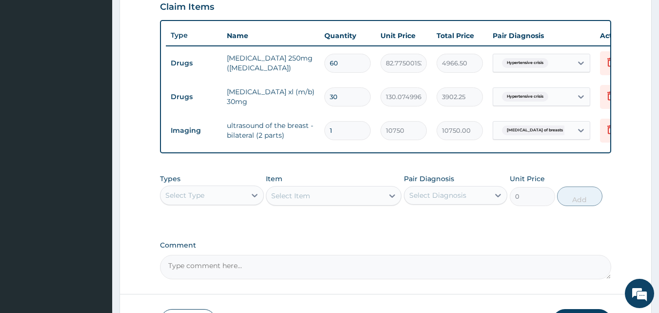
scroll to position [366, 0]
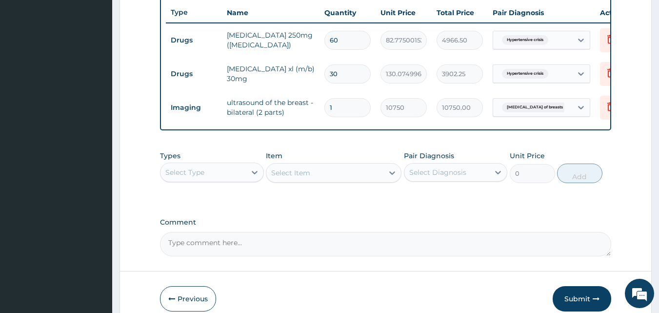
click at [182, 177] on div "Select Type" at bounding box center [184, 172] width 39 height 10
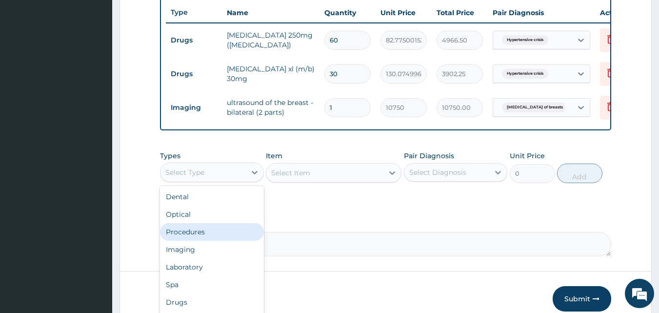
click at [191, 236] on div "Procedures" at bounding box center [212, 232] width 104 height 18
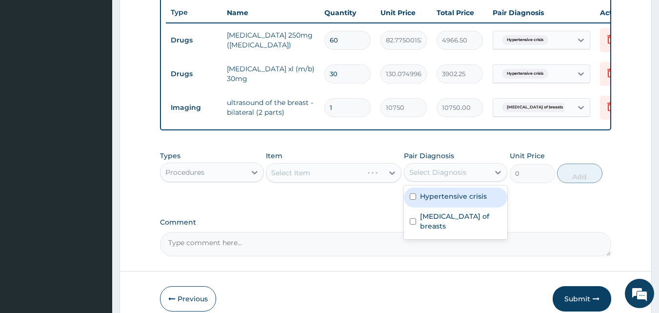
click at [412, 177] on div "Select Diagnosis" at bounding box center [437, 172] width 57 height 10
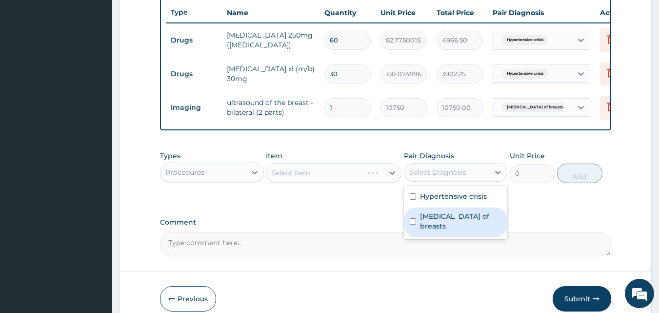
click at [427, 231] on label "Engorgement of breasts" at bounding box center [461, 221] width 82 height 20
checkbox input "true"
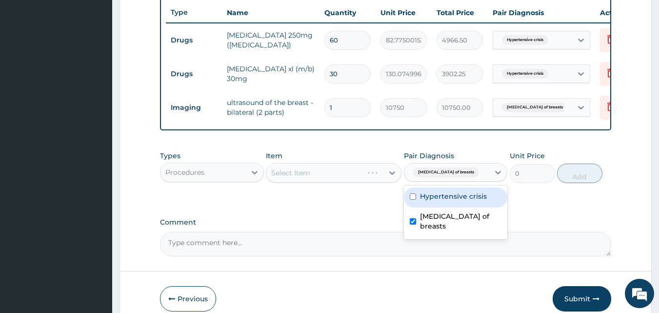
click at [428, 201] on label "Hypertensive crisis" at bounding box center [453, 196] width 67 height 10
checkbox input "true"
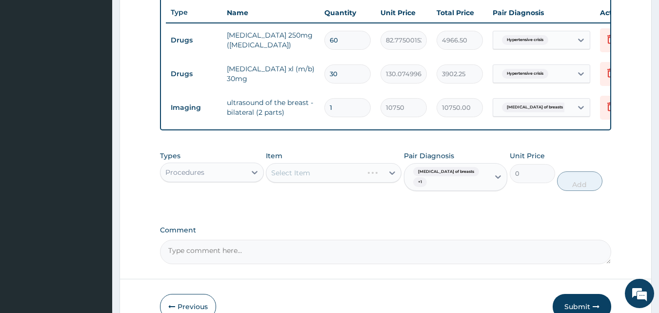
click at [354, 196] on div "Types Procedures Item Select Item Pair Diagnosis Engorgement of breasts + 1 Uni…" at bounding box center [386, 171] width 452 height 50
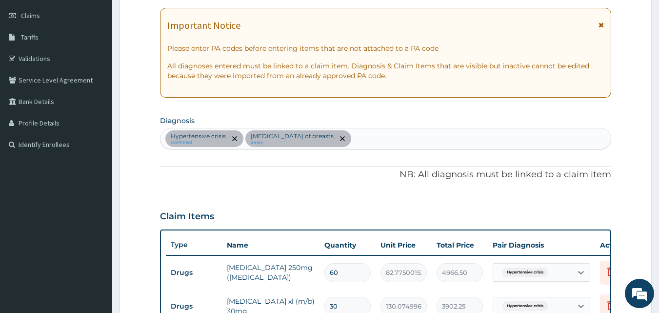
scroll to position [73, 0]
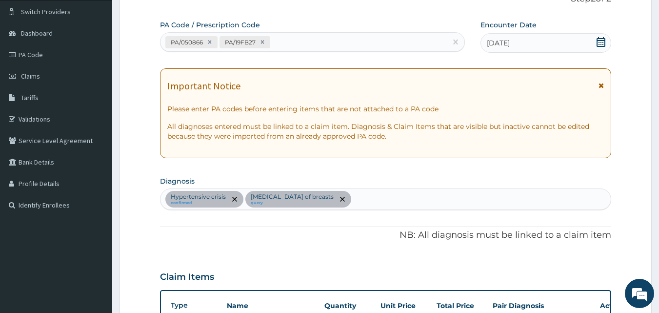
click at [377, 191] on div "Hypertensive crisis confirmed Engorgement of breasts query" at bounding box center [386, 199] width 451 height 20
type input "sepsis"
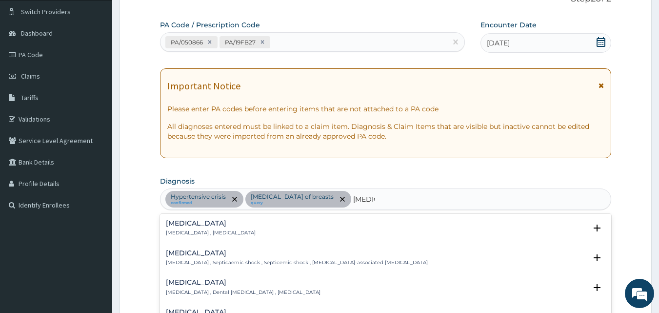
click at [201, 224] on h4 "Sepsis" at bounding box center [211, 223] width 90 height 7
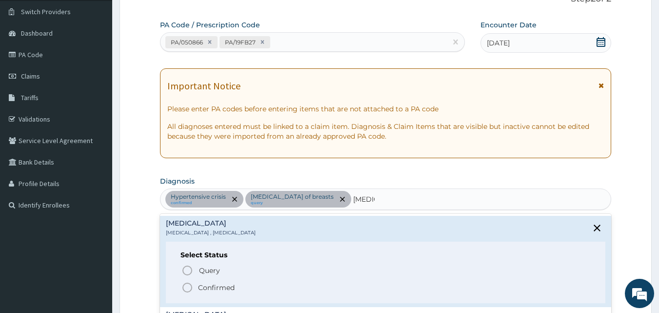
click at [185, 286] on icon "status option filled" at bounding box center [188, 288] width 12 height 12
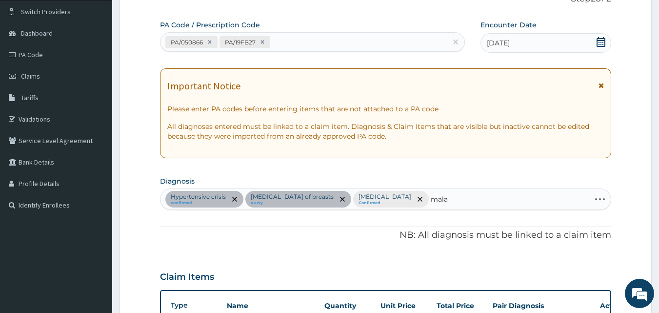
type input "malar"
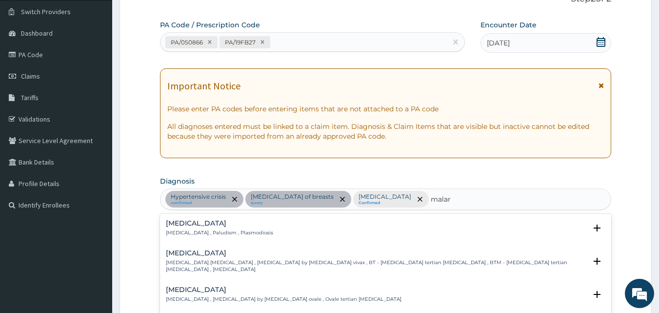
click at [189, 222] on h4 "Malaria" at bounding box center [219, 223] width 107 height 7
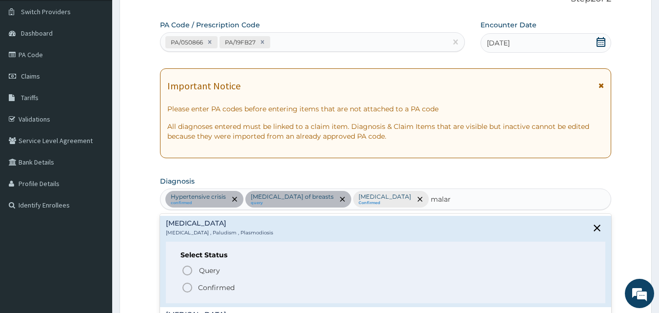
drag, startPoint x: 184, startPoint y: 285, endPoint x: 213, endPoint y: 232, distance: 59.8
click at [185, 285] on icon "status option filled" at bounding box center [188, 288] width 12 height 12
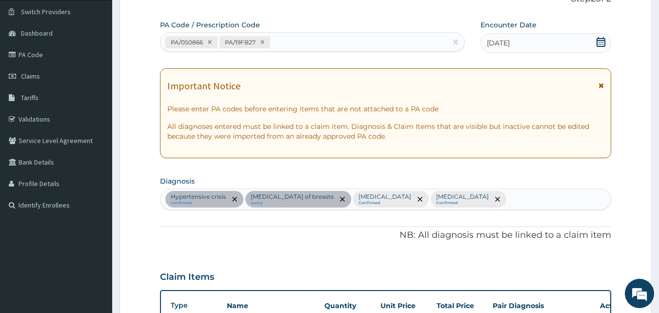
scroll to position [415, 0]
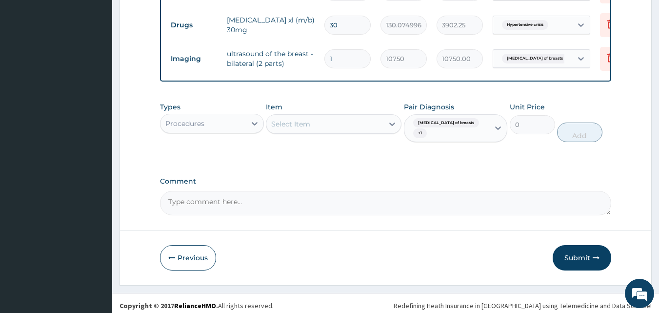
click at [318, 128] on div "Select Item" at bounding box center [324, 124] width 117 height 16
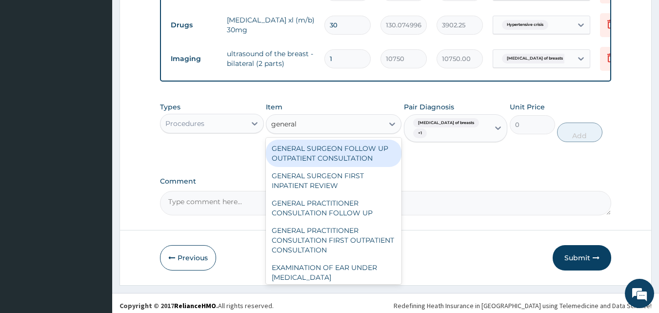
type input "general p"
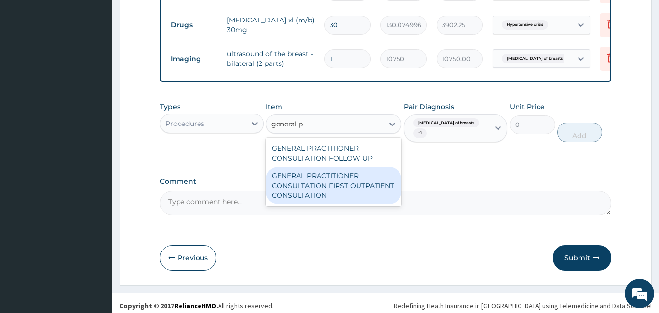
drag, startPoint x: 365, startPoint y: 186, endPoint x: 394, endPoint y: 181, distance: 29.7
click at [368, 186] on div "GENERAL PRACTITIONER CONSULTATION FIRST OUTPATIENT CONSULTATION" at bounding box center [334, 185] width 136 height 37
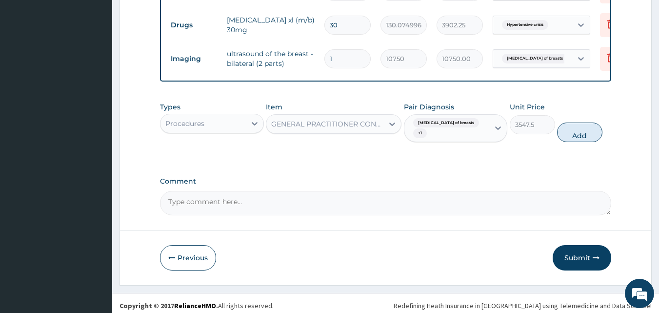
type input "3547.5"
drag, startPoint x: 443, startPoint y: 139, endPoint x: 459, endPoint y: 150, distance: 19.6
click at [449, 140] on div "Engorgement of breasts + 1" at bounding box center [445, 128] width 73 height 23
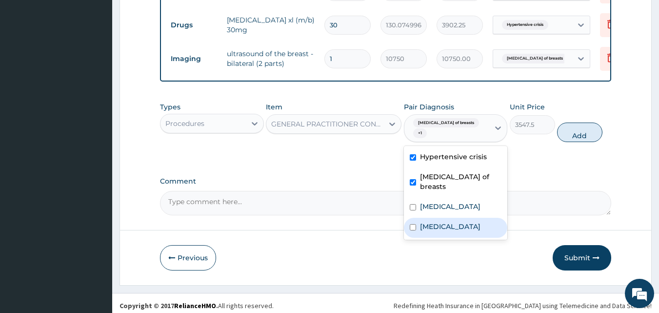
drag, startPoint x: 450, startPoint y: 241, endPoint x: 457, endPoint y: 211, distance: 30.7
click at [452, 235] on div "Malaria" at bounding box center [456, 228] width 104 height 20
checkbox input "true"
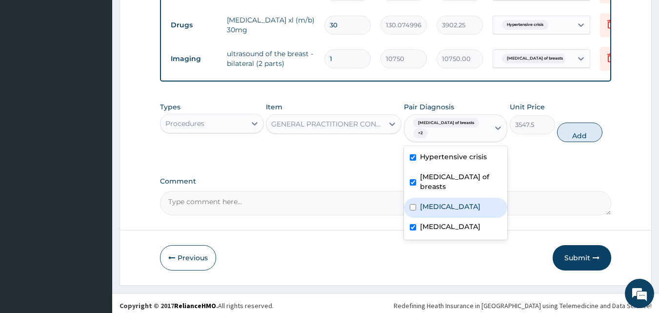
drag, startPoint x: 457, startPoint y: 211, endPoint x: 529, endPoint y: 180, distance: 78.4
click at [461, 209] on div "Sepsis" at bounding box center [456, 208] width 104 height 20
checkbox input "true"
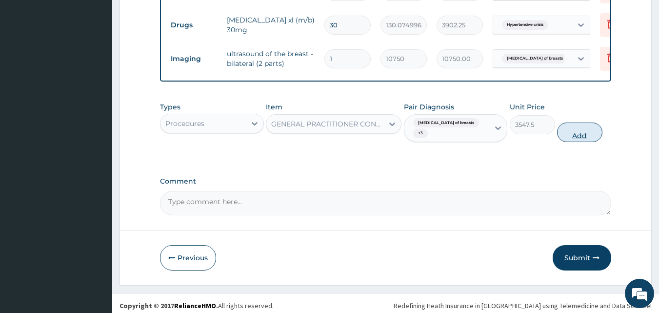
click at [567, 140] on button "Add" at bounding box center [579, 132] width 45 height 20
type input "0"
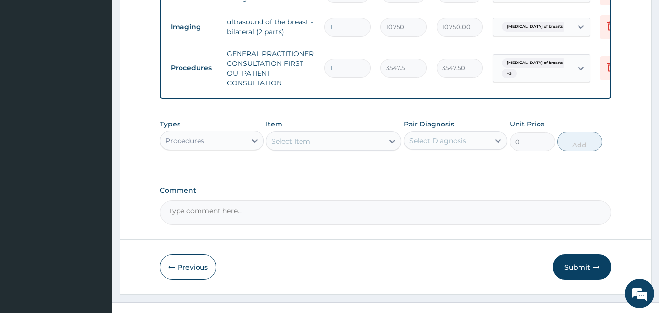
scroll to position [468, 0]
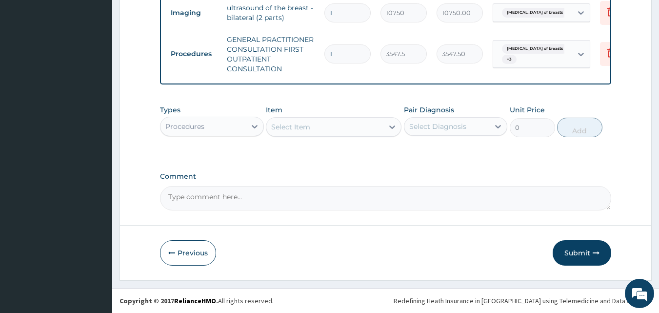
drag, startPoint x: 173, startPoint y: 124, endPoint x: 185, endPoint y: 138, distance: 18.0
click at [174, 124] on div "Procedures" at bounding box center [184, 127] width 39 height 10
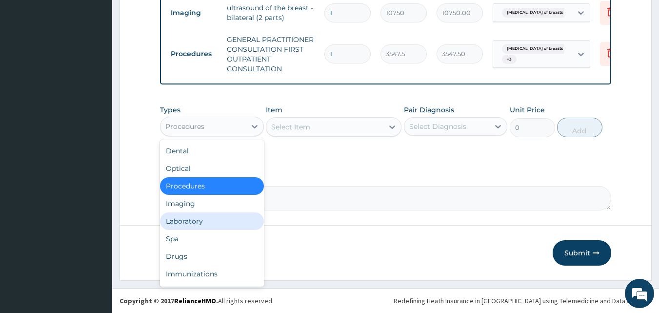
click at [192, 215] on div "Laboratory" at bounding box center [212, 221] width 104 height 18
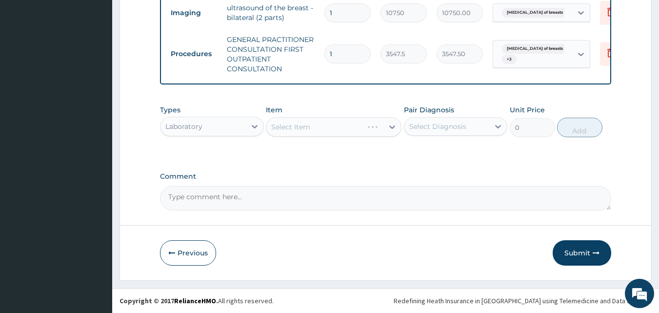
drag, startPoint x: 296, startPoint y: 176, endPoint x: 384, endPoint y: 139, distance: 95.1
click at [297, 176] on label "Comment" at bounding box center [386, 176] width 452 height 8
click at [297, 186] on textarea "Comment" at bounding box center [386, 198] width 452 height 24
click at [410, 126] on div "Select Diagnosis" at bounding box center [437, 127] width 57 height 10
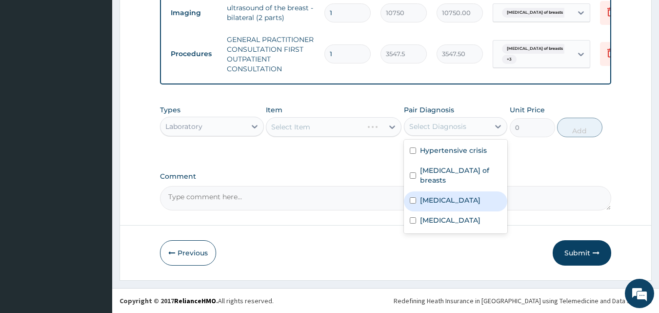
click at [435, 201] on label "Sepsis" at bounding box center [450, 200] width 61 height 10
checkbox input "true"
click at [311, 182] on div "Comment" at bounding box center [386, 191] width 452 height 38
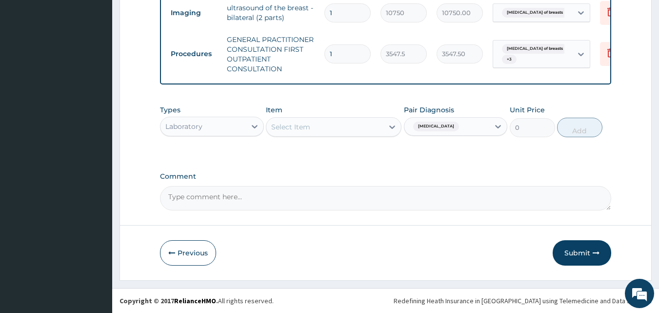
click at [311, 131] on div "Select Item" at bounding box center [324, 127] width 117 height 16
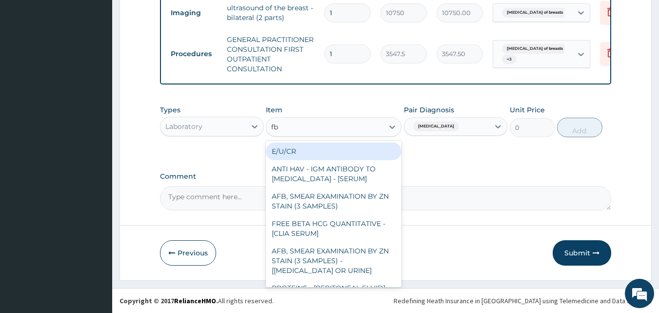
type input "fbc"
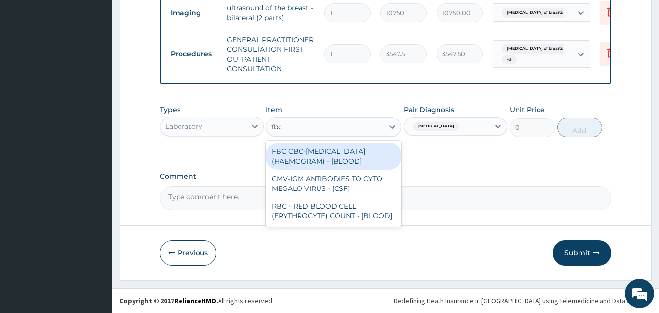
click at [339, 151] on div "FBC CBC-COMPLETE BLOOD COUNT (HAEMOGRAM) - [BLOOD]" at bounding box center [334, 156] width 136 height 27
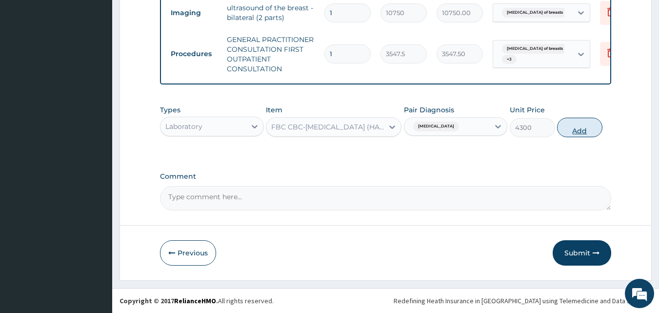
click at [589, 130] on button "Add" at bounding box center [579, 128] width 45 height 20
type input "0"
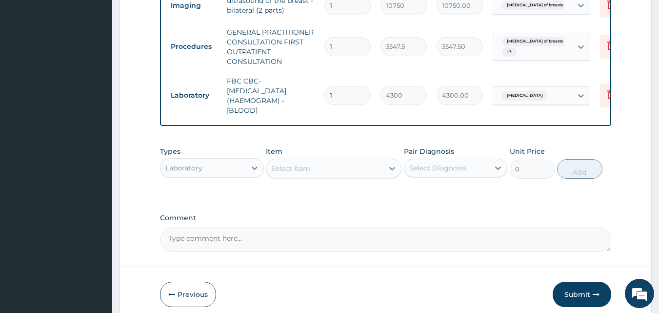
click at [335, 176] on div "Select Item" at bounding box center [324, 169] width 117 height 16
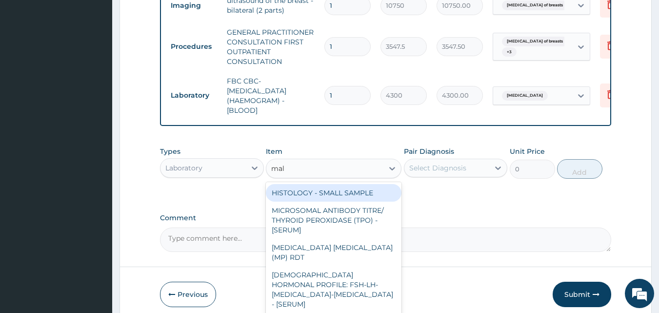
type input "mala"
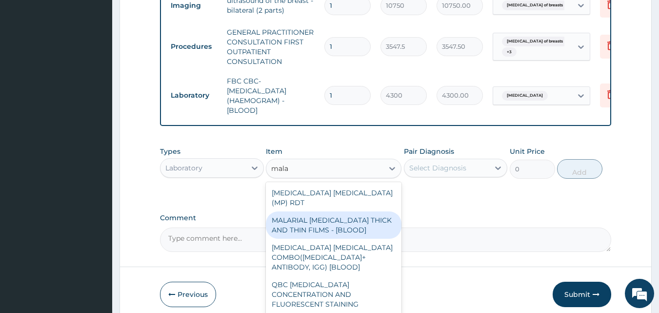
drag, startPoint x: 369, startPoint y: 222, endPoint x: 409, endPoint y: 204, distance: 44.1
click at [369, 222] on div "MALARIAL PARASITE THICK AND THIN FILMS - [BLOOD]" at bounding box center [334, 224] width 136 height 27
type input "1612.5"
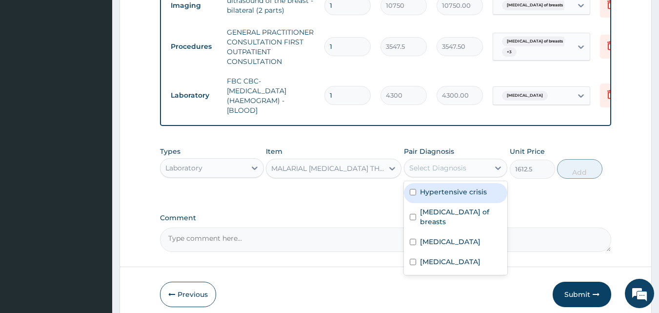
drag, startPoint x: 436, startPoint y: 174, endPoint x: 441, endPoint y: 193, distance: 20.1
click at [436, 173] on div "Select Diagnosis" at bounding box center [437, 168] width 57 height 10
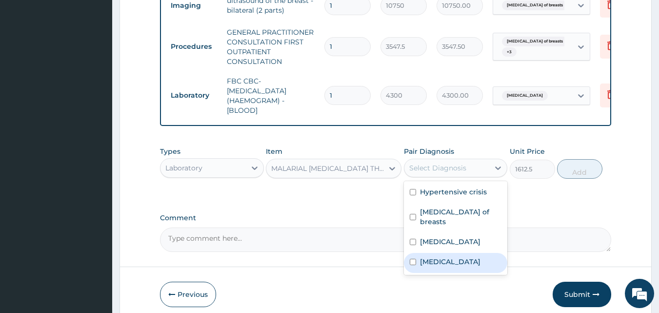
drag, startPoint x: 442, startPoint y: 264, endPoint x: 530, endPoint y: 207, distance: 104.2
click at [443, 264] on label "Malaria" at bounding box center [450, 262] width 61 height 10
checkbox input "true"
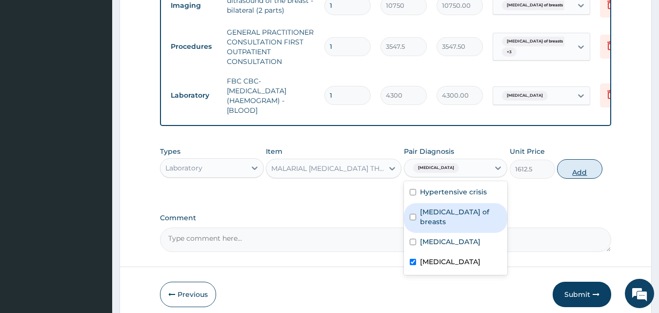
click at [570, 179] on button "Add" at bounding box center [579, 169] width 45 height 20
type input "0"
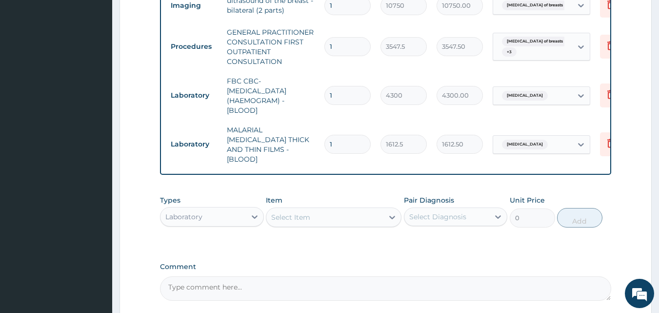
type input "0"
type input "0.00"
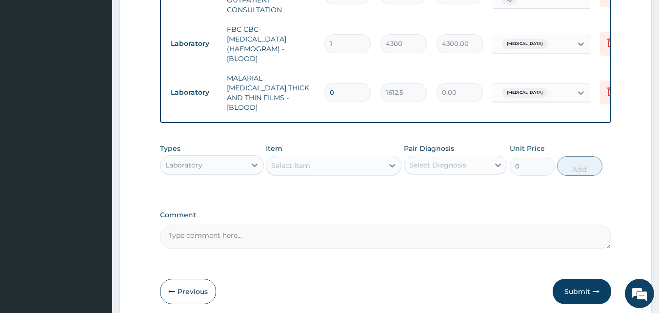
scroll to position [556, 0]
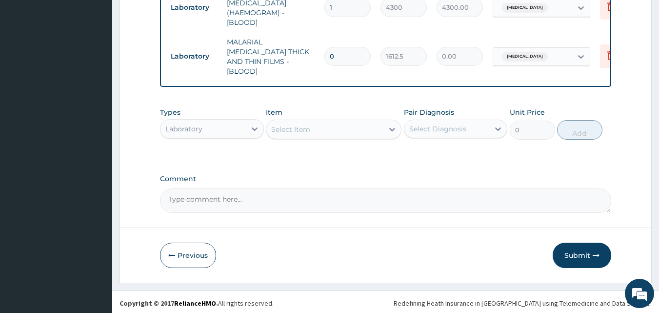
type input "0"
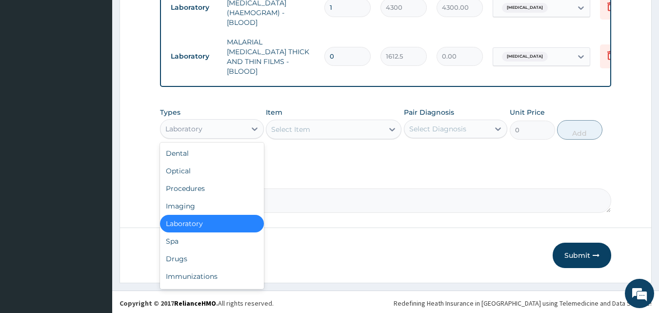
click at [207, 124] on div "Laboratory" at bounding box center [203, 129] width 85 height 16
click at [201, 252] on div "Drugs" at bounding box center [212, 259] width 104 height 18
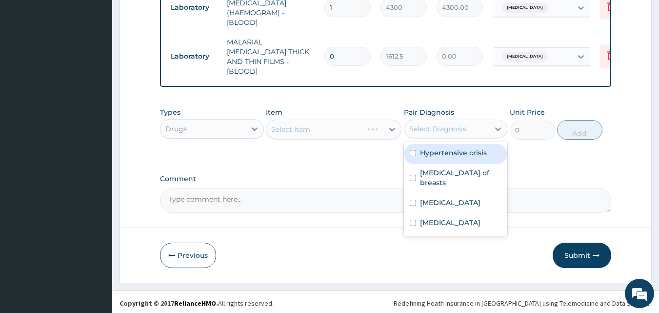
click at [440, 124] on div "Select Diagnosis" at bounding box center [437, 129] width 57 height 10
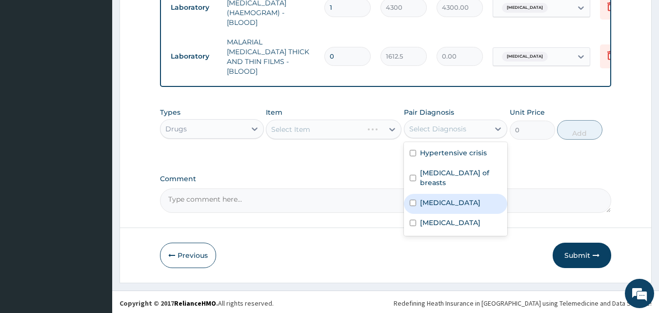
click at [437, 202] on label "Sepsis" at bounding box center [450, 203] width 61 height 10
checkbox input "true"
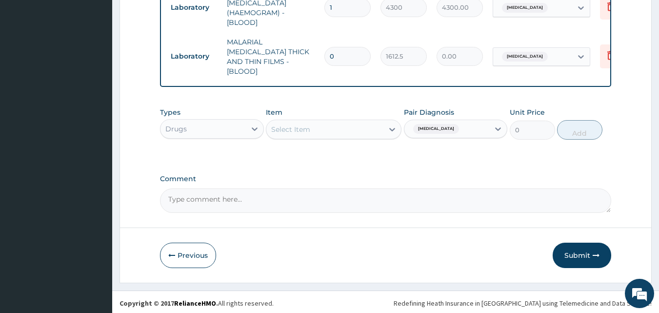
click at [306, 132] on div "Select Item" at bounding box center [324, 130] width 117 height 16
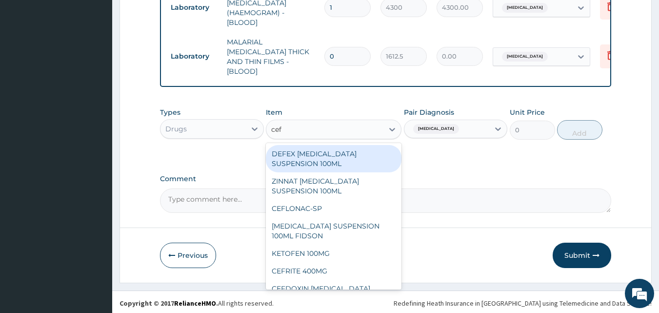
type input "cefi"
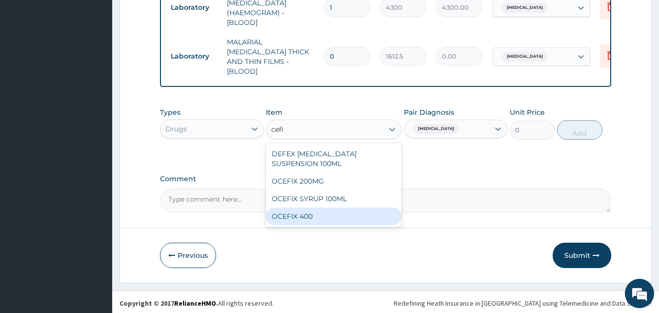
click at [319, 211] on div "OCEFIX 400" at bounding box center [334, 216] width 136 height 18
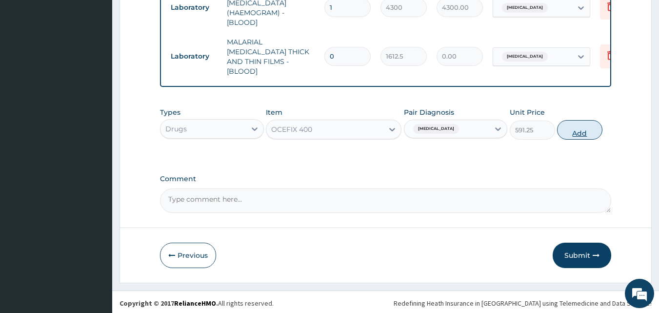
click at [570, 133] on button "Add" at bounding box center [579, 130] width 45 height 20
type input "0"
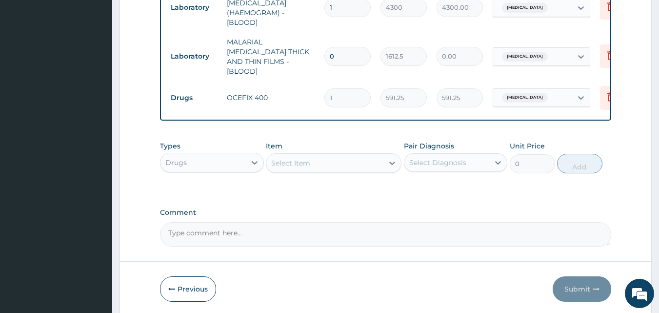
type input "0.00"
type input "7"
type input "4138.75"
type input "7"
click at [369, 53] on input "0" at bounding box center [348, 56] width 46 height 19
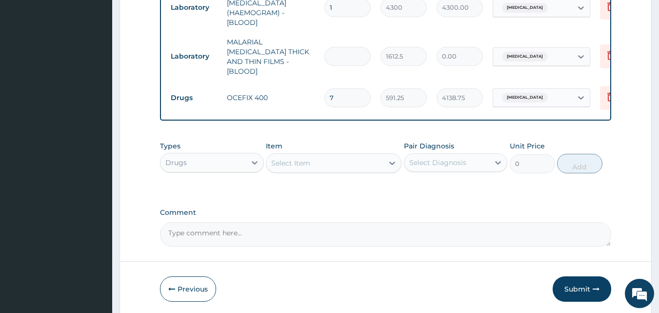
type input "1"
type input "1612.50"
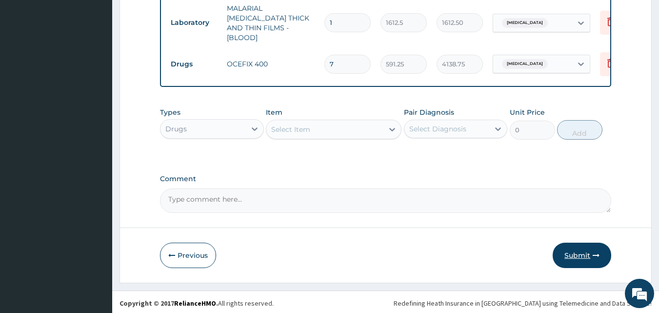
type input "1"
click at [567, 246] on button "Submit" at bounding box center [582, 255] width 59 height 25
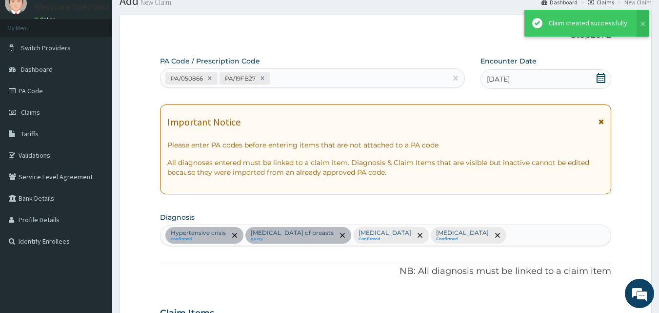
scroll to position [590, 0]
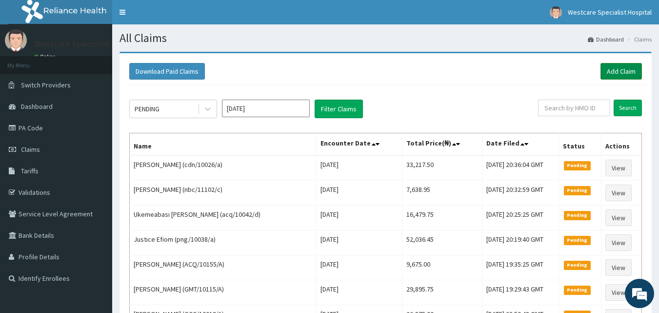
click at [616, 76] on link "Add Claim" at bounding box center [621, 71] width 41 height 17
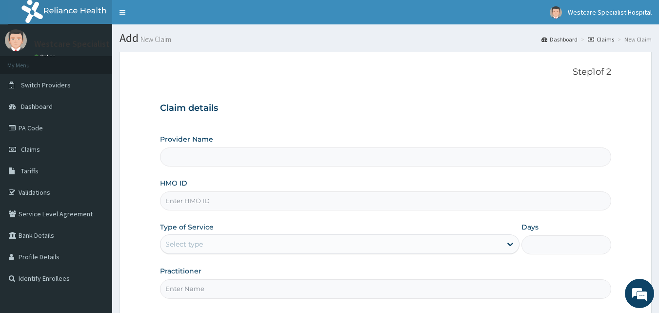
type input "WestCare Specialist Hospital"
click at [246, 199] on input "HMO ID" at bounding box center [386, 200] width 452 height 19
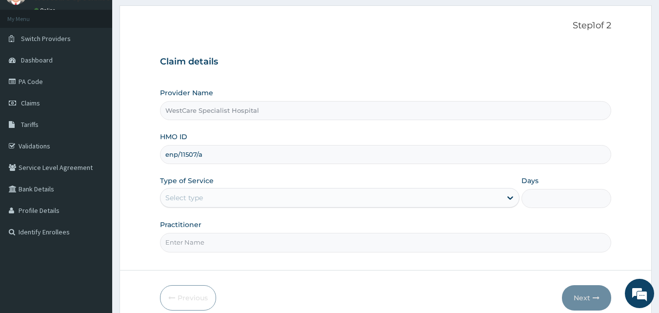
scroll to position [91, 0]
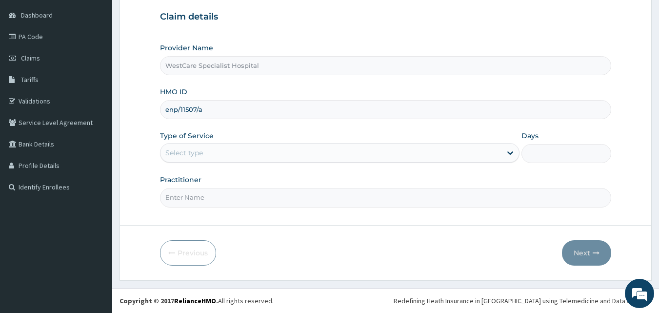
type input "enp/11507/a"
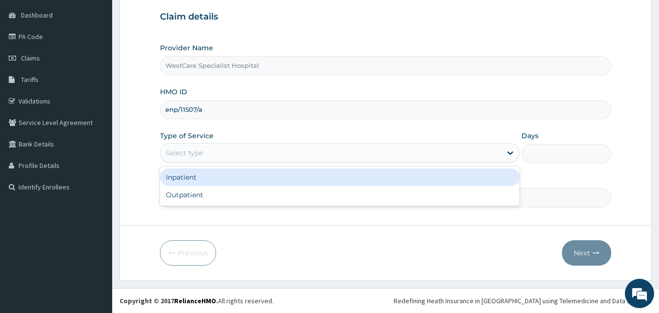
drag, startPoint x: 183, startPoint y: 152, endPoint x: 184, endPoint y: 178, distance: 25.5
click at [183, 152] on div "Select type" at bounding box center [184, 153] width 38 height 10
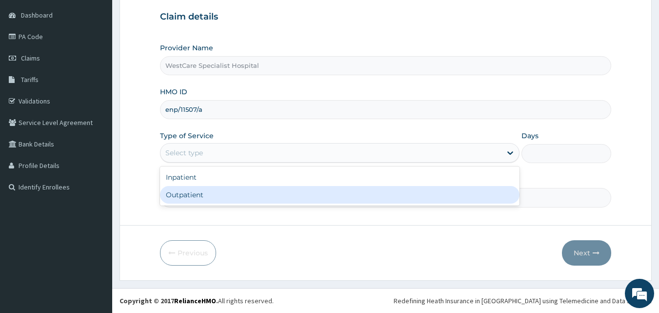
click at [184, 194] on div "Outpatient" at bounding box center [340, 195] width 360 height 18
type input "1"
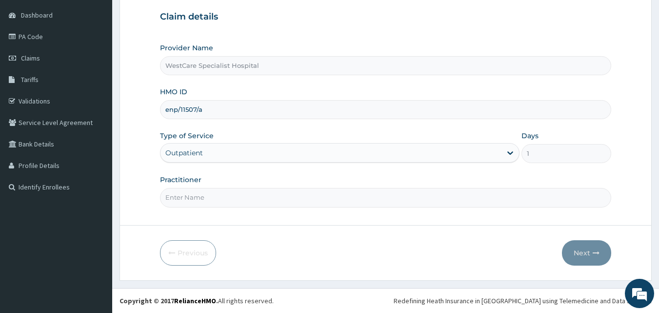
drag, startPoint x: 184, startPoint y: 196, endPoint x: 186, endPoint y: 184, distance: 12.3
click at [184, 196] on input "Practitioner" at bounding box center [386, 197] width 452 height 19
type input "[PERSON_NAME]"
click at [596, 247] on button "Next" at bounding box center [586, 252] width 49 height 25
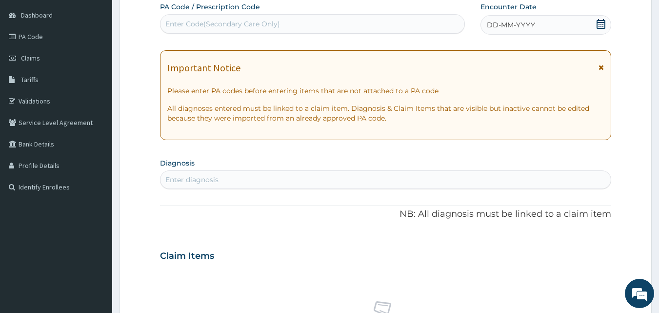
click at [239, 21] on div "Enter Code(Secondary Care Only)" at bounding box center [222, 24] width 115 height 10
type input "PA/63868D"
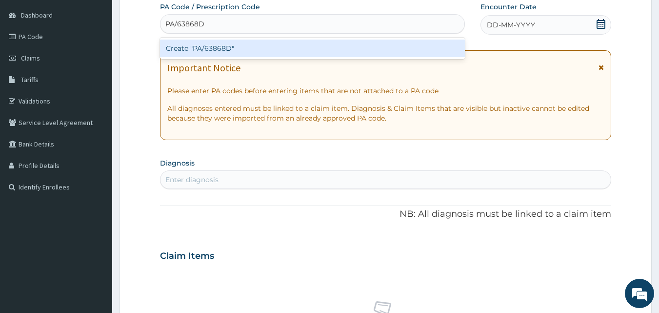
click at [218, 49] on div "Create "PA/63868D"" at bounding box center [313, 49] width 306 height 18
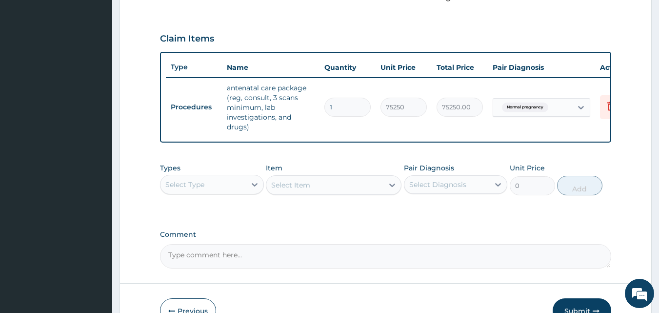
scroll to position [377, 0]
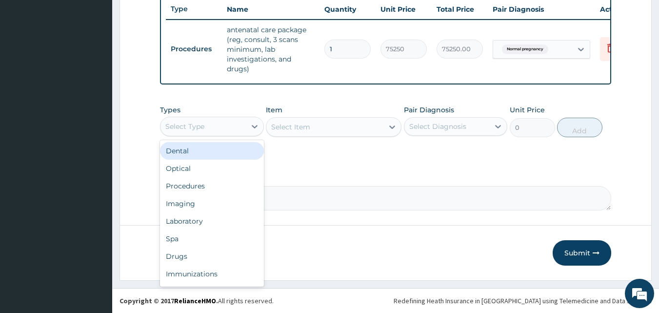
drag, startPoint x: 219, startPoint y: 124, endPoint x: 202, endPoint y: 176, distance: 54.3
click at [219, 127] on div "Select Type" at bounding box center [203, 127] width 85 height 16
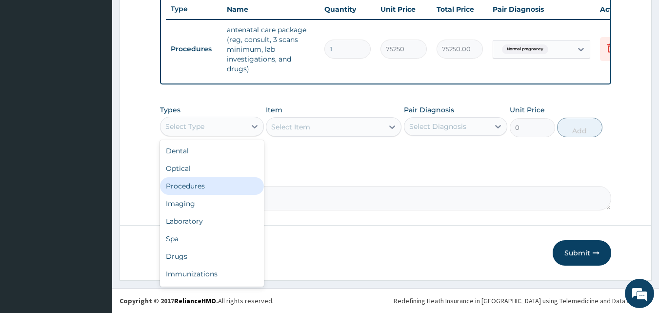
drag, startPoint x: 200, startPoint y: 191, endPoint x: 312, endPoint y: 174, distance: 113.5
click at [200, 191] on div "Procedures" at bounding box center [212, 186] width 104 height 18
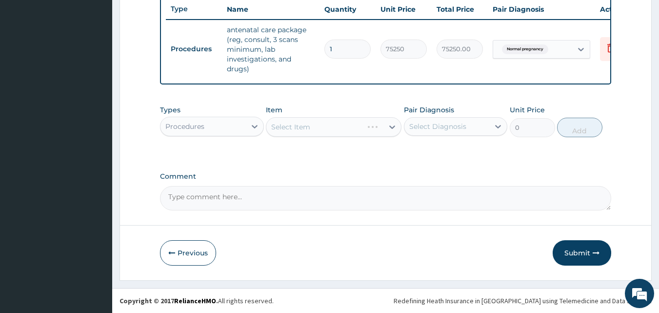
drag, startPoint x: 382, startPoint y: 169, endPoint x: 406, endPoint y: 167, distance: 24.0
click at [446, 119] on div "Select Diagnosis" at bounding box center [447, 127] width 85 height 16
drag, startPoint x: 438, startPoint y: 155, endPoint x: 347, endPoint y: 172, distance: 93.2
click at [436, 161] on div "Normal pregnancy" at bounding box center [456, 152] width 104 height 20
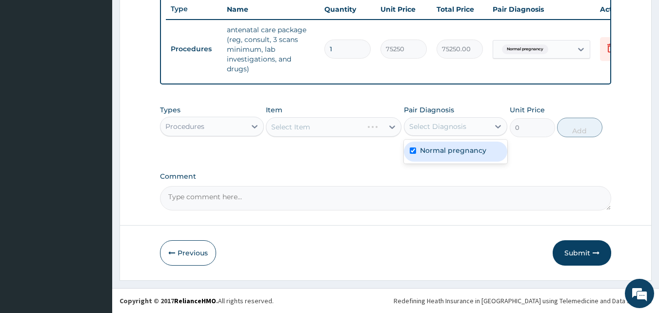
checkbox input "true"
click at [339, 173] on label "Comment" at bounding box center [386, 176] width 452 height 8
click at [339, 186] on textarea "Comment" at bounding box center [386, 198] width 452 height 24
click at [304, 122] on div "Select Item" at bounding box center [290, 127] width 39 height 10
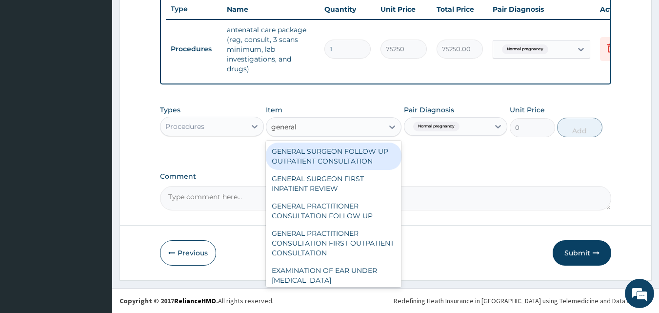
type input "general p"
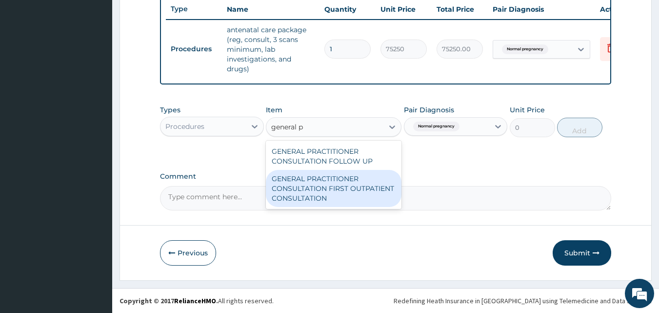
click at [368, 185] on div "GENERAL PRACTITIONER CONSULTATION FIRST OUTPATIENT CONSULTATION" at bounding box center [334, 188] width 136 height 37
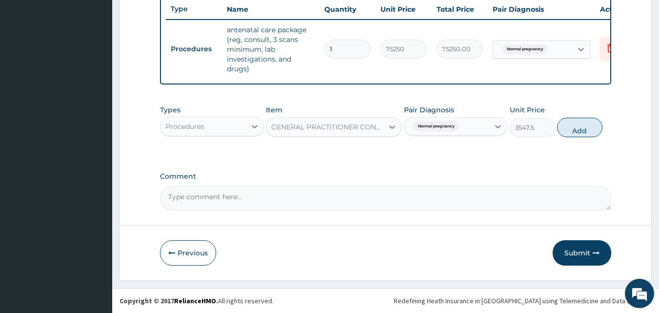
click at [609, 125] on div "Types Procedures Item GENERAL PRACTITIONER CONSULTATION FIRST OUTPATIENT CONSUL…" at bounding box center [386, 121] width 452 height 42
click at [588, 130] on button "Add" at bounding box center [579, 128] width 45 height 20
type input "0"
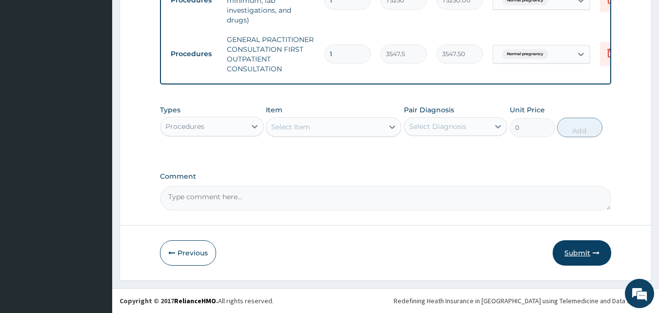
click at [581, 254] on button "Submit" at bounding box center [582, 252] width 59 height 25
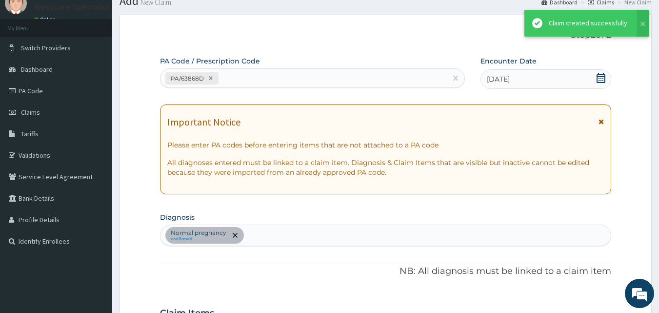
scroll to position [426, 0]
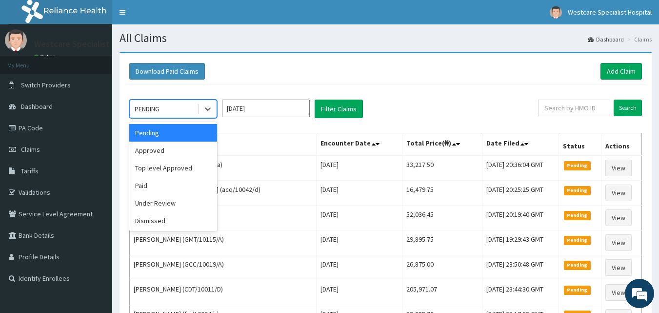
click at [146, 113] on div "PENDING" at bounding box center [147, 109] width 25 height 10
drag, startPoint x: 152, startPoint y: 151, endPoint x: 244, endPoint y: 134, distance: 93.3
click at [152, 151] on div "Approved" at bounding box center [173, 151] width 88 height 18
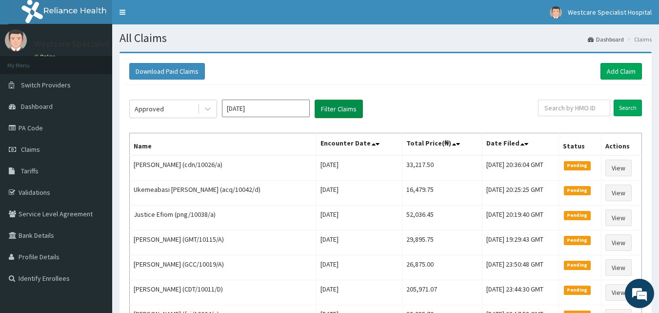
click at [340, 111] on button "Filter Claims" at bounding box center [339, 109] width 48 height 19
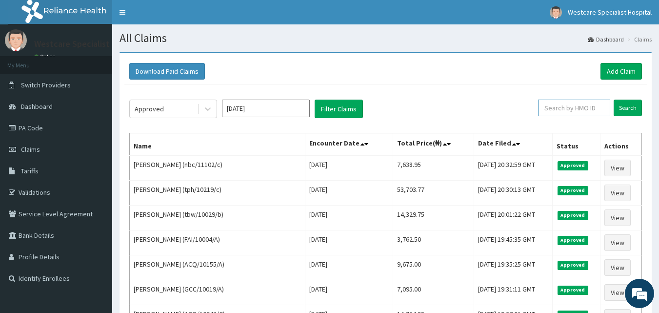
click at [574, 109] on input "text" at bounding box center [574, 108] width 72 height 17
type input "enp/11507/a"
click at [632, 107] on input "Search" at bounding box center [628, 108] width 28 height 17
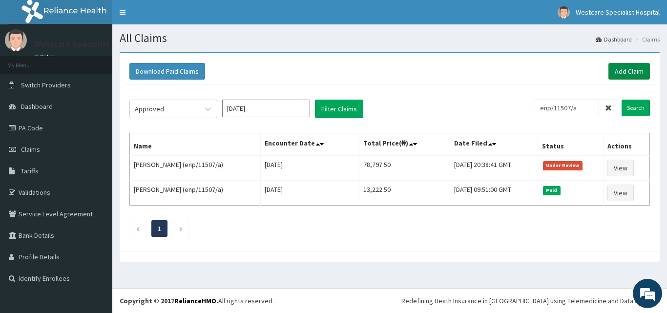
click at [627, 73] on link "Add Claim" at bounding box center [628, 71] width 41 height 17
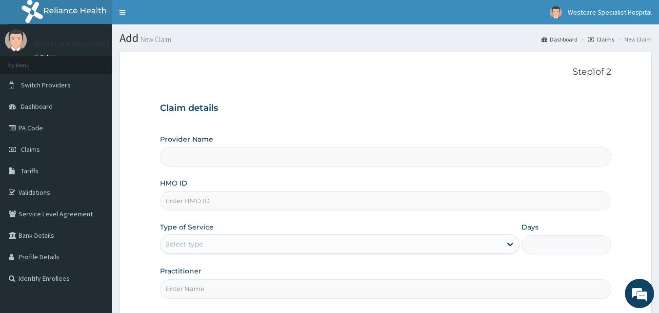
type input "WestCare Specialist Hospital"
click at [280, 201] on input "HMO ID" at bounding box center [386, 200] width 452 height 19
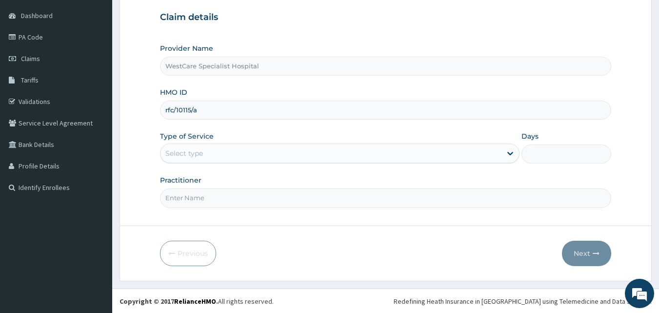
scroll to position [91, 0]
type input "rfc/10115/a"
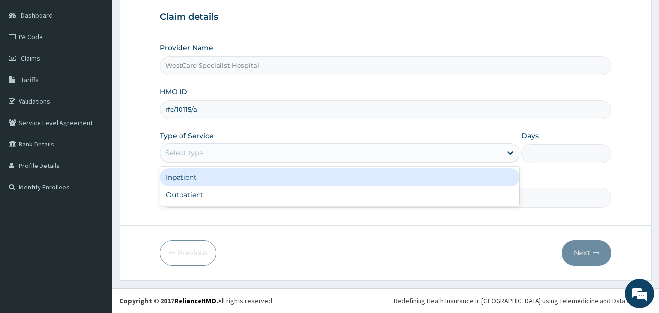
click at [237, 153] on div "Select type" at bounding box center [331, 153] width 341 height 16
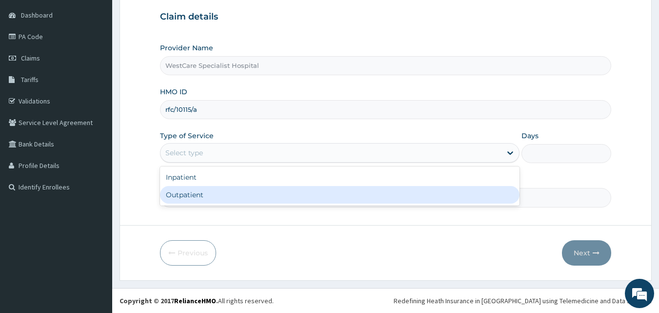
click at [225, 192] on div "Outpatient" at bounding box center [340, 195] width 360 height 18
type input "1"
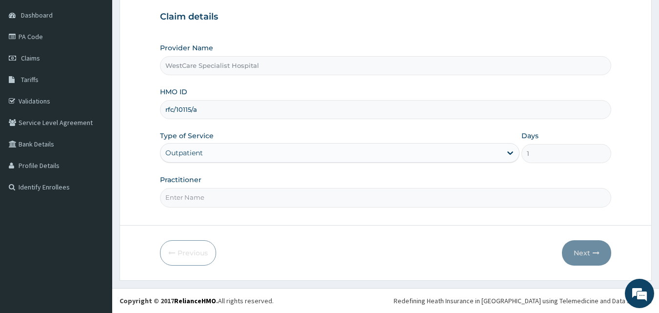
click at [223, 192] on input "Practitioner" at bounding box center [386, 197] width 452 height 19
type input "[PERSON_NAME]"
click at [583, 252] on button "Next" at bounding box center [586, 252] width 49 height 25
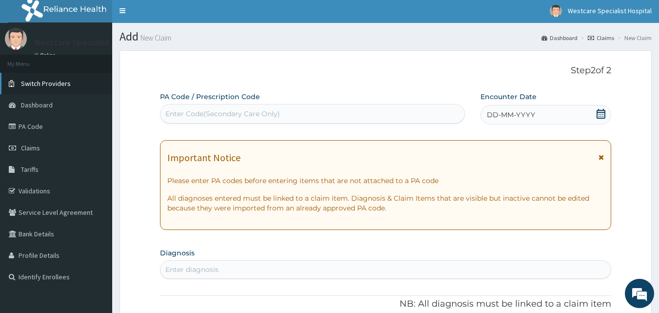
scroll to position [0, 0]
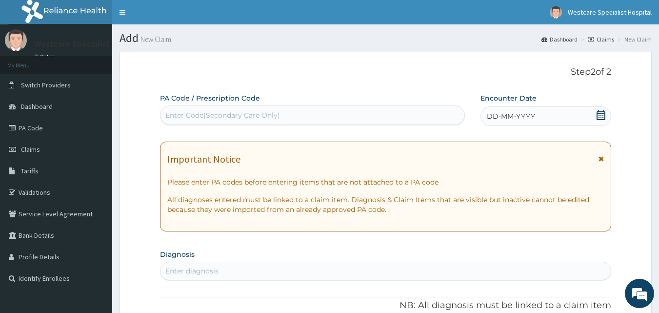
click at [214, 111] on div "Enter Code(Secondary Care Only)" at bounding box center [222, 115] width 115 height 10
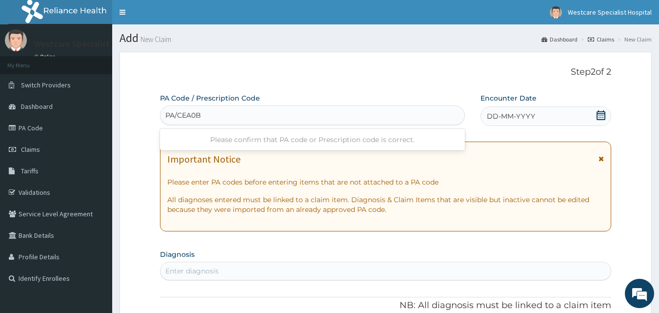
type input "PA/CEA0B7"
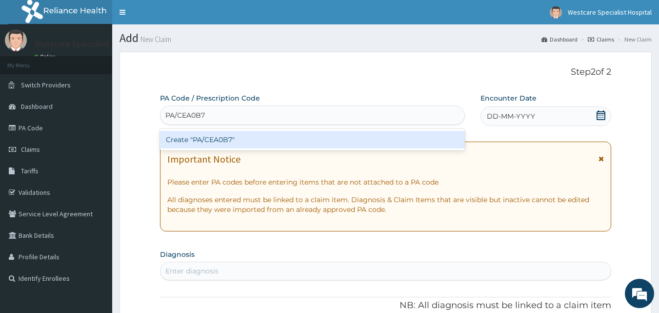
click at [217, 136] on div "Create "PA/CEA0B7"" at bounding box center [313, 140] width 306 height 18
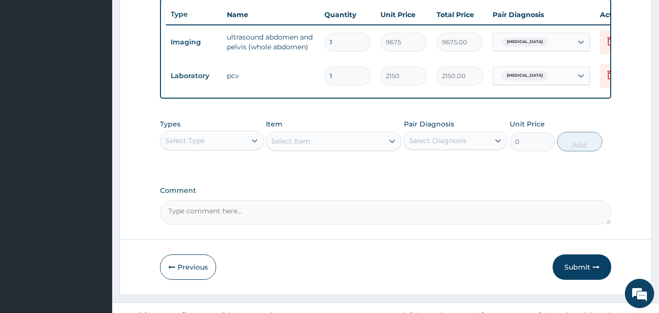
scroll to position [381, 0]
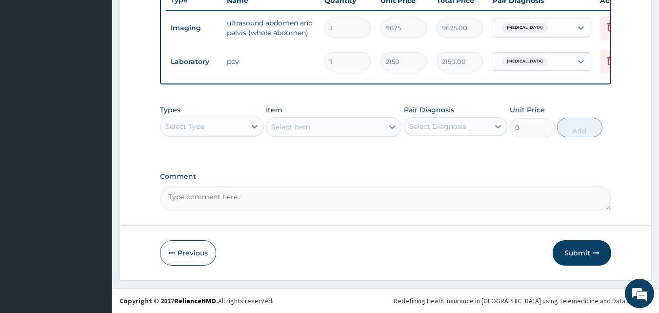
click at [178, 130] on div "Select Type" at bounding box center [184, 127] width 39 height 10
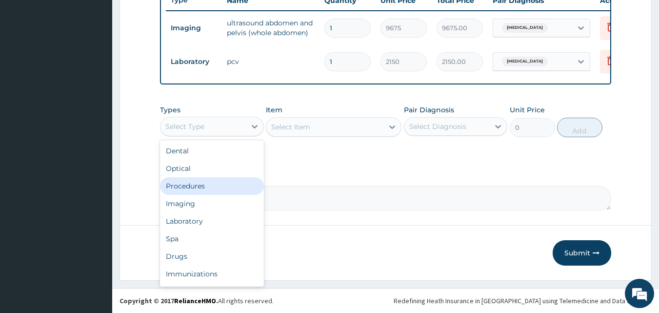
click at [192, 184] on div "Procedures" at bounding box center [212, 186] width 104 height 18
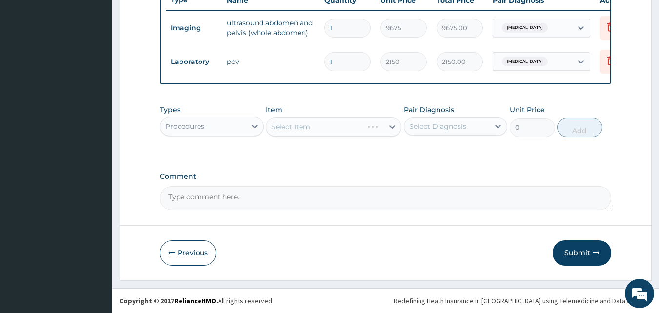
click at [433, 131] on div "Select Diagnosis" at bounding box center [437, 127] width 57 height 10
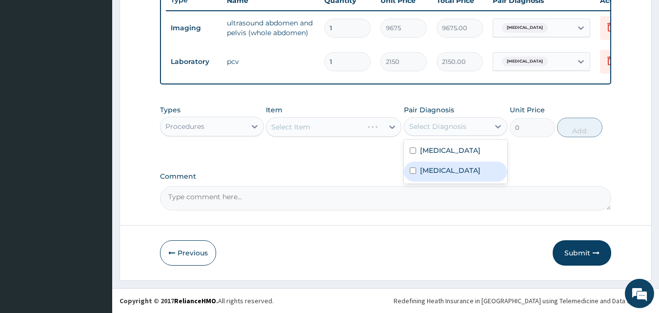
drag, startPoint x: 438, startPoint y: 174, endPoint x: 448, endPoint y: 155, distance: 21.6
click at [438, 174] on label "Anemia" at bounding box center [450, 170] width 61 height 10
checkbox input "true"
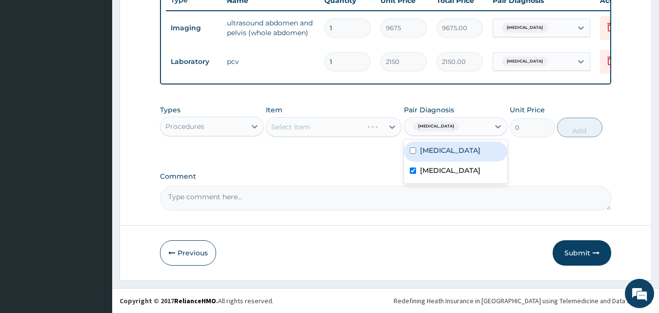
click at [448, 155] on label "Menorrhagia" at bounding box center [450, 150] width 61 height 10
checkbox input "true"
click at [341, 151] on div "Types Procedures Item Select Item Pair Diagnosis option Menorrhagia, selected. …" at bounding box center [386, 128] width 452 height 57
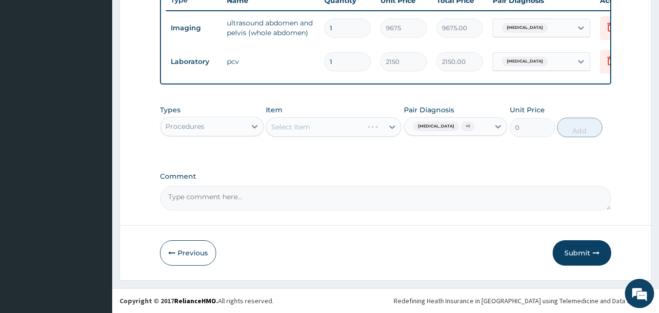
click at [333, 126] on div "Select Item" at bounding box center [314, 127] width 97 height 16
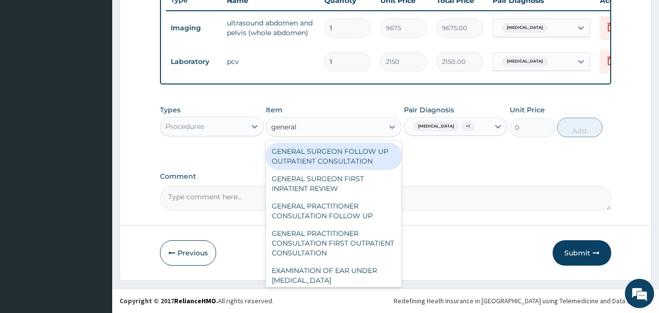
type input "general p"
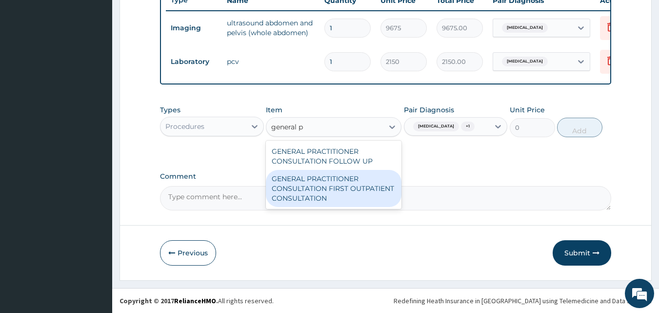
click at [367, 182] on div "GENERAL PRACTITIONER CONSULTATION FIRST OUTPATIENT CONSULTATION" at bounding box center [334, 188] width 136 height 37
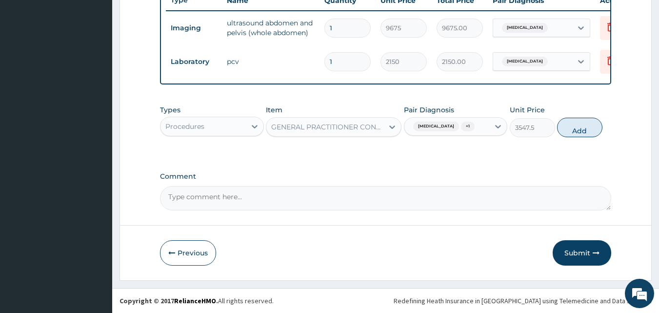
drag, startPoint x: 592, startPoint y: 131, endPoint x: 547, endPoint y: 143, distance: 46.9
click at [592, 131] on button "Add" at bounding box center [579, 128] width 45 height 20
type input "0"
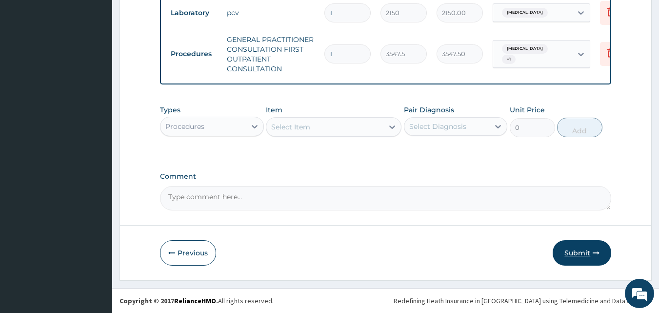
click at [575, 250] on button "Submit" at bounding box center [582, 252] width 59 height 25
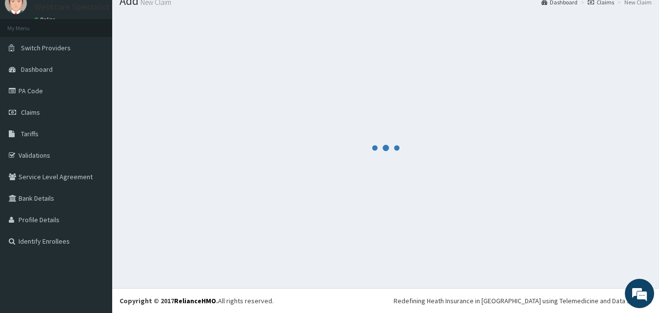
scroll to position [434, 0]
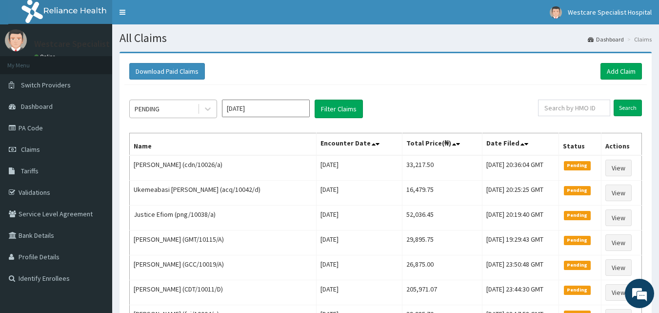
click at [157, 108] on div "PENDING" at bounding box center [147, 109] width 25 height 10
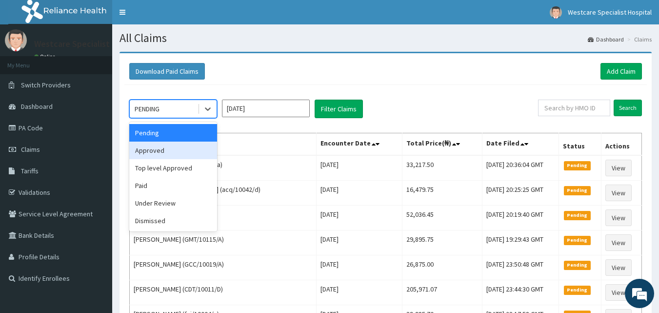
click at [146, 158] on div "Approved" at bounding box center [173, 151] width 88 height 18
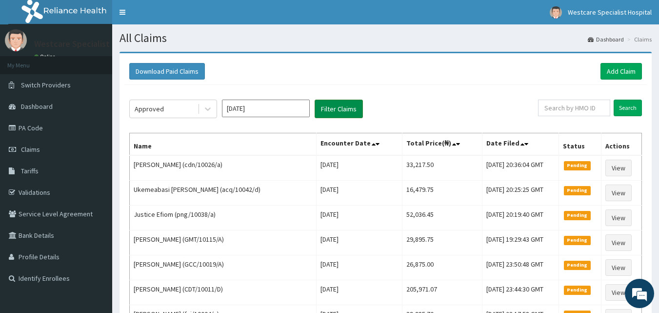
click at [329, 113] on button "Filter Claims" at bounding box center [339, 109] width 48 height 19
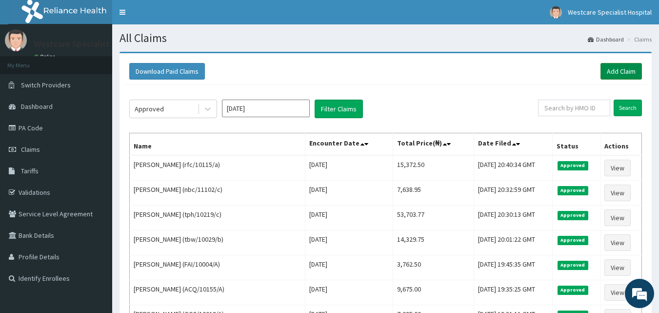
click at [620, 68] on link "Add Claim" at bounding box center [621, 71] width 41 height 17
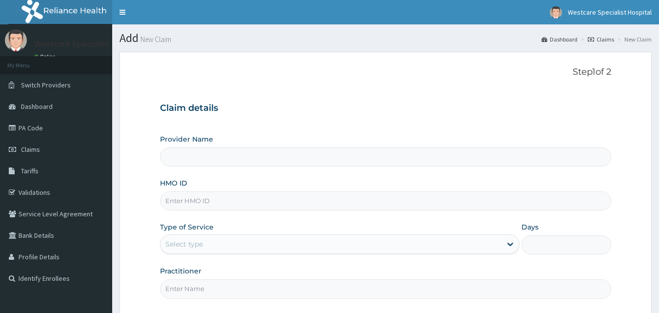
type input "WestCare Specialist Hospital"
click at [226, 204] on input "HMO ID" at bounding box center [386, 200] width 452 height 19
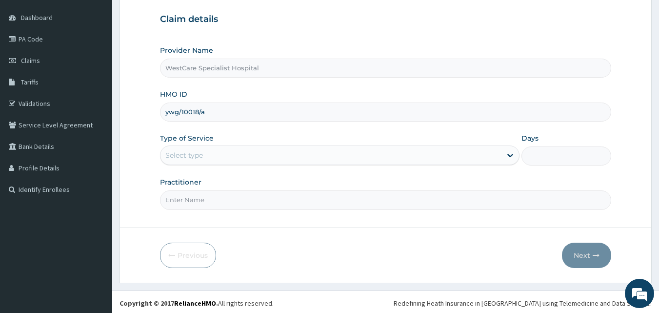
scroll to position [91, 0]
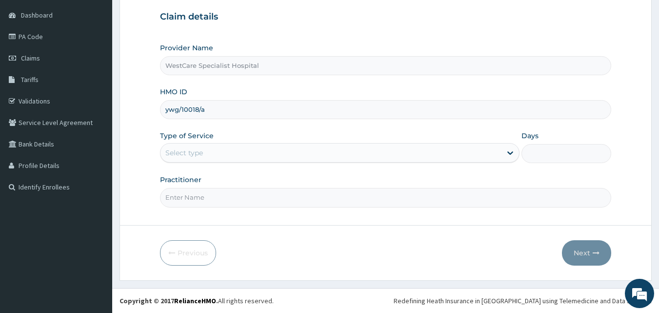
type input "ywg/10018/a"
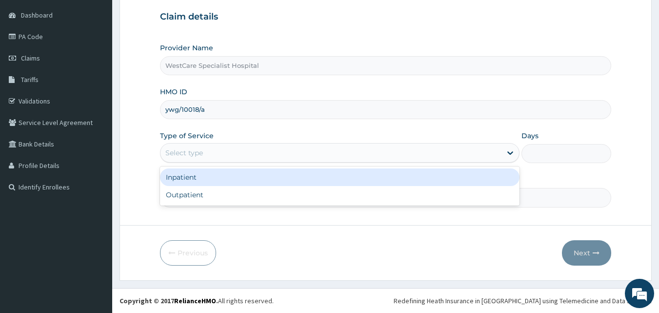
drag, startPoint x: 230, startPoint y: 154, endPoint x: 205, endPoint y: 181, distance: 37.0
click at [230, 155] on div "Select type" at bounding box center [331, 153] width 341 height 16
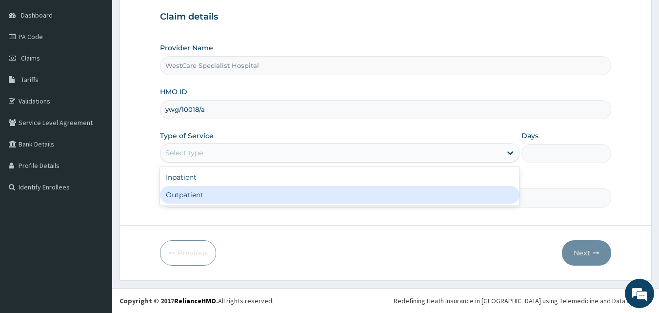
click at [200, 195] on div "Outpatient" at bounding box center [340, 195] width 360 height 18
type input "1"
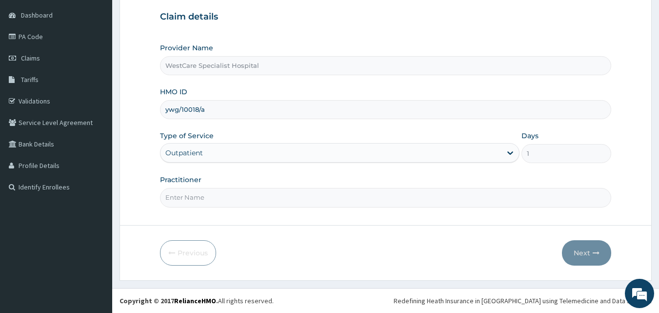
click at [199, 199] on input "Practitioner" at bounding box center [386, 197] width 452 height 19
type input "DR [PERSON_NAME]"
click at [574, 245] on button "Next" at bounding box center [586, 252] width 49 height 25
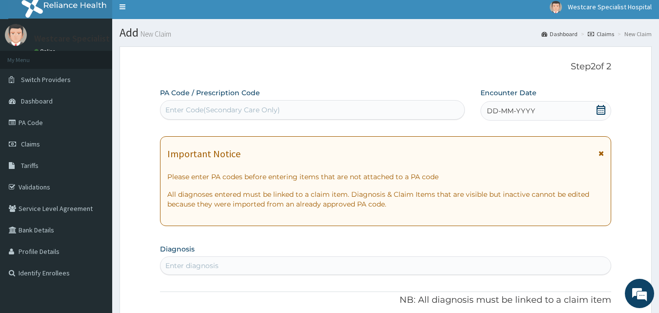
scroll to position [0, 0]
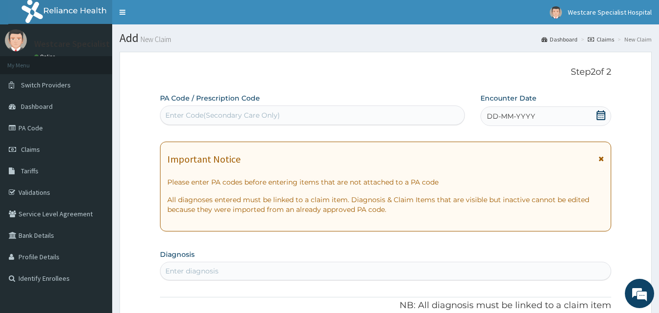
click at [232, 113] on div "Enter Code(Secondary Care Only)" at bounding box center [222, 115] width 115 height 10
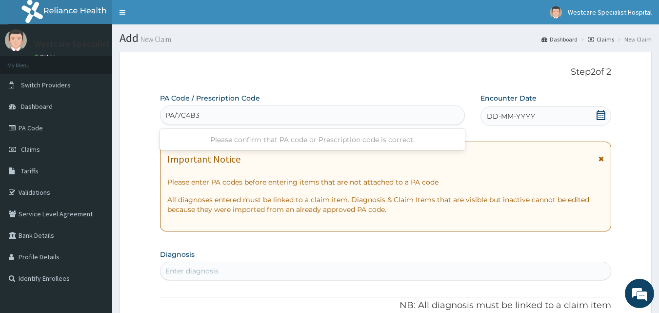
type input "PA/7C4B3A"
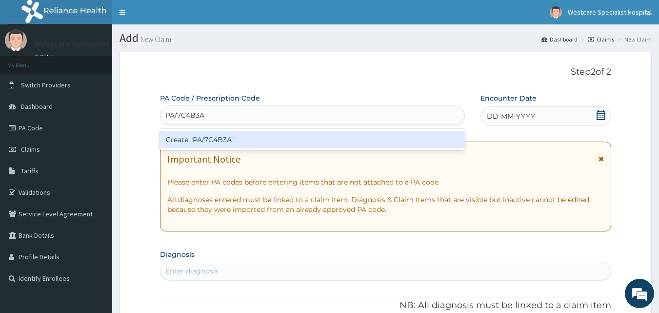
click at [222, 142] on div "Create "PA/7C4B3A"" at bounding box center [313, 140] width 306 height 18
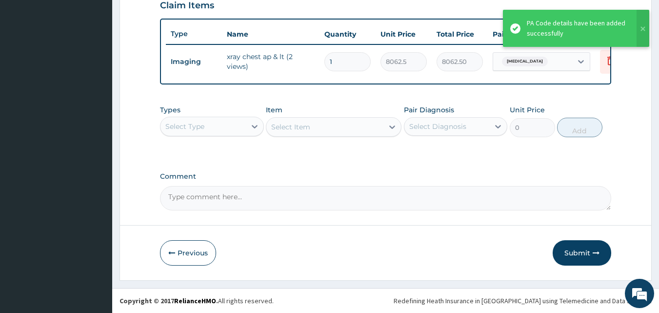
scroll to position [352, 0]
click at [184, 123] on div "Select Type" at bounding box center [184, 127] width 39 height 10
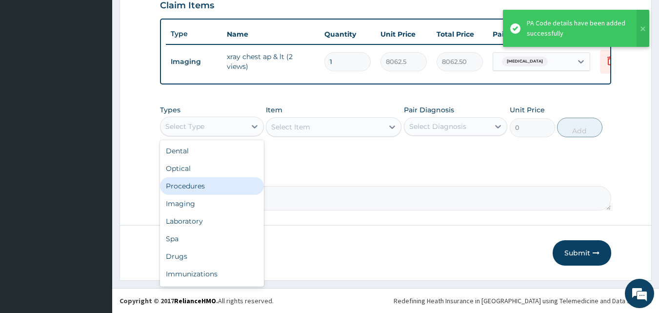
click at [189, 186] on div "Procedures" at bounding box center [212, 186] width 104 height 18
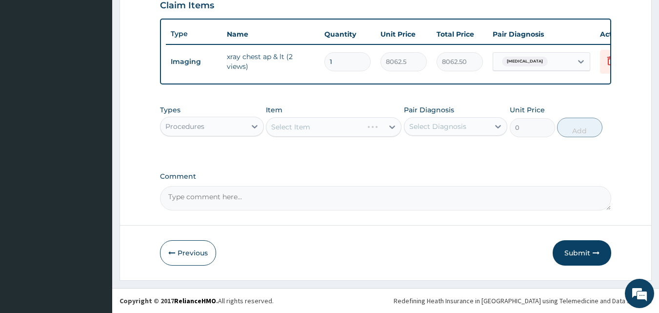
click at [399, 184] on div "Comment" at bounding box center [386, 191] width 452 height 38
click at [457, 122] on div "Select Diagnosis" at bounding box center [437, 127] width 57 height 10
click at [450, 156] on div "[MEDICAL_DATA]" at bounding box center [456, 152] width 104 height 20
checkbox input "true"
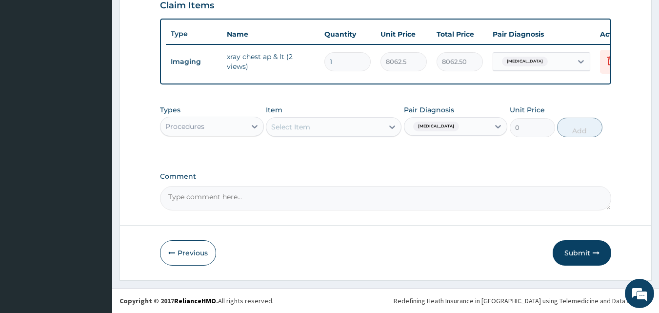
click at [312, 121] on div "Select Item" at bounding box center [324, 127] width 117 height 16
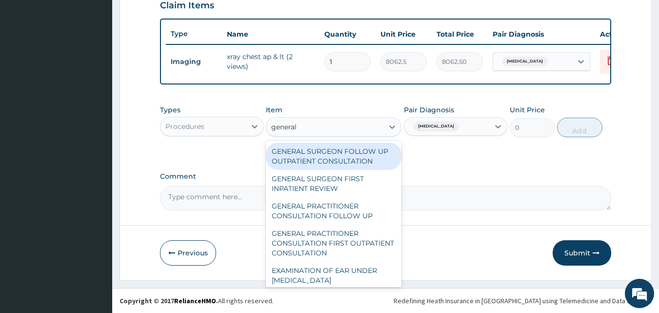
type input "general p"
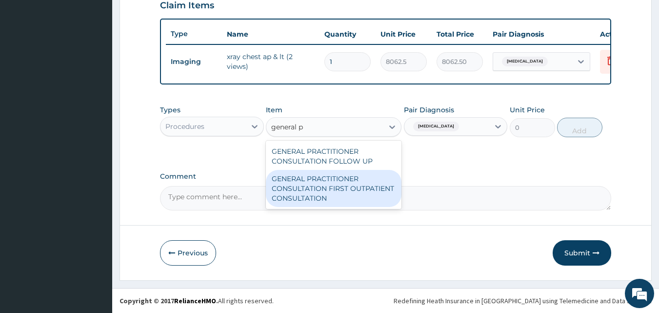
drag, startPoint x: 338, startPoint y: 181, endPoint x: 476, endPoint y: 161, distance: 139.1
click at [341, 182] on div "GENERAL PRACTITIONER CONSULTATION FIRST OUTPATIENT CONSULTATION" at bounding box center [334, 188] width 136 height 37
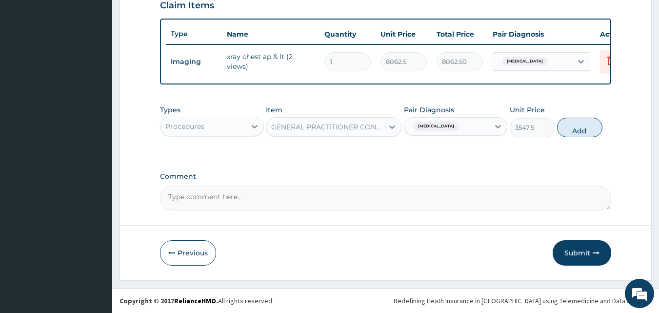
click at [584, 131] on button "Add" at bounding box center [579, 128] width 45 height 20
type input "0"
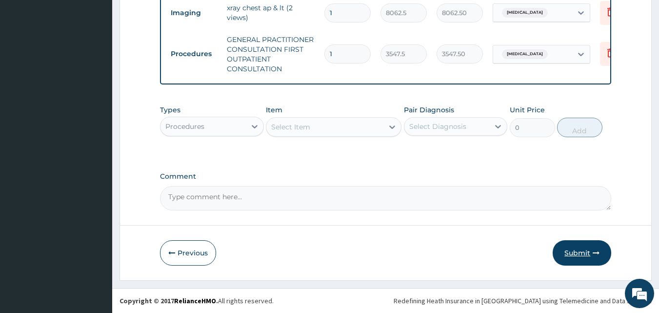
click at [575, 255] on button "Submit" at bounding box center [582, 252] width 59 height 25
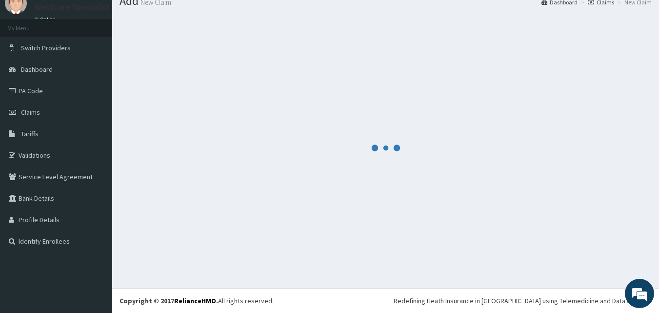
scroll to position [401, 0]
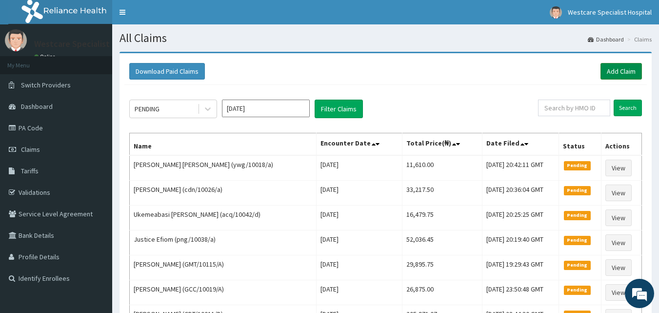
click at [622, 71] on link "Add Claim" at bounding box center [621, 71] width 41 height 17
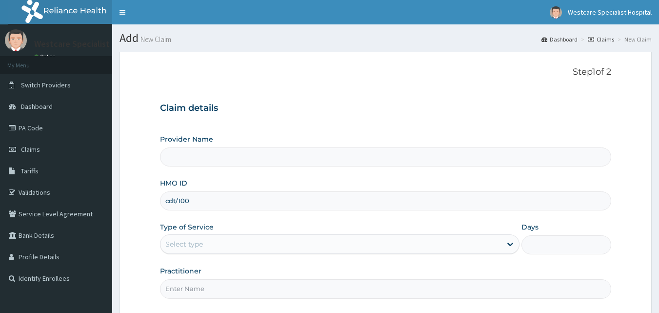
type input "cdt/1001"
type input "WestCare Specialist Hospital"
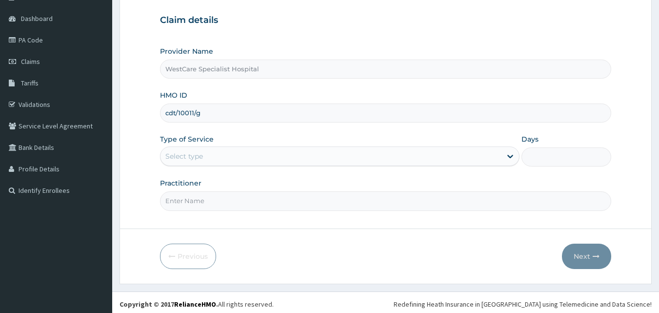
scroll to position [91, 0]
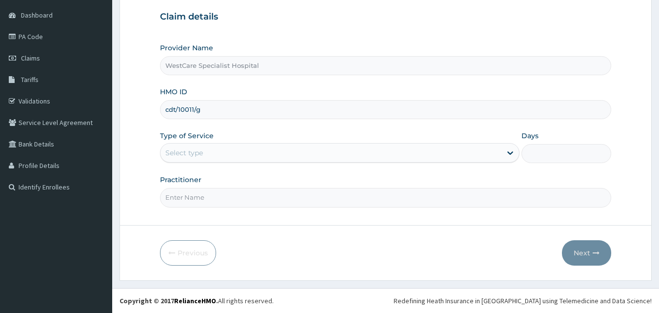
type input "cdt/10011/g"
click at [209, 159] on div "Select type" at bounding box center [331, 153] width 341 height 16
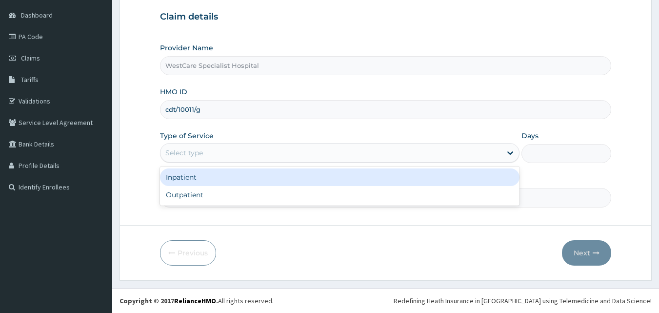
click at [205, 180] on div "Inpatient" at bounding box center [340, 177] width 360 height 18
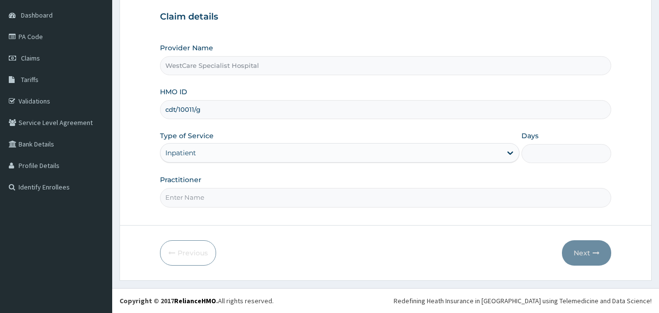
click at [194, 199] on input "Practitioner" at bounding box center [386, 197] width 452 height 19
type input "[PERSON_NAME]"
click at [537, 153] on input "Days" at bounding box center [567, 153] width 90 height 19
type input "3"
click at [579, 257] on button "Next" at bounding box center [586, 252] width 49 height 25
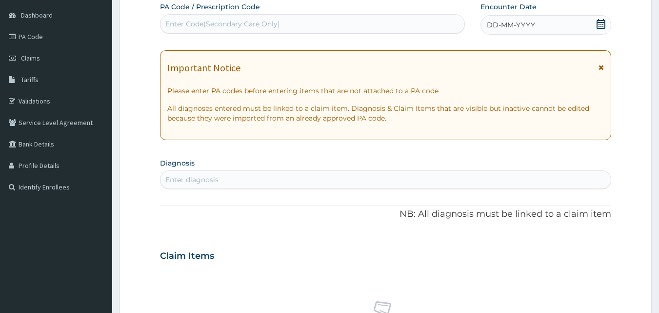
click at [331, 23] on div "Enter Code(Secondary Care Only)" at bounding box center [313, 24] width 305 height 16
type input "PA/4FE17C"
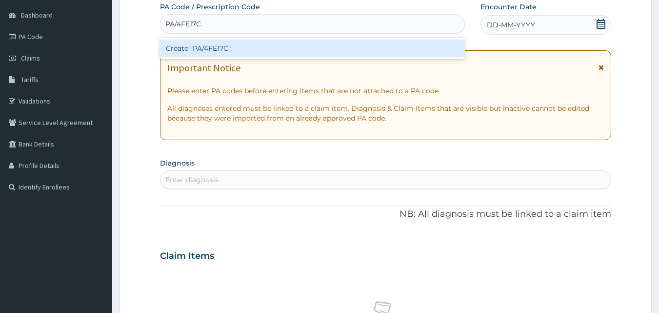
click at [309, 49] on div "Create "PA/4FE17C"" at bounding box center [313, 49] width 306 height 18
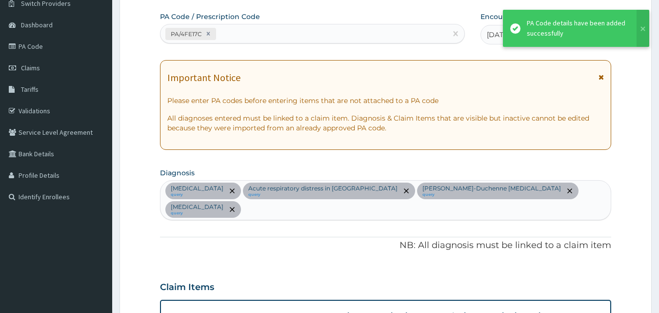
scroll to position [18, 0]
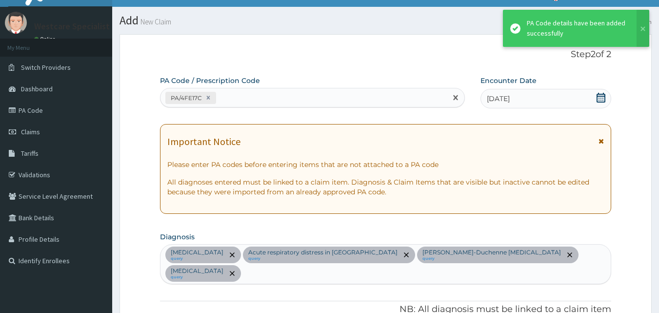
click at [248, 101] on div "PA/4FE17C" at bounding box center [304, 98] width 287 height 16
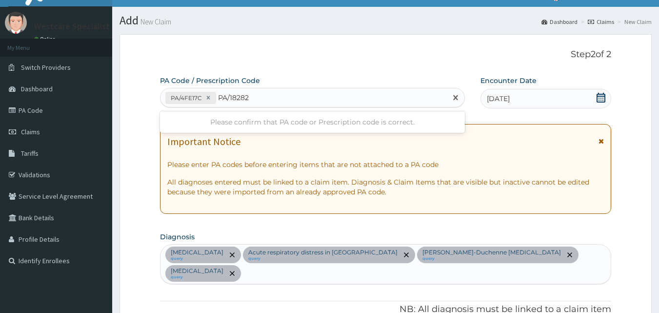
type input "PA/18282A"
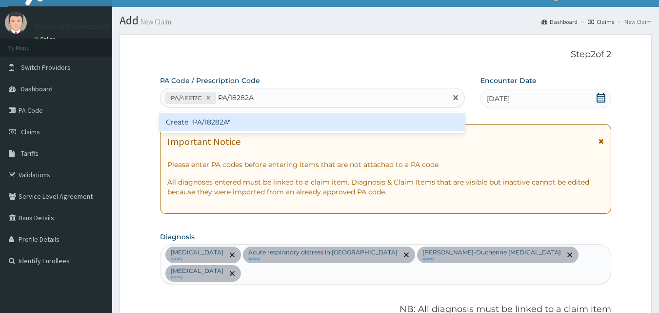
click at [233, 124] on div "Create "PA/18282A"" at bounding box center [313, 122] width 306 height 18
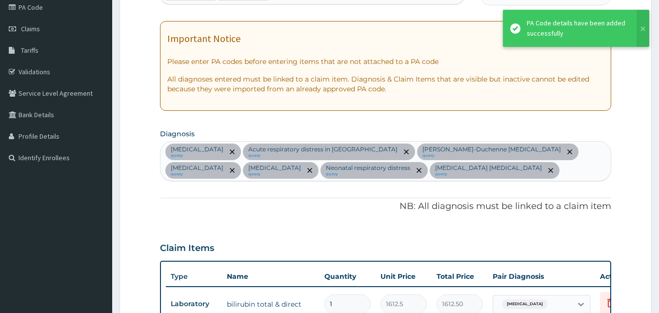
scroll to position [0, 0]
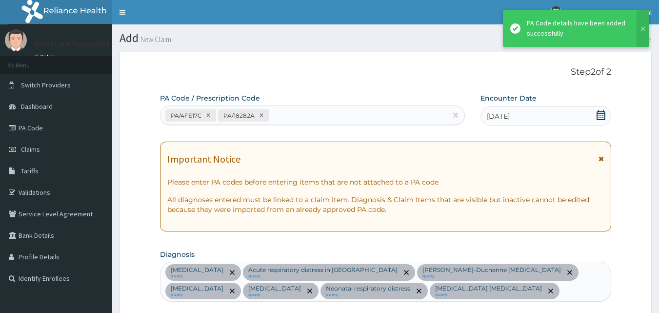
click at [274, 116] on div "PA/4FE17C PA/18282A" at bounding box center [304, 115] width 287 height 16
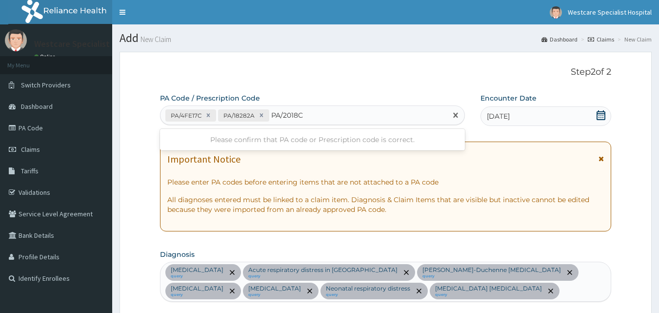
type input "PA/2018C0"
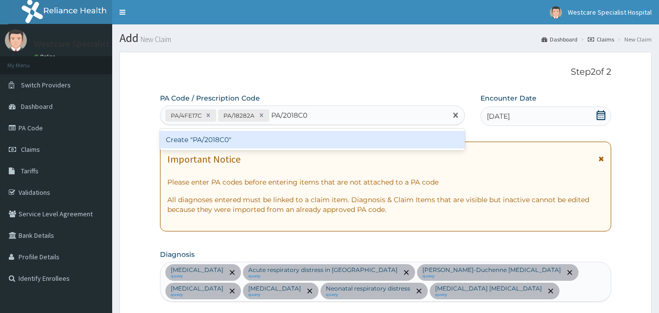
click at [184, 139] on div "Create "PA/2018C0"" at bounding box center [313, 140] width 306 height 18
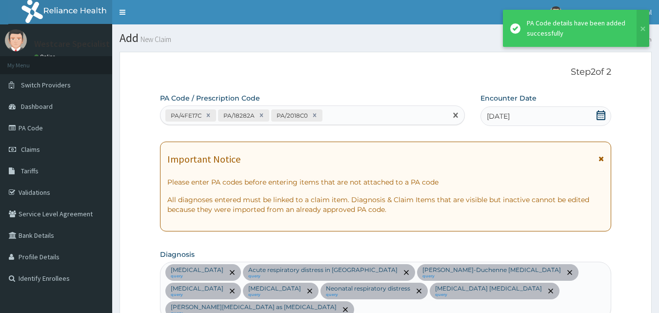
click at [330, 109] on div "PA/4FE17C PA/18282A PA/2018C0" at bounding box center [304, 115] width 287 height 16
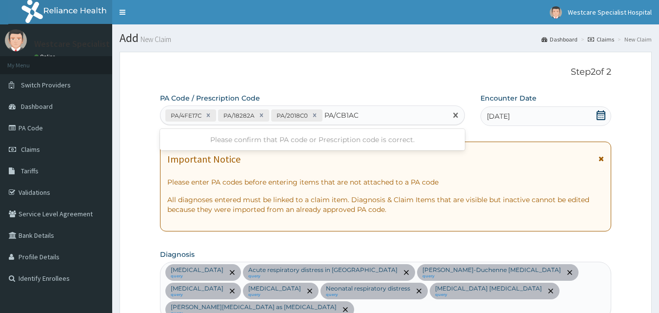
type input "PA/CB1ACD"
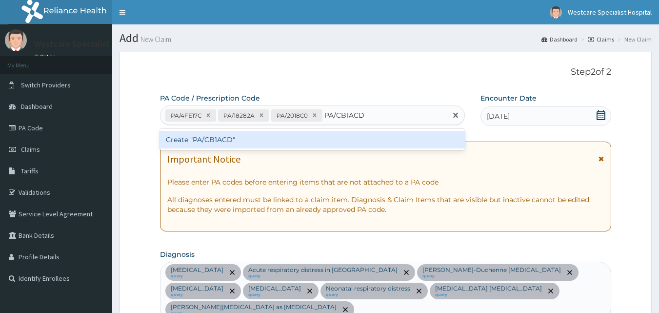
click at [268, 136] on div "Create "PA/CB1ACD"" at bounding box center [313, 140] width 306 height 18
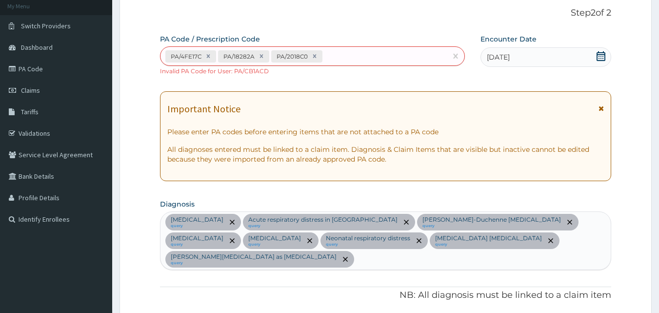
scroll to position [37, 0]
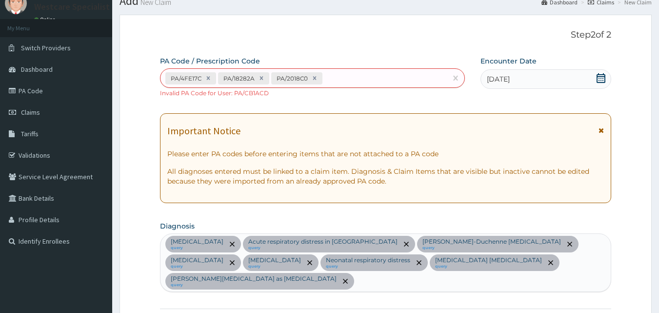
click at [327, 78] on div "PA/4FE17C PA/18282A PA/2018C0" at bounding box center [304, 78] width 287 height 16
type input "PA/OFOD1F"
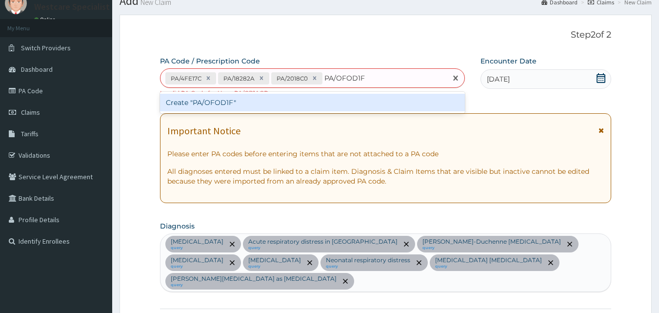
click at [226, 101] on div "Create "PA/OFOD1F"" at bounding box center [313, 103] width 306 height 18
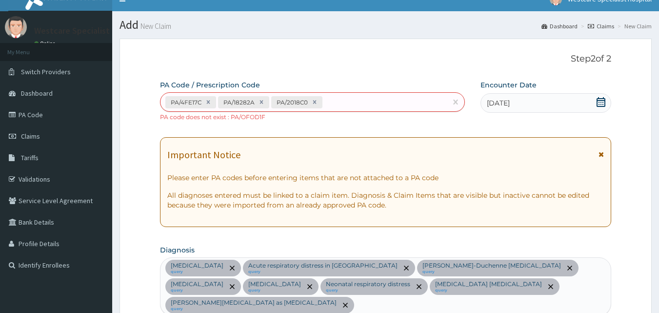
scroll to position [0, 0]
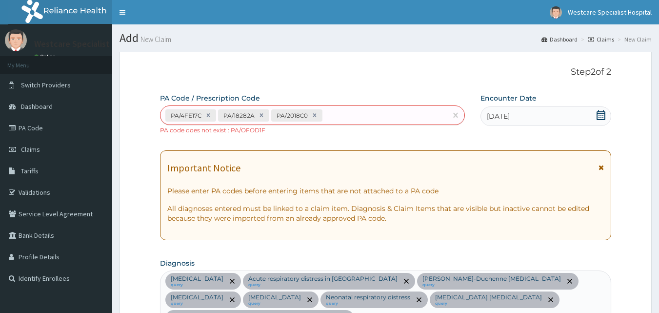
click at [344, 122] on div "PA/4FE17C PA/18282A PA/2018C0" at bounding box center [304, 115] width 287 height 16
paste input "PA/0F0D1F"
type input "PA/0F0D1F"
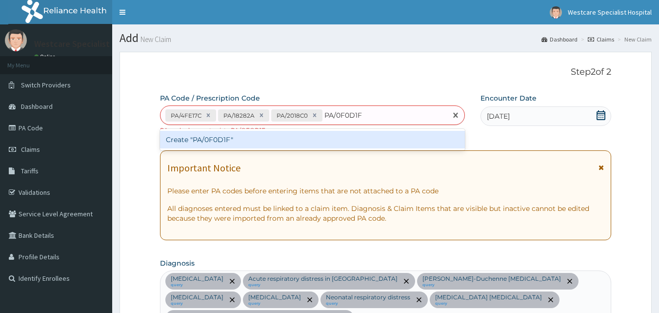
click at [324, 137] on div "Create "PA/0F0D1F"" at bounding box center [313, 140] width 306 height 18
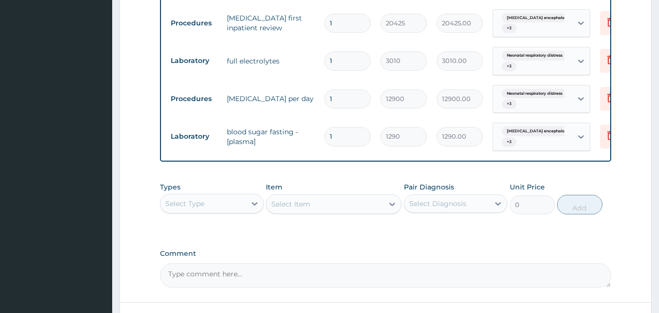
scroll to position [836, 0]
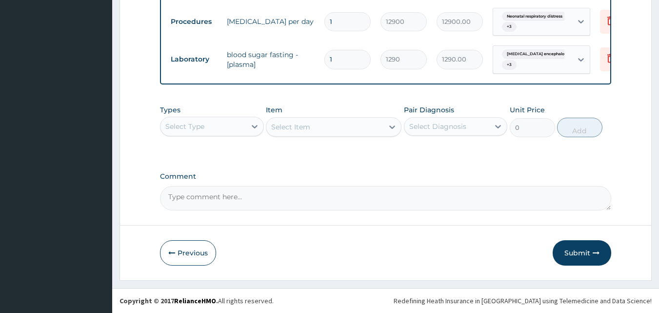
click at [199, 127] on div "Select Type" at bounding box center [184, 127] width 39 height 10
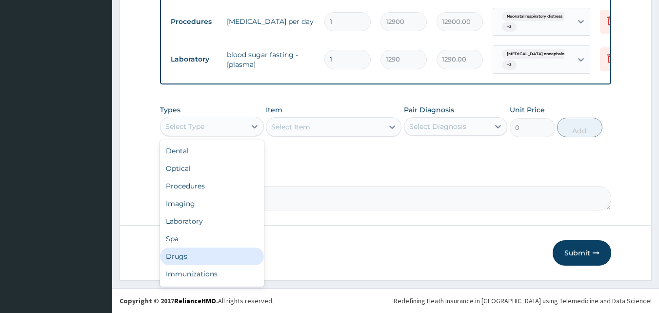
click at [193, 254] on div "Drugs" at bounding box center [212, 256] width 104 height 18
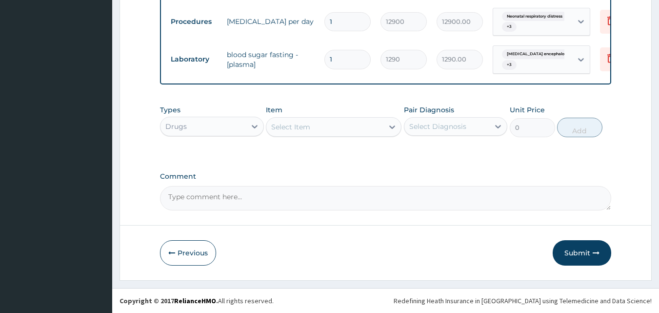
click at [328, 125] on div "Select Item" at bounding box center [324, 127] width 117 height 16
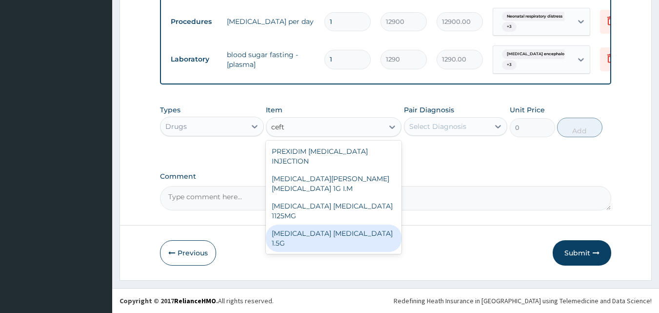
type input "cefta"
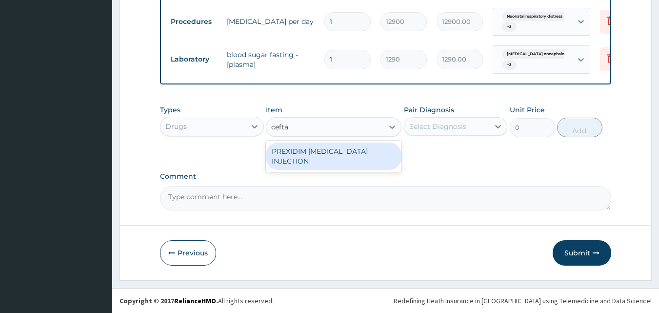
click at [335, 148] on div "PREXIDIM [MEDICAL_DATA] INJECTION" at bounding box center [334, 156] width 136 height 27
type input "2128.5"
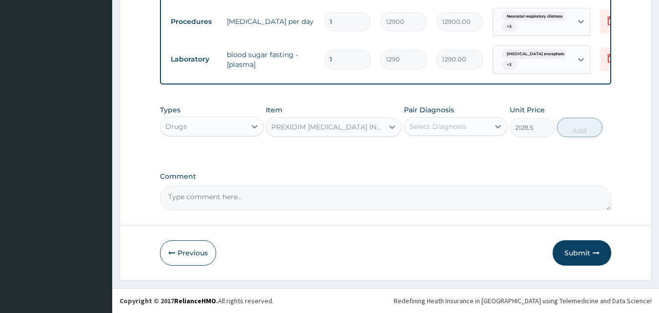
drag, startPoint x: 431, startPoint y: 122, endPoint x: 429, endPoint y: 127, distance: 5.1
click at [431, 122] on div "Select Diagnosis" at bounding box center [437, 127] width 57 height 10
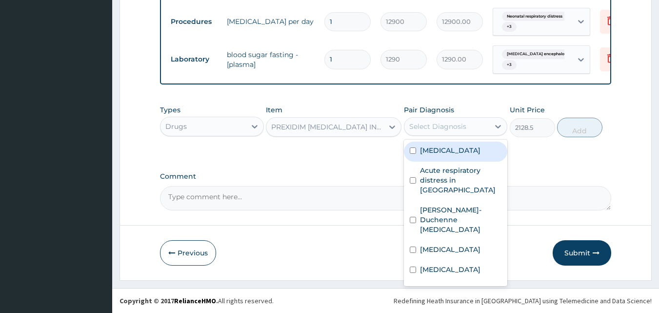
click at [448, 156] on div "[MEDICAL_DATA]" at bounding box center [456, 152] width 104 height 20
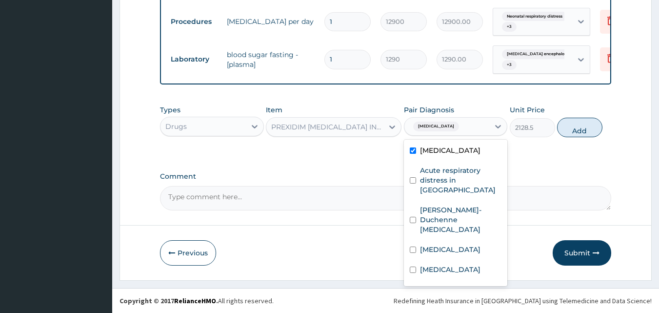
checkbox input "true"
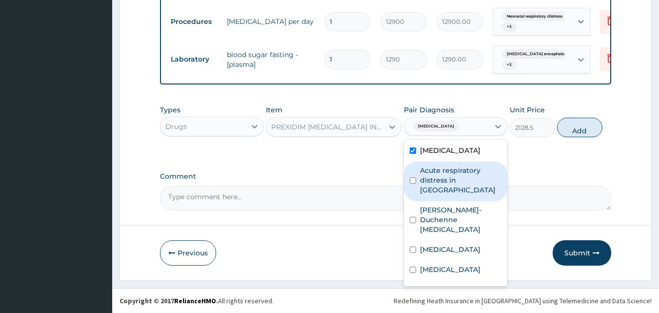
drag, startPoint x: 450, startPoint y: 173, endPoint x: 451, endPoint y: 183, distance: 10.4
click at [450, 176] on label "Acute respiratory distress in [GEOGRAPHIC_DATA]" at bounding box center [461, 179] width 82 height 29
checkbox input "true"
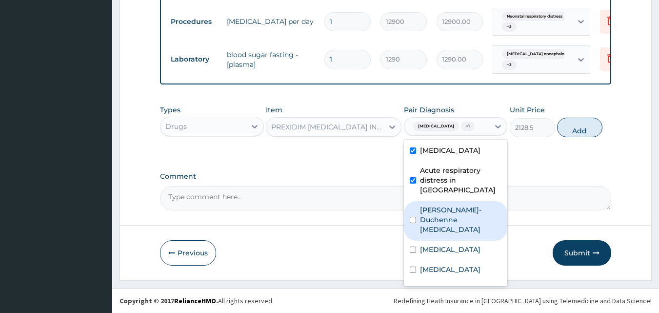
drag, startPoint x: 452, startPoint y: 200, endPoint x: 520, endPoint y: 165, distance: 75.5
click at [457, 205] on label "[PERSON_NAME]-Duchenne [MEDICAL_DATA]" at bounding box center [461, 219] width 82 height 29
checkbox input "true"
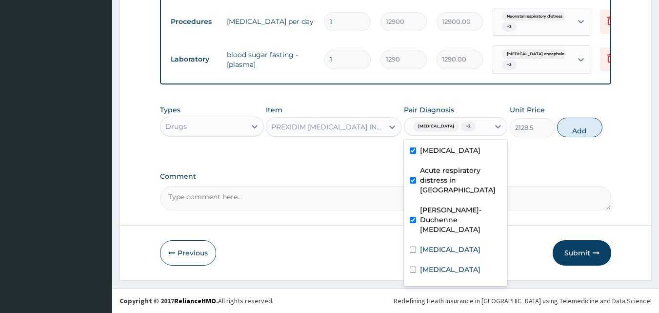
drag, startPoint x: 574, startPoint y: 130, endPoint x: 575, endPoint y: 144, distance: 14.7
click at [575, 133] on button "Add" at bounding box center [579, 128] width 45 height 20
type input "0"
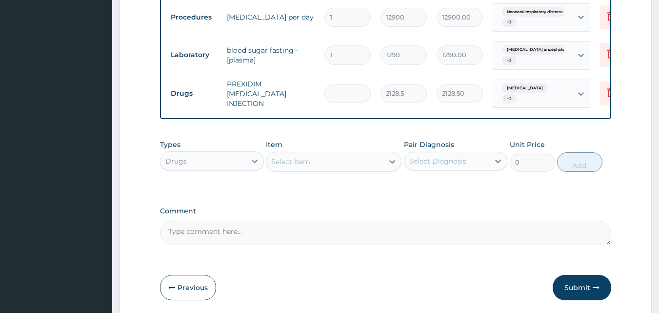
type input "0.00"
type input "8"
type input "17028.00"
type input "8"
click at [278, 166] on div "Select Item" at bounding box center [290, 162] width 39 height 10
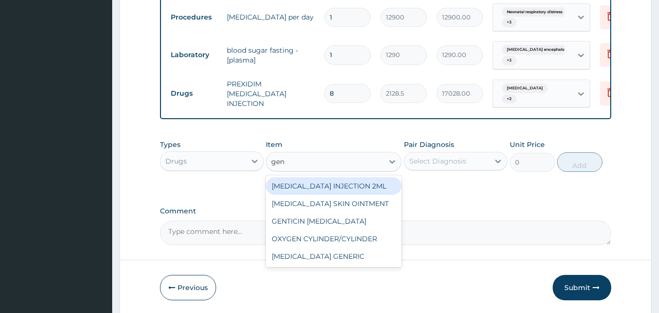
type input "gent"
click at [309, 191] on div "[MEDICAL_DATA] INJECTION 2ML" at bounding box center [334, 186] width 136 height 18
type input "331.1000061035156"
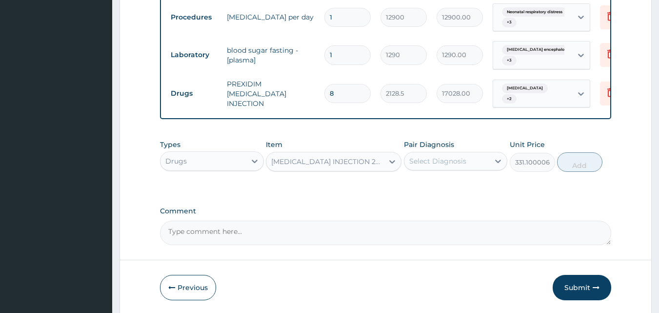
click at [450, 162] on div "Select Diagnosis" at bounding box center [437, 161] width 57 height 10
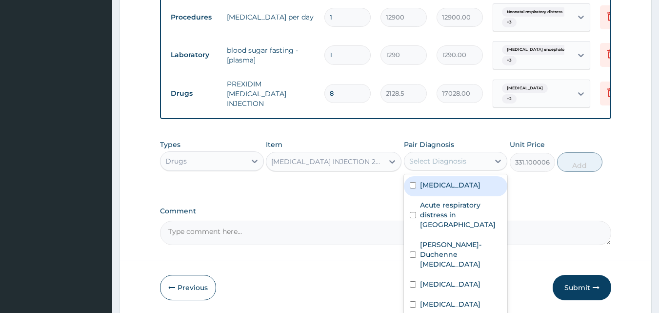
click at [445, 195] on div "[MEDICAL_DATA]" at bounding box center [456, 186] width 104 height 20
checkbox input "true"
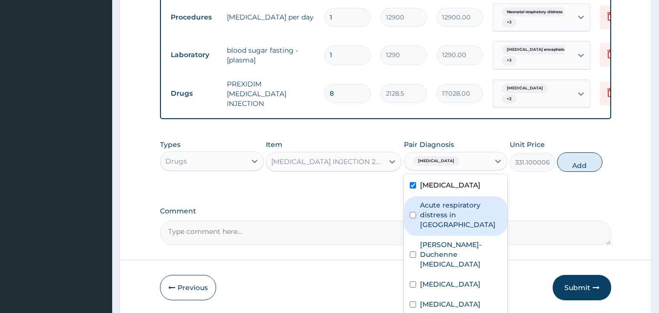
click at [444, 211] on label "Acute respiratory distress in [GEOGRAPHIC_DATA]" at bounding box center [461, 214] width 82 height 29
checkbox input "true"
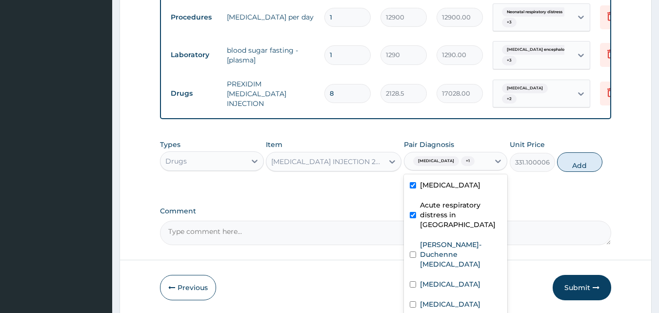
click at [579, 162] on button "Add" at bounding box center [579, 162] width 45 height 20
type input "0"
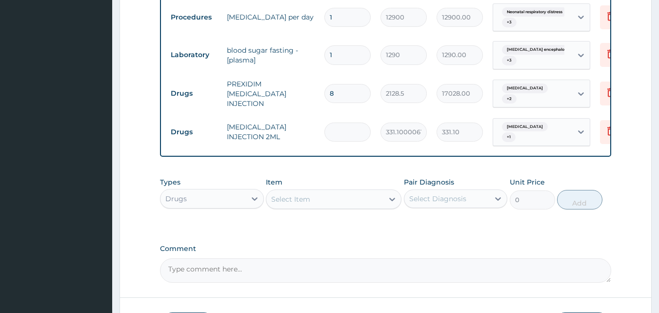
type input "0.00"
type input "4"
type input "1324.40"
type input "4"
click at [334, 201] on div "Select Item" at bounding box center [324, 199] width 117 height 16
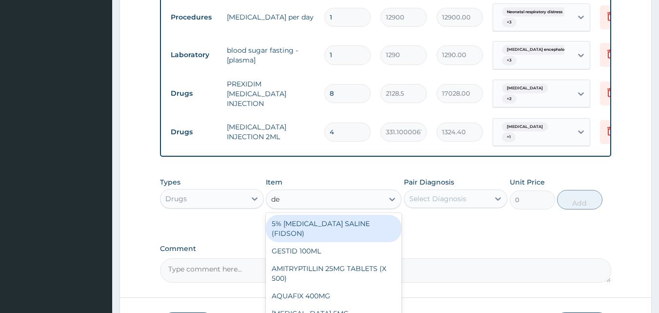
type input "dex"
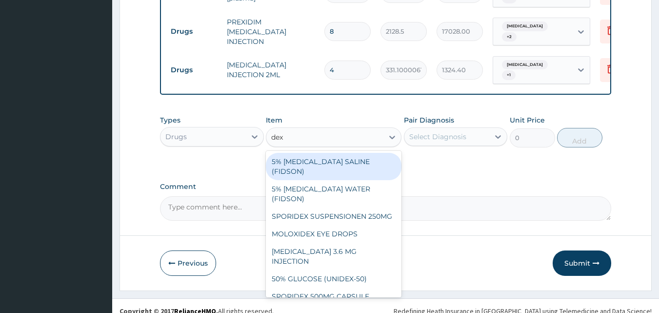
scroll to position [911, 0]
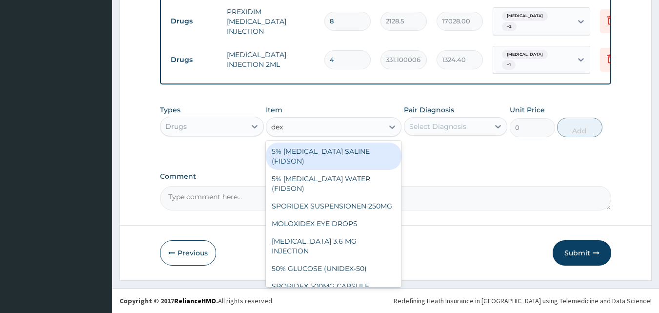
click at [330, 153] on div "5% [MEDICAL_DATA] SALINE (FIDSON)" at bounding box center [334, 156] width 136 height 27
type input "1773.75"
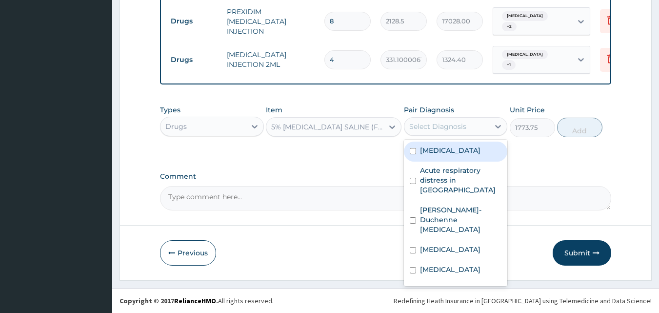
drag, startPoint x: 435, startPoint y: 132, endPoint x: 434, endPoint y: 142, distance: 10.3
click at [435, 132] on div "Select Diagnosis" at bounding box center [447, 127] width 85 height 16
drag, startPoint x: 431, startPoint y: 154, endPoint x: 435, endPoint y: 164, distance: 10.5
click at [432, 156] on div "[MEDICAL_DATA]" at bounding box center [456, 152] width 104 height 20
checkbox input "true"
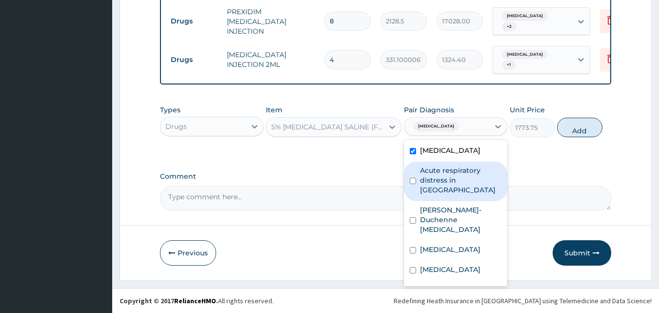
drag, startPoint x: 438, startPoint y: 177, endPoint x: 437, endPoint y: 194, distance: 17.1
click at [438, 178] on label "Acute respiratory distress in [GEOGRAPHIC_DATA]" at bounding box center [461, 179] width 82 height 29
checkbox input "true"
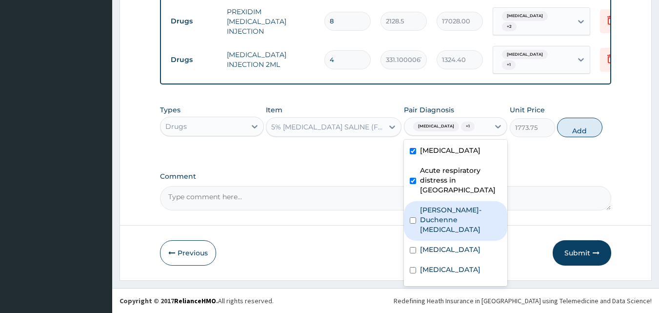
drag, startPoint x: 437, startPoint y: 205, endPoint x: 441, endPoint y: 211, distance: 7.0
click at [437, 207] on label "[PERSON_NAME]-Duchenne [MEDICAL_DATA]" at bounding box center [461, 219] width 82 height 29
checkbox input "true"
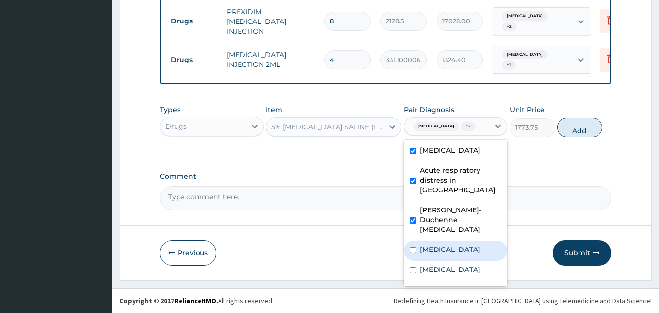
drag, startPoint x: 446, startPoint y: 228, endPoint x: 470, endPoint y: 215, distance: 27.1
click at [455, 241] on div "[MEDICAL_DATA]" at bounding box center [456, 251] width 104 height 20
checkbox input "true"
click at [582, 126] on button "Add" at bounding box center [579, 128] width 45 height 20
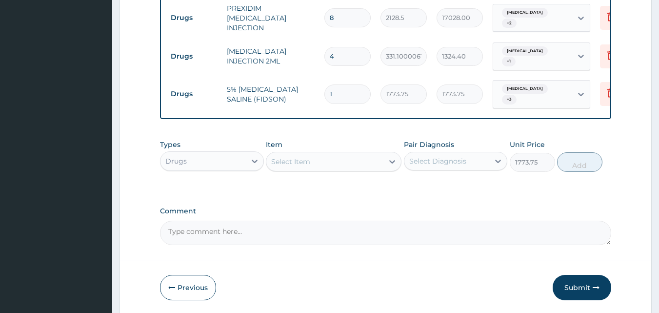
type input "0"
type input "0.00"
type input "6"
type input "10642.50"
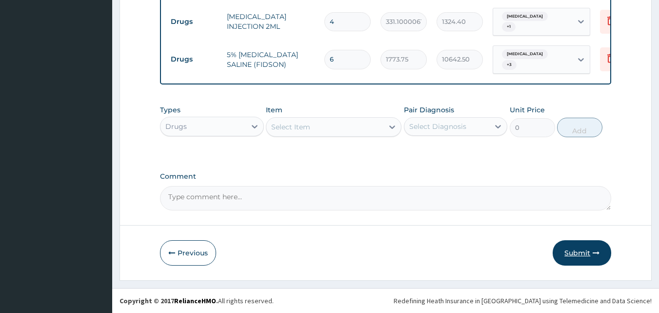
type input "6"
click at [577, 261] on button "Submit" at bounding box center [582, 252] width 59 height 25
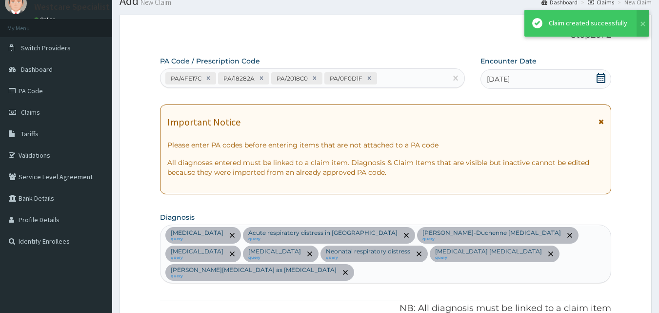
scroll to position [949, 0]
